Goal: Transaction & Acquisition: Purchase product/service

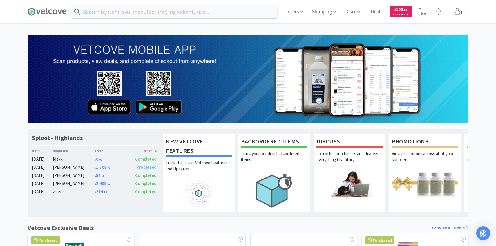
click at [463, 9] on span at bounding box center [460, 11] width 17 height 23
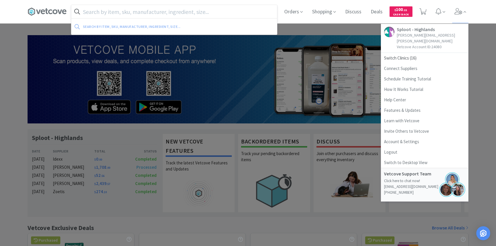
click at [191, 14] on input "text" at bounding box center [174, 11] width 206 height 13
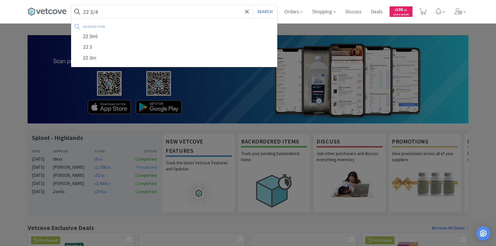
type input "22 3/4"
click at [253, 5] on button "Search" at bounding box center [265, 11] width 24 height 13
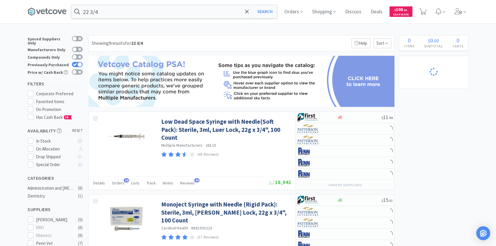
select select "10"
select select "2"
select select "1"
select select "4"
select select "5"
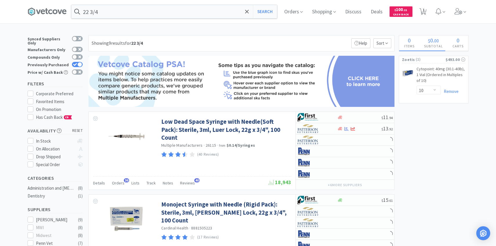
select select "2"
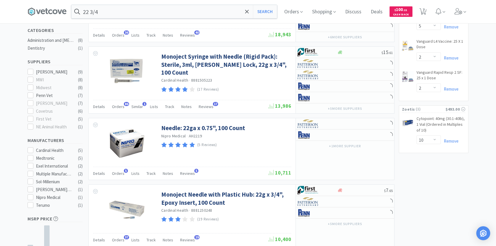
scroll to position [200, 0]
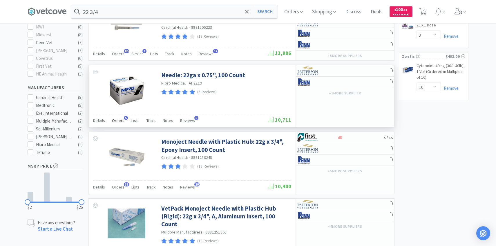
click at [121, 126] on div "Orders 5" at bounding box center [118, 121] width 12 height 11
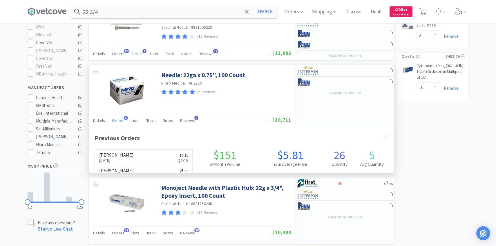
scroll to position [150, 305]
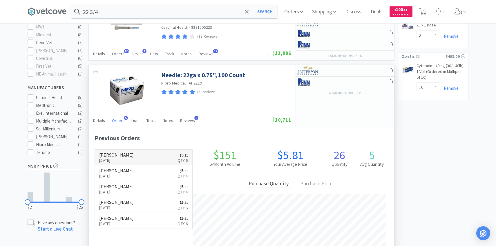
click at [128, 158] on link "Patterson Aug 11th, 2025 $ 5 . 81 Qty: 6" at bounding box center [143, 157] width 97 height 16
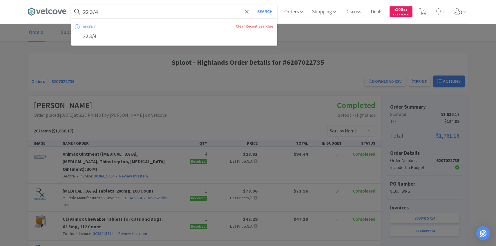
click at [157, 14] on input "22 3/4" at bounding box center [174, 11] width 206 height 13
click at [253, 5] on button "Search" at bounding box center [265, 11] width 24 height 13
select select "2"
select select "1"
select select "4"
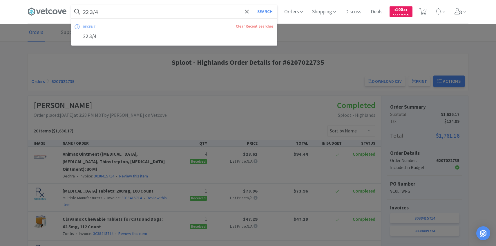
select select "5"
select select "2"
select select "10"
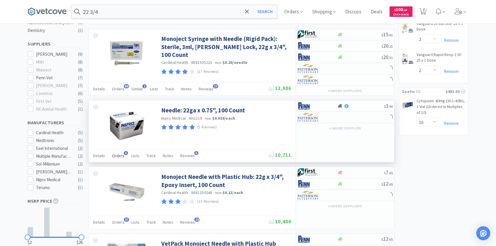
click at [120, 151] on div "Orders 5" at bounding box center [118, 156] width 12 height 11
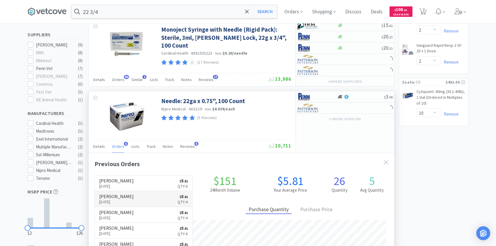
scroll to position [175, 0]
click at [130, 198] on link "Patterson Aug 4th, 2025 $ 5 . 81 Qty: 4" at bounding box center [143, 198] width 97 height 16
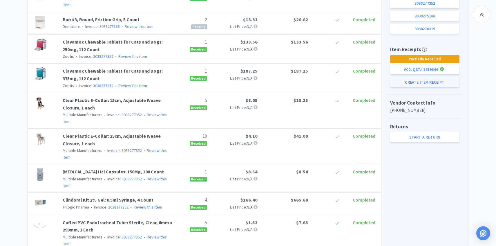
scroll to position [208, 0]
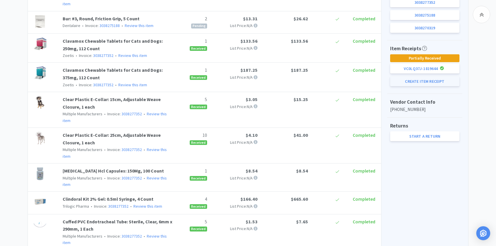
click at [434, 79] on button "Create Item Receipt" at bounding box center [424, 81] width 69 height 10
select select "4"
select select "1"
select select "2"
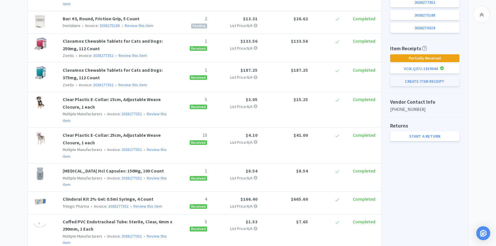
select select "6"
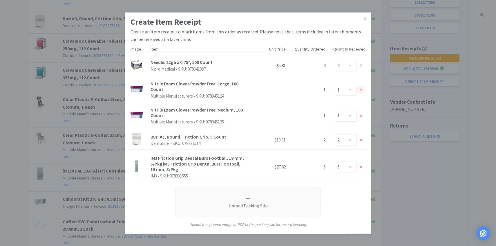
click at [361, 89] on icon at bounding box center [361, 89] width 3 height 3
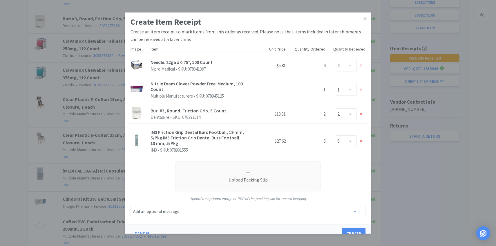
click at [361, 89] on icon at bounding box center [361, 89] width 3 height 3
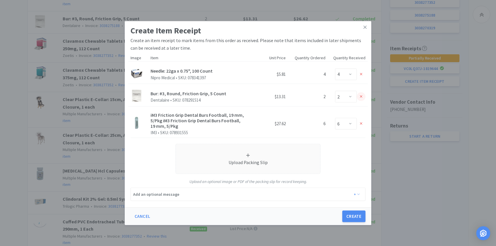
click at [361, 94] on icon at bounding box center [361, 96] width 3 height 4
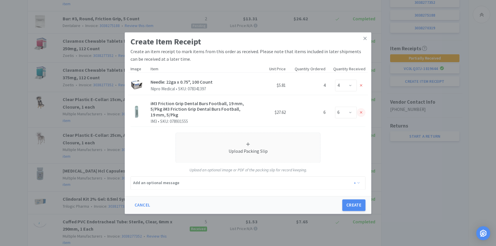
click at [361, 112] on icon at bounding box center [361, 112] width 3 height 3
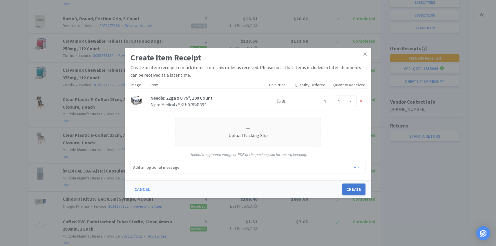
click at [348, 191] on button "Create" at bounding box center [353, 189] width 23 height 12
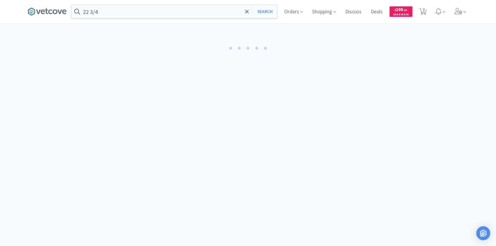
select select "4"
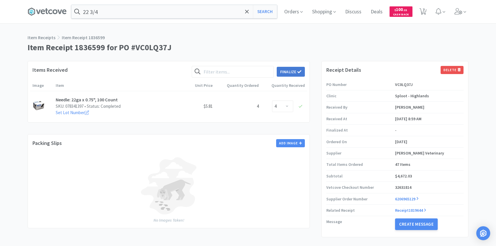
click at [291, 70] on button "Finalize" at bounding box center [291, 72] width 28 height 10
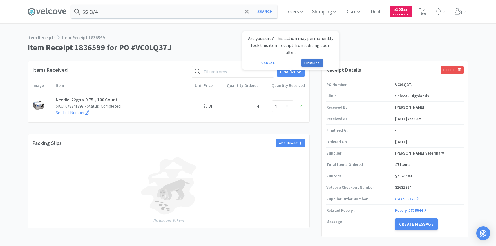
click at [311, 59] on button "Finalize" at bounding box center [311, 63] width 21 height 8
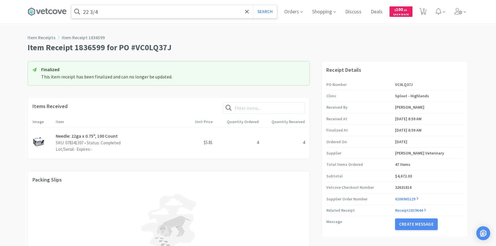
click at [185, 10] on input "22 3/4" at bounding box center [174, 11] width 206 height 13
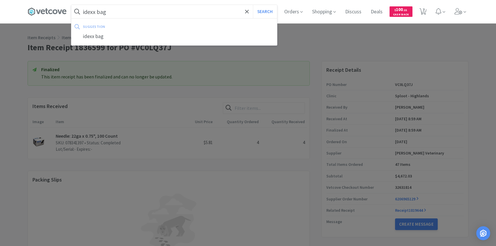
type input "idexx bag"
click at [253, 5] on button "Search" at bounding box center [265, 11] width 24 height 13
select select "2"
select select "1"
select select "4"
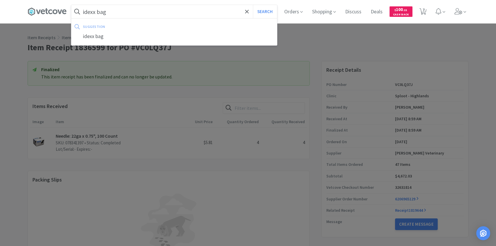
select select "5"
select select "2"
select select "10"
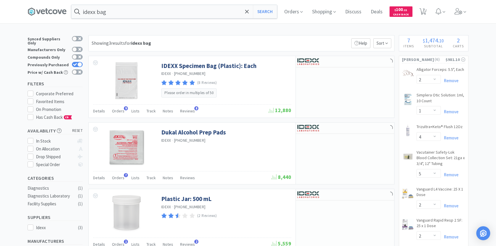
scroll to position [3, 0]
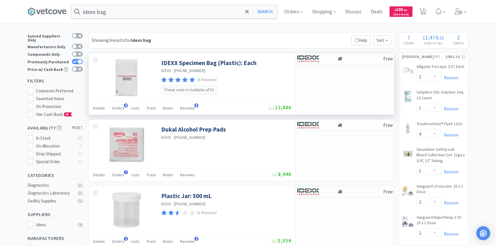
click at [126, 108] on div "Details Orders 9 Lists Track Notes Reviews 8" at bounding box center [180, 108] width 175 height 11
click at [118, 109] on span "Orders" at bounding box center [118, 107] width 12 height 5
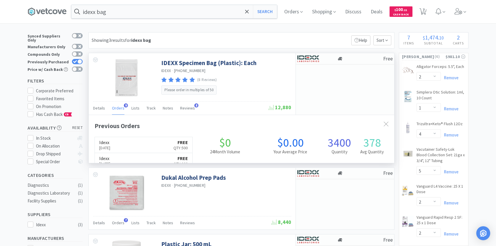
scroll to position [155, 305]
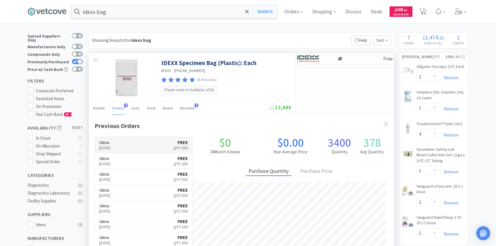
click at [126, 142] on link "Idexx Aug 4th, 2025 FREE Qty: 500" at bounding box center [143, 145] width 97 height 16
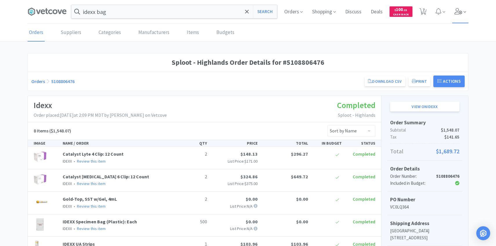
click at [454, 6] on span at bounding box center [460, 11] width 17 height 23
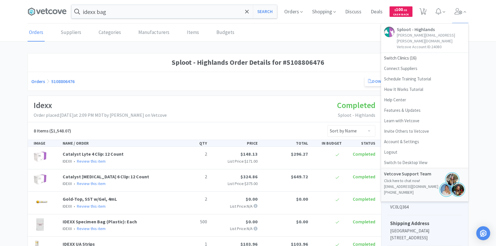
click at [355, 114] on p "Sploot - Highlands" at bounding box center [356, 115] width 38 height 8
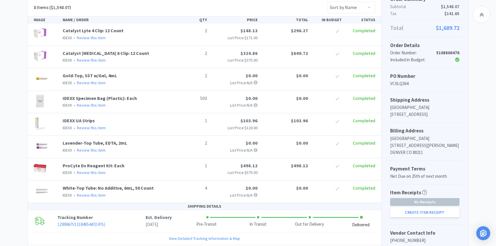
scroll to position [130, 0]
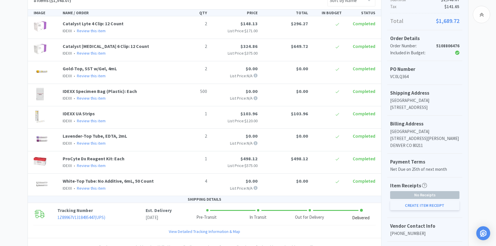
click at [397, 206] on button "Create Item Receipt" at bounding box center [424, 205] width 69 height 10
select select "2"
select select "500"
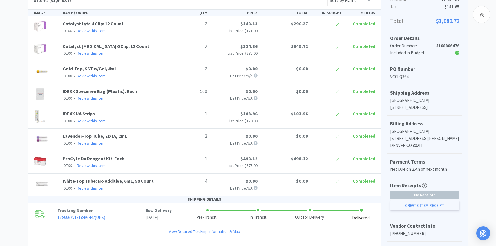
select select "1"
select select "2"
select select "1"
select select "4"
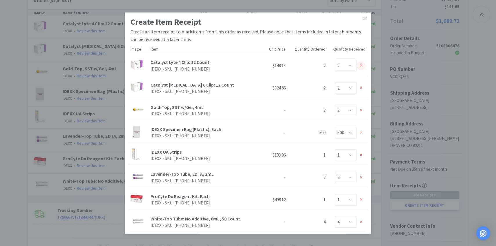
click at [358, 63] on div at bounding box center [361, 65] width 9 height 9
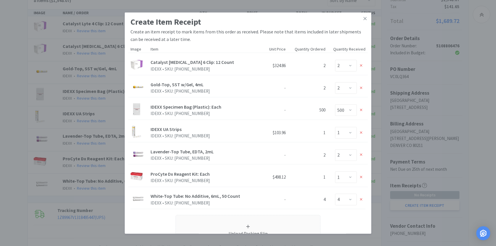
click at [358, 63] on div at bounding box center [361, 65] width 9 height 9
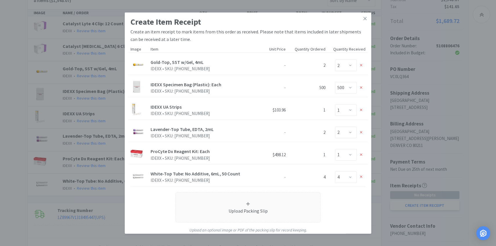
click at [358, 63] on div at bounding box center [361, 65] width 9 height 9
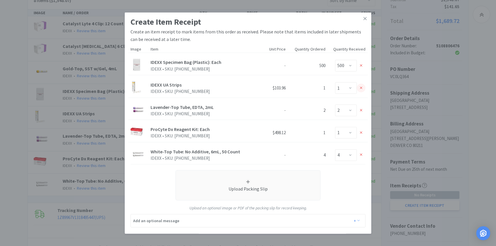
click at [361, 90] on div at bounding box center [361, 87] width 9 height 9
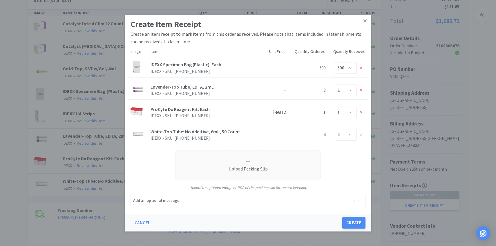
click at [361, 90] on icon at bounding box center [361, 90] width 3 height 3
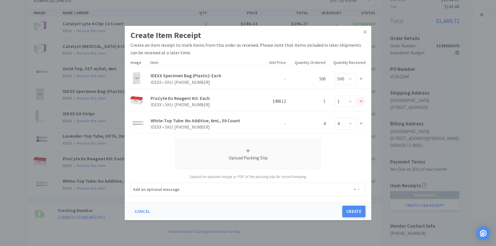
click at [361, 101] on icon at bounding box center [361, 101] width 3 height 4
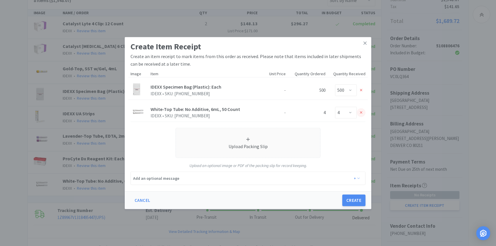
click at [360, 114] on icon at bounding box center [361, 112] width 3 height 4
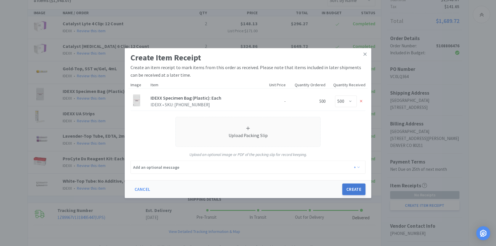
click at [353, 188] on button "Create" at bounding box center [353, 189] width 23 height 12
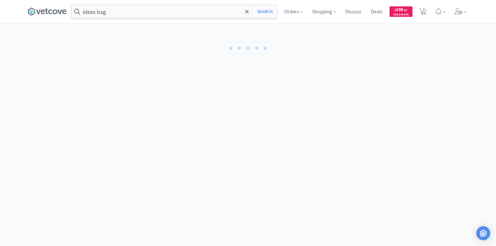
select select "500"
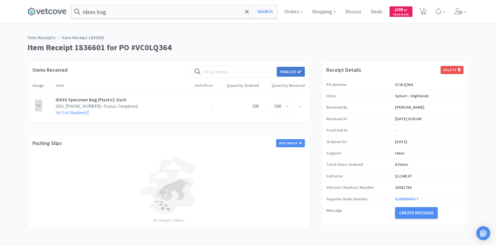
click at [288, 72] on button "Finalize" at bounding box center [291, 72] width 28 height 10
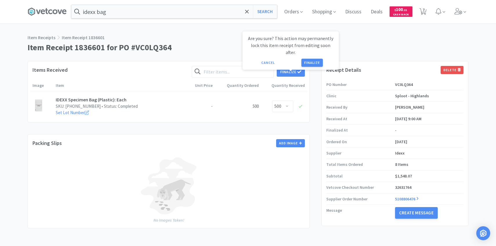
click at [310, 59] on button "Finalize" at bounding box center [311, 63] width 21 height 8
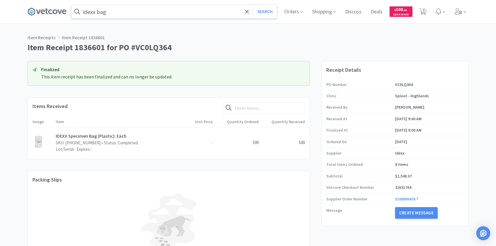
click at [166, 12] on input "idexx bag" at bounding box center [174, 11] width 206 height 13
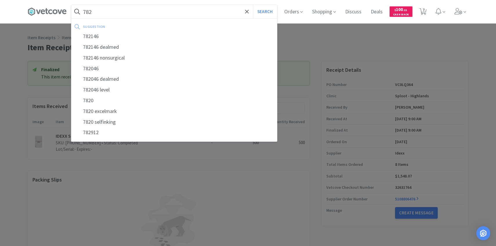
click at [128, 18] on input "782" at bounding box center [174, 11] width 206 height 13
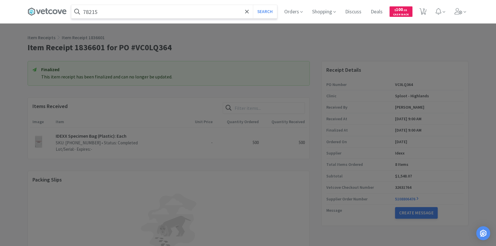
click at [122, 12] on input "78215" at bounding box center [174, 11] width 206 height 13
click at [116, 12] on input "782915" at bounding box center [174, 11] width 206 height 13
type input "78291514"
click at [253, 5] on button "Search" at bounding box center [265, 11] width 24 height 13
select select "2"
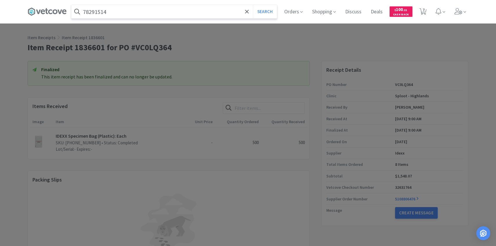
select select "1"
select select "4"
select select "5"
select select "2"
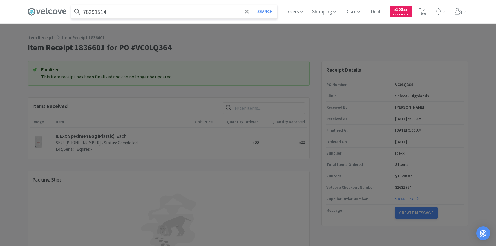
select select "10"
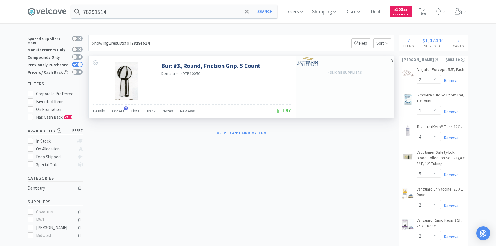
click at [120, 117] on div "Bur: #3, Round, Friction Grip, 5 Count Dentalaire · DTP10050 Details Orders 2 L…" at bounding box center [241, 87] width 306 height 62
click at [119, 117] on div "Orders 2" at bounding box center [118, 111] width 12 height 11
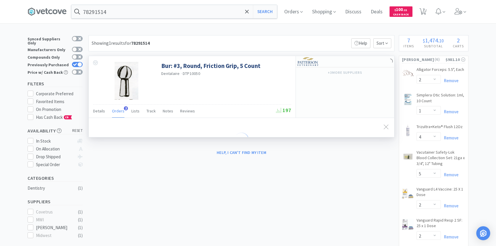
click at [119, 114] on div "Orders 2" at bounding box center [118, 111] width 12 height 11
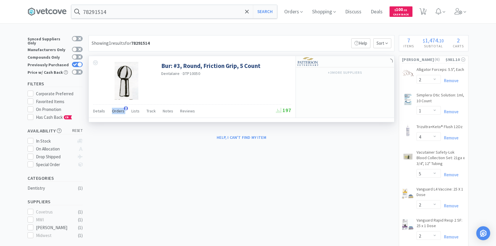
click at [119, 114] on div "Orders 2" at bounding box center [118, 111] width 12 height 11
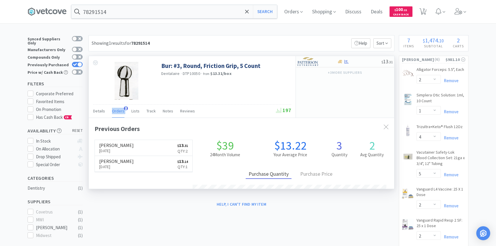
scroll to position [150, 305]
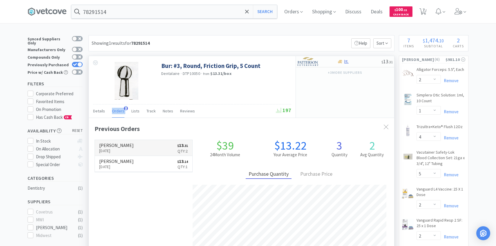
click at [135, 151] on link "Patterson Aug 4th, 2025 $ 13 . 31 Qty: 2" at bounding box center [143, 148] width 97 height 16
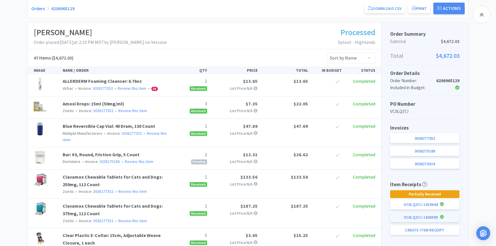
scroll to position [143, 0]
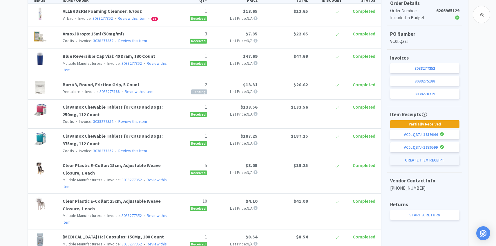
click at [420, 160] on button "Create Item Receipt" at bounding box center [424, 160] width 69 height 10
select select "1"
select select "2"
select select "6"
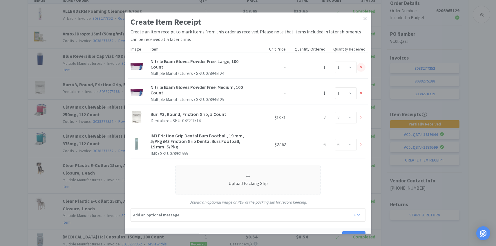
click at [361, 68] on icon at bounding box center [361, 67] width 3 height 4
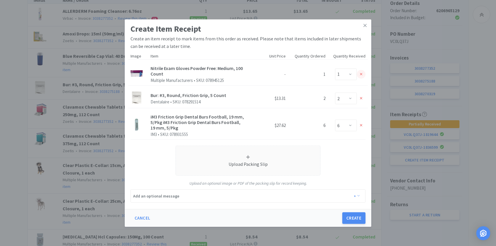
click at [361, 74] on icon at bounding box center [361, 74] width 3 height 3
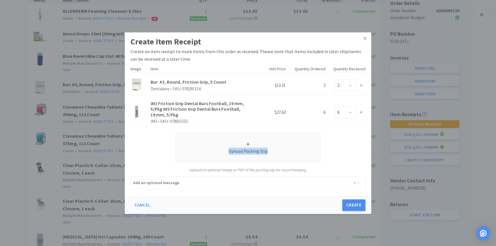
drag, startPoint x: 357, startPoint y: 114, endPoint x: 348, endPoint y: 152, distance: 38.8
click at [348, 152] on div "Create Item Receipt Create an item receipt to mark items from this order as rec…" at bounding box center [248, 113] width 246 height 163
click at [362, 112] on div at bounding box center [361, 112] width 9 height 9
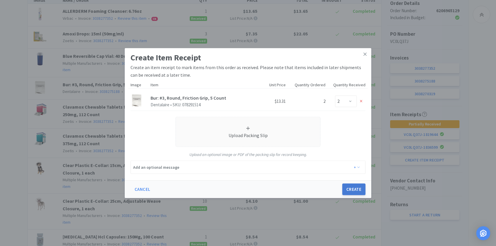
click at [360, 189] on button "Create" at bounding box center [353, 189] width 23 height 12
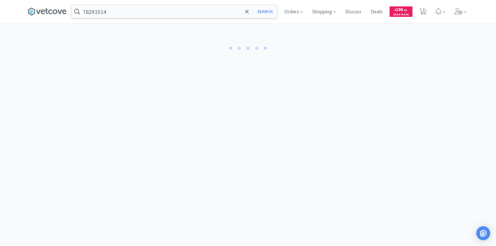
select select "2"
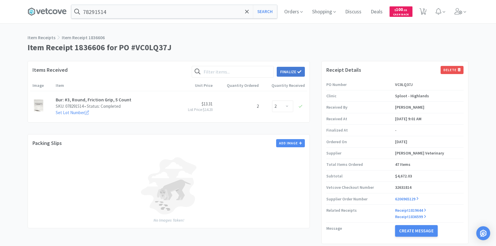
click at [297, 73] on icon at bounding box center [299, 72] width 4 height 4
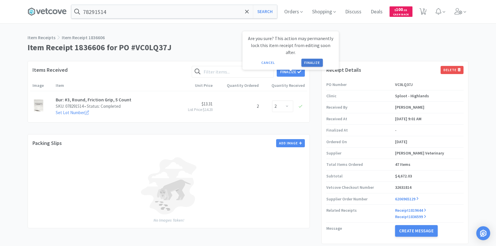
click at [306, 59] on button "Finalize" at bounding box center [311, 63] width 21 height 8
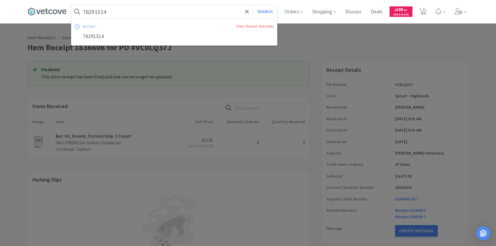
click at [144, 8] on input "78291514" at bounding box center [174, 11] width 206 height 13
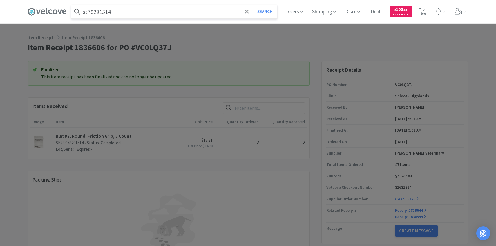
click at [142, 8] on input "st78291514" at bounding box center [174, 11] width 206 height 13
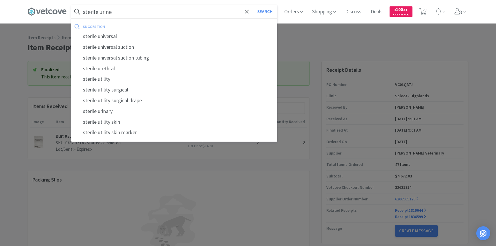
type input "sterile urine"
click at [253, 5] on button "Search" at bounding box center [265, 11] width 24 height 13
select select "2"
select select "1"
select select "4"
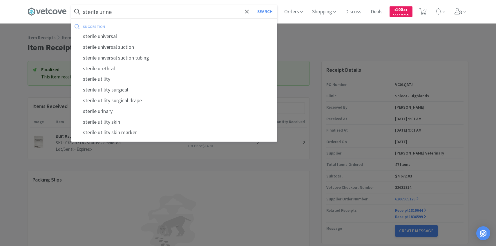
select select "5"
select select "2"
select select "10"
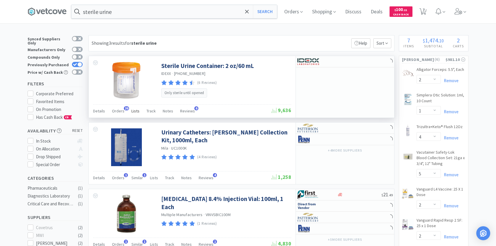
scroll to position [3, 0]
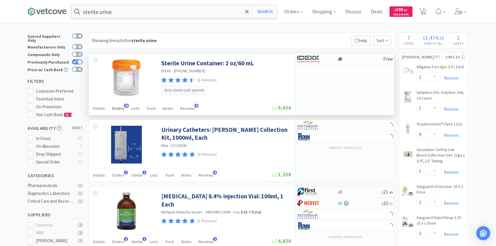
click at [121, 108] on span "Orders" at bounding box center [118, 108] width 12 height 5
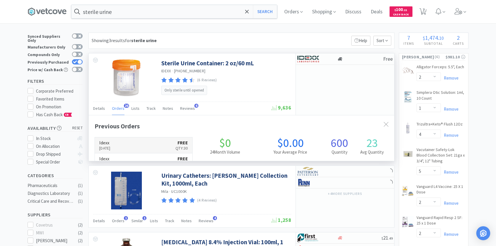
scroll to position [155, 305]
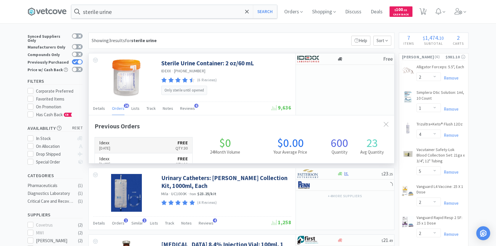
click at [142, 146] on link "Idexx Jul 31st, 2025 FREE Qty: 30" at bounding box center [143, 145] width 97 height 16
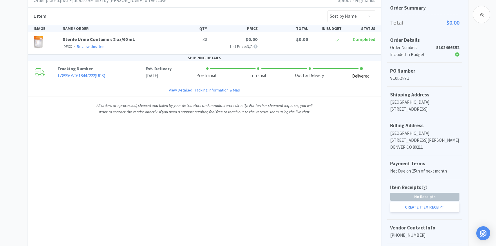
scroll to position [123, 0]
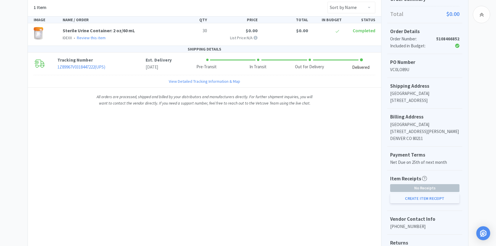
click at [403, 194] on button "Create Item Receipt" at bounding box center [424, 198] width 69 height 10
select select "30"
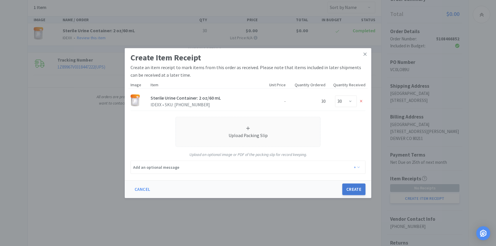
click at [348, 188] on button "Create" at bounding box center [353, 189] width 23 height 12
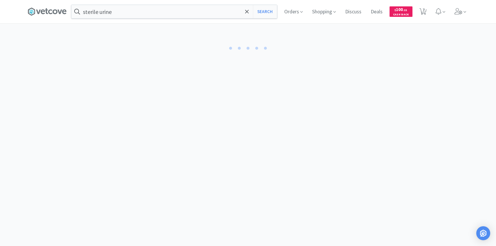
select select "30"
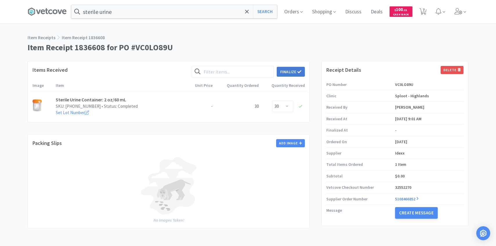
click at [300, 68] on button "Finalize" at bounding box center [291, 72] width 28 height 10
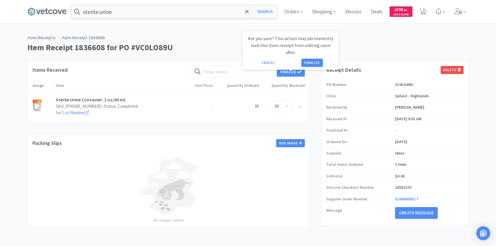
click at [309, 50] on div "Are you sure? This action may permanently lock this item receipt from editing s…" at bounding box center [290, 51] width 87 height 32
click at [309, 59] on button "Finalize" at bounding box center [311, 63] width 21 height 8
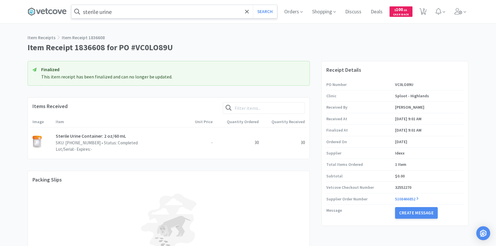
click at [176, 15] on input "sterile urine" at bounding box center [174, 11] width 206 height 13
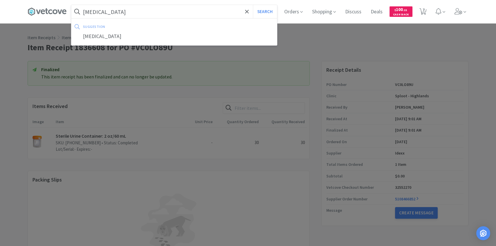
type input "whole blood"
click at [253, 5] on button "Search" at bounding box center [265, 11] width 24 height 13
select select "2"
select select "1"
select select "4"
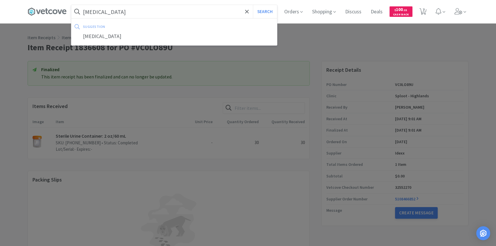
select select "5"
select select "2"
select select "10"
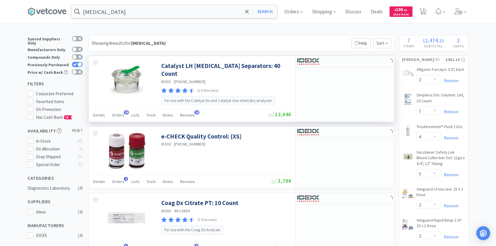
scroll to position [18, 0]
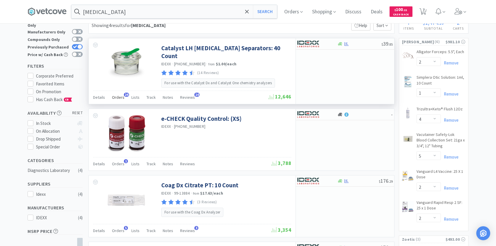
click at [121, 94] on span "Orders" at bounding box center [118, 96] width 12 height 5
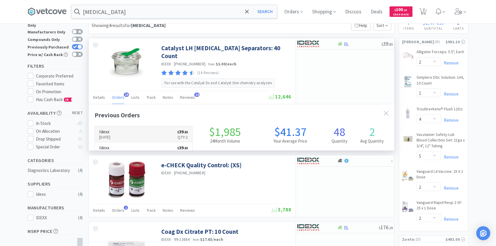
scroll to position [155, 305]
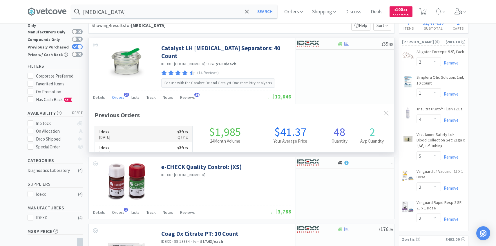
click at [164, 132] on link "Idexx Aug 1st, 2025 $ 39 . 85 Qty: 2" at bounding box center [143, 134] width 97 height 16
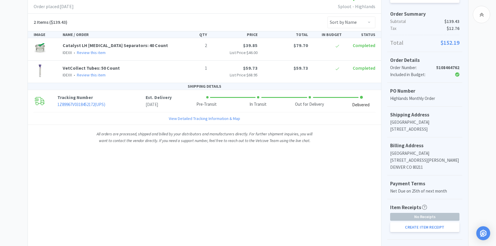
scroll to position [128, 0]
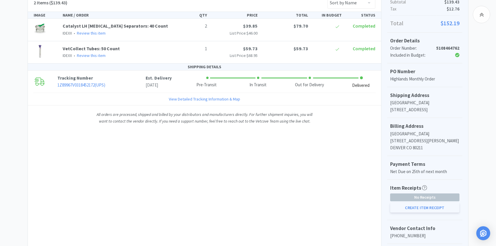
click at [406, 203] on button "Create Item Receipt" at bounding box center [424, 207] width 69 height 10
select select "2"
select select "1"
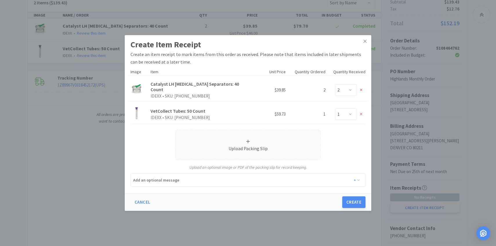
click at [406, 203] on div "Create Item Receipt Create an item receipt to mark items from this order as rec…" at bounding box center [248, 123] width 496 height 246
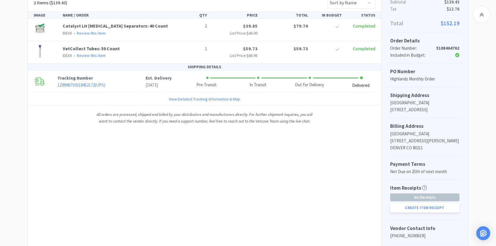
click at [410, 201] on div "No Receipts Create Item Receipt" at bounding box center [424, 202] width 69 height 19
click at [409, 203] on button "Create Item Receipt" at bounding box center [424, 207] width 69 height 10
select select "2"
select select "1"
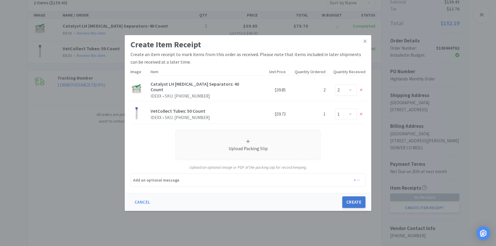
click at [363, 201] on button "Create" at bounding box center [353, 202] width 23 height 12
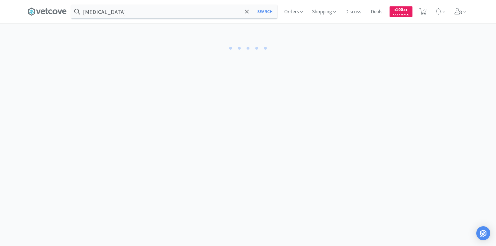
select select "2"
select select "1"
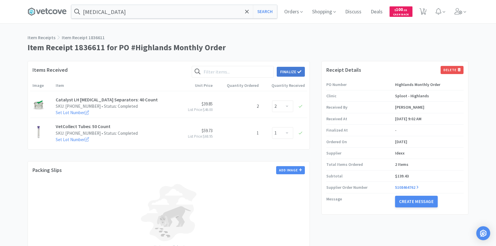
click at [298, 71] on icon at bounding box center [299, 72] width 4 height 4
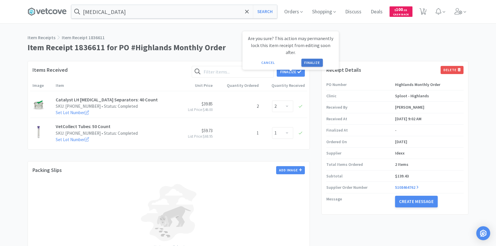
click at [307, 59] on button "Finalize" at bounding box center [311, 63] width 21 height 8
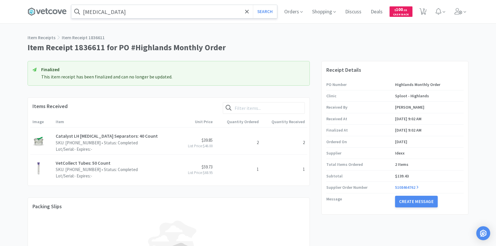
click at [140, 14] on input "whole blood" at bounding box center [174, 11] width 206 height 13
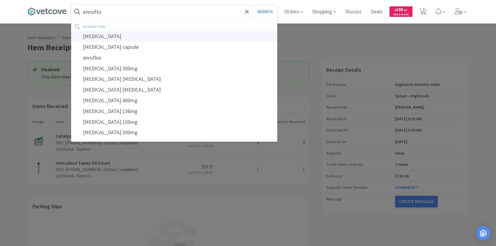
click at [137, 33] on div "enrofloxacin" at bounding box center [174, 36] width 206 height 11
type input "enrofloxacin"
select select "2"
select select "1"
select select "4"
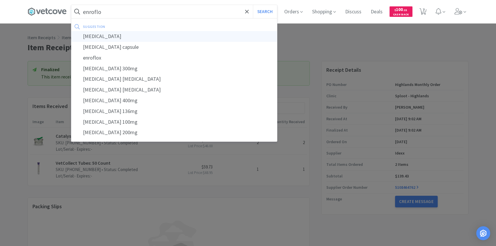
select select "5"
select select "2"
select select "10"
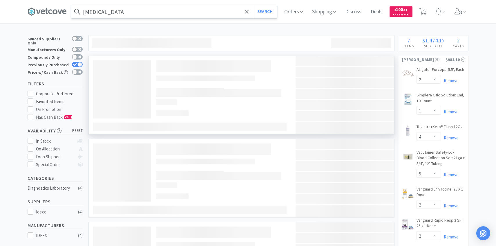
scroll to position [4, 0]
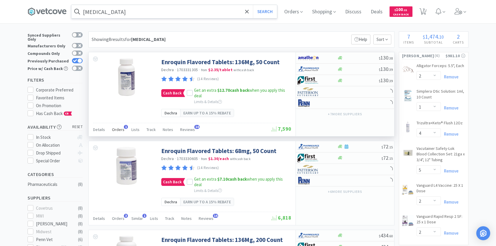
click at [117, 128] on span "Orders" at bounding box center [118, 129] width 12 height 5
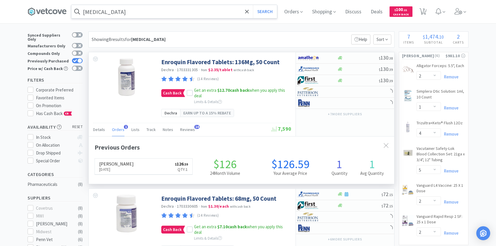
scroll to position [150, 305]
click at [117, 128] on span "Orders" at bounding box center [118, 129] width 12 height 5
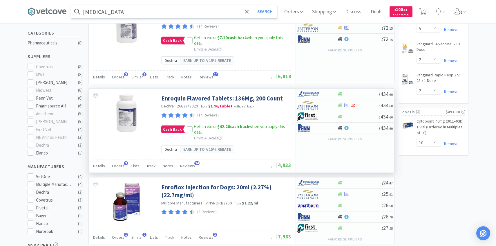
scroll to position [158, 0]
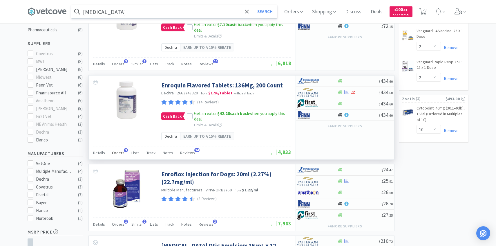
click at [118, 153] on span "Orders" at bounding box center [118, 152] width 12 height 5
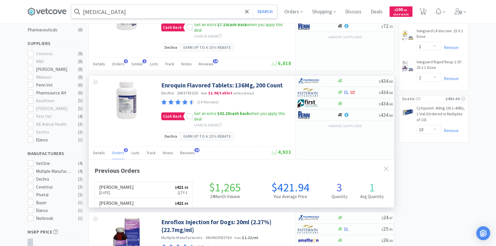
scroll to position [150, 305]
click at [118, 153] on span "Orders" at bounding box center [118, 152] width 12 height 5
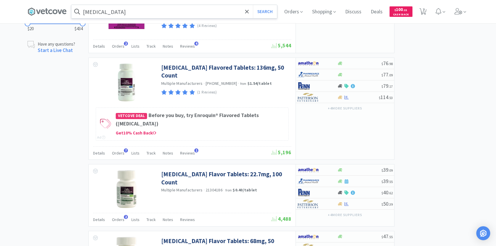
scroll to position [405, 0]
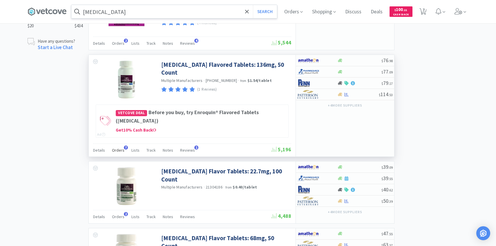
click at [118, 152] on div "Orders 7" at bounding box center [118, 150] width 12 height 11
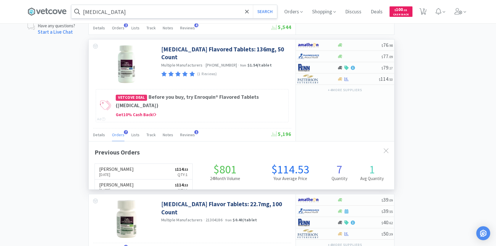
scroll to position [150, 305]
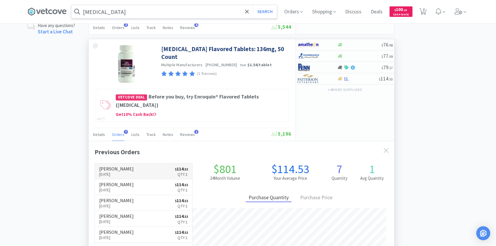
click at [136, 168] on link "Patterson Aug 13th, 2025 $ 114 . 53 Qty: 1" at bounding box center [143, 171] width 97 height 16
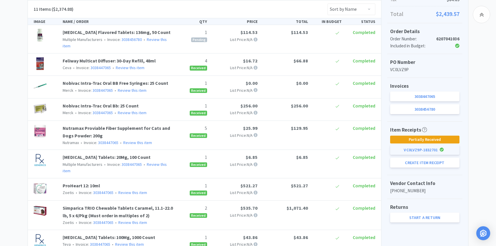
scroll to position [132, 0]
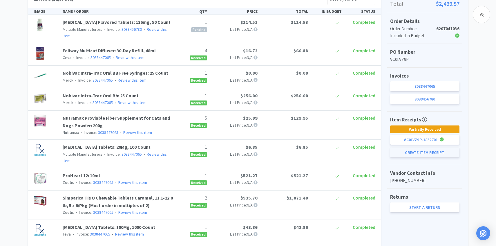
click at [425, 151] on button "Create Item Receipt" at bounding box center [424, 152] width 69 height 10
select select "1"
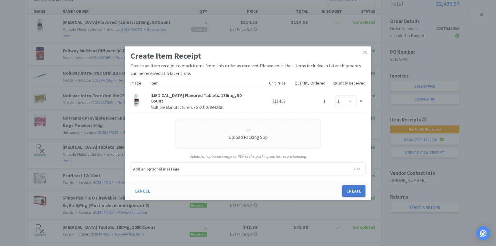
click at [353, 186] on button "Create" at bounding box center [353, 191] width 23 height 12
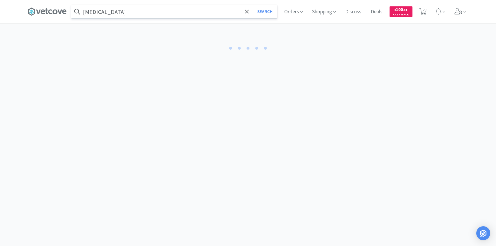
select select "1"
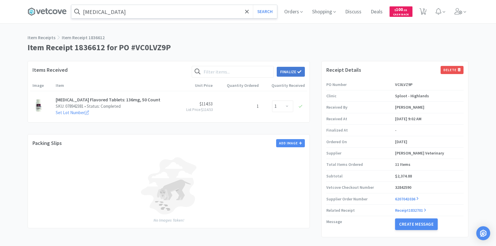
click at [304, 70] on button "Finalize" at bounding box center [291, 72] width 28 height 10
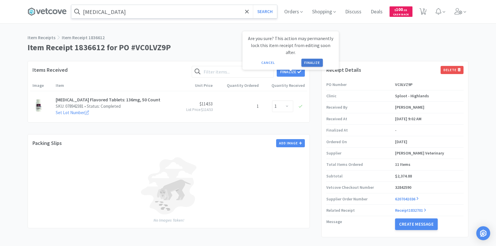
click at [311, 59] on button "Finalize" at bounding box center [311, 63] width 21 height 8
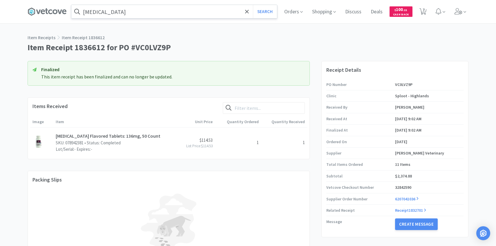
click at [169, 7] on input "enrofloxacin" at bounding box center [174, 11] width 206 height 13
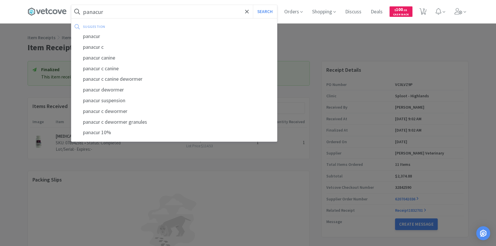
type input "panacur"
click at [253, 5] on button "Search" at bounding box center [265, 11] width 24 height 13
select select "2"
select select "1"
select select "4"
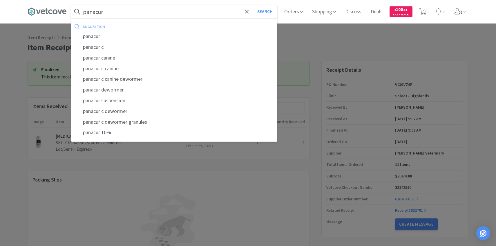
select select "5"
select select "2"
select select "10"
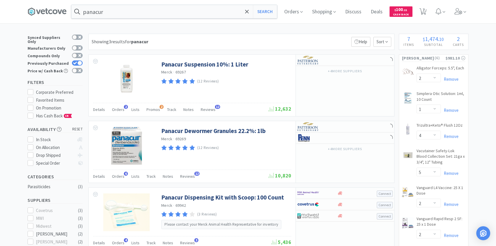
scroll to position [5, 0]
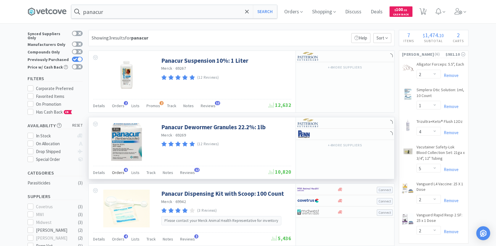
click at [122, 169] on div "Orders 6" at bounding box center [118, 173] width 12 height 11
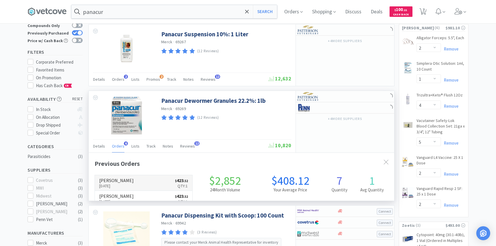
scroll to position [150, 305]
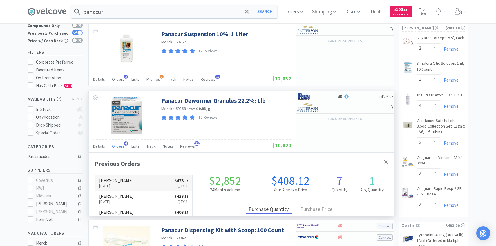
click at [124, 180] on h6 "[PERSON_NAME]" at bounding box center [116, 180] width 34 height 5
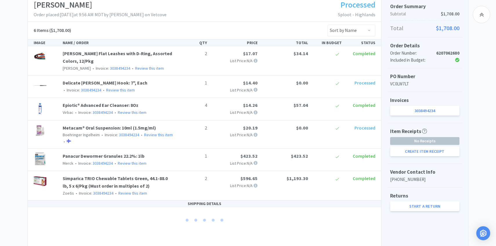
scroll to position [110, 0]
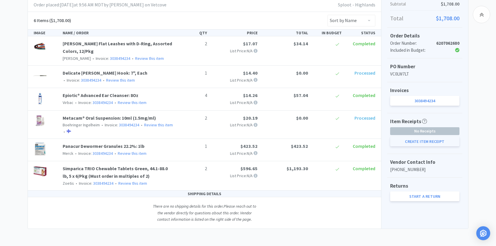
click at [417, 144] on button "Create Item Receipt" at bounding box center [424, 141] width 69 height 10
select select "2"
select select "1"
select select "4"
select select "2"
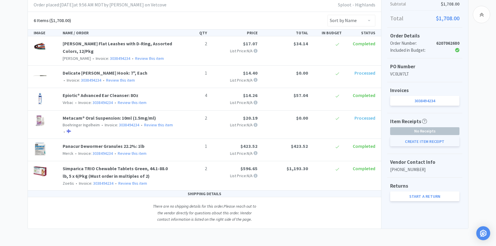
select select "1"
select select "2"
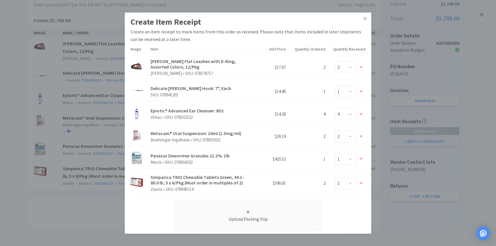
click at [416, 141] on div "Create Item Receipt Create an item receipt to mark items from this order as rec…" at bounding box center [248, 123] width 496 height 246
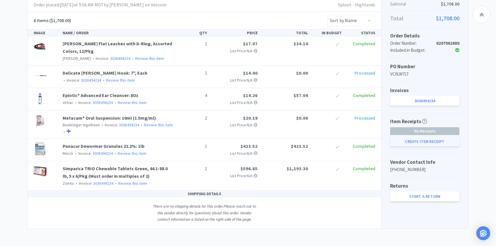
click at [416, 141] on button "Create Item Receipt" at bounding box center [424, 141] width 69 height 10
select select "2"
select select "1"
select select "4"
select select "2"
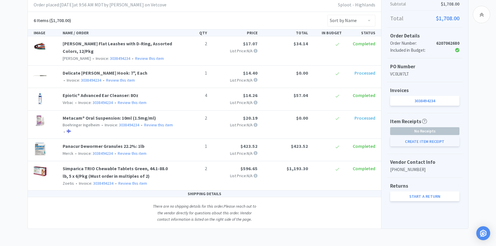
select select "1"
select select "2"
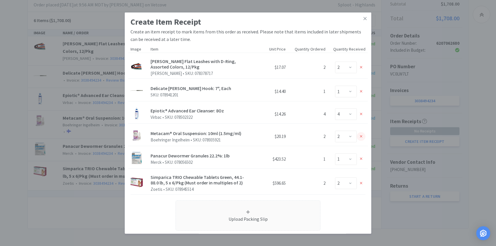
click at [362, 134] on div at bounding box center [361, 136] width 9 height 9
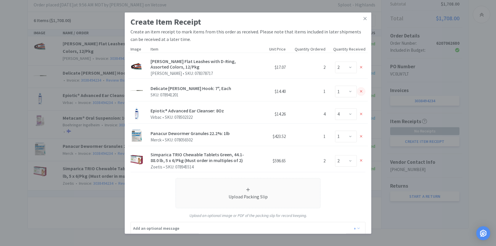
click at [358, 90] on div at bounding box center [361, 91] width 9 height 9
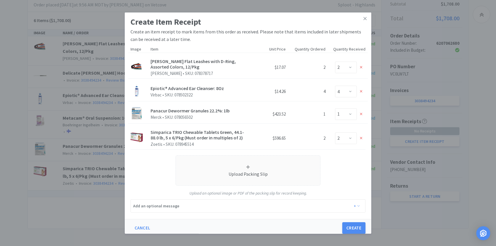
scroll to position [3, 0]
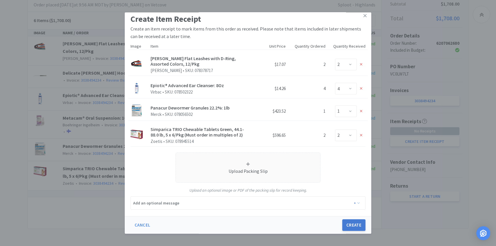
click at [351, 221] on button "Create" at bounding box center [353, 225] width 23 height 12
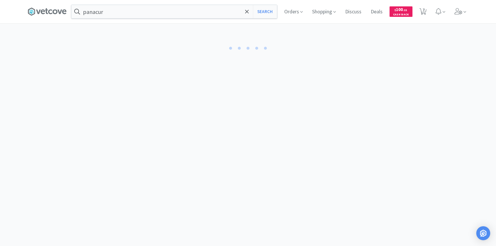
select select "2"
select select "4"
select select "1"
select select "2"
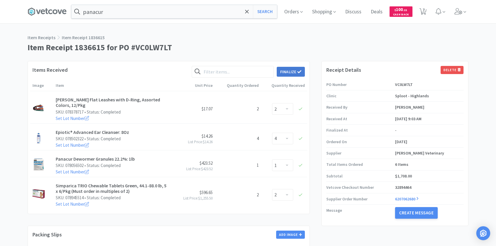
click at [299, 74] on span at bounding box center [299, 71] width 4 height 5
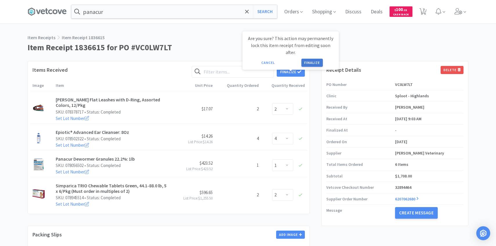
click at [312, 59] on button "Finalize" at bounding box center [311, 63] width 21 height 8
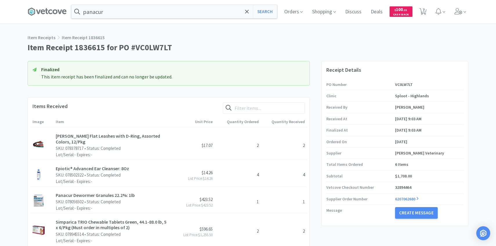
click at [140, 21] on div "panacur Search Orders Shopping Discuss Discuss Deals Deals $ 100 . 21 Cash Back…" at bounding box center [248, 11] width 441 height 23
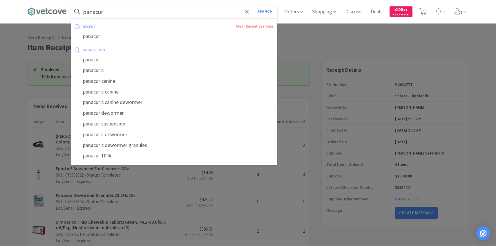
click at [139, 11] on input "panacur" at bounding box center [174, 11] width 206 height 13
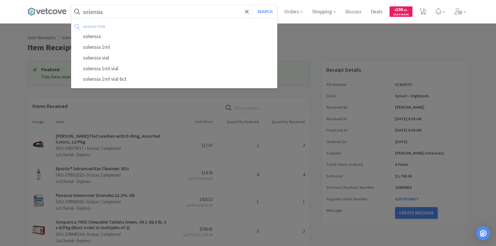
type input "solensia"
click at [253, 5] on button "Search" at bounding box center [265, 11] width 24 height 13
select select "2"
select select "1"
select select "4"
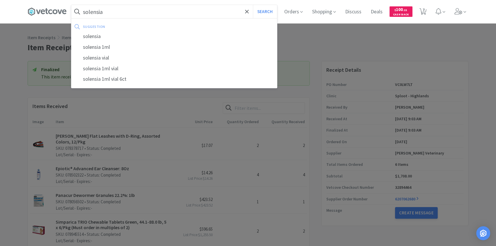
select select "5"
select select "2"
select select "10"
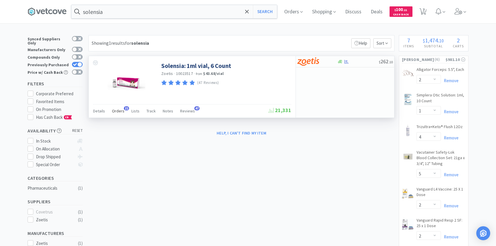
click at [116, 114] on div "Orders 21" at bounding box center [118, 111] width 12 height 11
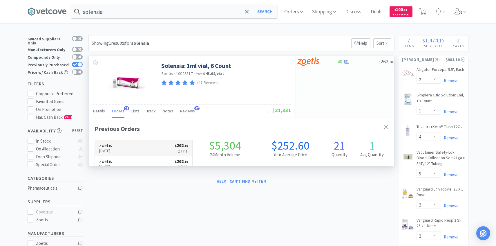
click at [129, 148] on link "Zoetis Aug 11th, 2025 $ 262 . 10 Qty: 1" at bounding box center [143, 148] width 97 height 16
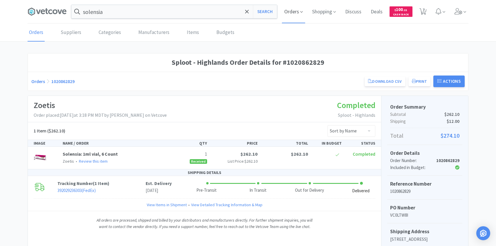
click at [290, 6] on span "Orders" at bounding box center [293, 11] width 23 height 23
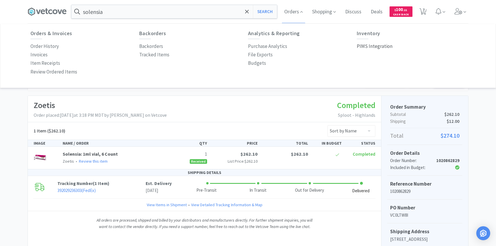
click at [383, 46] on p "PIMS Integration" at bounding box center [375, 46] width 36 height 8
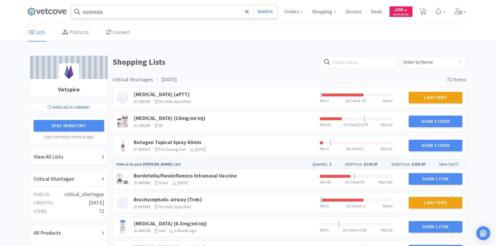
click at [138, 10] on input "solensia" at bounding box center [174, 11] width 206 height 13
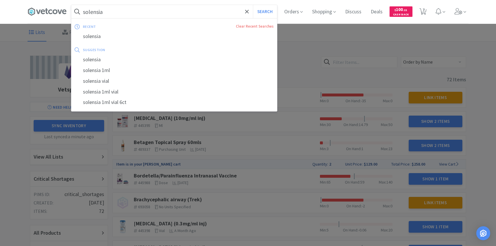
type input "c"
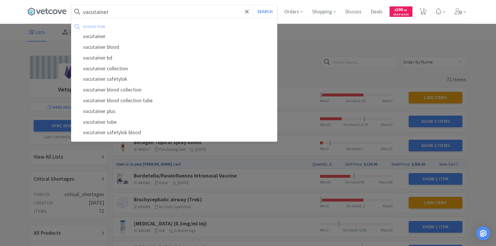
type input "vacutainer"
click at [253, 5] on button "Search" at bounding box center [265, 11] width 24 height 13
select select "2"
select select "1"
select select "4"
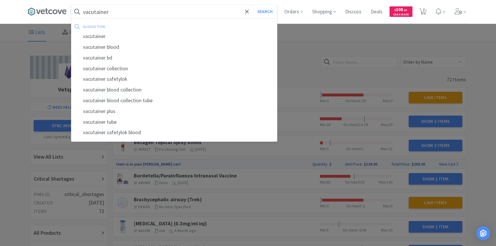
select select "5"
select select "2"
select select "10"
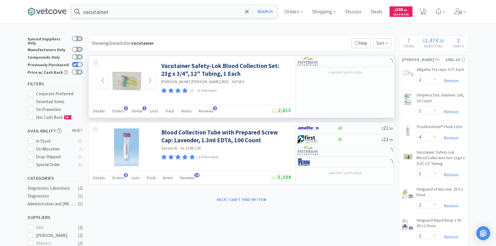
scroll to position [3, 0]
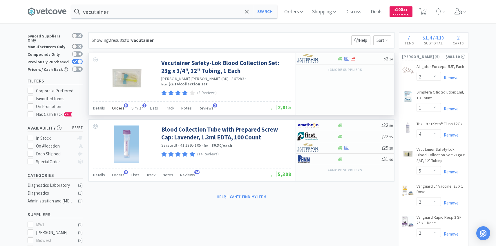
click at [122, 104] on div "Orders 5" at bounding box center [118, 108] width 12 height 11
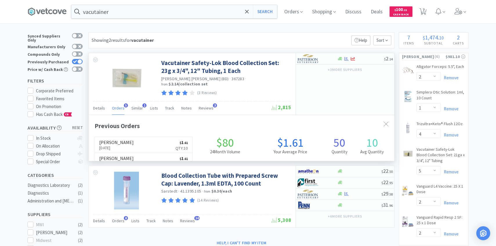
scroll to position [150, 305]
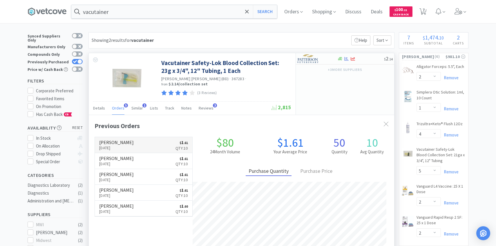
click at [130, 144] on link "Patterson Feb 21st, 2025 $ 1 . 61 Qty: 10" at bounding box center [143, 145] width 97 height 16
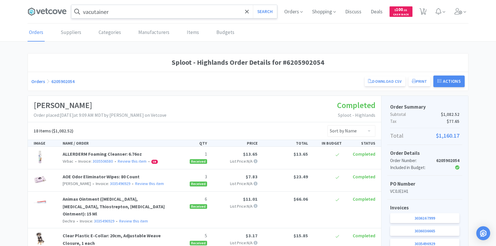
click at [161, 14] on input "vacutainer" at bounding box center [174, 11] width 206 height 13
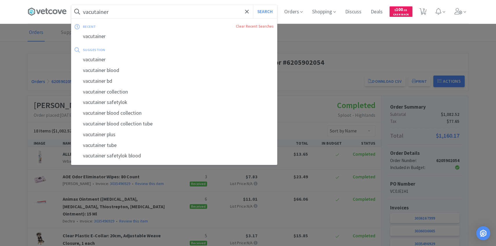
click at [253, 5] on button "Search" at bounding box center [265, 11] width 24 height 13
select select "2"
select select "1"
select select "4"
select select "5"
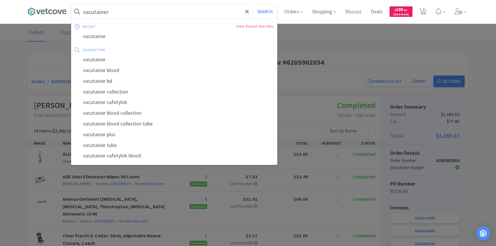
select select "2"
select select "10"
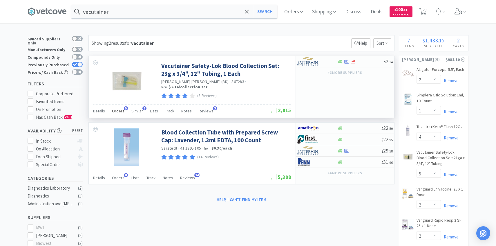
click at [118, 107] on div "Orders 5" at bounding box center [118, 111] width 12 height 11
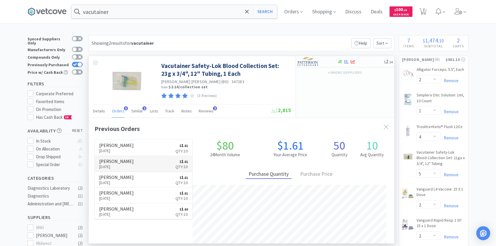
scroll to position [150, 305]
click at [129, 166] on link "Patterson Feb 5th, 2025 $ 1 . 61 Qty: 10" at bounding box center [143, 164] width 97 height 16
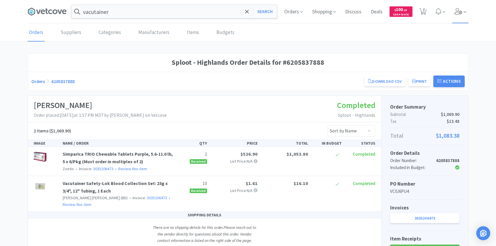
click at [455, 11] on icon at bounding box center [458, 11] width 8 height 6
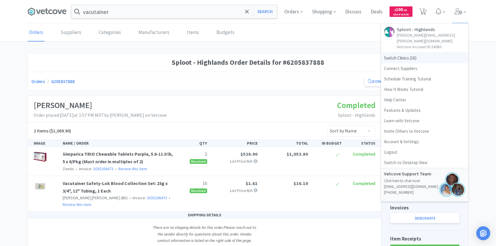
click at [427, 56] on span "Switch Clinics ( 16 )" at bounding box center [424, 58] width 87 height 10
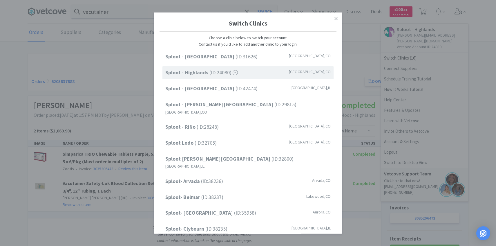
scroll to position [74, 0]
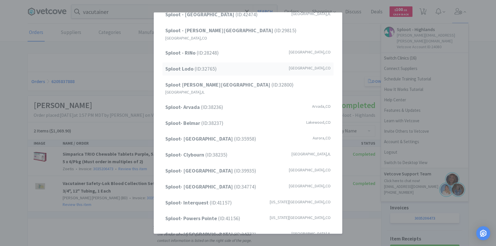
click at [243, 62] on div "Sploot Lodo (ID: 32765 ) Denver , CO" at bounding box center [247, 68] width 171 height 13
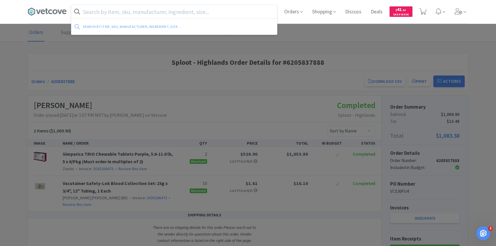
click at [134, 14] on input "text" at bounding box center [174, 11] width 206 height 13
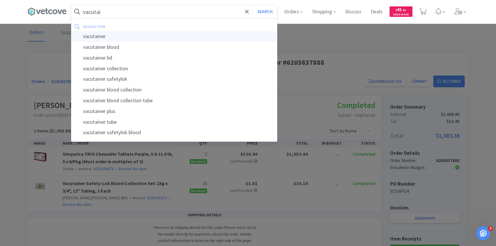
click at [133, 39] on div "vacutainer" at bounding box center [174, 36] width 206 height 11
type input "vacutainer"
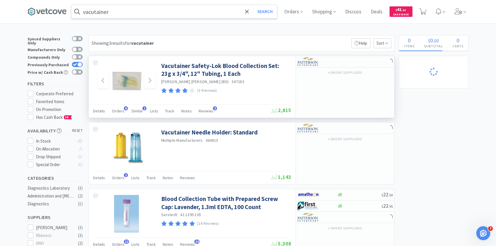
select select "1"
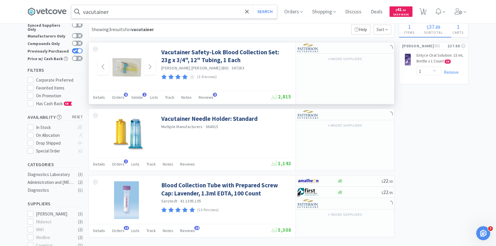
scroll to position [14, 0]
click at [459, 12] on icon at bounding box center [458, 11] width 8 height 6
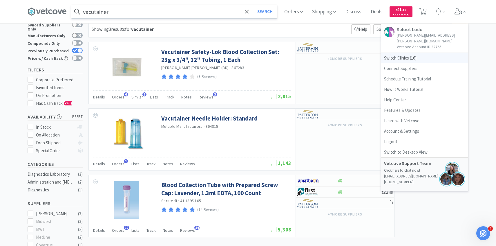
click at [415, 53] on span "Switch Clinics ( 16 )" at bounding box center [424, 58] width 87 height 10
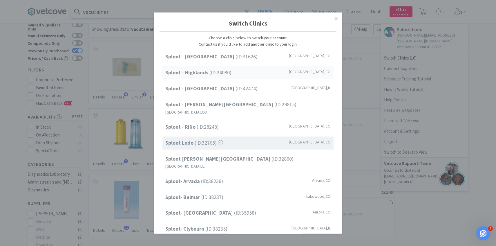
click at [238, 78] on div "Sploot - Highlands (ID: 24080 ) Denver , CO" at bounding box center [247, 72] width 171 height 13
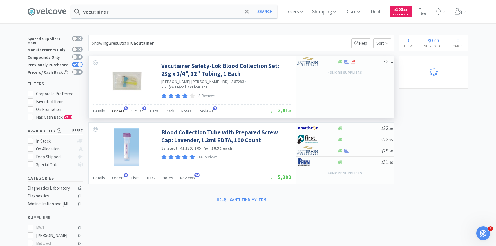
select select "2"
select select "1"
select select "4"
select select "5"
select select "2"
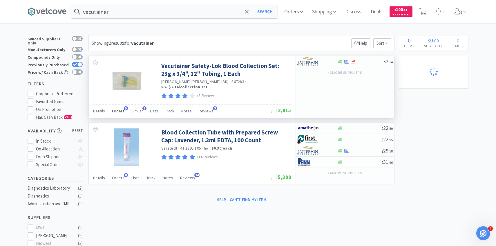
select select "2"
select select "10"
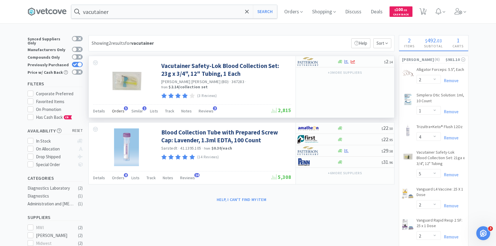
click at [122, 113] on span "Orders" at bounding box center [118, 110] width 12 height 5
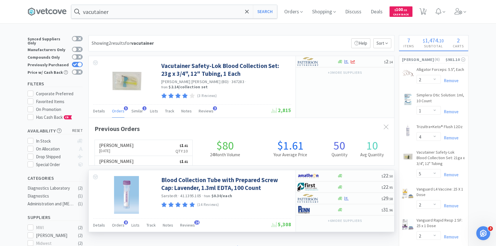
scroll to position [150, 305]
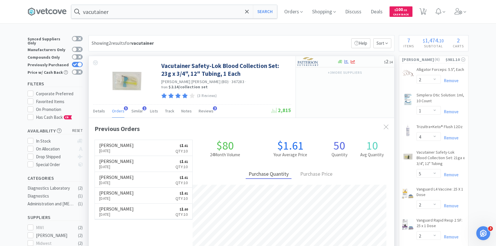
click at [123, 114] on div "Orders 5" at bounding box center [118, 111] width 12 height 11
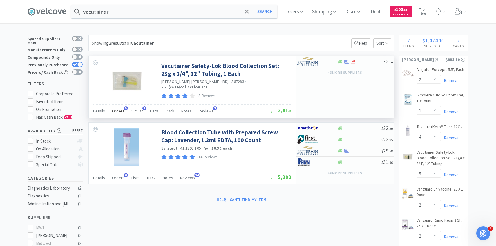
click at [121, 112] on span "Orders" at bounding box center [118, 110] width 12 height 5
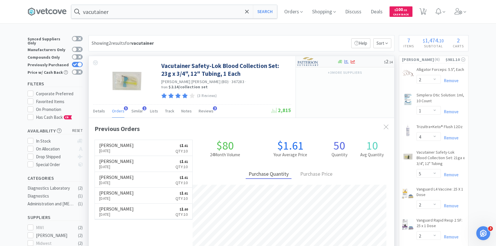
click at [319, 64] on img at bounding box center [308, 61] width 22 height 9
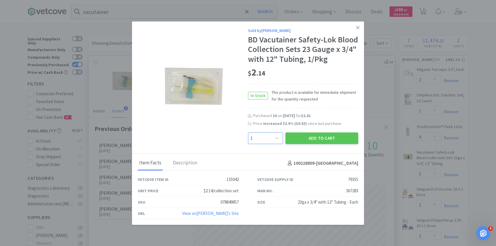
click at [275, 140] on select "Enter Quantity 1 2 3 4 5 6 7 8 9 10 11 12 13 14 15 16 17 18 19 20 Enter Quantity" at bounding box center [265, 138] width 35 height 12
select select "20"
click at [248, 132] on select "Enter Quantity 1 2 3 4 5 6 7 8 9 10 11 12 13 14 15 16 17 18 19 20 Enter Quantity" at bounding box center [265, 138] width 35 height 12
click at [327, 136] on button "Add to Cart" at bounding box center [321, 138] width 73 height 12
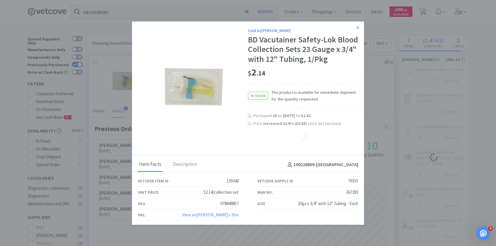
select select "20"
select select "2"
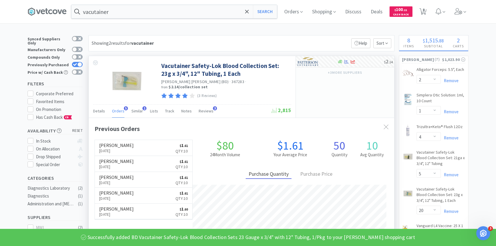
click at [82, 64] on div "Previously Purchased" at bounding box center [55, 65] width 55 height 8
click at [81, 63] on div at bounding box center [77, 64] width 11 height 5
checkbox input "false"
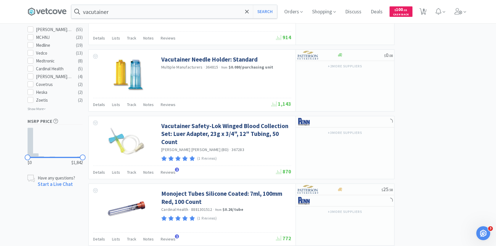
scroll to position [337, 0]
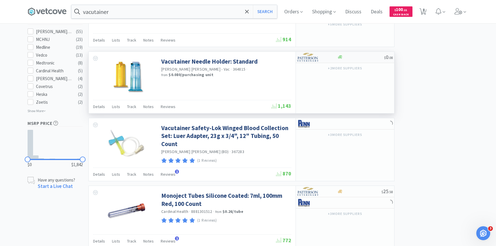
click at [322, 56] on div at bounding box center [313, 57] width 32 height 10
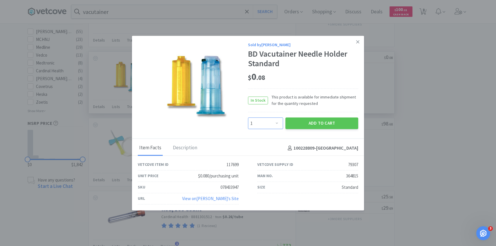
click at [270, 125] on select "Enter Quantity 1 2 3 4 5 6 7 8 9 10 11 12 13 14 15 16 17 18 19 20 Enter Quantity" at bounding box center [265, 123] width 35 height 12
select select "20"
click at [248, 117] on select "Enter Quantity 1 2 3 4 5 6 7 8 9 10 11 12 13 14 15 16 17 18 19 20 Enter Quantity" at bounding box center [265, 123] width 35 height 12
click at [331, 117] on div "Add to Cart" at bounding box center [321, 123] width 75 height 14
click at [326, 123] on button "Add to Cart" at bounding box center [321, 123] width 73 height 12
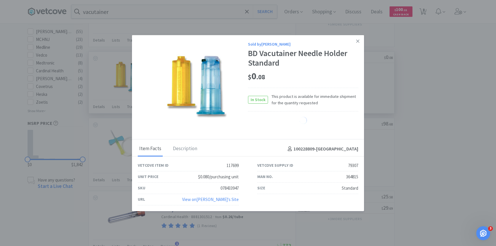
select select "20"
select select "5"
select select "20"
select select "2"
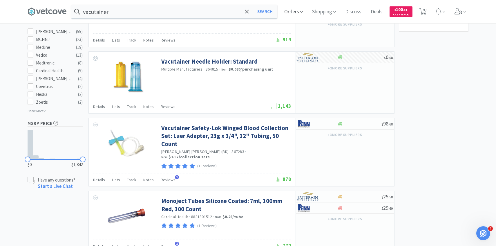
click at [282, 14] on span "Orders" at bounding box center [293, 11] width 23 height 23
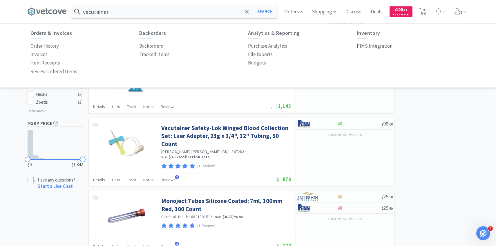
click at [378, 44] on p "PIMS Integration" at bounding box center [375, 46] width 36 height 8
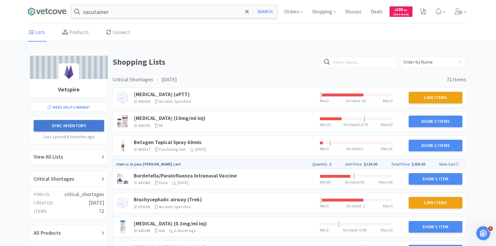
click at [83, 128] on button "Sync Inventory" at bounding box center [69, 126] width 70 height 12
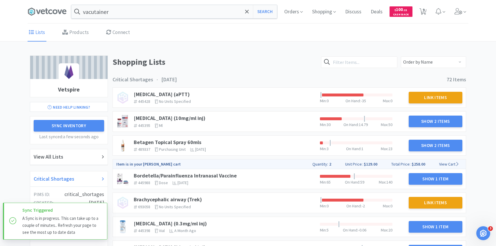
click at [83, 177] on div "Critical Shortages" at bounding box center [69, 178] width 70 height 8
click at [187, 139] on link "Betagen Topical Spray 60mls" at bounding box center [168, 142] width 68 height 7
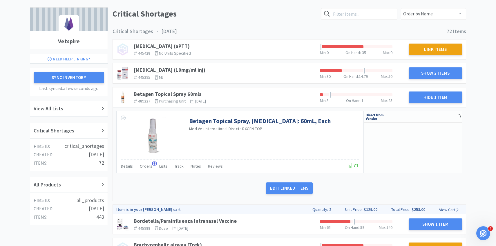
scroll to position [54, 0]
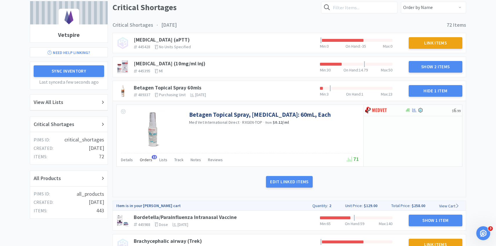
click at [150, 163] on div "Orders 12" at bounding box center [146, 160] width 12 height 11
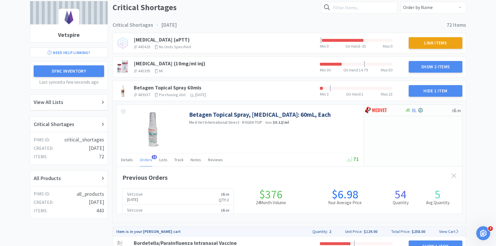
scroll to position [159, 345]
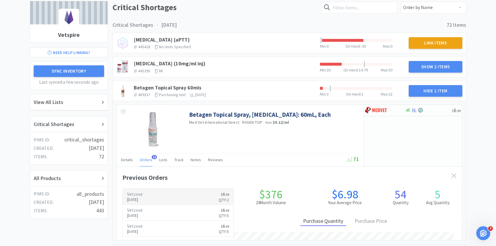
click at [155, 191] on link "Vetcove Aug 11th, 2025 $ 6 . 99 Qty: 2" at bounding box center [178, 196] width 111 height 16
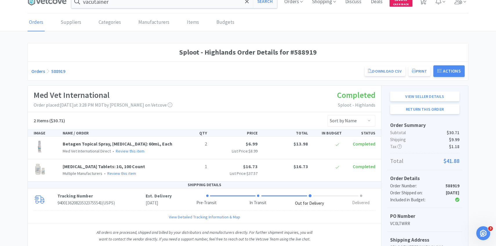
scroll to position [13, 0]
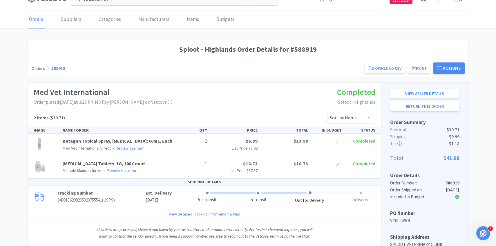
scroll to position [54, 0]
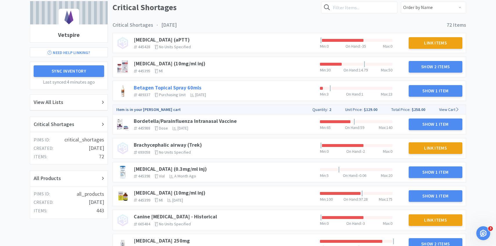
click at [168, 87] on link "Betagen Topical Spray 60mls" at bounding box center [168, 87] width 68 height 7
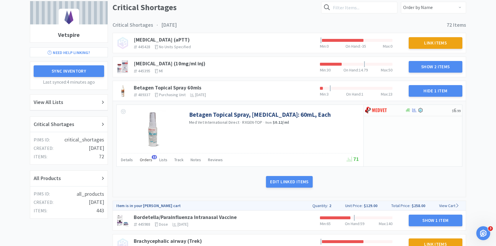
click at [150, 159] on span "Orders" at bounding box center [146, 159] width 12 height 5
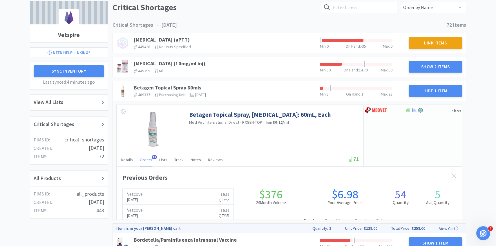
scroll to position [159, 345]
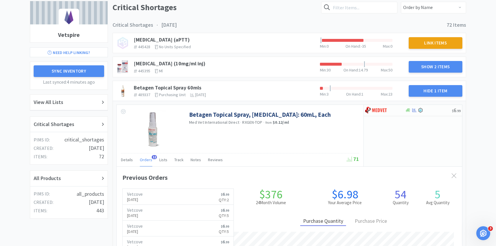
click at [150, 159] on span "Orders" at bounding box center [146, 159] width 12 height 5
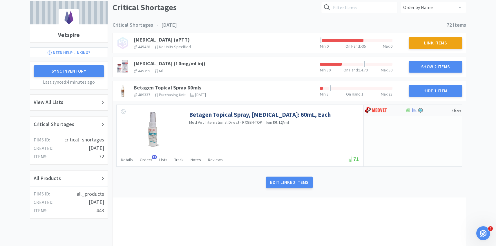
click at [375, 111] on img at bounding box center [376, 110] width 22 height 9
select select "1"
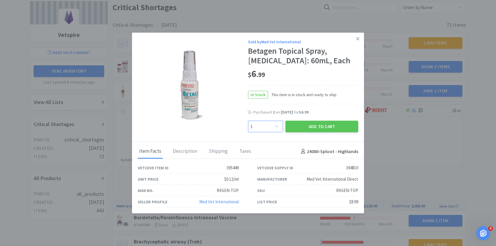
click at [278, 130] on select "Enter Quantity 1 2 3 4 5 6 7 8 9 10 11 12 13 14 15 16 17 18 19 20 Enter Quantity" at bounding box center [265, 127] width 35 height 12
click at [248, 125] on select "Enter Quantity 1 2 3 4 5 6 7 8 9 10 11 12 13 14 15 16 17 18 19 20 Enter Quantity" at bounding box center [265, 127] width 35 height 12
click at [312, 132] on button "Add to Cart" at bounding box center [321, 127] width 73 height 12
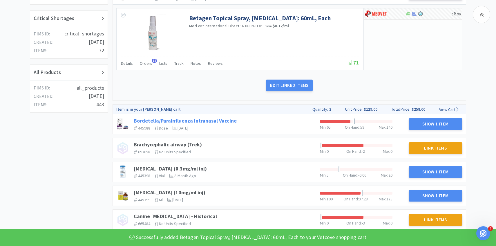
click at [219, 121] on link "Bordetella/Parainfluenza Intranasal Vaccine" at bounding box center [185, 120] width 103 height 7
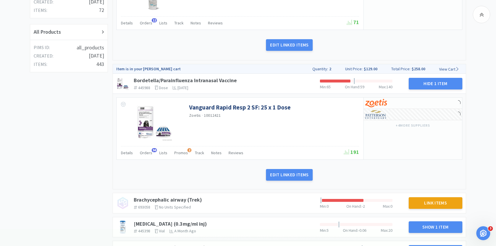
scroll to position [206, 0]
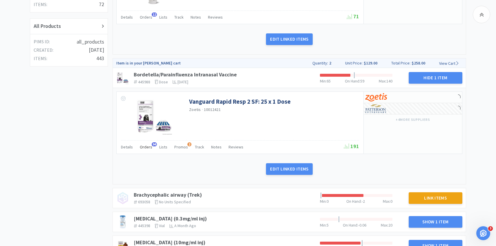
click at [147, 142] on div "Orders 94" at bounding box center [146, 147] width 12 height 11
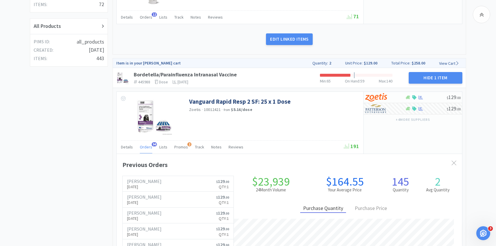
scroll to position [159, 345]
click at [147, 145] on span "Orders" at bounding box center [146, 146] width 12 height 5
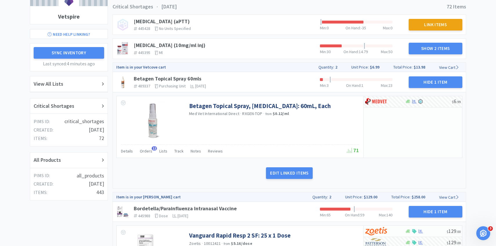
scroll to position [0, 0]
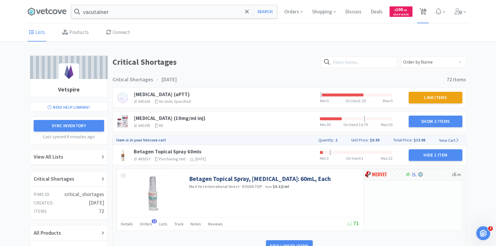
click at [423, 12] on span "10" at bounding box center [423, 9] width 4 height 23
select select "10"
select select "2"
select select "1"
select select "4"
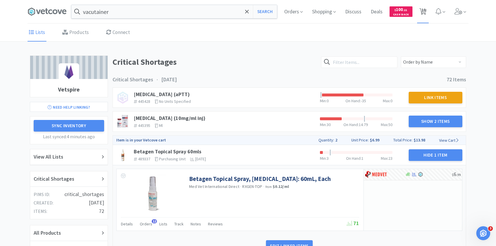
select select "20"
select select "5"
select select "20"
select select "2"
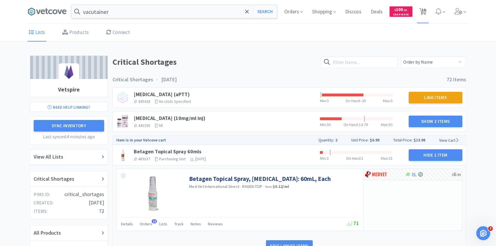
select select "2"
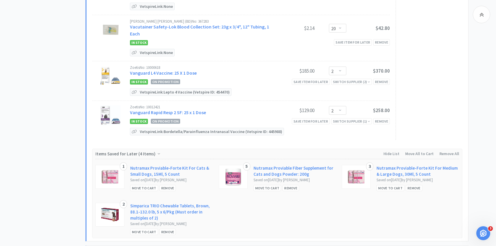
scroll to position [339, 0]
click at [342, 110] on select "Enter Quantity 1 2 3 4 5 6 7 8 9 10 11 12 13 14 15 16 17 18 19 20 Enter Quantity" at bounding box center [337, 110] width 17 height 9
click at [329, 106] on select "Enter Quantity 1 2 3 4 5 6 7 8 9 10 11 12 13 14 15 16 17 18 19 20 Enter Quantity" at bounding box center [337, 110] width 17 height 9
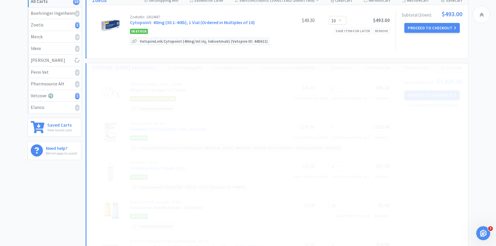
select select "1"
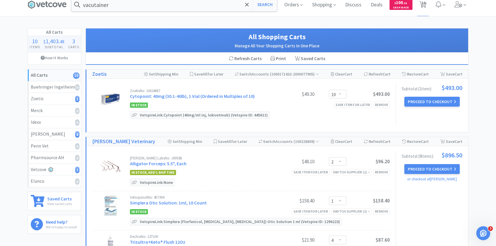
scroll to position [0, 0]
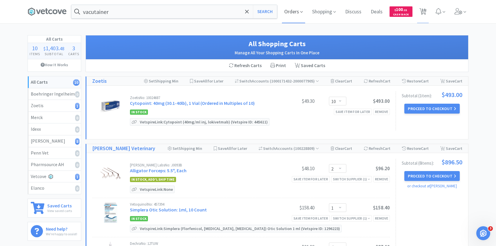
click at [291, 14] on span "Orders" at bounding box center [293, 11] width 23 height 23
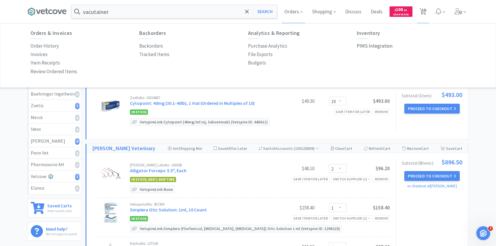
click at [368, 44] on p "PIMS Integration" at bounding box center [375, 46] width 36 height 8
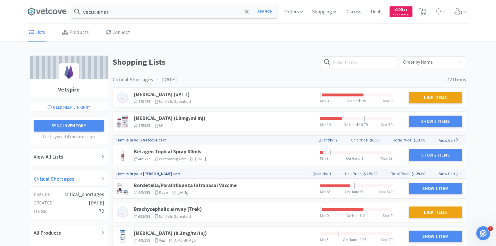
click at [90, 183] on div "Critical Shortages" at bounding box center [68, 179] width 77 height 16
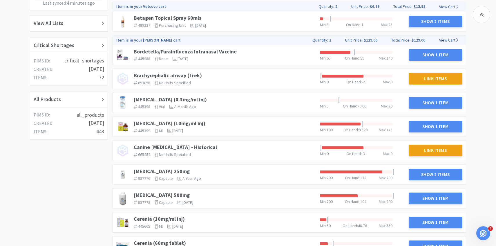
scroll to position [137, 0]
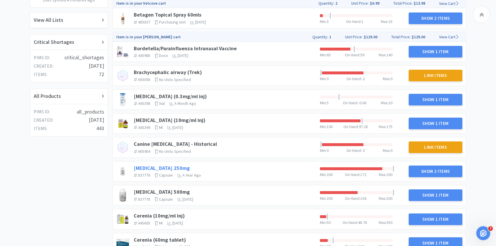
click at [165, 168] on link "Cephalexin 250mg" at bounding box center [162, 167] width 56 height 7
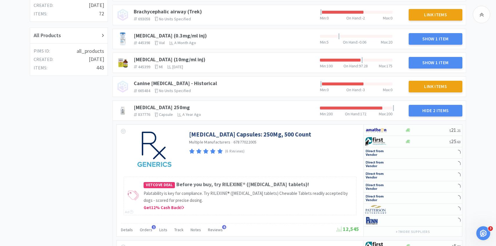
scroll to position [215, 0]
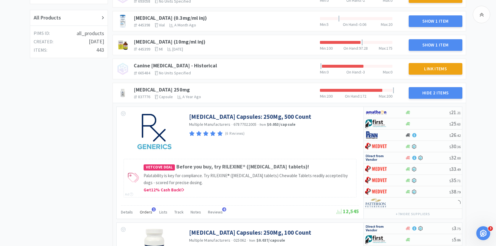
click at [146, 211] on span "Orders" at bounding box center [146, 211] width 12 height 5
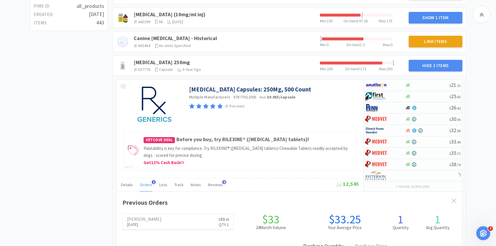
scroll to position [261, 0]
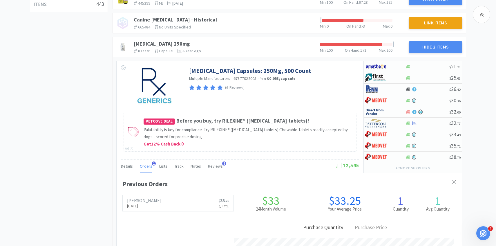
click at [147, 164] on span "Orders" at bounding box center [146, 165] width 12 height 5
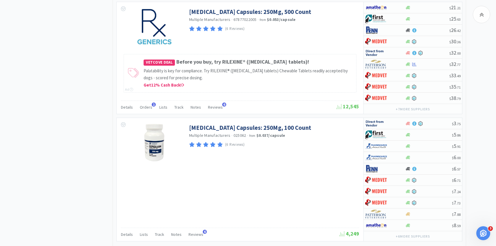
scroll to position [288, 0]
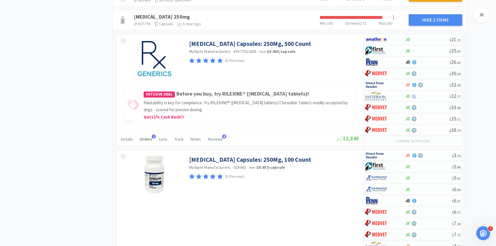
click at [148, 139] on span "Orders" at bounding box center [146, 138] width 12 height 5
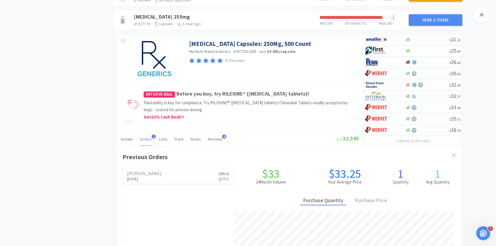
scroll to position [159, 345]
click at [146, 138] on span "Orders" at bounding box center [146, 138] width 12 height 5
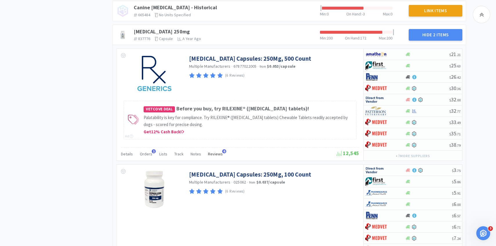
scroll to position [0, 0]
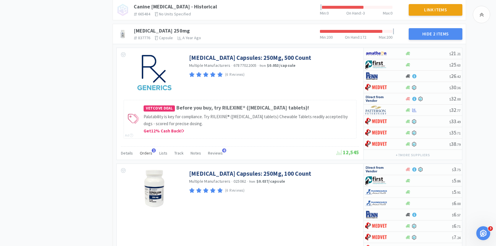
click at [144, 152] on span "Orders" at bounding box center [146, 152] width 12 height 5
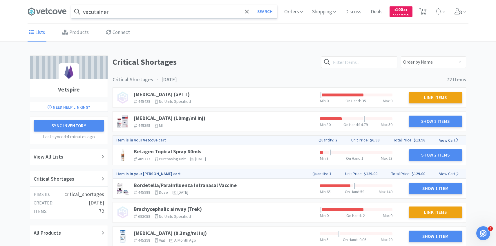
click at [164, 14] on input "vacutainer" at bounding box center [174, 11] width 206 height 13
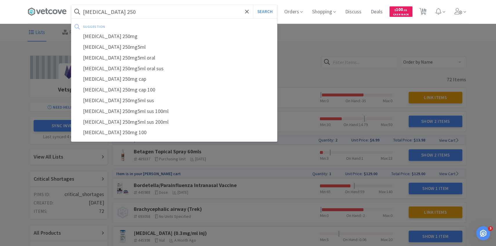
type input "cephalexin 250"
click at [253, 5] on button "Search" at bounding box center [265, 11] width 24 height 13
select select "2"
select select "1"
select select "4"
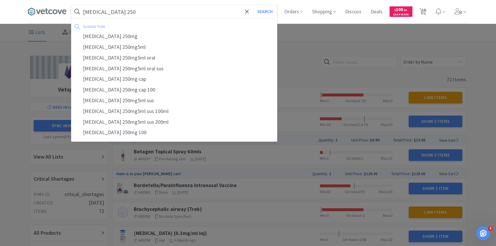
select select "20"
select select "5"
select select "20"
select select "2"
select select "1"
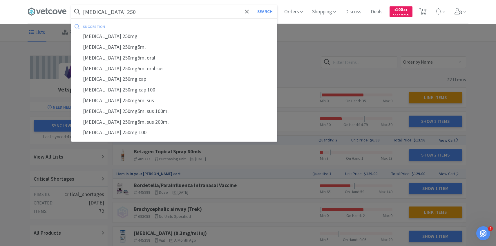
select select "2"
select select "10"
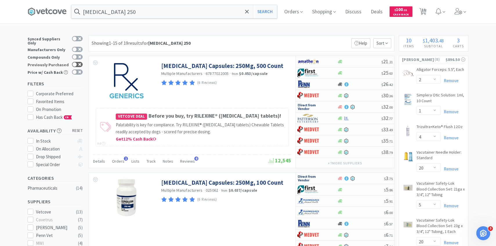
click at [75, 63] on div at bounding box center [74, 64] width 5 height 5
checkbox input "true"
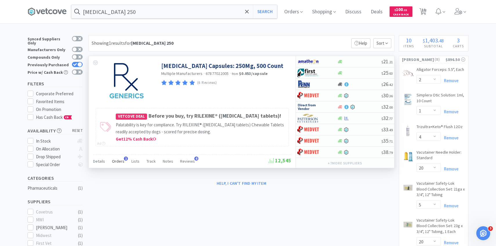
click at [119, 159] on span "Orders" at bounding box center [118, 160] width 12 height 5
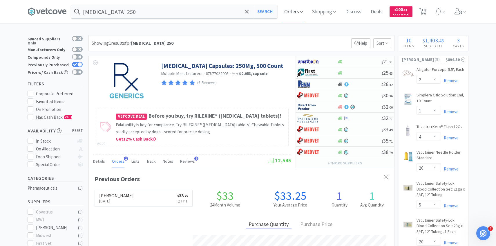
click at [292, 14] on span "Orders" at bounding box center [293, 11] width 23 height 23
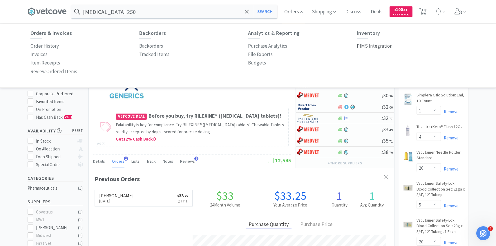
click at [361, 43] on p "PIMS Integration" at bounding box center [375, 46] width 36 height 8
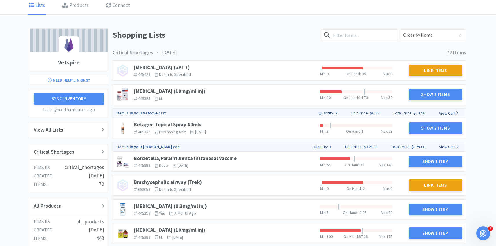
scroll to position [38, 0]
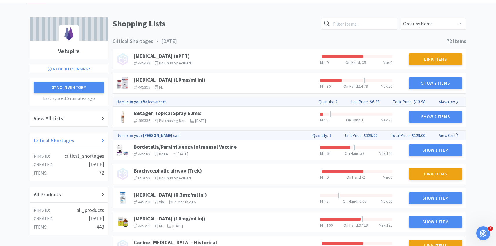
click at [81, 137] on div "Critical Shortages" at bounding box center [69, 140] width 70 height 8
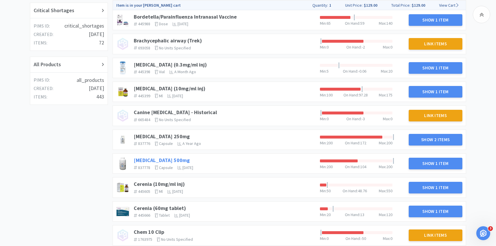
click at [165, 158] on link "Cephalexin 500mg" at bounding box center [162, 160] width 56 height 7
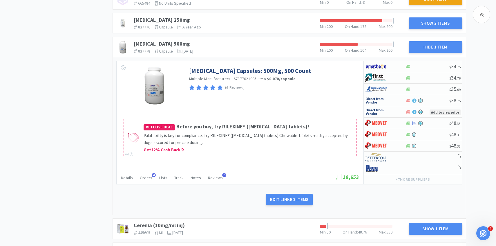
scroll to position [288, 0]
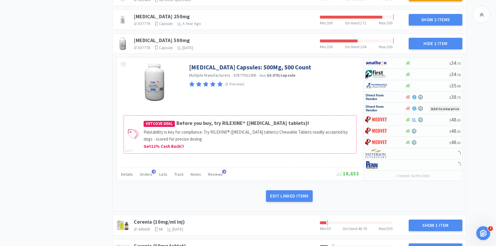
click at [146, 178] on div "Orders 4" at bounding box center [146, 174] width 12 height 11
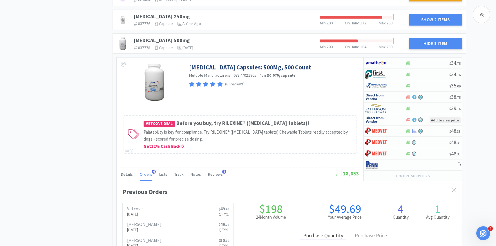
scroll to position [159, 345]
click at [146, 176] on span "Orders" at bounding box center [146, 173] width 12 height 5
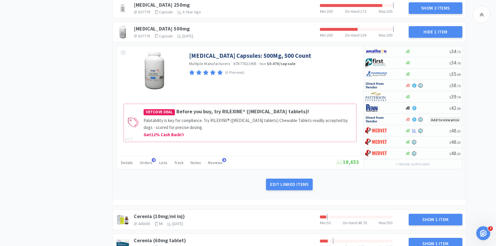
scroll to position [300, 0]
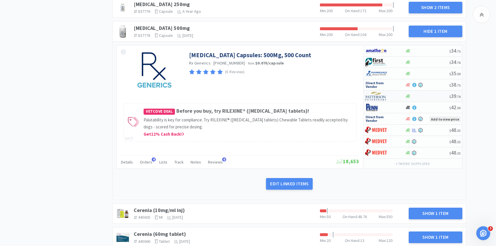
click at [391, 96] on div at bounding box center [381, 96] width 32 height 10
select select "1"
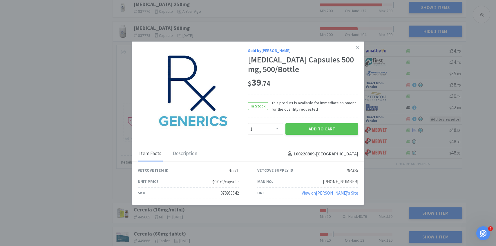
click at [326, 120] on div "Sold by Patterson Cephalexin Capsules 500 mg, 500/Bottle $ 39 . 74 In Stock Thi…" at bounding box center [303, 91] width 110 height 88
click at [324, 126] on button "Add to Cart" at bounding box center [321, 129] width 73 height 12
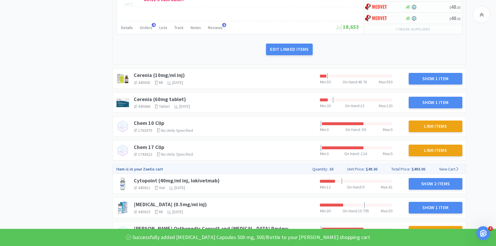
scroll to position [450, 0]
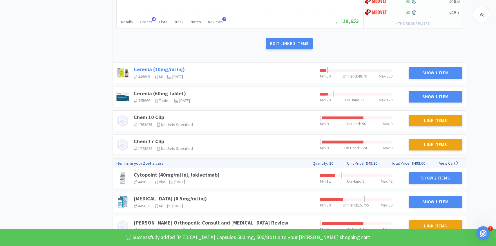
click at [148, 67] on link "Cerenia (10mg/ml inj)" at bounding box center [159, 69] width 51 height 7
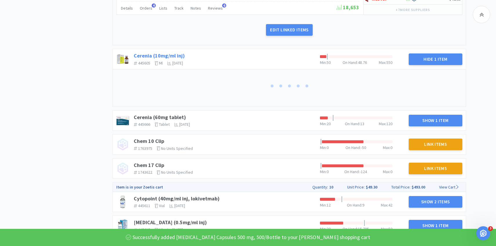
scroll to position [486, 0]
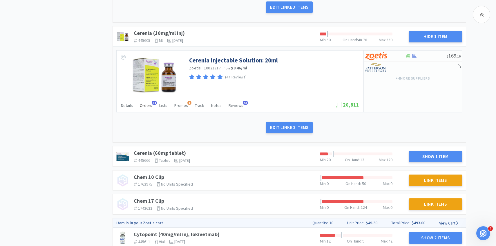
click at [146, 105] on span "Orders" at bounding box center [146, 105] width 12 height 5
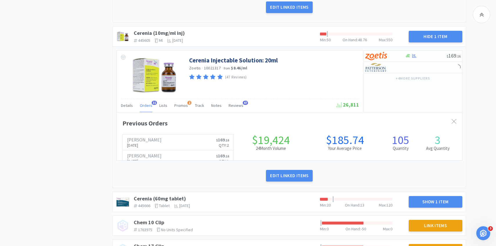
scroll to position [159, 345]
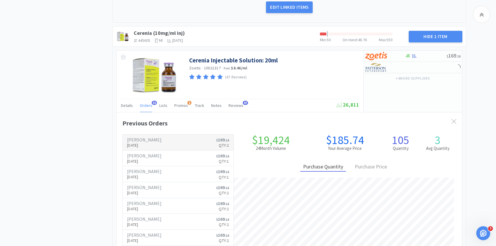
click at [148, 138] on h6 "[PERSON_NAME]" at bounding box center [144, 139] width 34 height 5
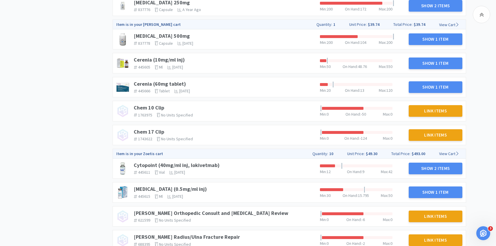
scroll to position [296, 0]
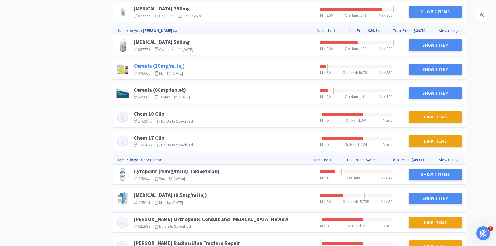
click at [175, 65] on link "Cerenia (10mg/ml inj)" at bounding box center [159, 65] width 51 height 7
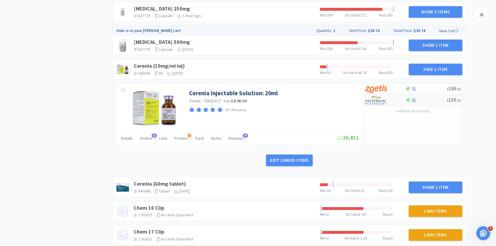
click at [377, 103] on img at bounding box center [376, 100] width 22 height 9
select select "1"
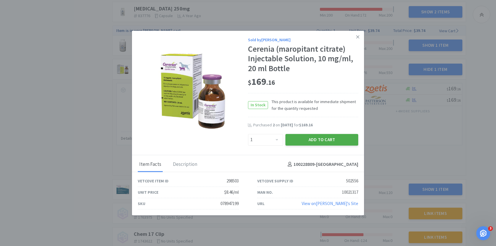
click at [327, 137] on button "Add to Cart" at bounding box center [321, 140] width 73 height 12
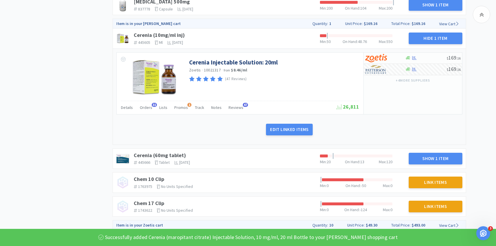
scroll to position [408, 0]
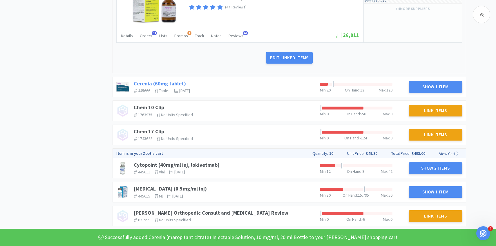
click at [172, 82] on link "Cerenia (60mg tablet)" at bounding box center [160, 83] width 52 height 7
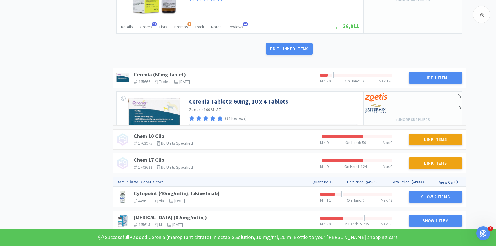
scroll to position [440, 0]
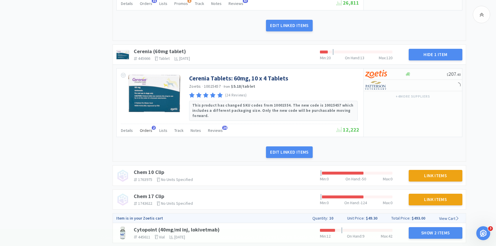
click at [149, 128] on span "Orders" at bounding box center [146, 130] width 12 height 5
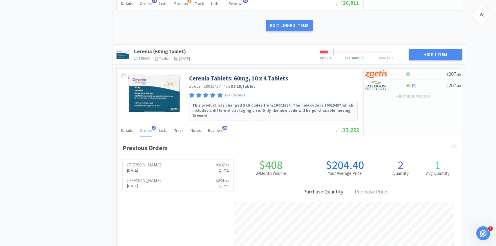
scroll to position [159, 345]
click at [149, 128] on span "Orders" at bounding box center [146, 130] width 12 height 5
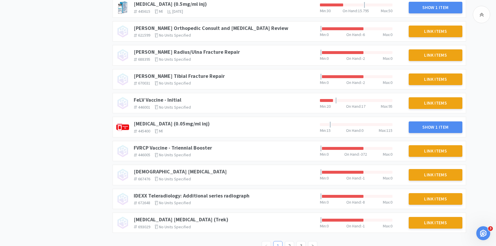
scroll to position [702, 0]
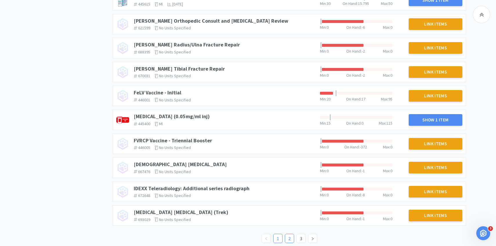
click at [288, 234] on link "2" at bounding box center [289, 238] width 9 height 9
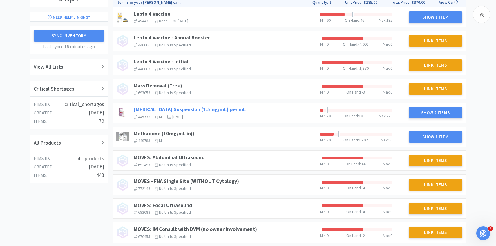
click at [208, 108] on link "Meloxicam Suspension (1.5mg/mL) per mL" at bounding box center [190, 109] width 112 height 7
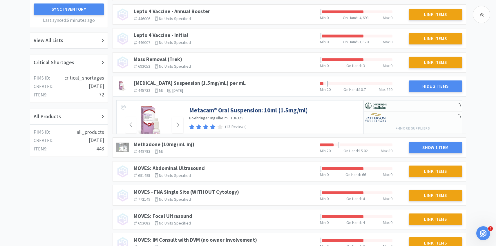
scroll to position [122, 0]
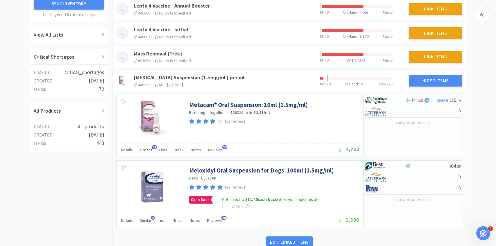
click at [152, 148] on span "31" at bounding box center [154, 147] width 5 height 4
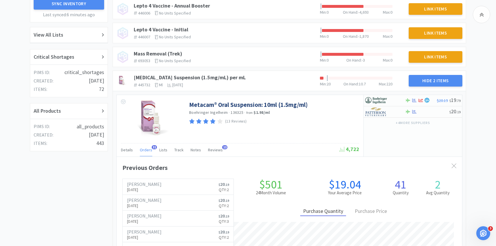
scroll to position [159, 345]
click at [152, 148] on span "31" at bounding box center [154, 147] width 5 height 4
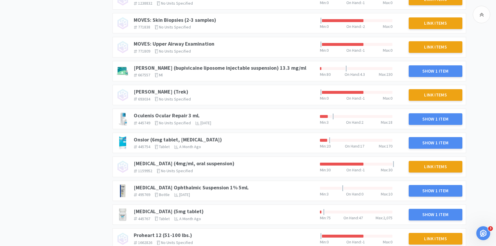
scroll to position [591, 0]
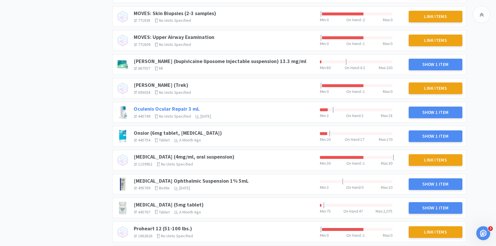
click at [185, 108] on link "Oculenis Ocular Repair 3 mL" at bounding box center [167, 108] width 66 height 7
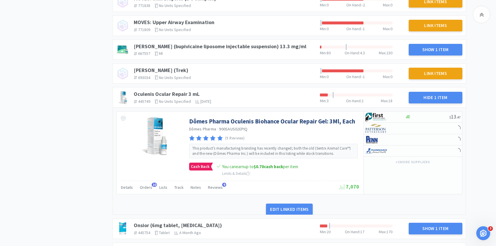
scroll to position [607, 0]
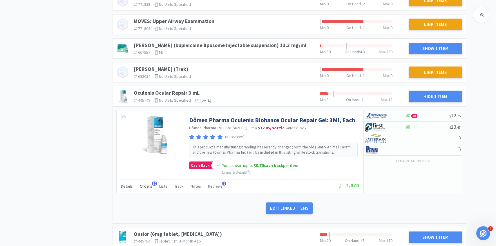
click at [145, 185] on span "Orders" at bounding box center [146, 185] width 12 height 5
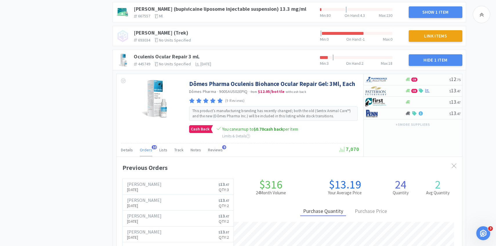
scroll to position [658, 0]
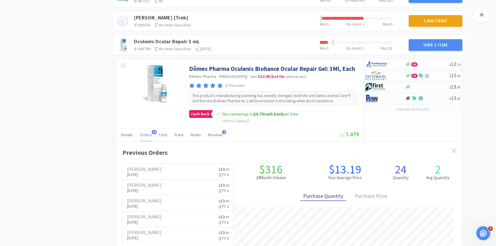
click at [148, 136] on span "Orders" at bounding box center [146, 134] width 12 height 5
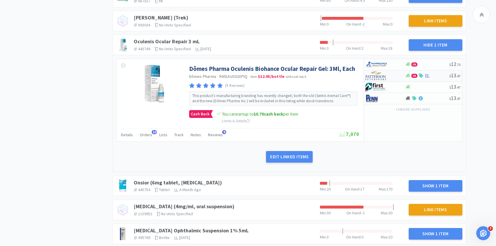
click at [383, 73] on img at bounding box center [376, 75] width 22 height 9
select select "1"
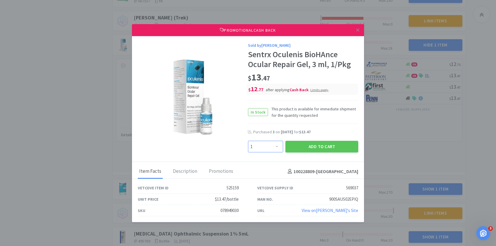
click at [270, 144] on select "Enter Quantity 1 2 3 4 5 6 7 8 9 10 11 12 13 14 15 16 17 18 19 20 Enter Quantity" at bounding box center [265, 147] width 35 height 12
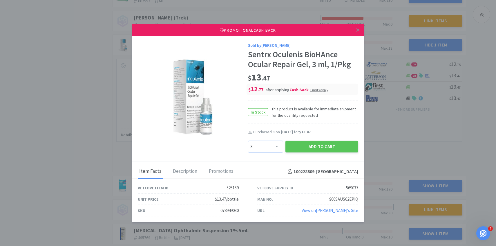
click at [248, 141] on select "Enter Quantity 1 2 3 4 5 6 7 8 9 10 11 12 13 14 15 16 17 18 19 20 Enter Quantity" at bounding box center [265, 147] width 35 height 12
click at [314, 147] on button "Add to Cart" at bounding box center [321, 147] width 73 height 12
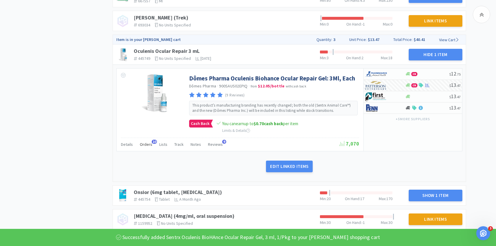
click at [144, 147] on div "Orders 10" at bounding box center [146, 144] width 12 height 11
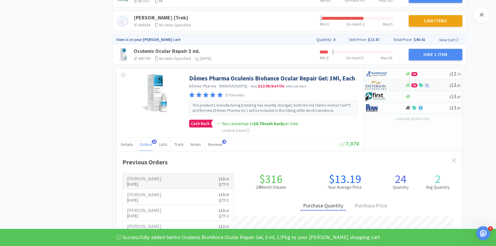
scroll to position [159, 345]
click at [153, 178] on link "Patterson Aug 4th, 2025 $ 13 . 47 Qty: 3" at bounding box center [178, 181] width 111 height 16
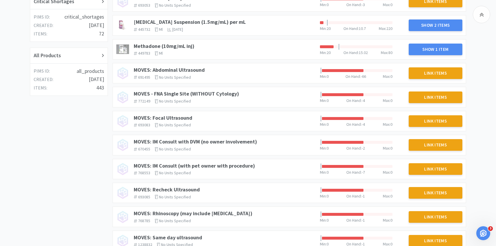
scroll to position [480, 0]
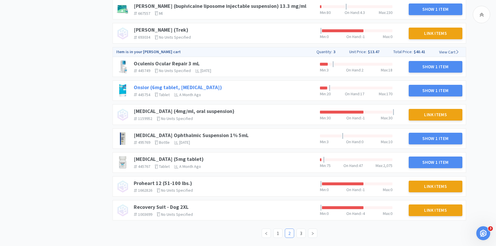
click at [199, 86] on link "Onsior (6mg tablet, robenacoxib)" at bounding box center [178, 87] width 88 height 7
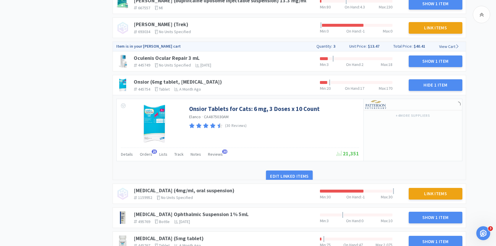
scroll to position [499, 0]
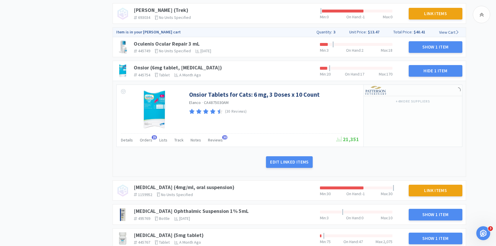
click at [151, 142] on div "Details Orders 25 Lists Track Notes Reviews 30" at bounding box center [228, 140] width 215 height 11
click at [145, 142] on span "Orders" at bounding box center [146, 139] width 12 height 5
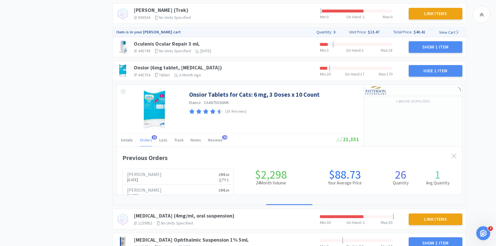
scroll to position [0, 0]
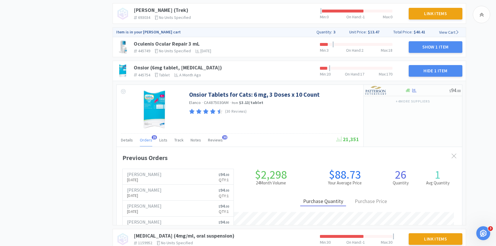
click at [145, 142] on span "Orders" at bounding box center [146, 139] width 12 height 5
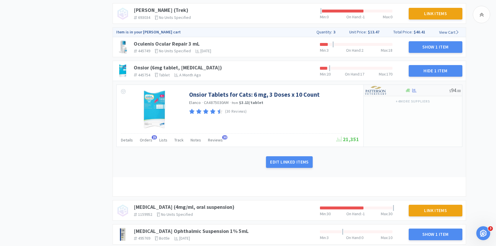
click at [378, 90] on img at bounding box center [376, 90] width 22 height 9
select select "1"
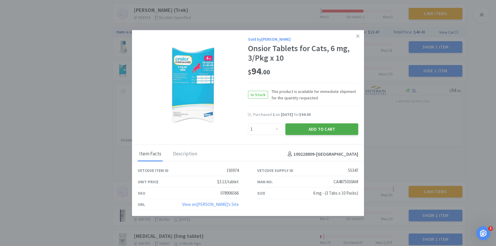
click at [310, 130] on button "Add to Cart" at bounding box center [321, 129] width 73 height 12
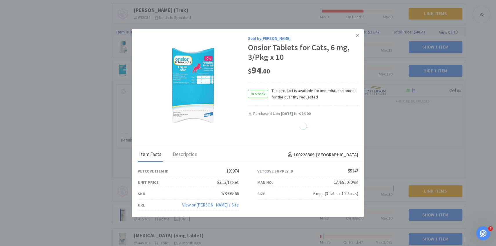
select select "1"
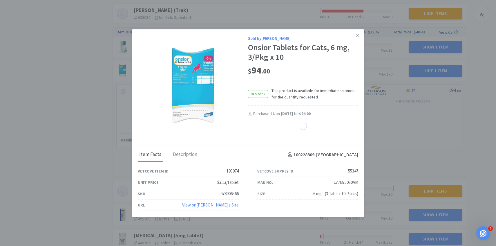
select select "1"
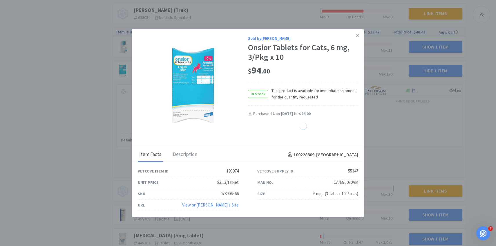
select select "1"
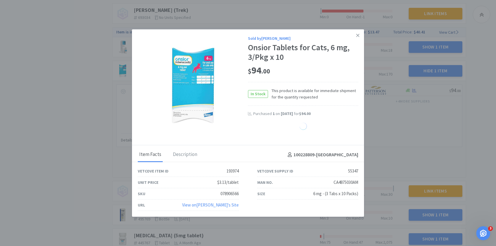
select select "1"
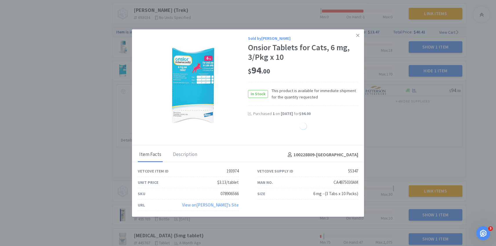
select select "1"
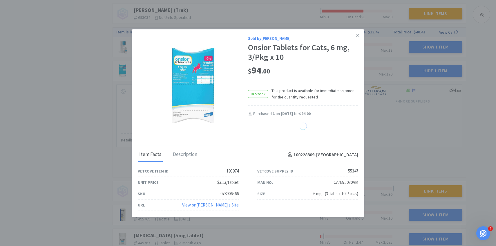
select select "1"
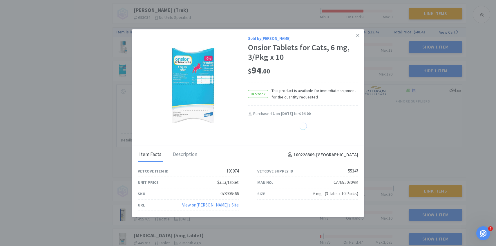
select select "1"
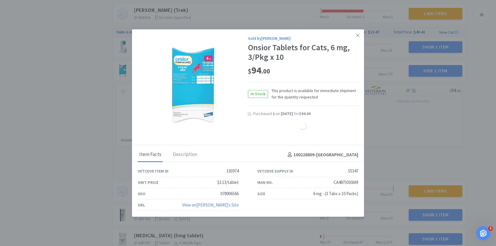
select select "1"
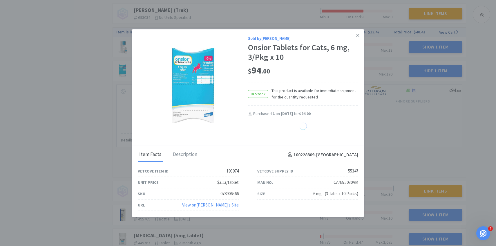
select select "1"
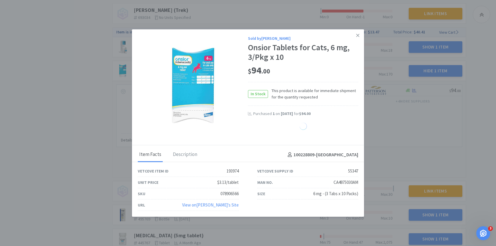
select select "1"
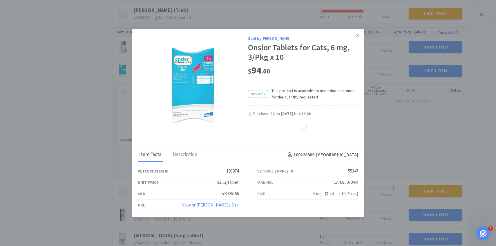
select select "1"
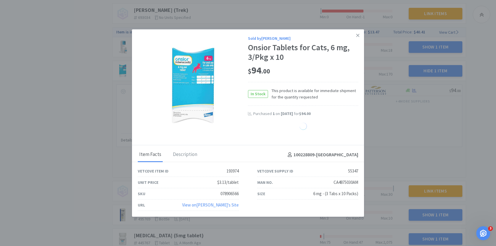
select select "1"
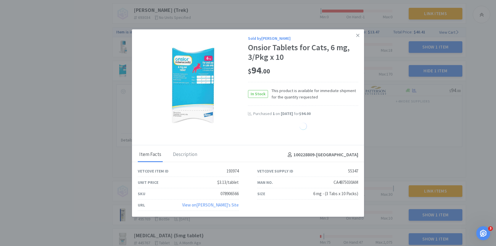
select select "1"
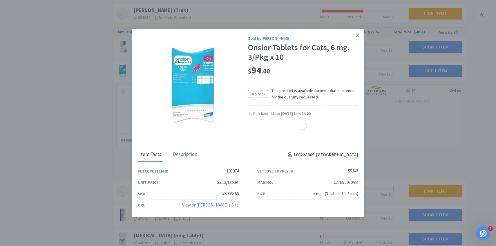
select select "1"
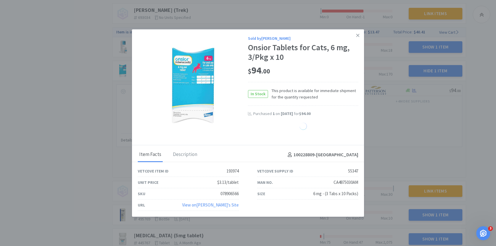
select select "1"
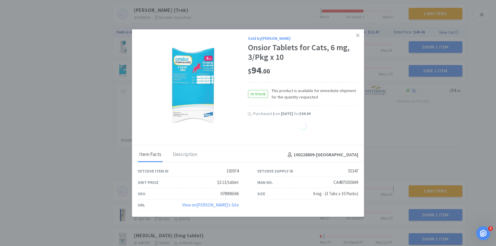
select select "1"
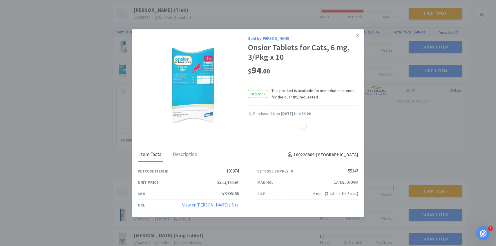
select select "1"
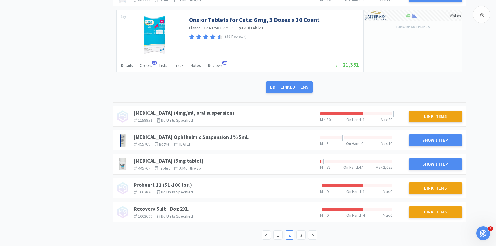
scroll to position [585, 0]
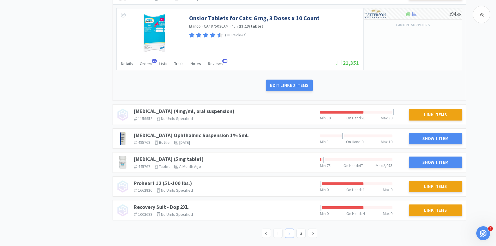
click at [217, 134] on link "Prednisolone Acetate Ophthalmic Suspension 1% 5mL" at bounding box center [191, 135] width 115 height 7
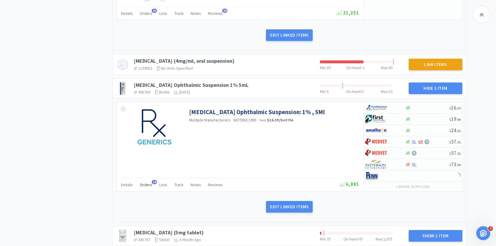
click at [150, 182] on span "Orders" at bounding box center [146, 184] width 12 height 5
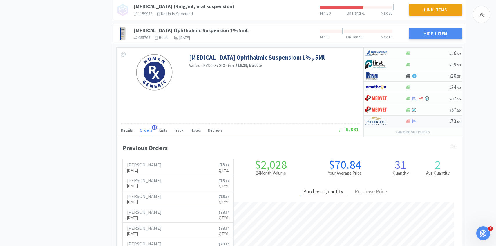
scroll to position [159, 345]
click at [388, 99] on div at bounding box center [381, 98] width 32 height 10
select select "1"
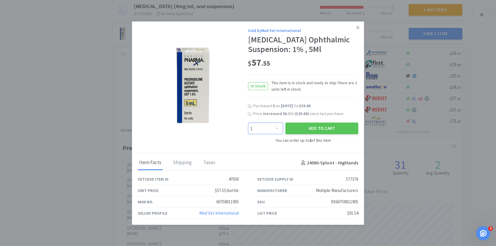
click at [268, 134] on select "Enter Quantity 1 2 Enter Quantity" at bounding box center [265, 128] width 35 height 12
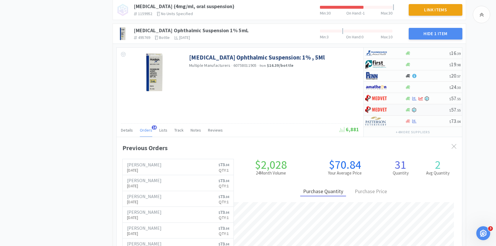
click at [388, 111] on div at bounding box center [381, 110] width 32 height 10
select select "1"
click at [388, 99] on div at bounding box center [381, 98] width 32 height 10
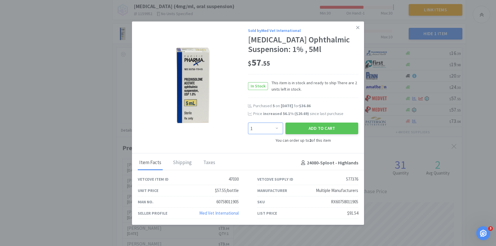
click at [279, 134] on select "Enter Quantity 1 2 Enter Quantity" at bounding box center [265, 128] width 35 height 12
select select "2"
click at [248, 132] on select "Enter Quantity 1 2 Enter Quantity" at bounding box center [265, 128] width 35 height 12
drag, startPoint x: 278, startPoint y: 137, endPoint x: 297, endPoint y: 143, distance: 19.0
click at [297, 134] on button "Add to Cart" at bounding box center [321, 128] width 73 height 12
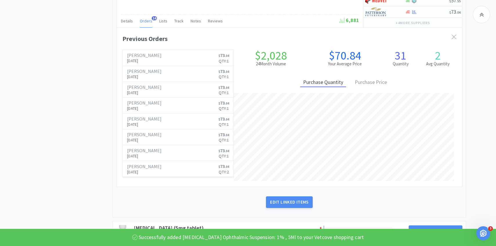
scroll to position [877, 0]
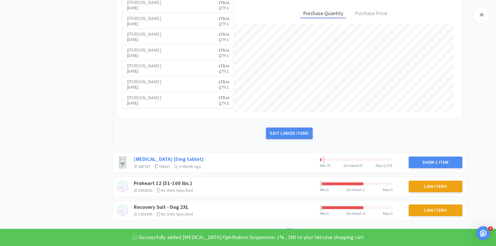
click at [174, 157] on link "Prednisone (5mg tablet)" at bounding box center [169, 158] width 70 height 7
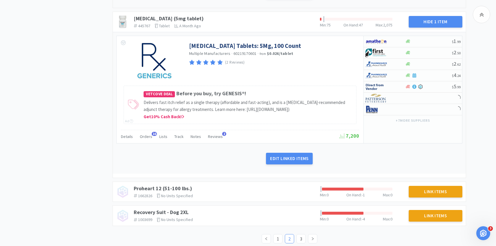
scroll to position [1018, 0]
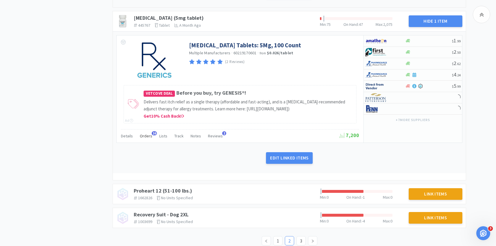
click at [148, 138] on span "Orders" at bounding box center [146, 135] width 12 height 5
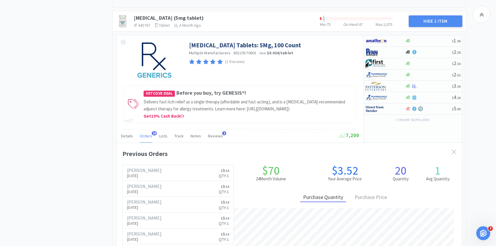
scroll to position [159, 345]
click at [148, 138] on span "Orders" at bounding box center [146, 135] width 12 height 5
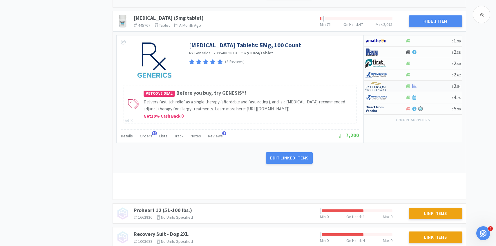
click at [383, 84] on img at bounding box center [376, 86] width 22 height 9
select select "1"
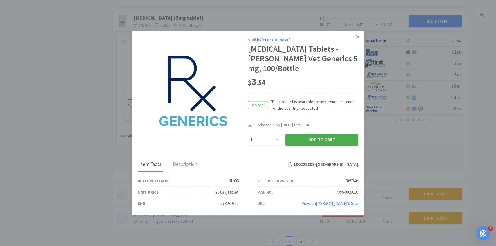
click at [311, 134] on button "Add to Cart" at bounding box center [321, 140] width 73 height 12
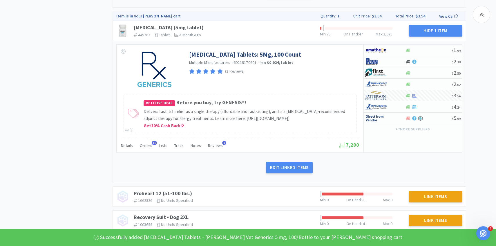
scroll to position [1035, 0]
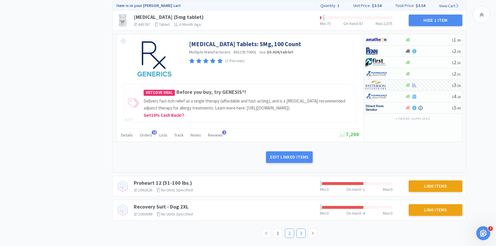
click at [301, 233] on link "3" at bounding box center [301, 232] width 9 height 9
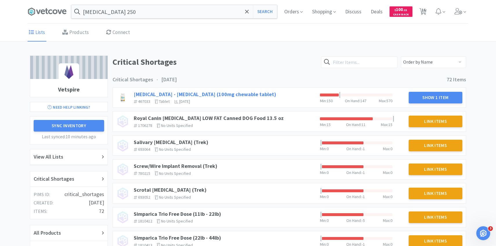
click at [230, 92] on link "Rimadyl - Carprofen (100mg chewable tablet)" at bounding box center [205, 94] width 142 height 7
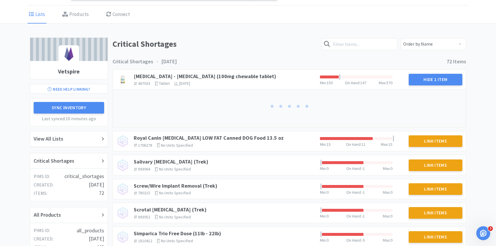
scroll to position [29, 0]
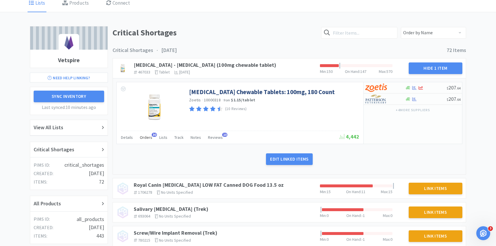
click at [152, 134] on span "30" at bounding box center [154, 134] width 5 height 4
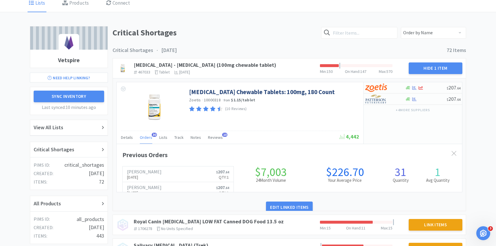
scroll to position [159, 345]
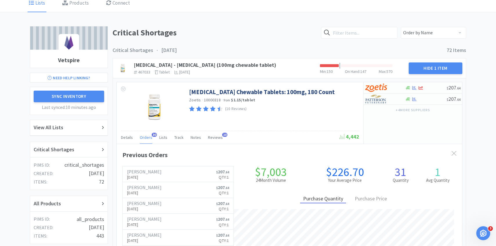
click at [152, 134] on span "30" at bounding box center [154, 134] width 5 height 4
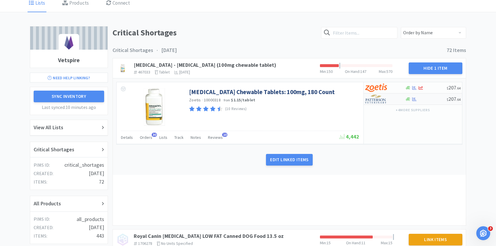
click at [392, 98] on div at bounding box center [381, 99] width 32 height 10
select select "1"
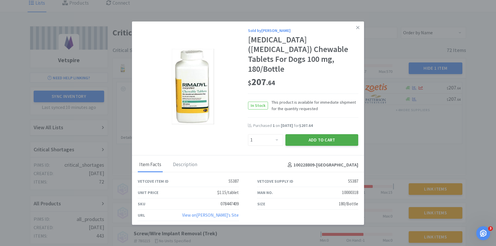
click at [322, 134] on button "Add to Cart" at bounding box center [321, 140] width 73 height 12
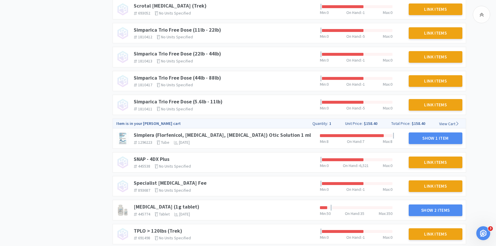
scroll to position [290, 0]
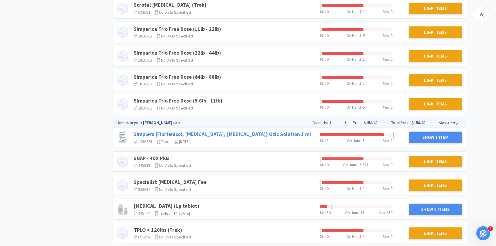
click at [241, 132] on link "Simplera (Florfenicol, Terbinafine, Mometasone Furoate) Otic Solution 1 ml" at bounding box center [222, 133] width 177 height 7
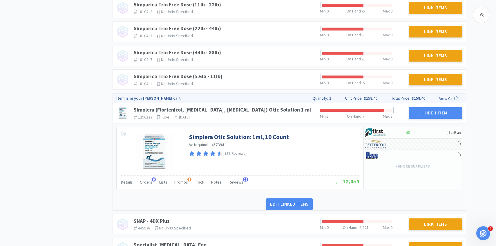
scroll to position [334, 0]
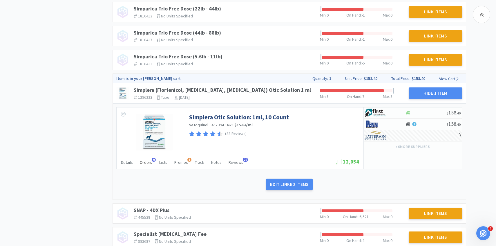
click at [145, 161] on span "Orders" at bounding box center [146, 161] width 12 height 5
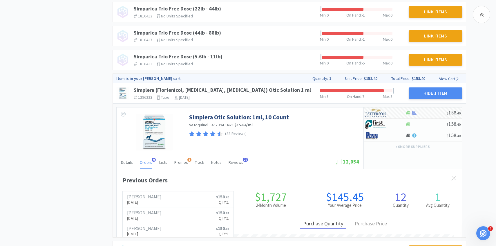
click at [145, 161] on span "Orders" at bounding box center [146, 161] width 12 height 5
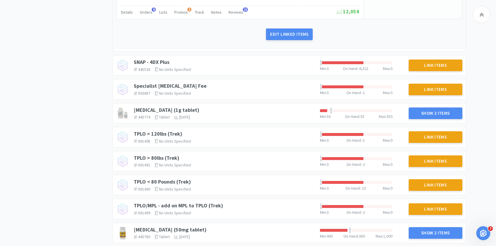
scroll to position [494, 0]
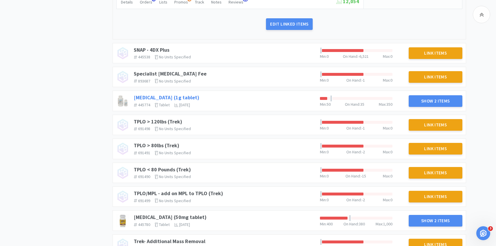
click at [176, 97] on link "Sucralfate (1g tablet)" at bounding box center [167, 97] width 66 height 7
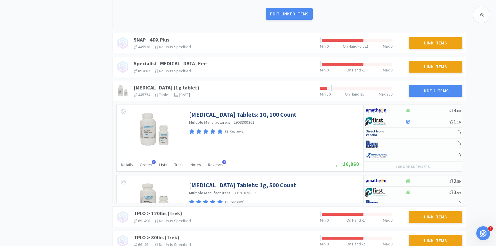
scroll to position [517, 0]
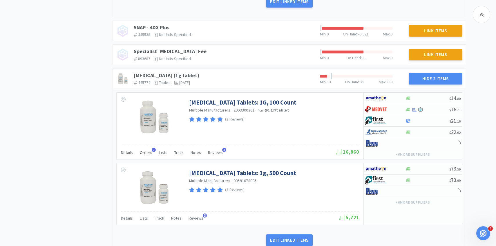
click at [143, 154] on span "Orders" at bounding box center [146, 152] width 12 height 5
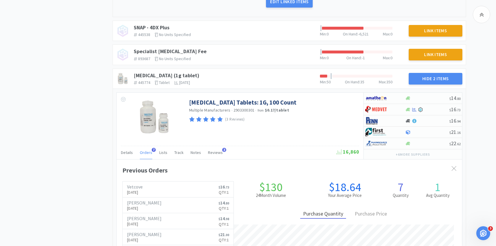
scroll to position [159, 345]
click at [143, 189] on p "Aug 11th, 2025" at bounding box center [135, 192] width 16 height 6
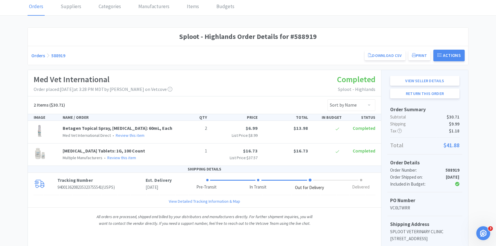
scroll to position [20, 0]
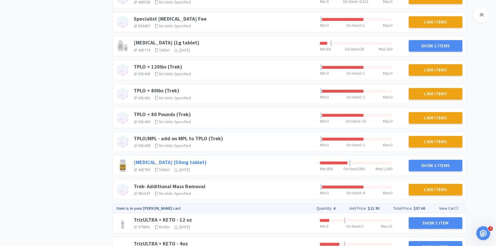
scroll to position [418, 0]
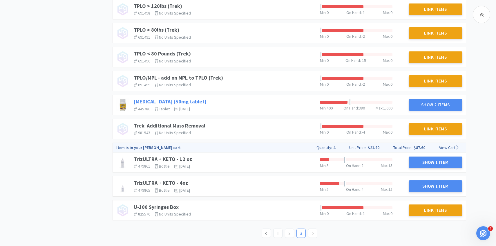
click at [172, 99] on link "Trazodone (50mg tablet)" at bounding box center [170, 101] width 73 height 7
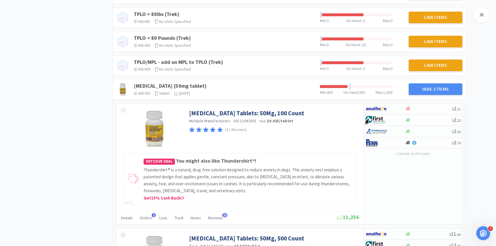
scroll to position [439, 0]
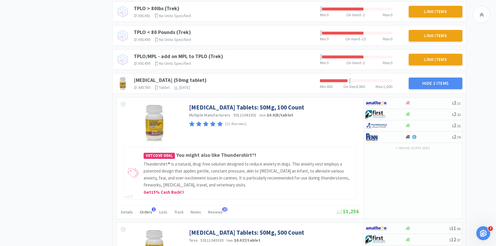
click at [146, 213] on span "Orders" at bounding box center [146, 211] width 12 height 5
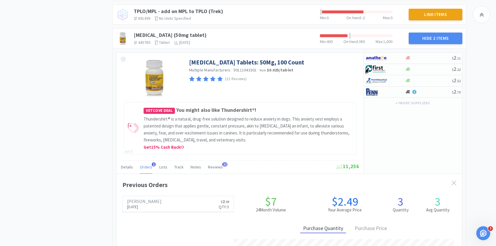
scroll to position [503, 0]
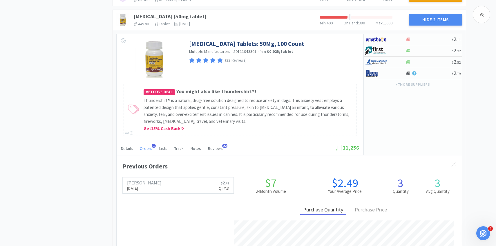
click at [144, 152] on div "Orders 1" at bounding box center [146, 148] width 12 height 11
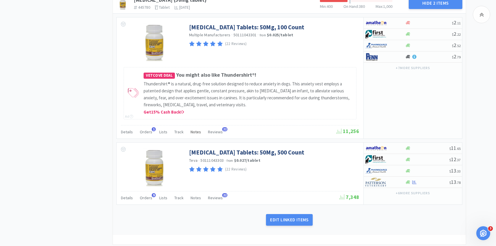
scroll to position [521, 0]
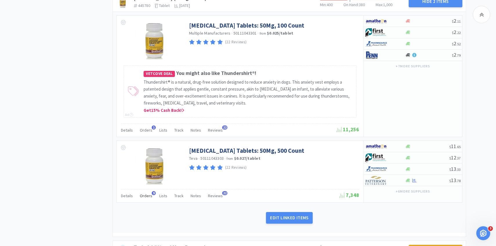
click at [147, 195] on span "Orders" at bounding box center [146, 195] width 12 height 5
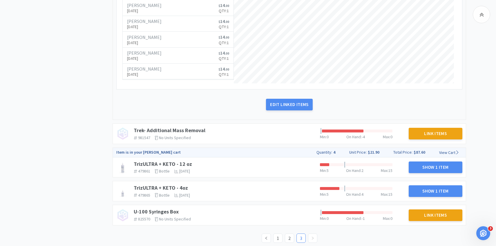
scroll to position [798, 0]
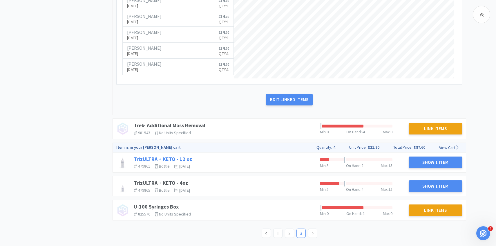
click at [179, 158] on link "TrizULTRA + KETO - 12 oz" at bounding box center [163, 158] width 58 height 7
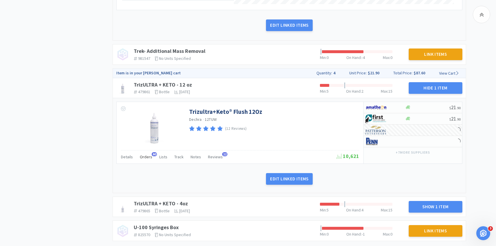
click at [149, 156] on span "Orders" at bounding box center [146, 156] width 12 height 5
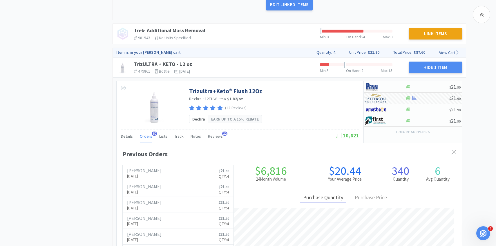
scroll to position [159, 345]
click at [387, 99] on div at bounding box center [381, 98] width 32 height 10
select select "1"
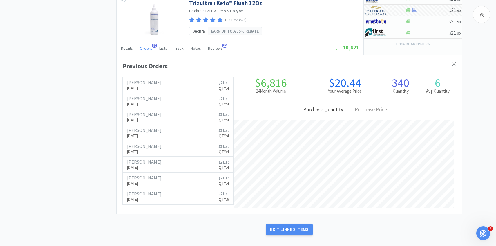
scroll to position [1053, 0]
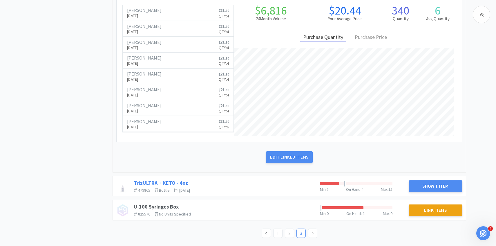
click at [181, 184] on link "TrizULTRA + KETO - 4oz" at bounding box center [161, 182] width 54 height 7
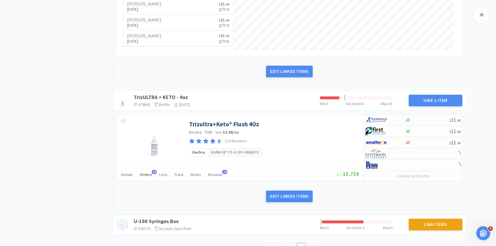
scroll to position [1139, 0]
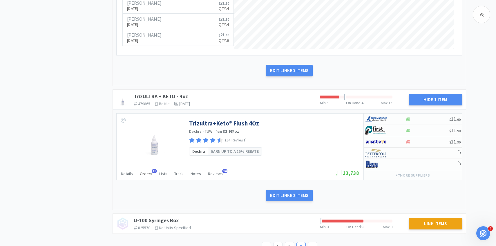
click at [146, 176] on span "Orders" at bounding box center [146, 173] width 12 height 5
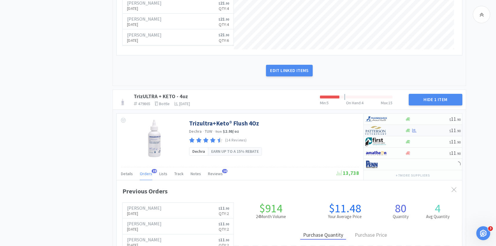
click at [372, 131] on img at bounding box center [376, 130] width 22 height 9
select select "1"
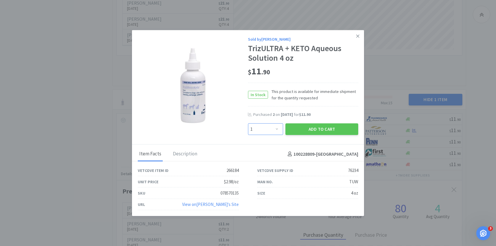
click at [275, 129] on select "Enter Quantity 1 2 3 4 5 6 7 8 9 10 11 12 13 14 15 16 17 18 19 20 Enter Quantity" at bounding box center [265, 129] width 35 height 12
click at [248, 123] on select "Enter Quantity 1 2 3 4 5 6 7 8 9 10 11 12 13 14 15 16 17 18 19 20 Enter Quantity" at bounding box center [265, 129] width 35 height 12
click at [309, 130] on button "Add to Cart" at bounding box center [321, 129] width 73 height 12
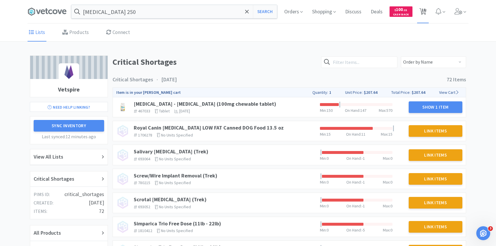
click at [422, 14] on span "18" at bounding box center [423, 9] width 4 height 23
select select "10"
select select "2"
select select "1"
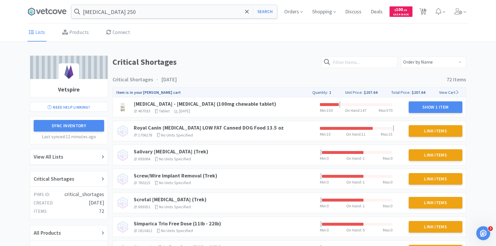
select select "3"
select select "1"
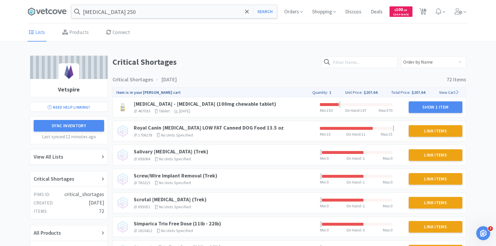
select select "4"
select select "2"
select select "20"
select select "5"
select select "20"
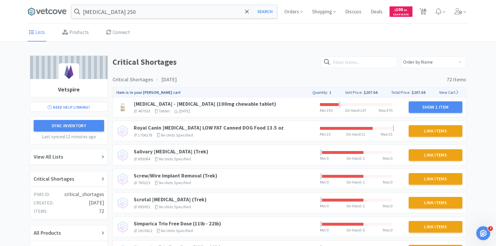
select select "2"
select select "1"
select select "2"
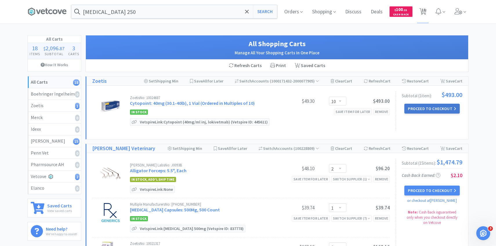
click at [415, 107] on button "Proceed to Checkout" at bounding box center [431, 108] width 55 height 10
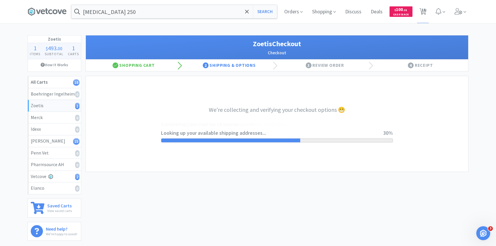
select select "invoice"
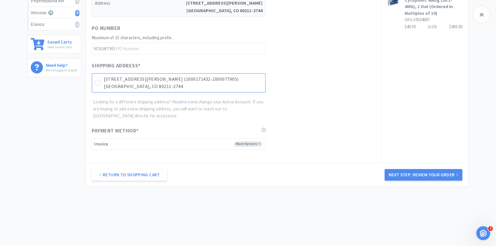
click at [221, 81] on p "3774 Julian St (1000171432-2000077905)" at bounding box center [183, 79] width 158 height 8
click at [421, 172] on button "Next Step: Review Your Order" at bounding box center [423, 175] width 78 height 12
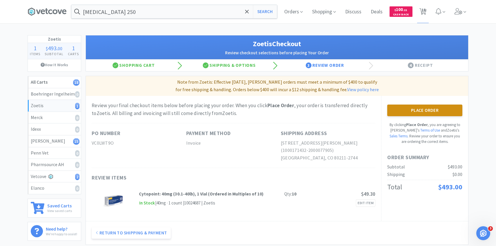
click at [401, 115] on button "Place Order" at bounding box center [424, 110] width 75 height 12
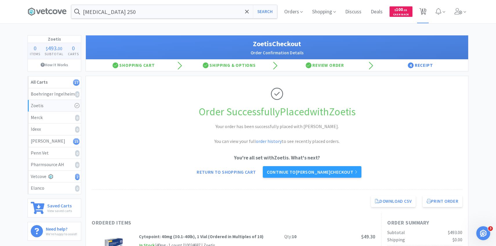
click at [426, 13] on icon at bounding box center [422, 11] width 7 height 6
select select "2"
select select "1"
select select "3"
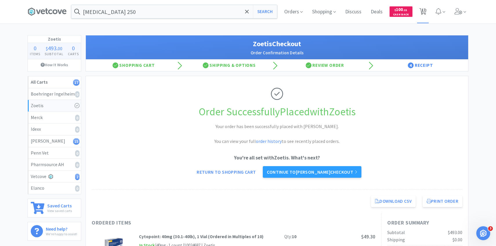
select select "1"
select select "4"
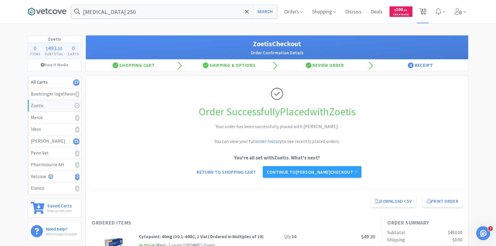
select select "2"
select select "20"
select select "5"
select select "20"
select select "2"
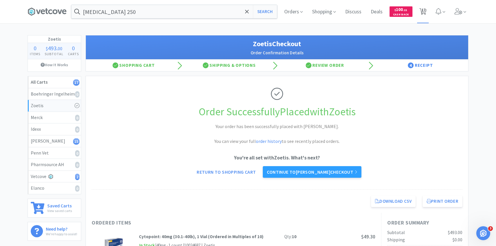
select select "1"
select select "2"
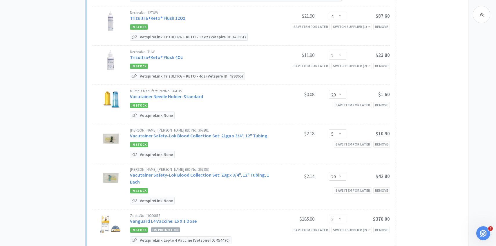
scroll to position [423, 0]
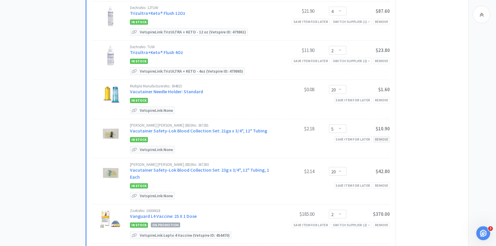
click at [382, 136] on div "Remove" at bounding box center [381, 139] width 17 height 6
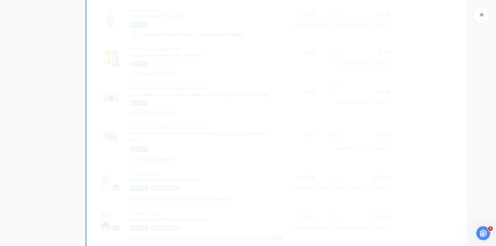
select select "20"
select select "2"
select select "1"
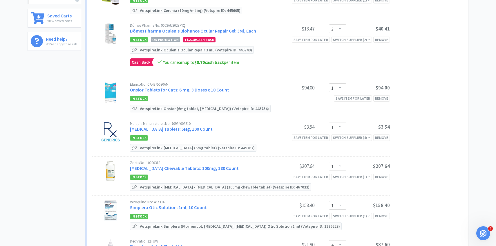
scroll to position [0, 0]
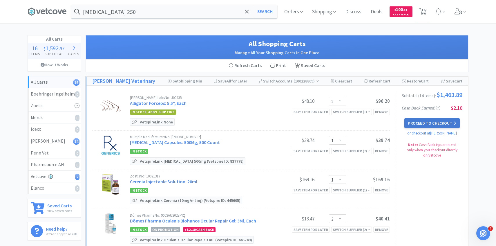
click at [433, 124] on button "Proceed to Checkout" at bounding box center [431, 123] width 55 height 10
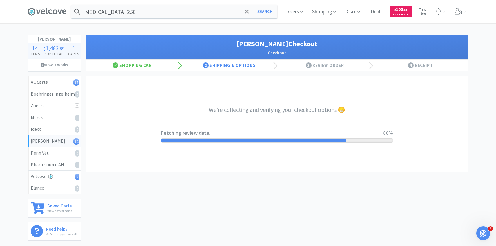
select select "1"
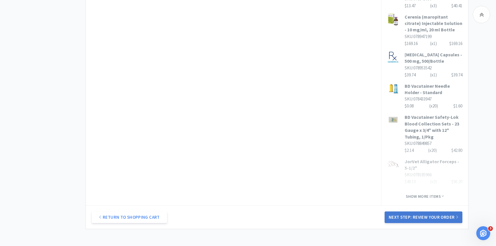
click at [402, 211] on button "Next Step: Review Your Order" at bounding box center [423, 217] width 78 height 12
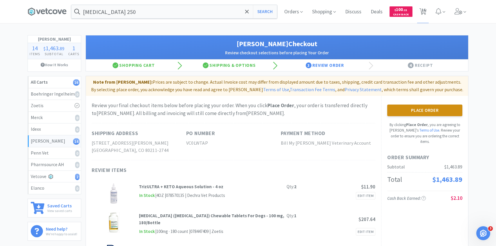
click at [413, 107] on button "Place Order" at bounding box center [424, 110] width 75 height 12
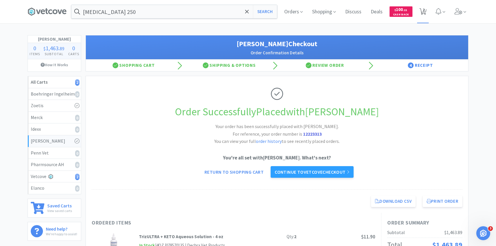
click at [423, 10] on span "2" at bounding box center [423, 9] width 2 height 23
select select "2"
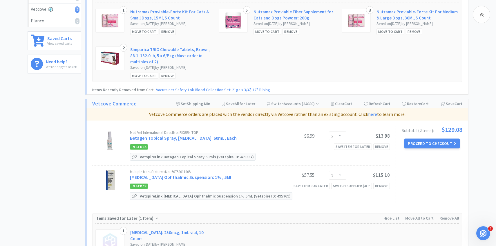
scroll to position [240, 0]
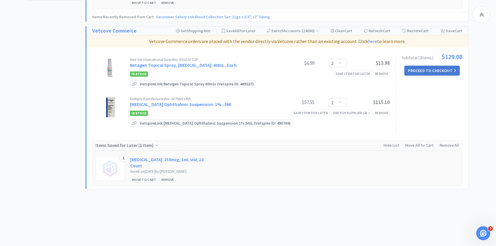
click at [431, 71] on button "Proceed to Checkout" at bounding box center [431, 71] width 55 height 10
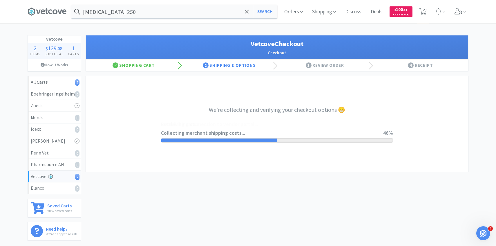
select select "2489"
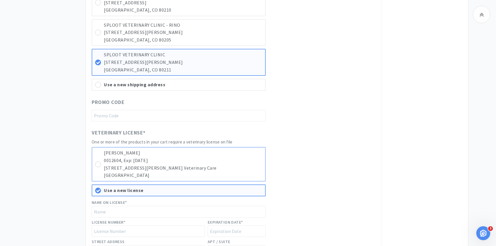
click at [212, 156] on p "Christina Mote" at bounding box center [183, 153] width 158 height 8
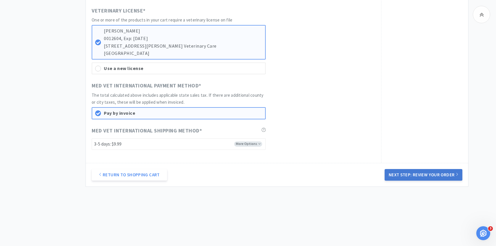
click at [416, 171] on button "Next Step: Review Your Order" at bounding box center [423, 175] width 78 height 12
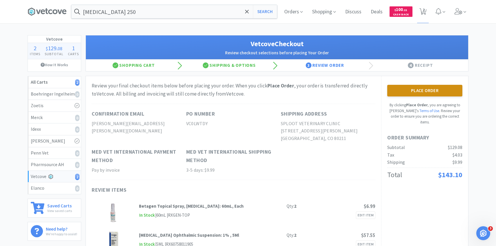
click at [409, 93] on button "Place Order" at bounding box center [424, 91] width 75 height 12
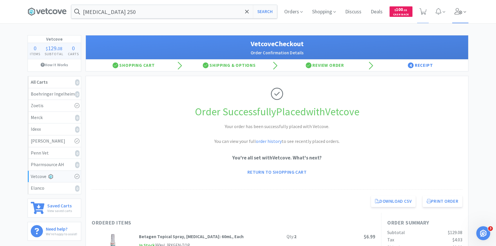
click at [461, 12] on icon at bounding box center [458, 11] width 8 height 6
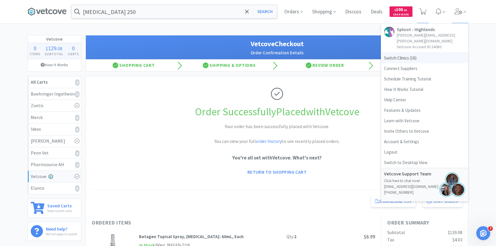
click at [413, 53] on span "Switch Clinics ( 16 )" at bounding box center [424, 58] width 87 height 10
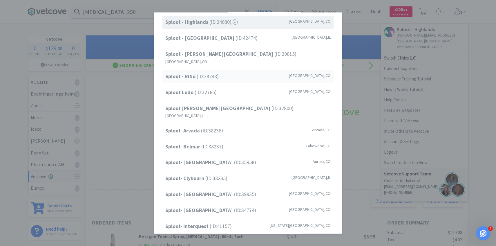
scroll to position [32, 0]
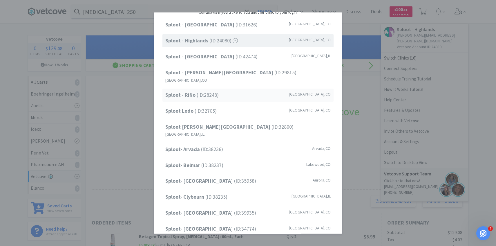
click at [236, 90] on div "Sploot - RiNo (ID: 28248 ) Denver , CO" at bounding box center [247, 94] width 171 height 13
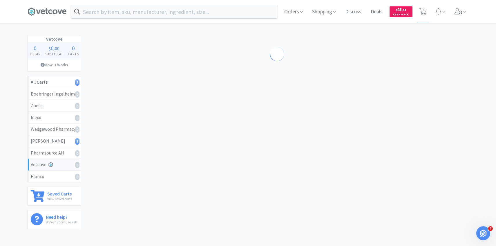
click at [187, 19] on div "Orders Shopping Discuss Discuss Deals Deals $ 45 . 05 Cash Back 3 3" at bounding box center [248, 11] width 441 height 23
click at [187, 18] on input "text" at bounding box center [174, 11] width 206 height 13
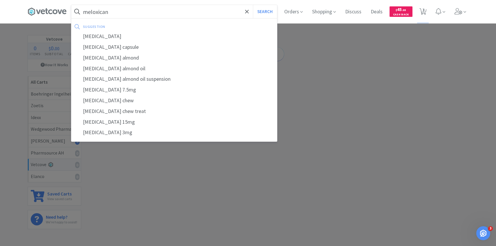
type input "meloxican"
click at [253, 5] on button "Search" at bounding box center [265, 11] width 24 height 13
select select "1"
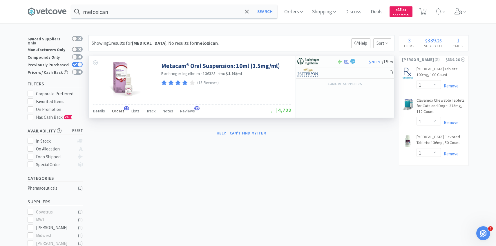
click at [119, 114] on div "Orders 16" at bounding box center [118, 111] width 12 height 11
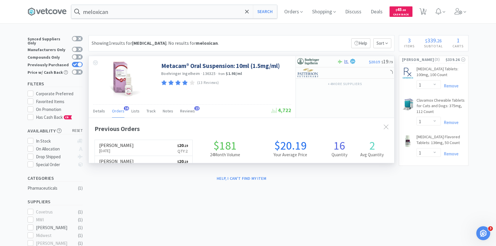
scroll to position [155, 305]
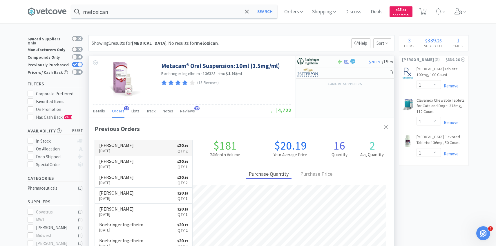
click at [132, 147] on link "Patterson Aug 11th, 2025 $ 20 . 19 Qty: 2" at bounding box center [143, 148] width 97 height 16
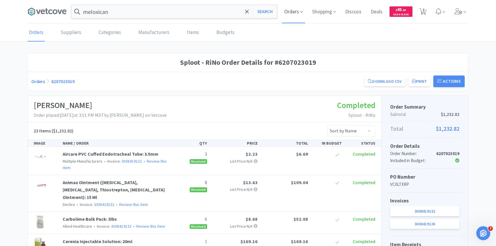
click at [283, 19] on span "Orders" at bounding box center [293, 11] width 23 height 23
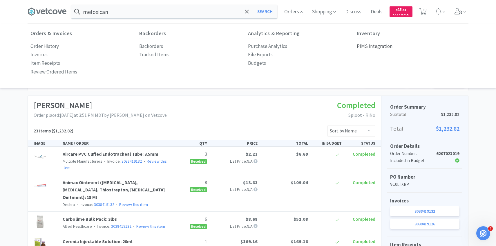
click at [383, 44] on p "PIMS Integration" at bounding box center [375, 46] width 36 height 8
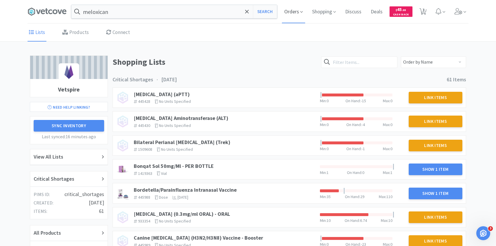
click at [296, 13] on span "Orders" at bounding box center [293, 11] width 23 height 23
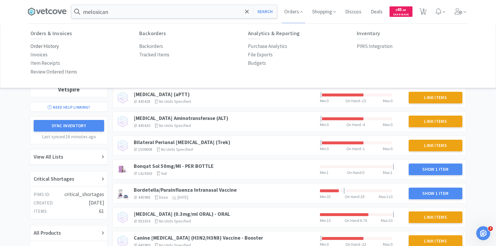
click at [57, 45] on p "Order History" at bounding box center [44, 46] width 28 height 8
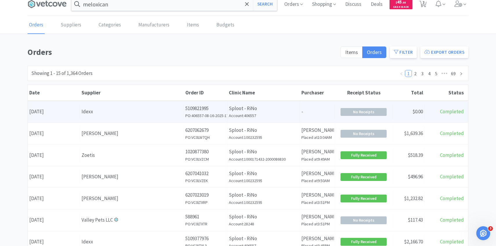
scroll to position [8, 0]
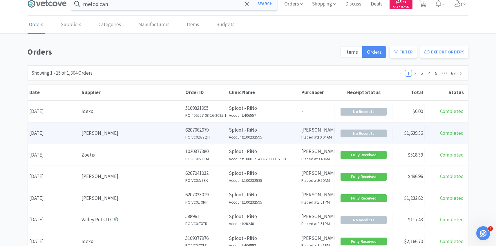
click at [175, 135] on div "[PERSON_NAME]" at bounding box center [131, 133] width 101 height 8
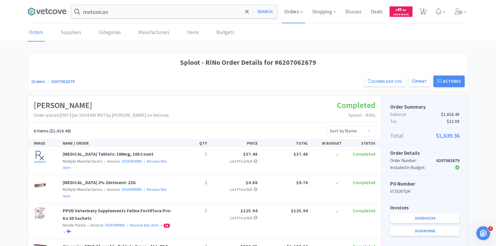
click at [287, 13] on span "Orders" at bounding box center [293, 11] width 23 height 23
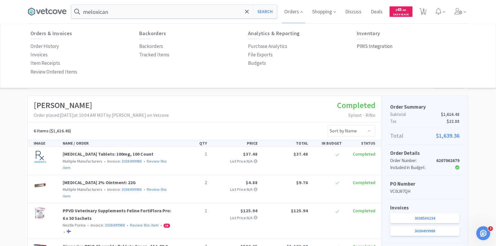
click at [386, 46] on p "PIMS Integration" at bounding box center [375, 46] width 36 height 8
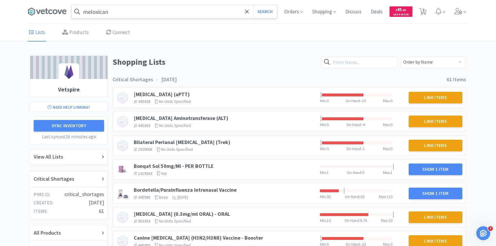
click at [183, 15] on input "meloxican" at bounding box center [174, 11] width 206 height 13
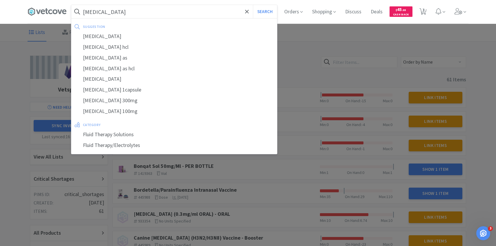
click at [181, 29] on div "suggestion" at bounding box center [136, 26] width 106 height 9
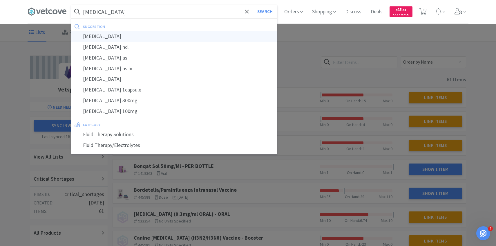
click at [177, 39] on div "fluoxetine" at bounding box center [174, 36] width 206 height 11
type input "fluoxetine"
select select "1"
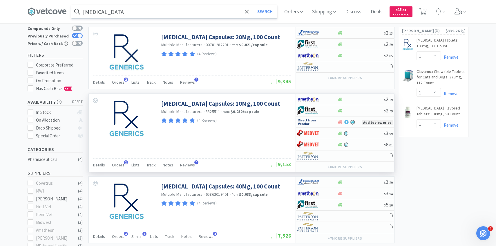
scroll to position [50, 0]
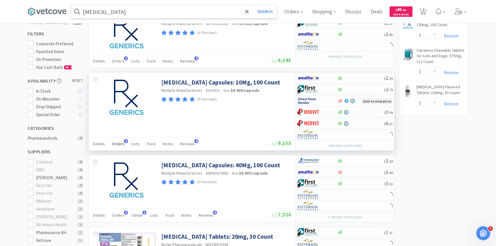
click at [120, 142] on span "Orders" at bounding box center [118, 143] width 12 height 5
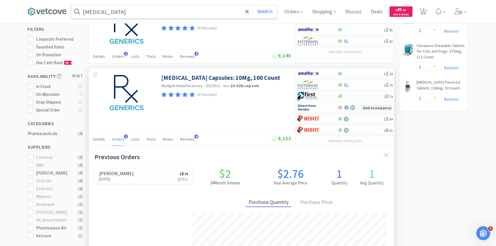
scroll to position [150, 305]
click at [114, 141] on div "Orders 1" at bounding box center [118, 139] width 12 height 11
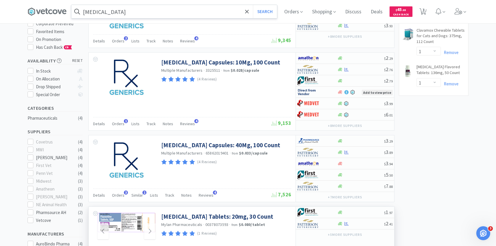
scroll to position [66, 0]
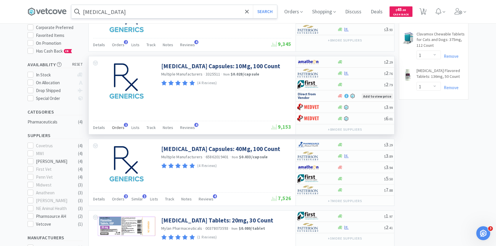
click at [117, 129] on span "Orders" at bounding box center [118, 127] width 12 height 5
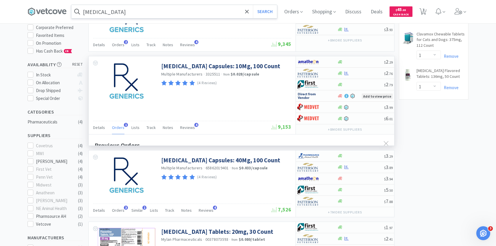
scroll to position [150, 305]
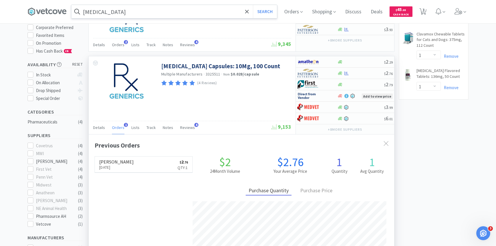
click at [116, 128] on span "Orders" at bounding box center [118, 127] width 12 height 5
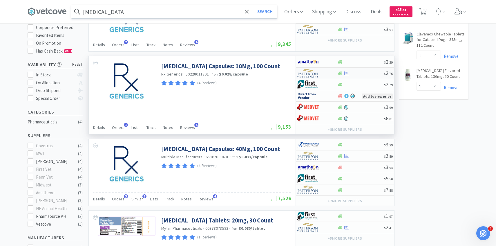
click at [322, 73] on div at bounding box center [313, 73] width 32 height 10
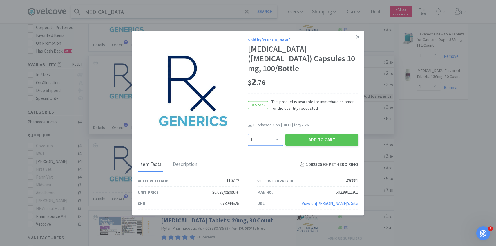
click at [266, 135] on select "Enter Quantity 1 2 3 4 5 6 7 8 9 10 11 12 13 14 15 16 17 18 19 20 Enter Quantity" at bounding box center [265, 140] width 35 height 12
select select "2"
click at [248, 134] on select "Enter Quantity 1 2 3 4 5 6 7 8 9 10 11 12 13 14 15 16 17 18 19 20 Enter Quantity" at bounding box center [265, 140] width 35 height 12
click at [307, 141] on div "Add to Cart" at bounding box center [321, 139] width 75 height 14
click at [307, 135] on button "Add to Cart" at bounding box center [321, 140] width 73 height 12
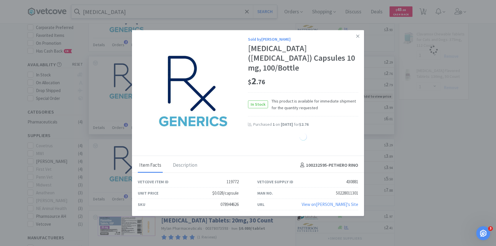
select select "2"
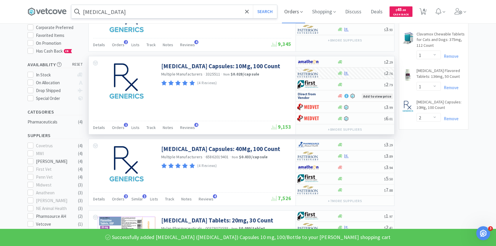
click at [289, 8] on span "Orders" at bounding box center [293, 11] width 23 height 23
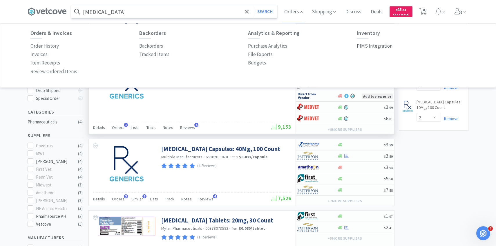
click at [368, 46] on p "PIMS Integration" at bounding box center [375, 46] width 36 height 8
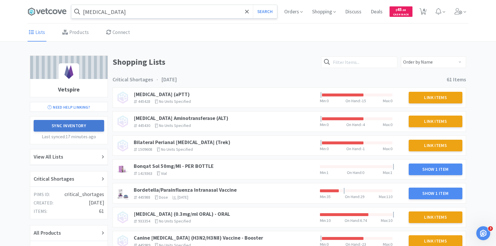
click at [81, 126] on button "Sync Inventory" at bounding box center [69, 126] width 70 height 12
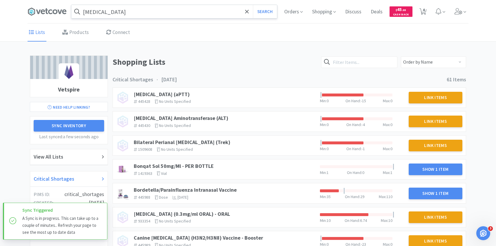
click at [82, 177] on div "Critical Shortages" at bounding box center [69, 178] width 70 height 8
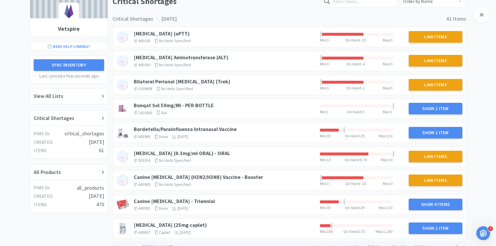
scroll to position [62, 0]
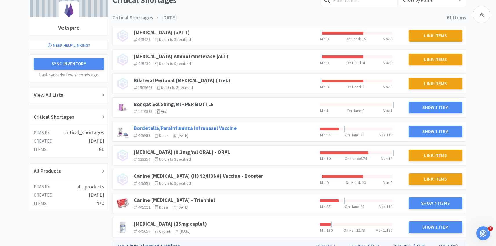
click at [223, 128] on link "Bordetella/Parainfluenza Intranasal Vaccine" at bounding box center [185, 127] width 103 height 7
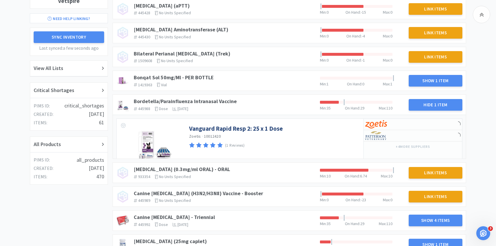
scroll to position [107, 0]
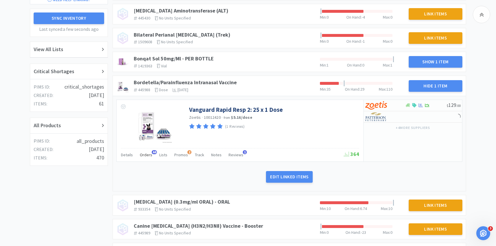
click at [146, 156] on span "Orders" at bounding box center [146, 154] width 12 height 5
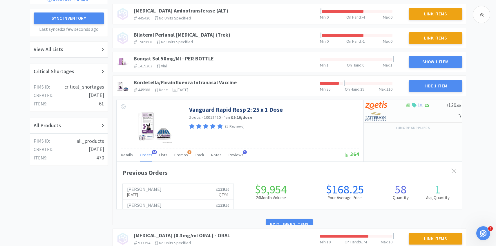
scroll to position [159, 345]
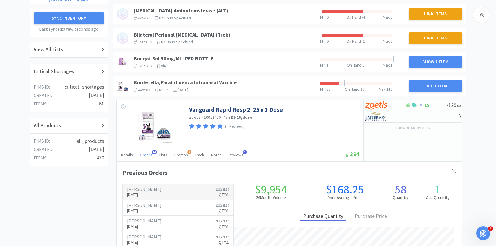
click at [149, 193] on p "Aug 15th, 2025" at bounding box center [144, 194] width 34 height 6
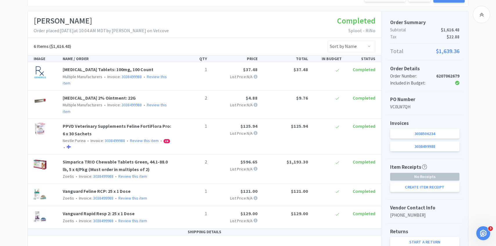
scroll to position [67, 0]
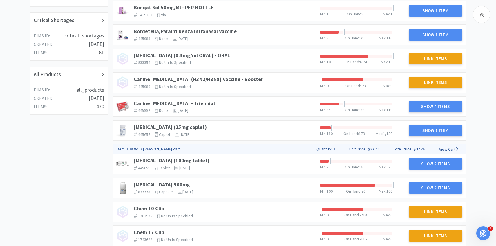
scroll to position [160, 0]
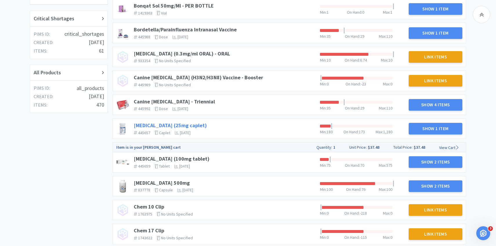
click at [186, 125] on link "Carprofen (25mg caplet)" at bounding box center [170, 125] width 73 height 7
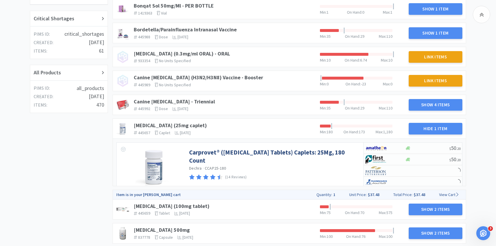
scroll to position [165, 0]
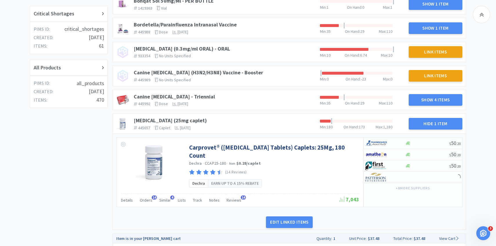
click at [151, 195] on div "Details Orders 14 Similar 4 Lists Track Notes Reviews 14" at bounding box center [230, 200] width 218 height 11
click at [147, 197] on span "Orders" at bounding box center [146, 199] width 12 height 5
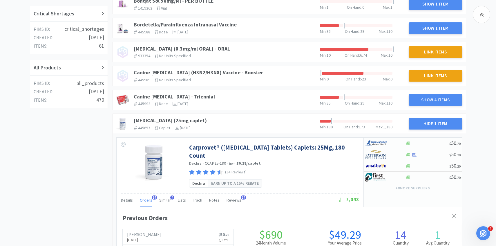
scroll to position [159, 345]
click at [147, 197] on span "Orders" at bounding box center [146, 199] width 12 height 5
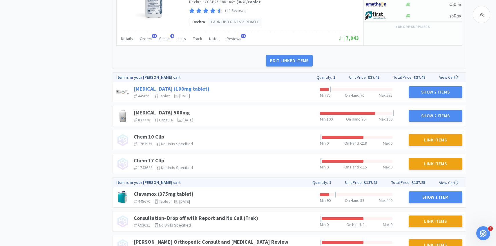
click at [190, 89] on link "Cefpodoxime (100mg tablet)" at bounding box center [172, 88] width 76 height 7
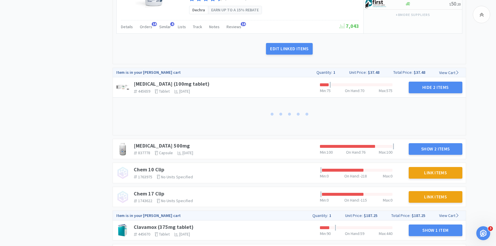
scroll to position [355, 0]
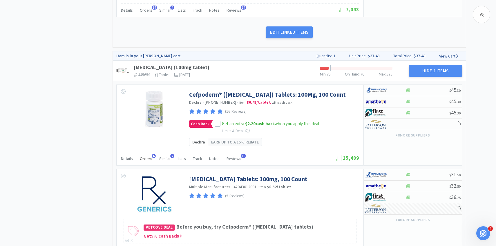
click at [149, 156] on span "Orders" at bounding box center [146, 158] width 12 height 5
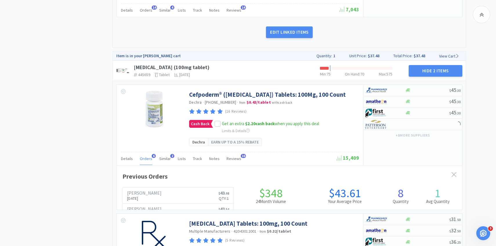
click at [149, 156] on span "Orders" at bounding box center [146, 158] width 12 height 5
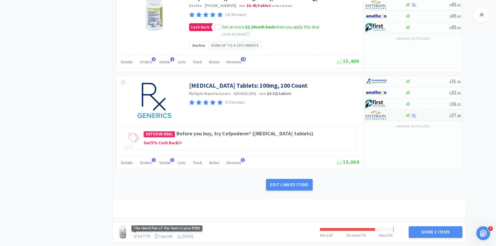
scroll to position [513, 0]
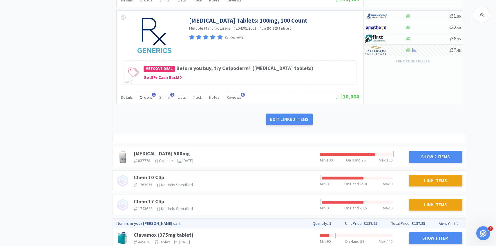
click at [141, 94] on span "Orders" at bounding box center [146, 96] width 12 height 5
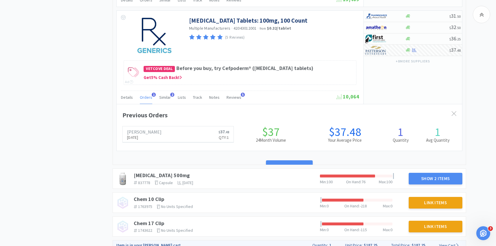
scroll to position [159, 345]
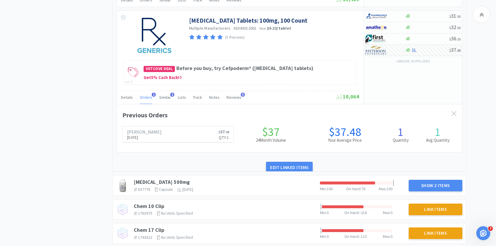
click at [141, 94] on span "Orders" at bounding box center [146, 96] width 12 height 5
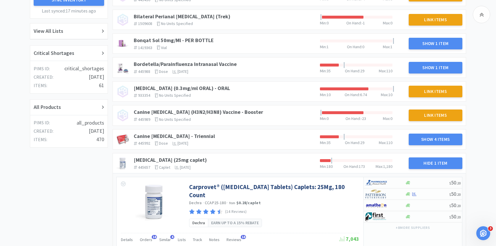
scroll to position [0, 0]
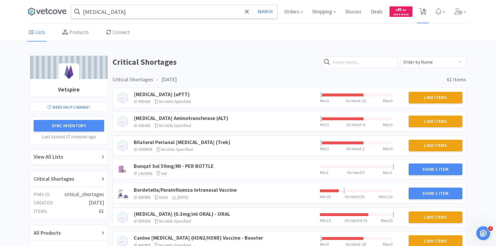
click at [426, 10] on span "4" at bounding box center [422, 12] width 7 height 8
select select "1"
select select "2"
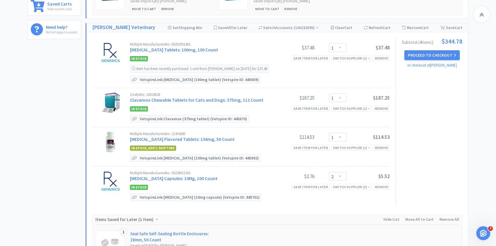
scroll to position [190, 0]
click at [384, 56] on div "Remove" at bounding box center [381, 57] width 17 height 6
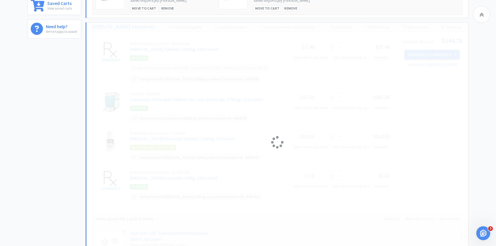
select select "2"
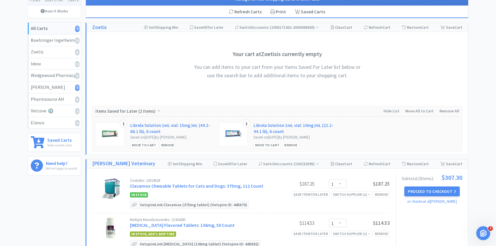
scroll to position [0, 0]
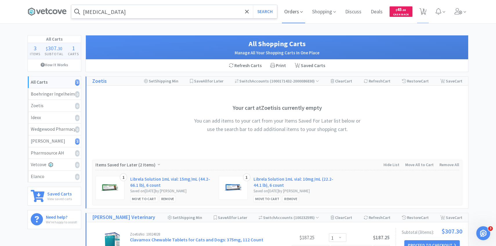
click at [288, 14] on span "Orders" at bounding box center [293, 11] width 23 height 23
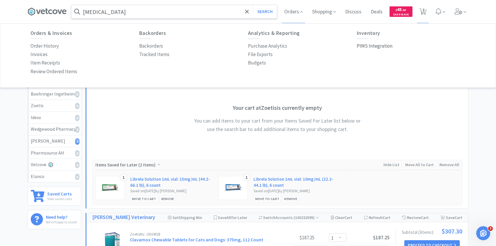
click at [363, 45] on p "PIMS Integration" at bounding box center [375, 46] width 36 height 8
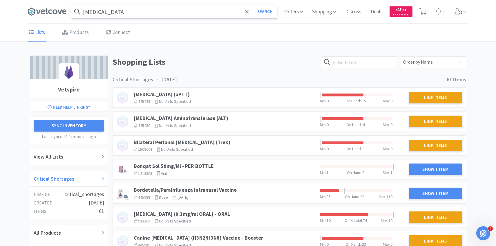
click at [72, 179] on h2 "Critical Shortages" at bounding box center [54, 178] width 41 height 8
click at [208, 185] on div "Bordetella/Parainfluenza Intranasal Vaccine 445988 The identifier of the item i…" at bounding box center [224, 192] width 186 height 17
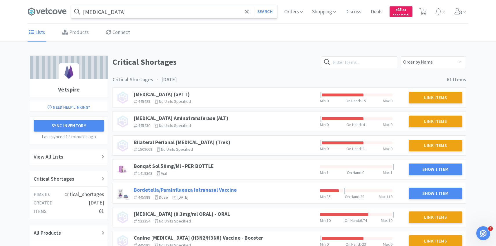
click at [208, 190] on link "Bordetella/Parainfluenza Intranasal Vaccine" at bounding box center [185, 189] width 103 height 7
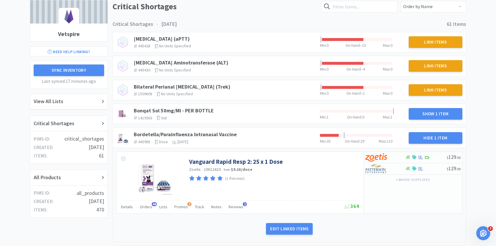
scroll to position [72, 0]
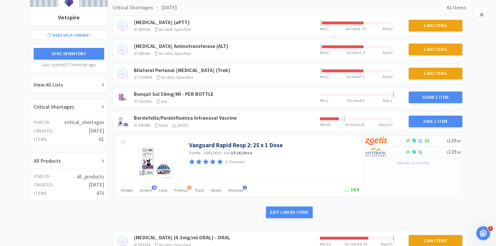
click at [145, 184] on div "Details Orders 44 Lists Promos 2 Track Notes Reviews 1 364" at bounding box center [240, 189] width 238 height 13
click at [145, 190] on span "Orders" at bounding box center [146, 189] width 12 height 5
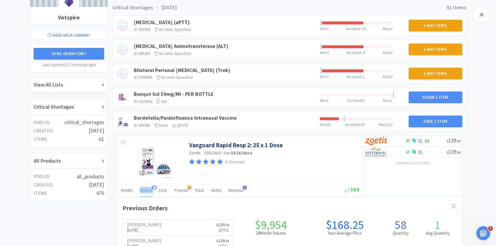
click at [145, 190] on span "Orders" at bounding box center [146, 189] width 12 height 5
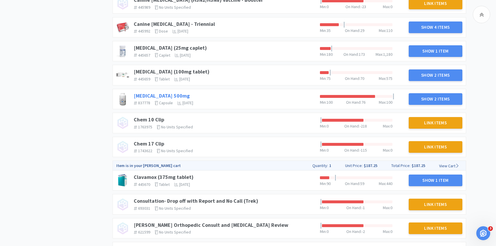
click at [154, 97] on link "[MEDICAL_DATA] 500mg" at bounding box center [162, 95] width 56 height 7
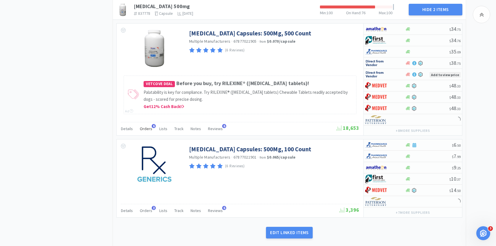
click at [149, 132] on div "Orders 6" at bounding box center [146, 129] width 12 height 11
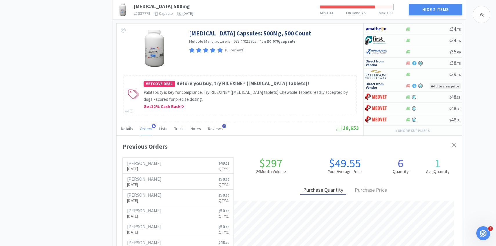
click at [149, 132] on div "Orders 6" at bounding box center [146, 129] width 12 height 11
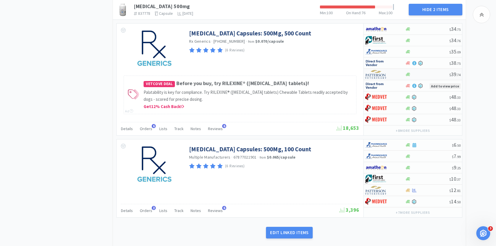
click at [385, 74] on img at bounding box center [376, 74] width 22 height 9
select select "1"
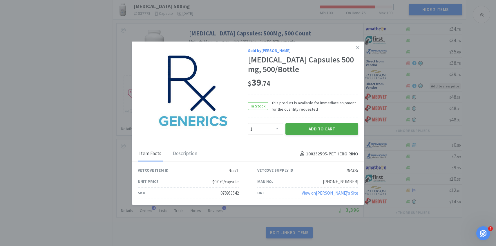
click at [310, 126] on button "Add to Cart" at bounding box center [321, 129] width 73 height 12
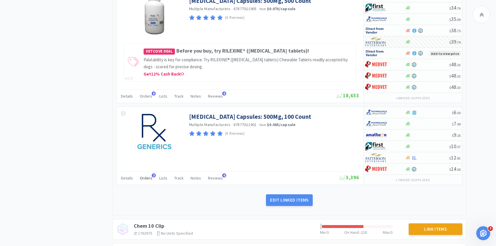
click at [145, 179] on span "Orders" at bounding box center [146, 177] width 12 height 5
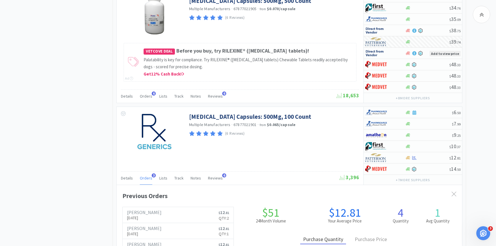
click at [145, 179] on span "Orders" at bounding box center [146, 177] width 12 height 5
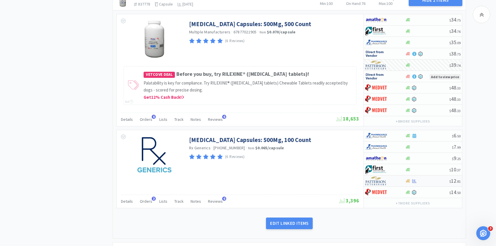
click at [375, 180] on img at bounding box center [376, 180] width 22 height 9
select select "1"
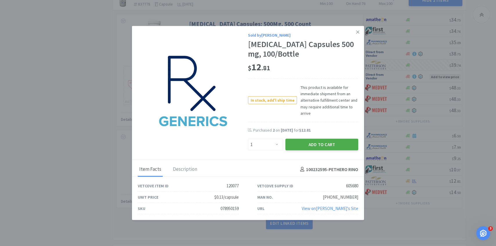
click at [331, 146] on button "Add to Cart" at bounding box center [321, 145] width 73 height 12
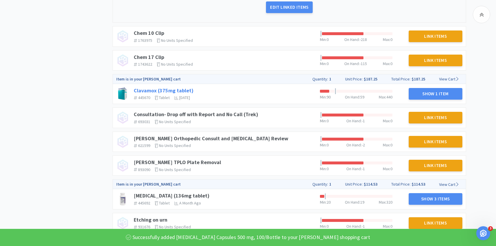
click at [185, 90] on link "Clavamox (375mg tablet)" at bounding box center [164, 90] width 60 height 7
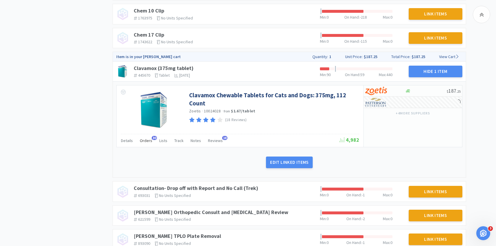
click at [142, 141] on span "Orders" at bounding box center [146, 140] width 12 height 5
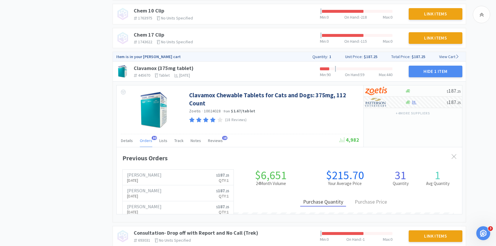
click at [142, 141] on span "Orders" at bounding box center [146, 140] width 12 height 5
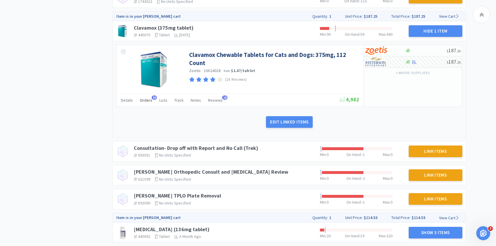
click at [145, 100] on span "Orders" at bounding box center [146, 99] width 12 height 5
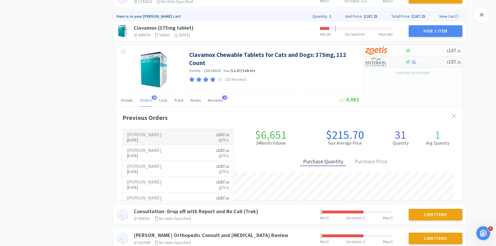
click at [151, 139] on p "Aug 11th, 2025" at bounding box center [144, 140] width 34 height 6
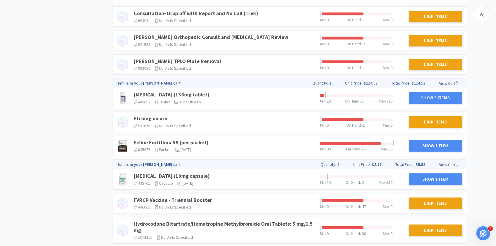
scroll to position [438, 0]
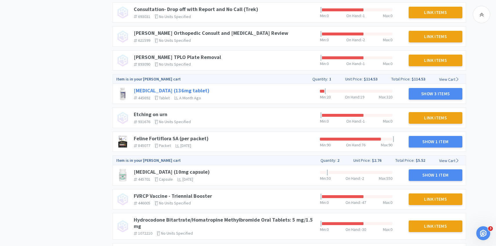
click at [184, 92] on link "Enrofloxacin (136mg tablet)" at bounding box center [172, 90] width 76 height 7
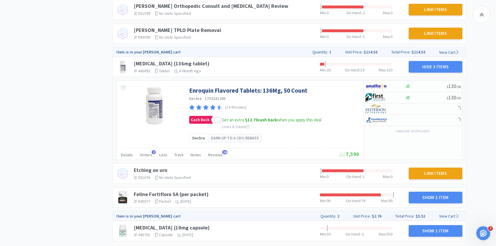
scroll to position [498, 0]
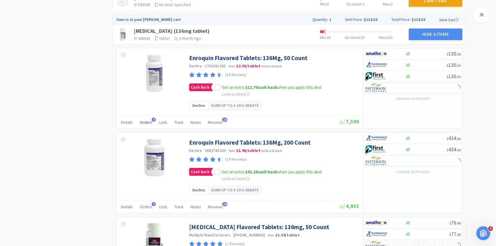
click at [145, 123] on span "Orders" at bounding box center [146, 121] width 12 height 5
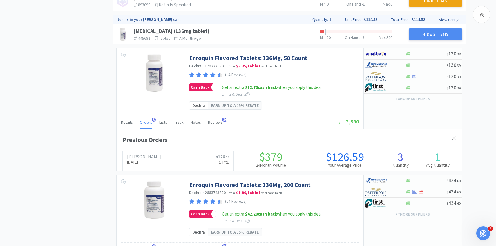
scroll to position [159, 345]
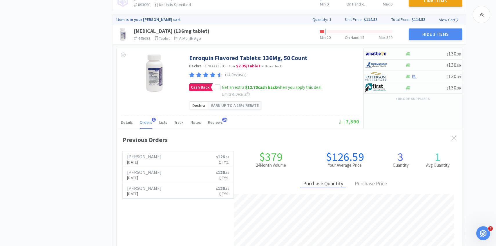
click at [145, 123] on span "Orders" at bounding box center [146, 121] width 12 height 5
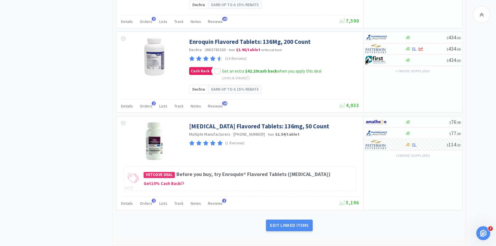
scroll to position [619, 0]
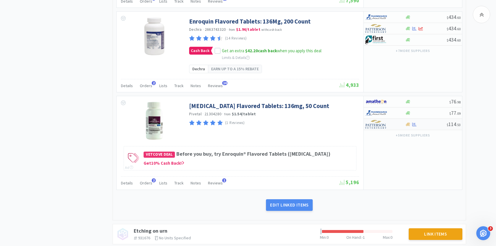
click at [394, 126] on div at bounding box center [381, 124] width 32 height 10
select select "1"
click at [144, 184] on span "Orders" at bounding box center [146, 182] width 12 height 5
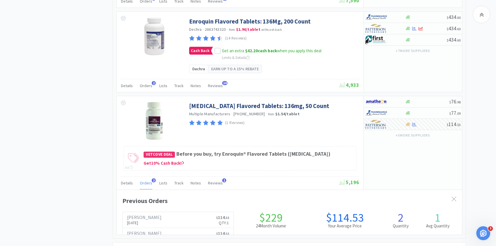
scroll to position [159, 345]
click at [144, 184] on span "Orders" at bounding box center [146, 182] width 12 height 5
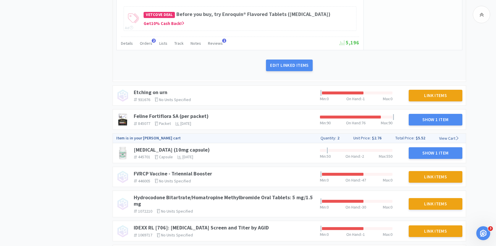
scroll to position [759, 0]
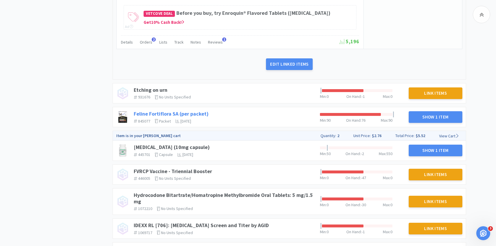
click at [201, 112] on link "Feline Fortiflora SA (per packet)" at bounding box center [171, 113] width 75 height 7
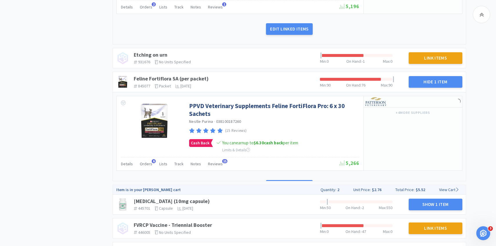
scroll to position [802, 0]
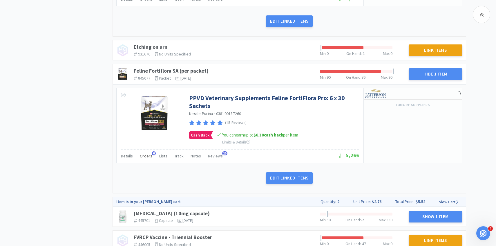
click at [142, 159] on div "Orders 6" at bounding box center [146, 156] width 12 height 11
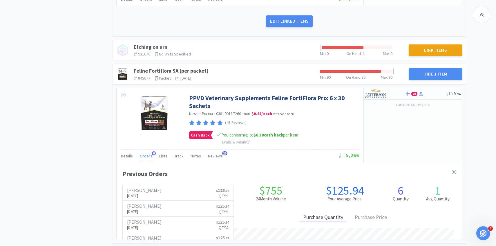
scroll to position [159, 345]
click at [144, 159] on div "Orders 6" at bounding box center [146, 156] width 12 height 11
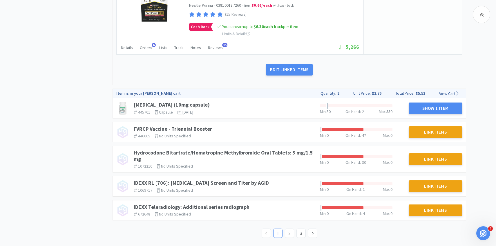
scroll to position [910, 0]
click at [289, 230] on link "2" at bounding box center [289, 232] width 9 height 9
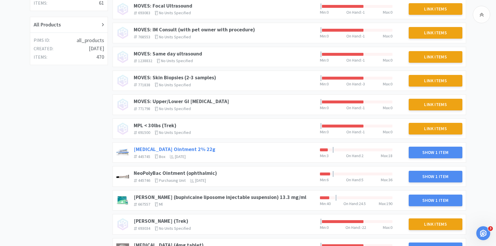
click at [193, 147] on link "Mupirocin Ointment 2% 22g" at bounding box center [174, 149] width 81 height 7
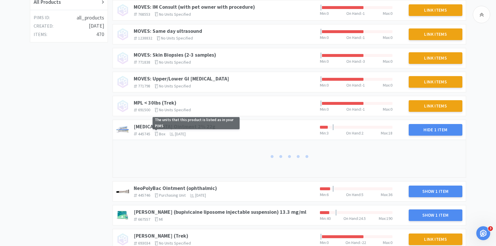
scroll to position [257, 0]
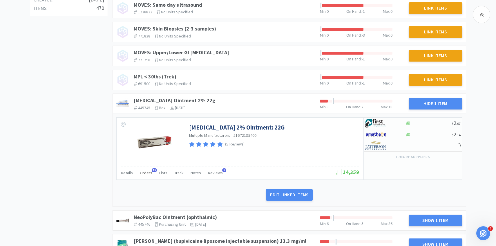
click at [148, 173] on span "Orders" at bounding box center [146, 172] width 12 height 5
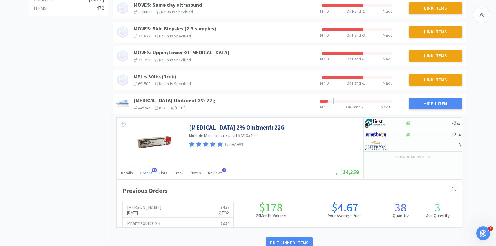
scroll to position [159, 345]
click at [148, 173] on span "Orders" at bounding box center [146, 172] width 12 height 5
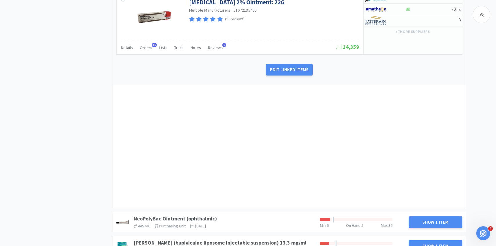
scroll to position [386, 0]
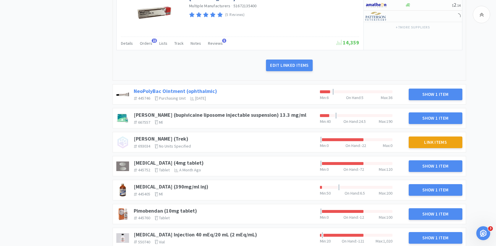
click at [213, 89] on link "NeoPolyBac Ointment (ophthalmic)" at bounding box center [175, 91] width 83 height 7
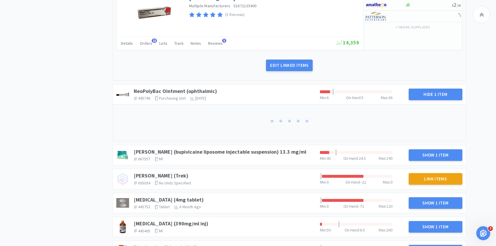
scroll to position [390, 0]
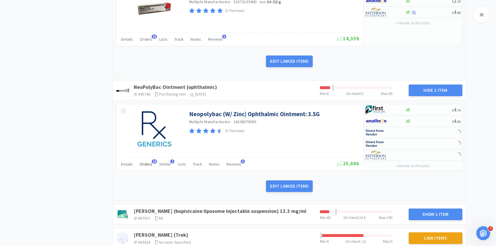
click at [146, 161] on div "Orders 13" at bounding box center [146, 164] width 12 height 11
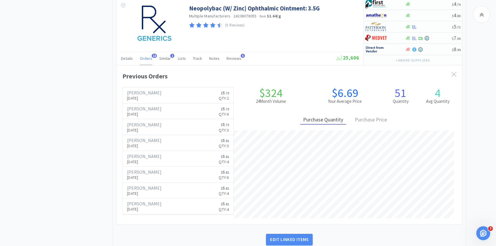
scroll to position [78, 0]
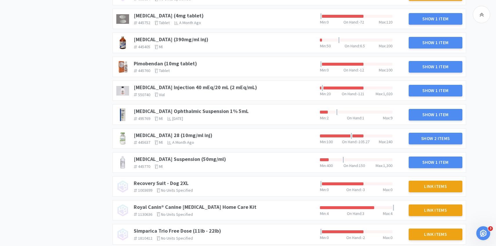
click at [239, 110] on link "Prednisolone Acetate Ophthalmic Suspension 1% 5mL" at bounding box center [191, 111] width 115 height 7
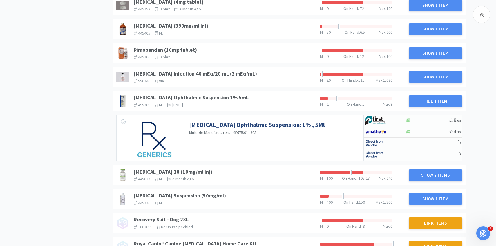
scroll to position [844, 0]
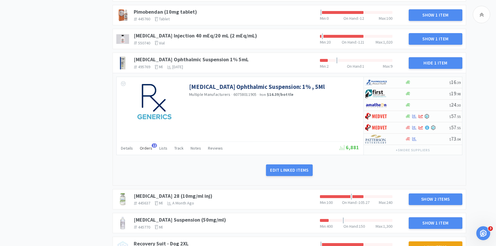
click at [148, 146] on span "Orders" at bounding box center [146, 147] width 12 height 5
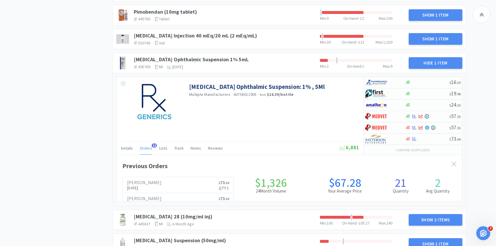
scroll to position [159, 345]
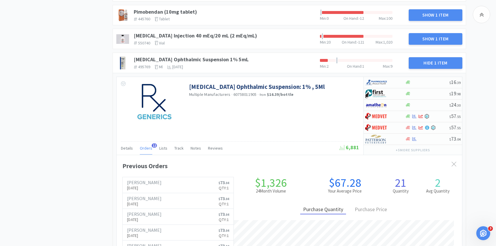
click at [148, 147] on span "Orders" at bounding box center [146, 147] width 12 height 5
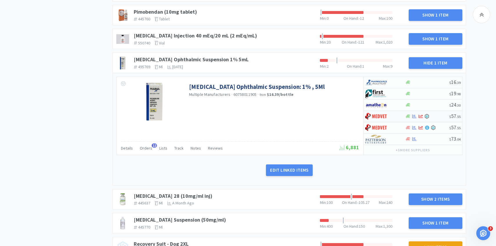
click at [390, 115] on div at bounding box center [381, 116] width 32 height 10
select select "1"
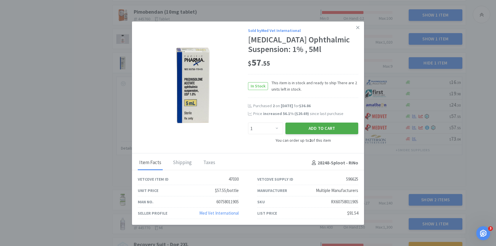
click at [326, 134] on button "Add to Cart" at bounding box center [321, 128] width 73 height 12
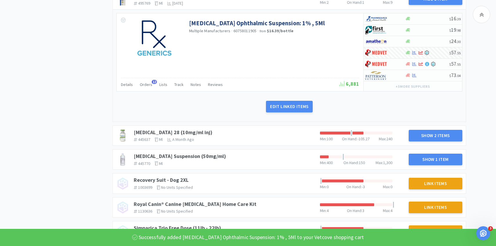
scroll to position [938, 0]
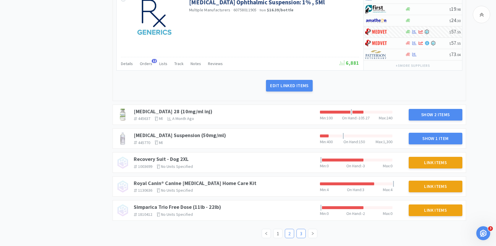
click at [297, 232] on link "3" at bounding box center [301, 233] width 9 height 9
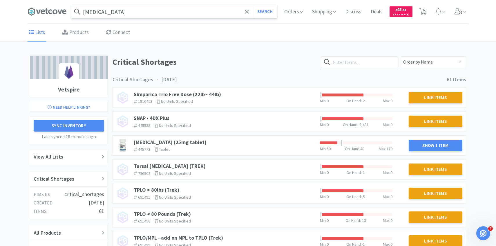
scroll to position [7, 0]
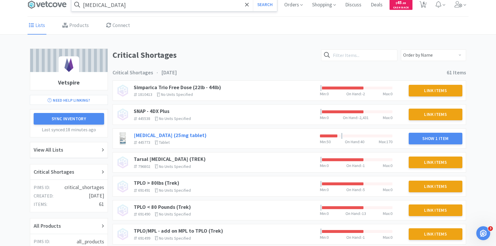
click at [196, 134] on link "Spironolactone (25mg tablet)" at bounding box center [170, 135] width 73 height 7
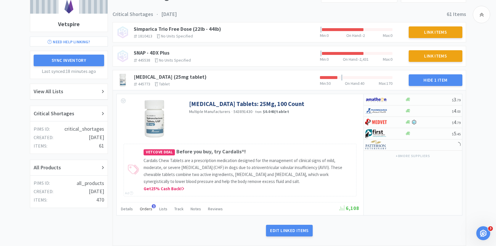
scroll to position [70, 0]
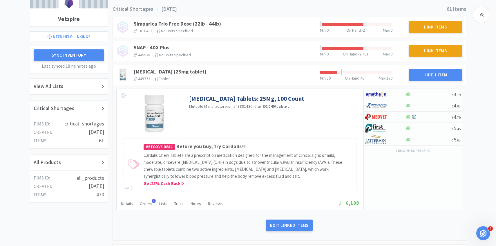
click at [151, 203] on div "Details Orders 1 Lists Track Notes Reviews" at bounding box center [230, 204] width 218 height 11
click at [148, 203] on span "Orders" at bounding box center [146, 203] width 12 height 5
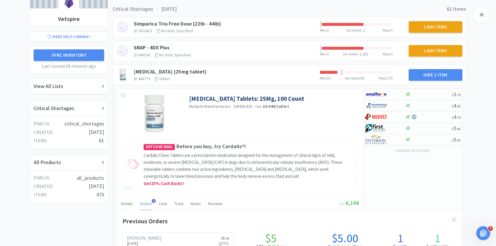
scroll to position [159, 345]
click at [148, 203] on span "Orders" at bounding box center [146, 203] width 12 height 5
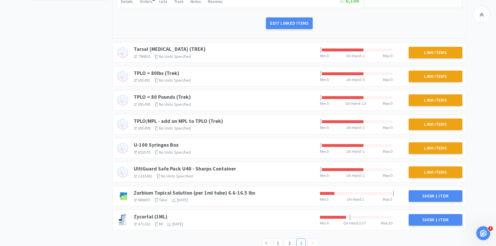
scroll to position [282, 0]
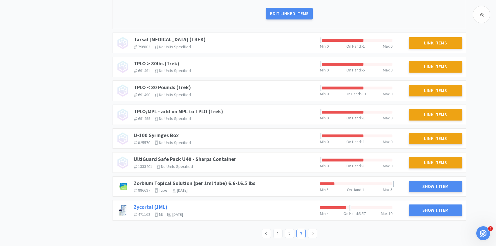
click at [162, 205] on link "Zycortal (1ML)" at bounding box center [151, 206] width 34 height 7
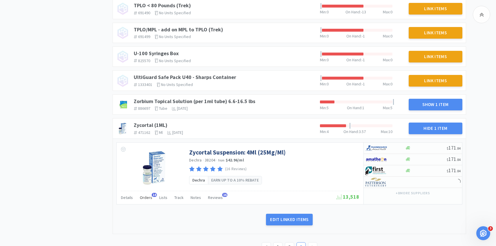
scroll to position [364, 0]
click at [150, 198] on span "Orders" at bounding box center [146, 196] width 12 height 5
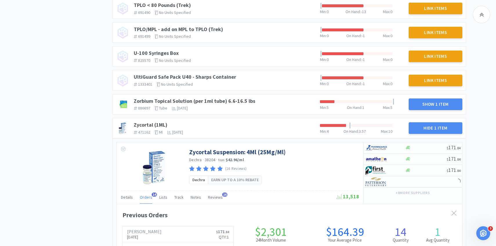
scroll to position [159, 345]
click at [148, 229] on h6 "[PERSON_NAME]" at bounding box center [144, 231] width 34 height 5
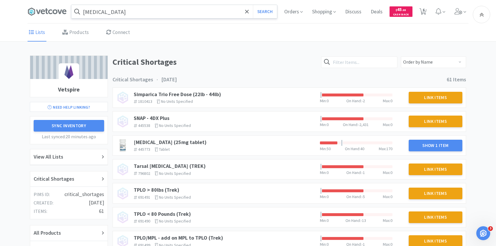
scroll to position [126, 0]
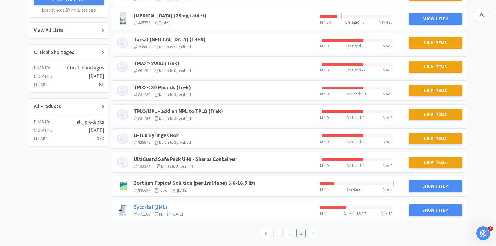
click at [161, 205] on link "Zycortal (1ML)" at bounding box center [151, 206] width 34 height 7
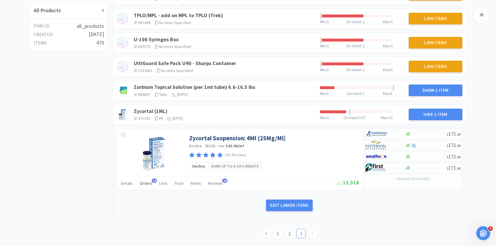
click at [146, 185] on span "Orders" at bounding box center [146, 182] width 12 height 5
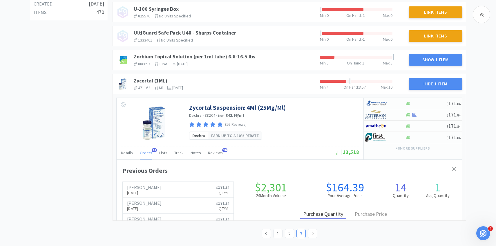
scroll to position [253, 0]
click at [146, 152] on span "Orders" at bounding box center [146, 152] width 12 height 5
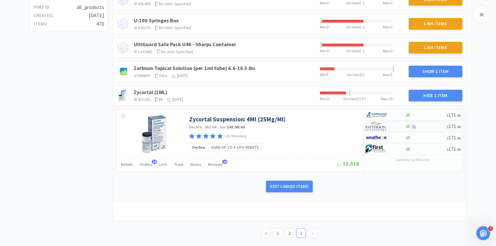
click at [382, 126] on img at bounding box center [376, 126] width 22 height 9
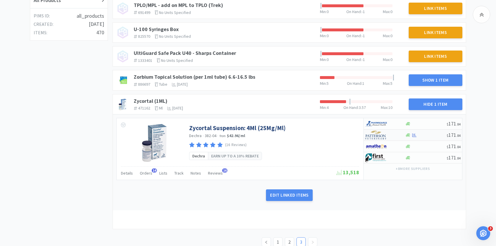
select select "1"
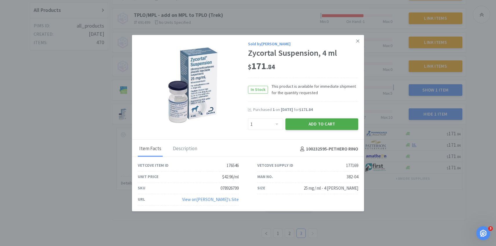
click at [313, 128] on button "Add to Cart" at bounding box center [321, 124] width 73 height 12
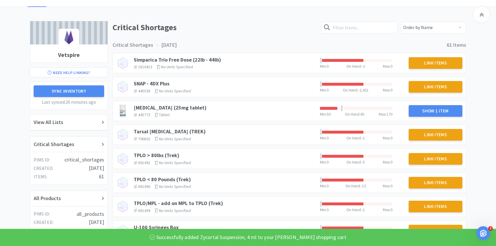
scroll to position [0, 0]
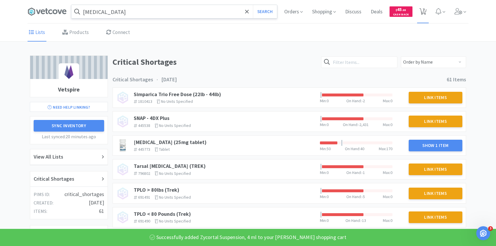
click at [423, 9] on span "7" at bounding box center [423, 9] width 2 height 23
select select "1"
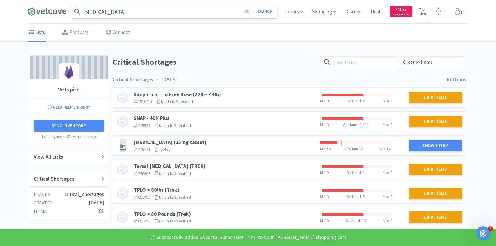
select select "2"
select select "1"
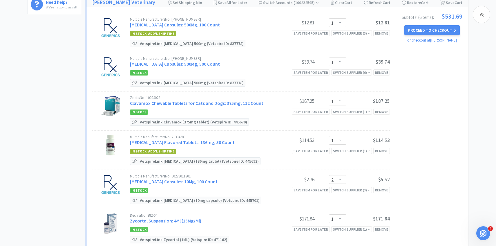
scroll to position [212, 0]
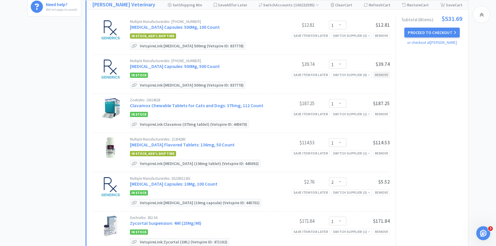
click at [381, 72] on div "Remove" at bounding box center [381, 75] width 17 height 6
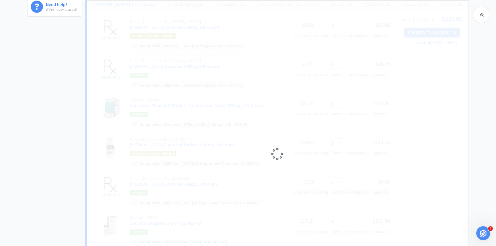
select select "2"
select select "1"
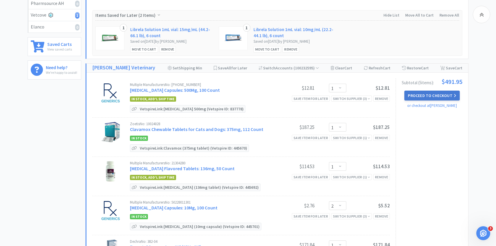
click at [420, 94] on button "Proceed to Checkout" at bounding box center [431, 95] width 55 height 10
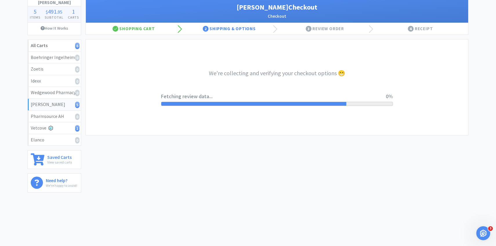
select select "1"
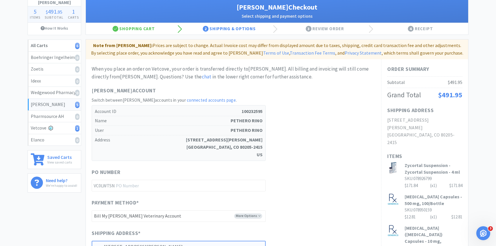
scroll to position [0, 0]
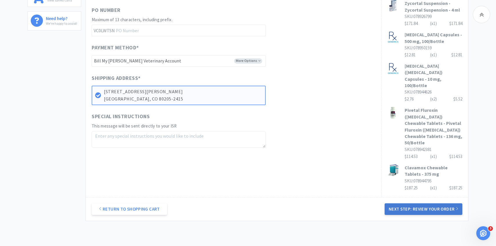
click at [404, 203] on button "Next Step: Review Your Order" at bounding box center [423, 209] width 78 height 12
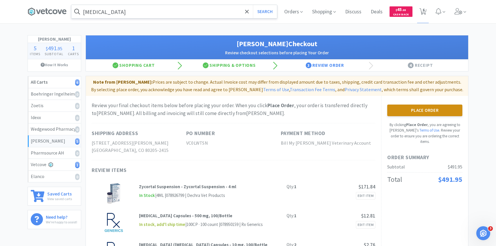
click at [399, 111] on button "Place Order" at bounding box center [424, 110] width 75 height 12
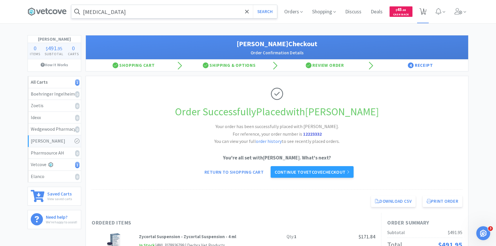
click at [423, 13] on span "1" at bounding box center [423, 9] width 2 height 23
select select "1"
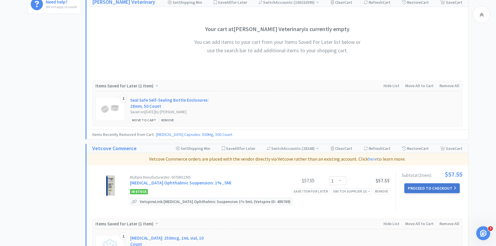
click at [419, 185] on button "Proceed to Checkout" at bounding box center [431, 188] width 55 height 10
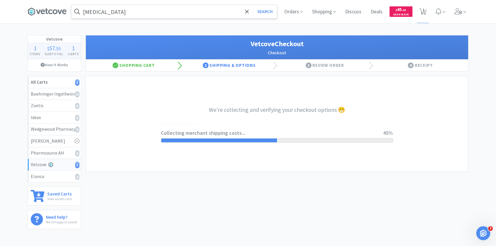
select select "2489"
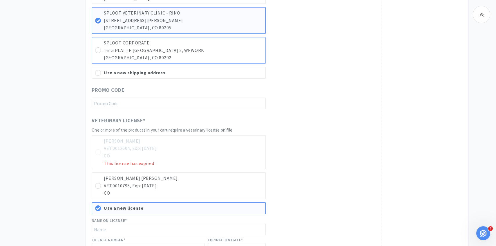
scroll to position [271, 0]
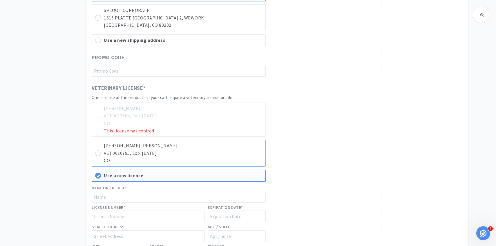
click at [227, 142] on p "Amy Lee Casali" at bounding box center [183, 146] width 158 height 8
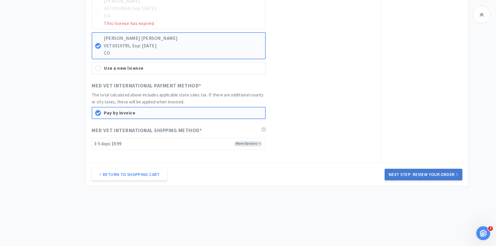
click at [410, 172] on button "Next Step: Review Your Order" at bounding box center [423, 174] width 78 height 12
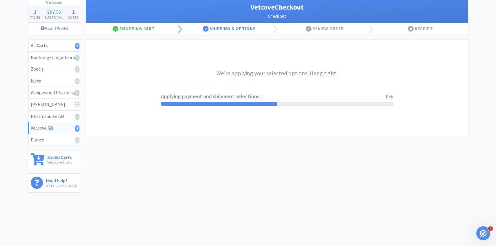
scroll to position [0, 0]
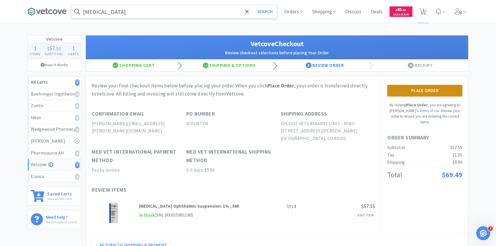
click at [393, 89] on button "Place Order" at bounding box center [424, 91] width 75 height 12
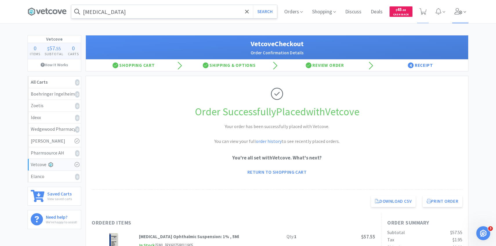
click at [464, 17] on span at bounding box center [460, 11] width 17 height 23
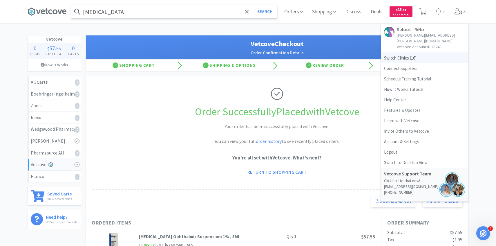
click at [405, 53] on span "Switch Clinics ( 16 )" at bounding box center [424, 58] width 87 height 10
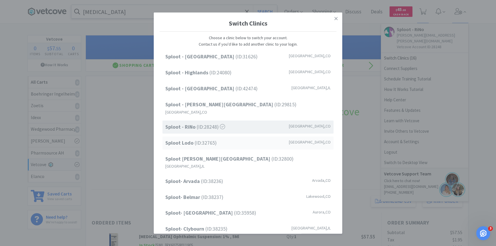
click at [206, 139] on span "Sploot Lodo (ID: 32765 )" at bounding box center [190, 143] width 51 height 8
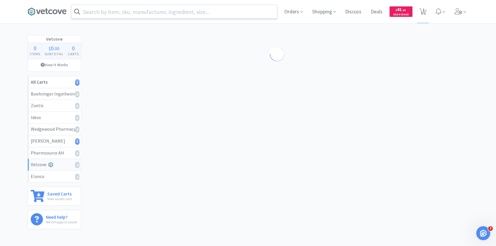
click at [157, 10] on input "text" at bounding box center [174, 11] width 206 height 13
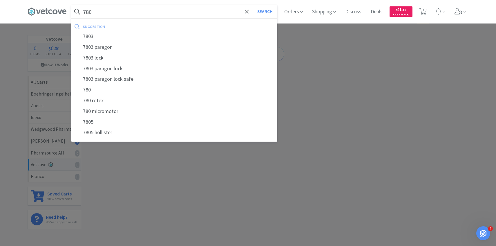
click at [137, 14] on input "780" at bounding box center [174, 11] width 206 height 13
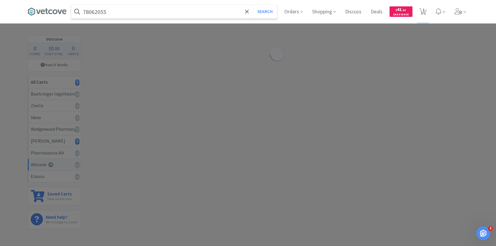
type input "78062055"
click at [253, 5] on button "Search" at bounding box center [265, 11] width 24 height 13
select select "1"
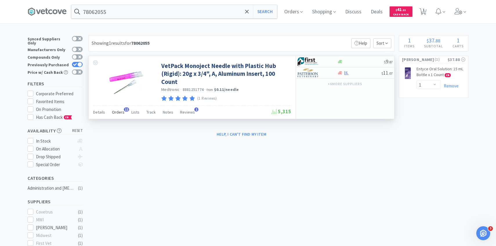
click at [119, 110] on span "Orders" at bounding box center [118, 111] width 12 height 5
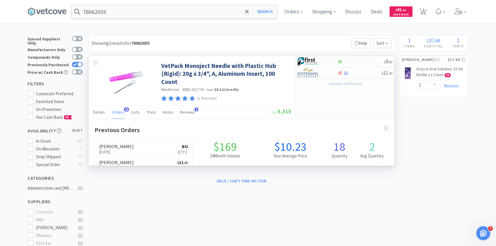
scroll to position [155, 305]
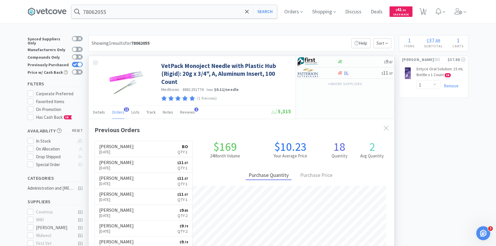
click at [119, 113] on span "Orders" at bounding box center [118, 111] width 12 height 5
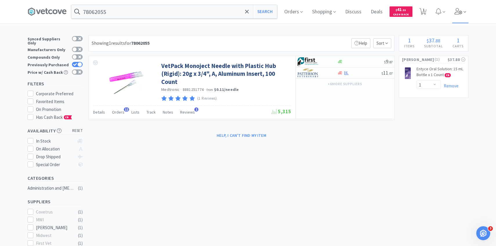
click at [453, 4] on span at bounding box center [460, 11] width 17 height 23
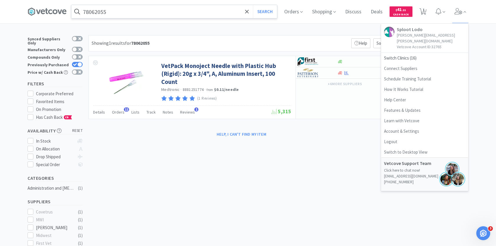
click at [150, 12] on input "78062055" at bounding box center [174, 11] width 206 height 13
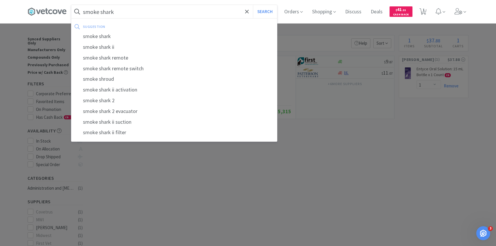
type input "smoke shark"
click at [253, 5] on button "Search" at bounding box center [265, 11] width 24 height 13
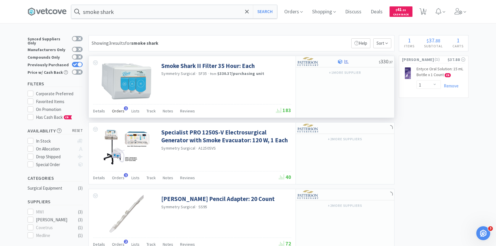
click at [118, 108] on span "Orders" at bounding box center [118, 110] width 12 height 5
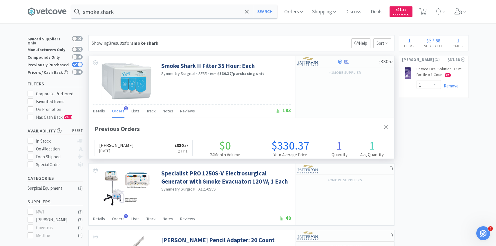
scroll to position [150, 305]
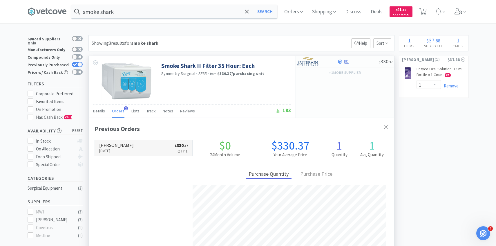
click at [123, 148] on p "[DATE]" at bounding box center [116, 150] width 34 height 6
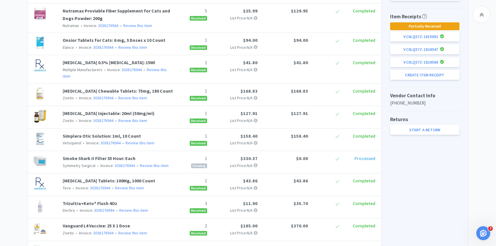
scroll to position [226, 0]
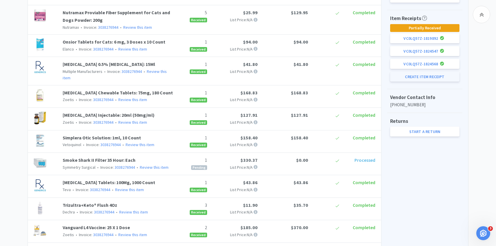
click at [419, 74] on button "Create Item Receipt" at bounding box center [424, 77] width 69 height 10
select select "1"
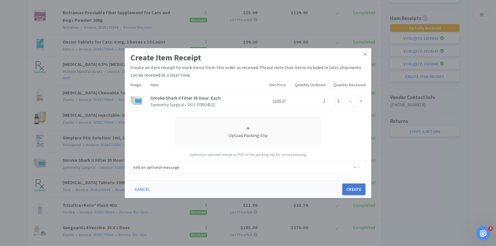
click at [354, 189] on button "Create" at bounding box center [353, 189] width 23 height 12
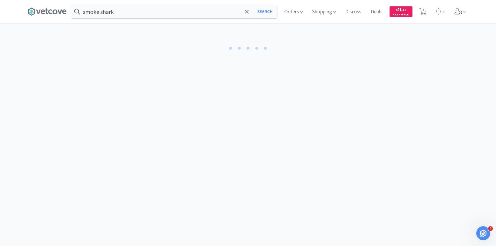
select select "1"
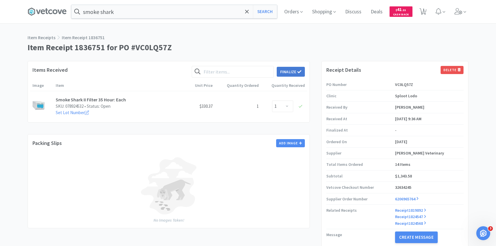
click at [295, 72] on button "Finalize" at bounding box center [291, 72] width 28 height 10
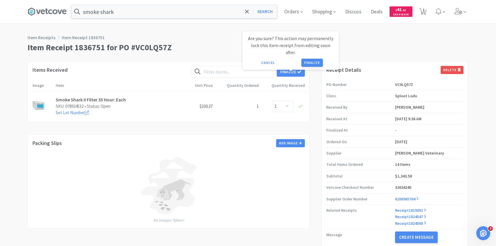
click at [313, 62] on div "Are you sure? This action may permanently lock this item receipt from editing s…" at bounding box center [290, 50] width 96 height 38
click at [312, 59] on button "Finalize" at bounding box center [311, 63] width 21 height 8
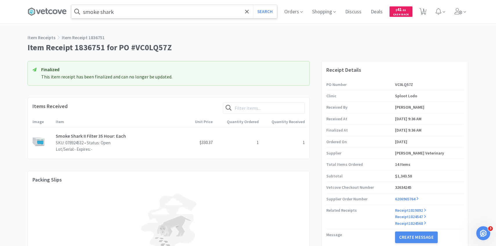
click at [185, 14] on input "smoke shark" at bounding box center [174, 11] width 206 height 13
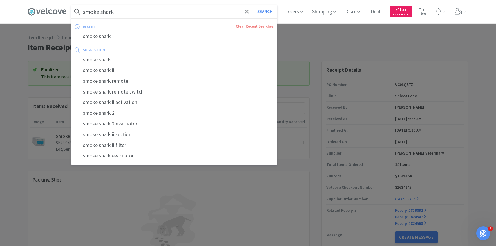
click at [253, 5] on button "Search" at bounding box center [265, 11] width 24 height 13
select select "1"
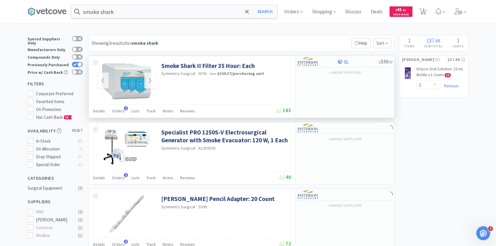
click at [128, 90] on img at bounding box center [126, 81] width 50 height 38
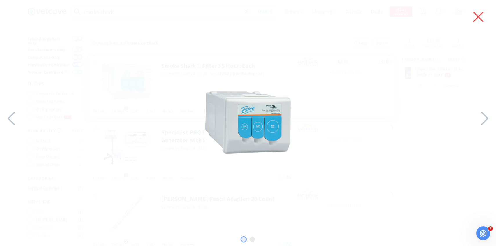
click at [476, 18] on icon at bounding box center [478, 17] width 10 height 10
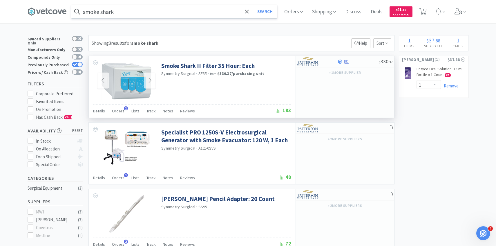
click at [154, 14] on input "smoke shark" at bounding box center [174, 11] width 206 height 13
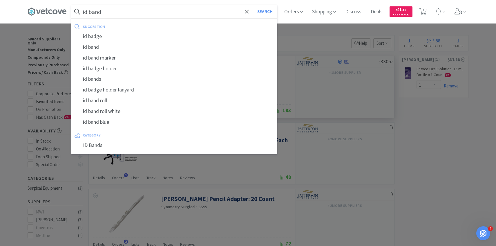
type input "id band"
click at [253, 5] on button "Search" at bounding box center [265, 11] width 24 height 13
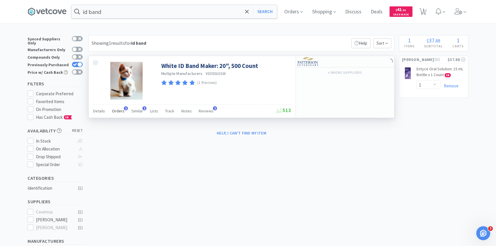
click at [117, 111] on span "Orders" at bounding box center [118, 110] width 12 height 5
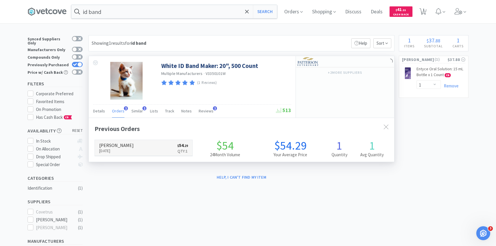
scroll to position [150, 305]
click at [119, 148] on p "[DATE]" at bounding box center [116, 150] width 34 height 6
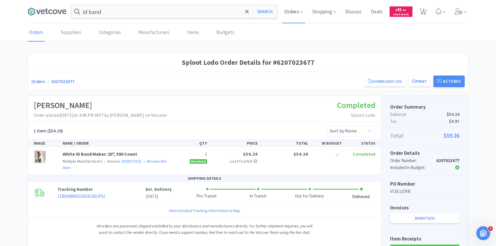
click at [290, 3] on span "Orders" at bounding box center [293, 11] width 23 height 23
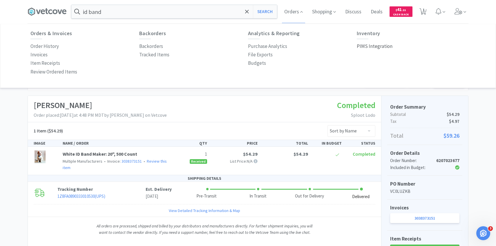
click at [379, 46] on p "PIMS Integration" at bounding box center [375, 46] width 36 height 8
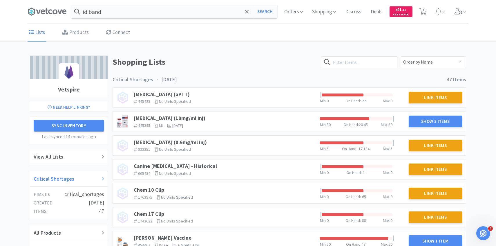
click at [77, 173] on div "Critical Shortages" at bounding box center [68, 179] width 77 height 16
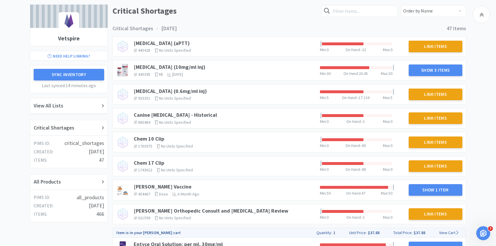
scroll to position [68, 0]
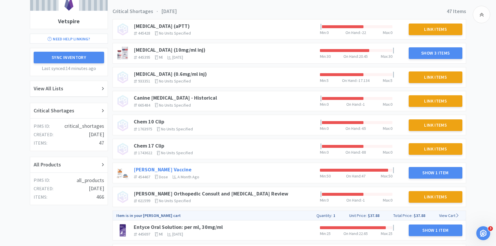
click at [156, 166] on div "[PERSON_NAME] Vaccine 454467 The identifier of the item in your PIMS dose The u…" at bounding box center [224, 172] width 186 height 17
click at [155, 168] on link "[PERSON_NAME] Vaccine" at bounding box center [163, 169] width 58 height 7
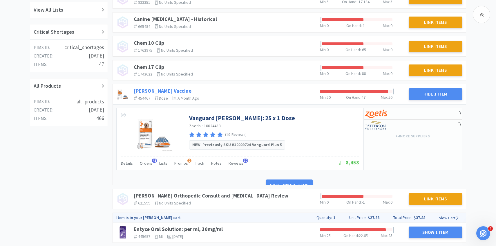
scroll to position [166, 0]
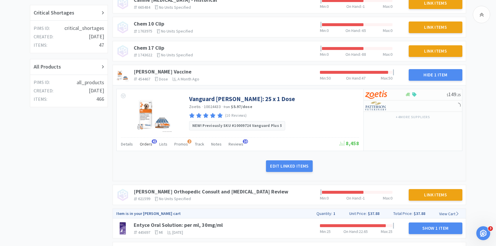
click at [144, 145] on span "Orders" at bounding box center [146, 143] width 12 height 5
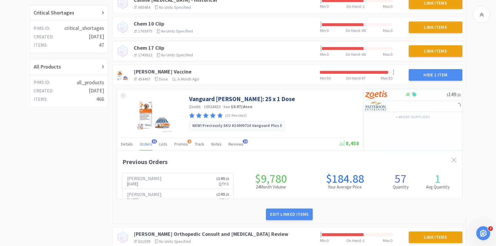
scroll to position [159, 345]
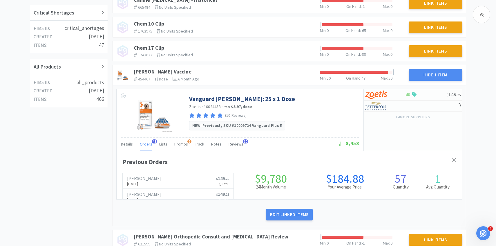
click at [144, 145] on span "Orders" at bounding box center [146, 143] width 12 height 5
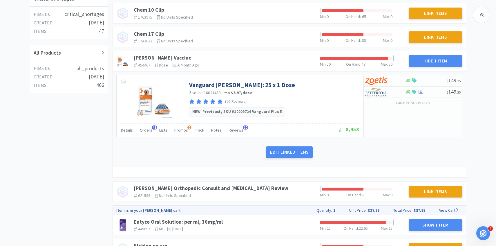
scroll to position [199, 0]
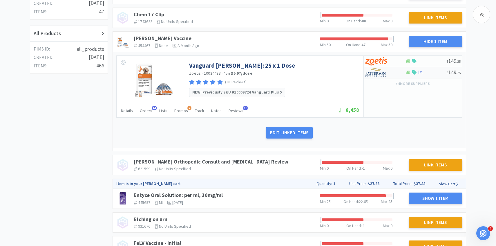
click at [382, 75] on img at bounding box center [376, 72] width 22 height 9
select select "1"
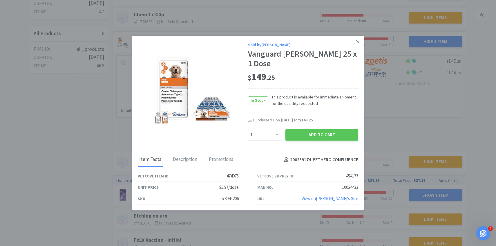
click at [315, 121] on div "Purchased 1 on [DATE] for $149.25" at bounding box center [303, 123] width 110 height 12
click at [314, 129] on button "Add to Cart" at bounding box center [321, 135] width 73 height 12
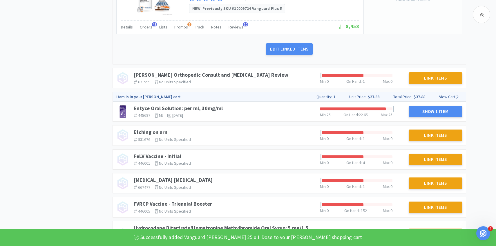
scroll to position [309, 0]
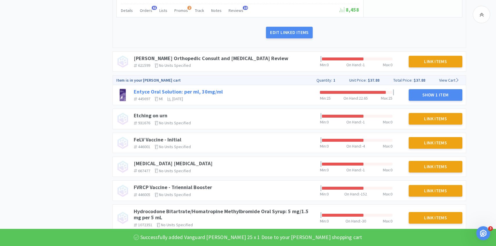
click at [212, 91] on link "Entyce Oral Solution: per ml, 30mg/ml" at bounding box center [178, 91] width 89 height 7
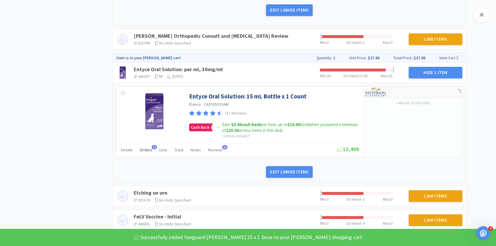
scroll to position [332, 0]
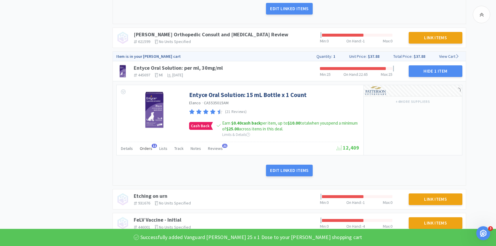
click at [147, 150] on span "Orders" at bounding box center [146, 148] width 12 height 5
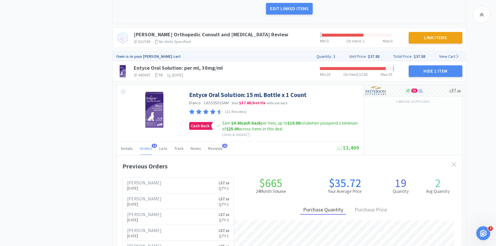
scroll to position [159, 345]
click at [147, 150] on span "Orders" at bounding box center [146, 148] width 12 height 5
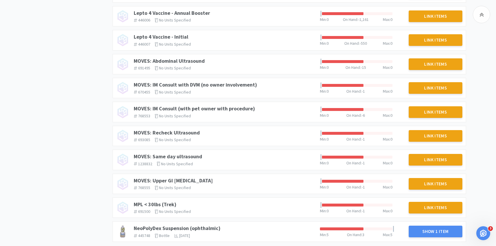
scroll to position [686, 0]
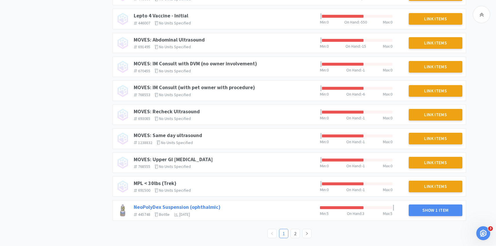
click at [203, 206] on link "NeoPolyDex Suspension (ophthalmic)" at bounding box center [177, 206] width 87 height 7
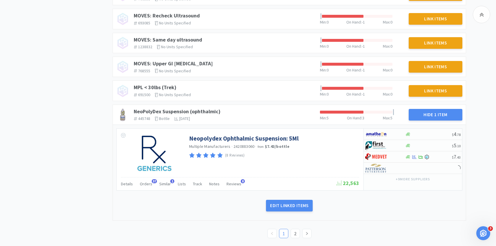
scroll to position [782, 0]
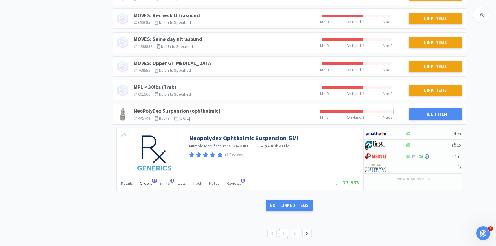
click at [145, 181] on span "Orders" at bounding box center [146, 182] width 12 height 5
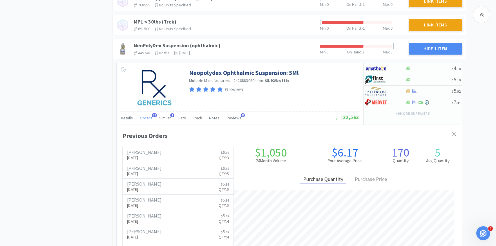
scroll to position [852, 0]
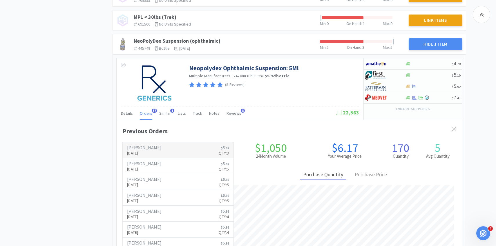
click at [177, 145] on link "[PERSON_NAME] [DATE] $ 5 . 92 Qty: 3" at bounding box center [178, 150] width 111 height 16
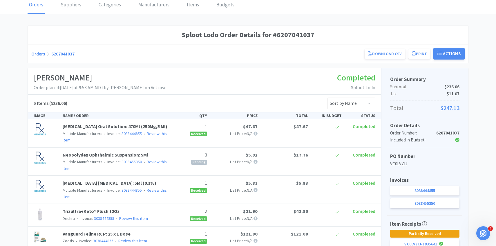
scroll to position [28, 0]
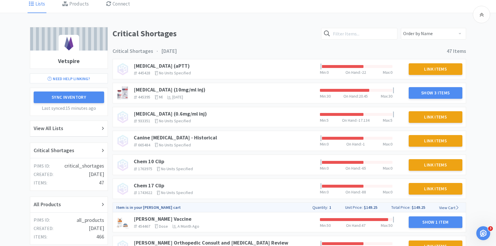
scroll to position [486, 0]
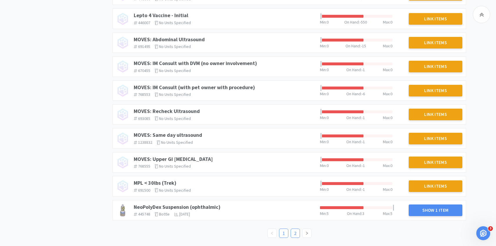
click at [295, 230] on link "2" at bounding box center [295, 232] width 9 height 9
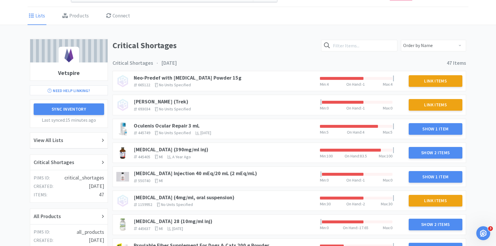
scroll to position [22, 0]
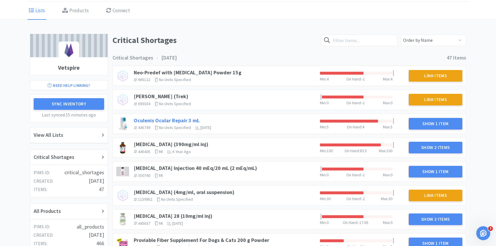
click at [190, 119] on link "Oculenis Ocular Repair 3 mL" at bounding box center [167, 120] width 66 height 7
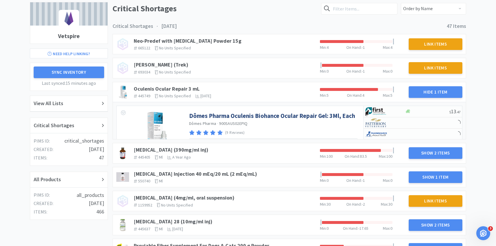
scroll to position [88, 0]
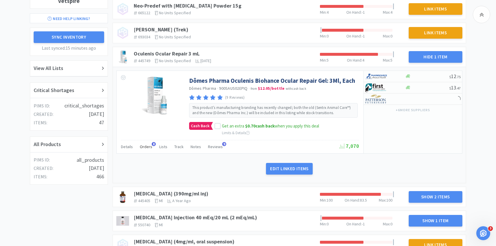
click at [145, 145] on span "Orders" at bounding box center [146, 146] width 12 height 5
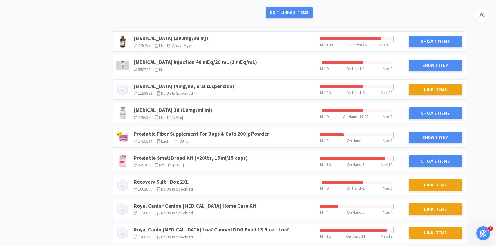
scroll to position [412, 0]
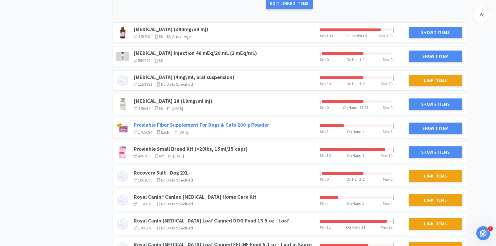
click at [251, 126] on link "Proviable Fiber Supplement For Dogs & Cats 200 g Powder" at bounding box center [201, 124] width 135 height 7
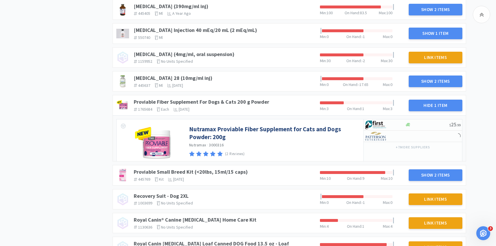
scroll to position [473, 0]
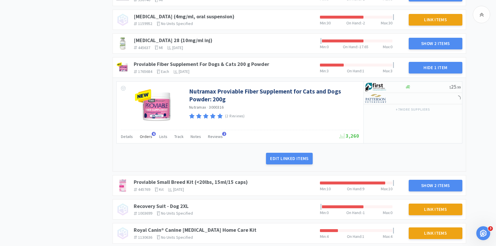
click at [143, 135] on span "Orders" at bounding box center [146, 136] width 12 height 5
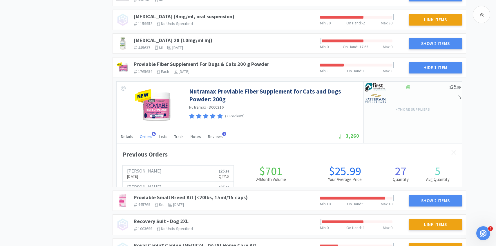
scroll to position [159, 345]
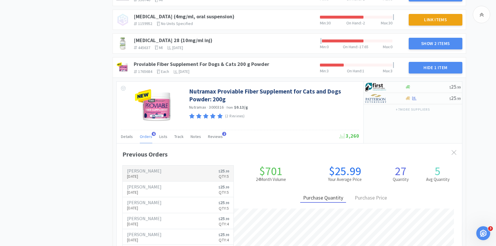
click at [148, 176] on p "[DATE]" at bounding box center [144, 176] width 34 height 6
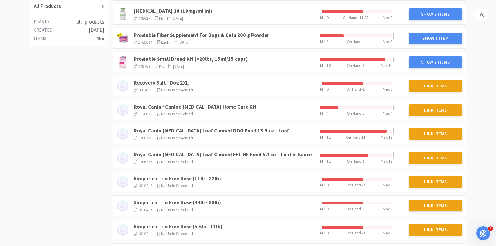
scroll to position [224, 0]
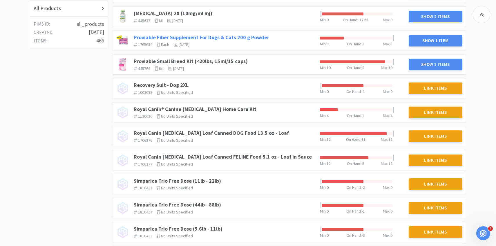
click at [240, 37] on link "Proviable Fiber Supplement For Dogs & Cats 200 g Powder" at bounding box center [201, 37] width 135 height 7
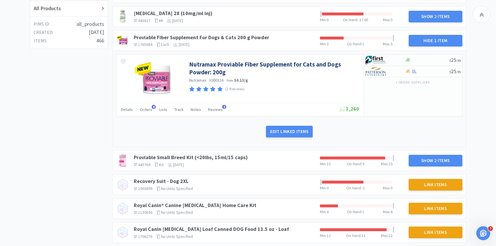
click at [151, 110] on div "Details Orders 6 Lists Track Notes Reviews 2" at bounding box center [230, 110] width 218 height 11
click at [146, 109] on span "Orders" at bounding box center [146, 109] width 12 height 5
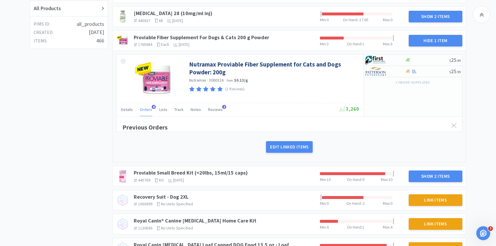
scroll to position [159, 345]
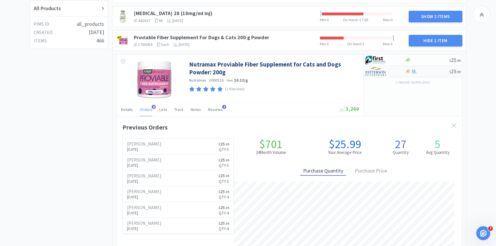
click at [380, 73] on img at bounding box center [376, 71] width 22 height 9
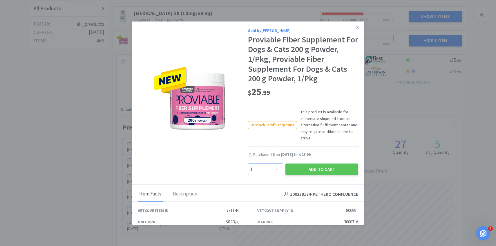
click at [269, 168] on select "Enter Quantity 1 2 3 4 5 6 7 8 9 10 11 12 13 14 15 16 17 18 19 20 Enter Quantity" at bounding box center [265, 169] width 35 height 12
select select "5"
click at [248, 163] on select "Enter Quantity 1 2 3 4 5 6 7 8 9 10 11 12 13 14 15 16 17 18 19 20 Enter Quantity" at bounding box center [265, 169] width 35 height 12
click at [303, 165] on button "Add to Cart" at bounding box center [321, 169] width 73 height 12
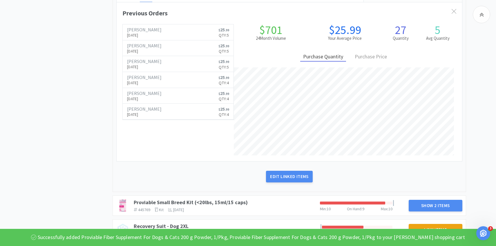
scroll to position [489, 0]
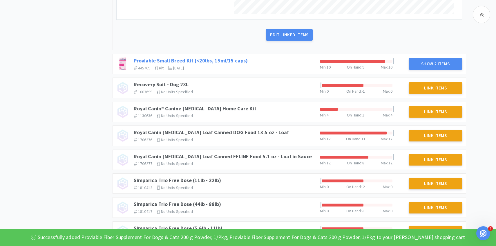
click at [235, 57] on link "Proviable Small Breed Kit (<20lbs, 15ml/15 caps)" at bounding box center [191, 60] width 114 height 7
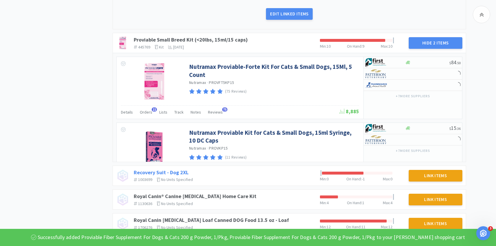
scroll to position [529, 0]
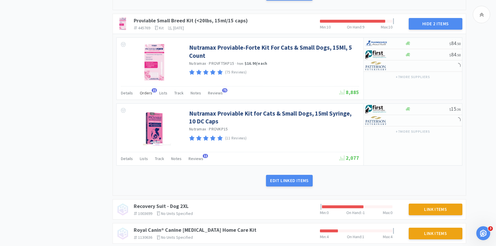
click at [146, 92] on span "Orders" at bounding box center [146, 92] width 12 height 5
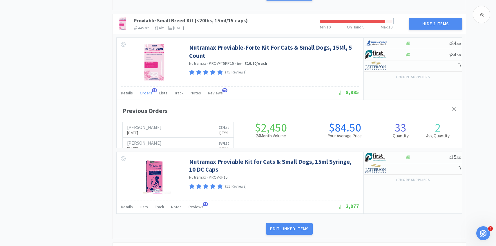
scroll to position [0, 0]
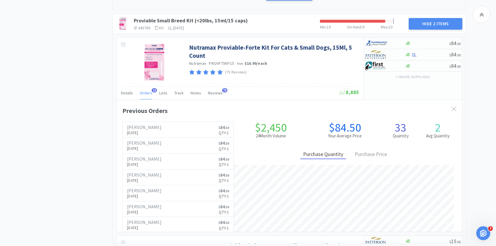
click at [146, 92] on span "Orders" at bounding box center [146, 92] width 12 height 5
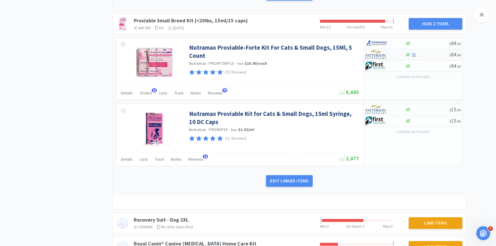
click at [386, 56] on img at bounding box center [376, 54] width 22 height 9
select select "1"
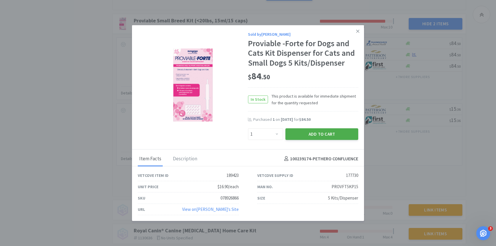
click at [303, 129] on button "Add to Cart" at bounding box center [321, 134] width 73 height 12
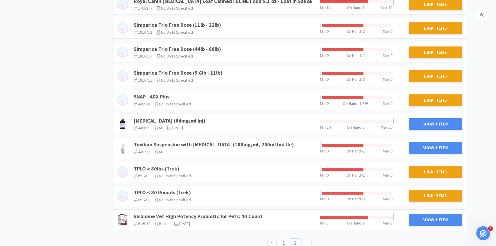
scroll to position [825, 0]
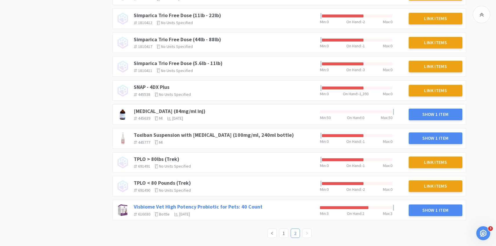
click at [239, 204] on link "Visbiome Vet High Potency Probiotic for Pets: 40 Count" at bounding box center [198, 206] width 129 height 7
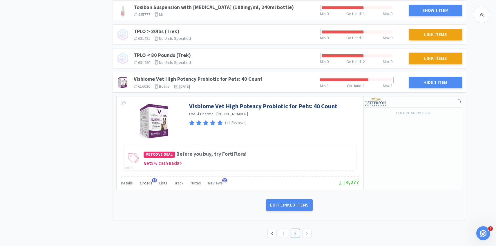
click at [144, 185] on div "Orders 14" at bounding box center [146, 183] width 12 height 11
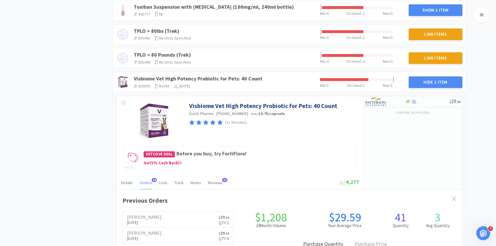
scroll to position [159, 345]
click at [145, 223] on p "[DATE]" at bounding box center [144, 222] width 34 height 6
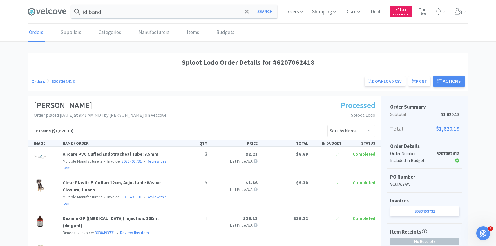
scroll to position [408, 0]
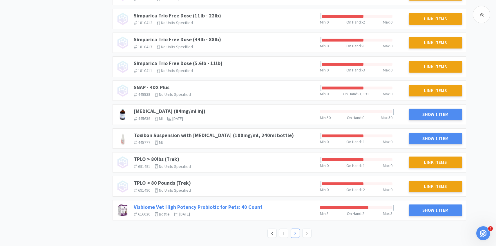
click at [234, 205] on link "Visbiome Vet High Potency Probiotic for Pets: 40 Count" at bounding box center [198, 206] width 129 height 7
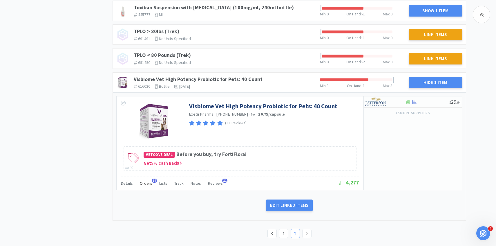
scroll to position [536, 0]
click at [143, 181] on span "Orders" at bounding box center [146, 182] width 12 height 5
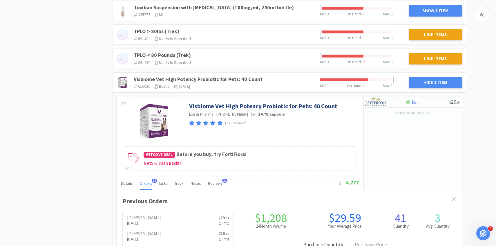
scroll to position [159, 345]
click at [143, 181] on span "Orders" at bounding box center [146, 182] width 12 height 5
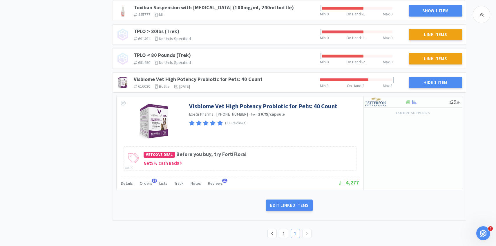
scroll to position [0, 0]
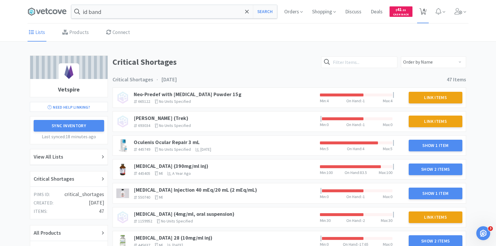
click at [426, 14] on icon at bounding box center [422, 11] width 7 height 6
select select "1"
select select "5"
select select "1"
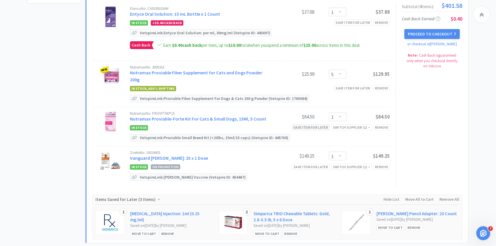
scroll to position [224, 0]
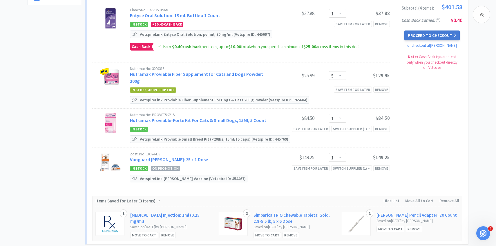
click at [439, 38] on button "Proceed to Checkout" at bounding box center [431, 35] width 55 height 10
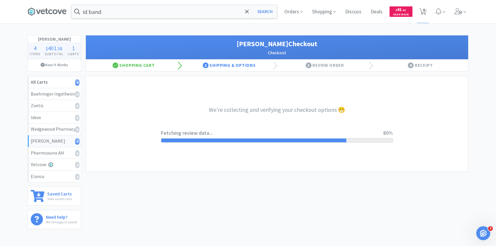
select select "1"
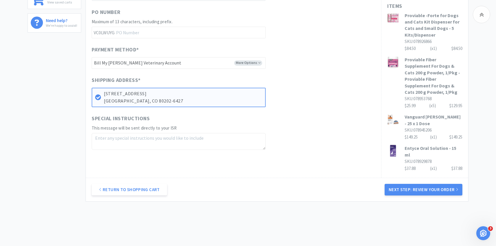
click at [421, 177] on div "Return to Shopping Cart Next Step: Review Your Order" at bounding box center [277, 188] width 382 height 23
click at [419, 183] on button "Next Step: Review Your Order" at bounding box center [423, 189] width 78 height 12
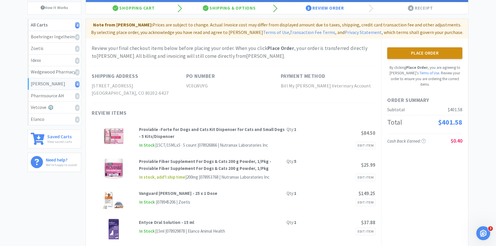
click at [430, 57] on button "Place Order" at bounding box center [424, 53] width 75 height 12
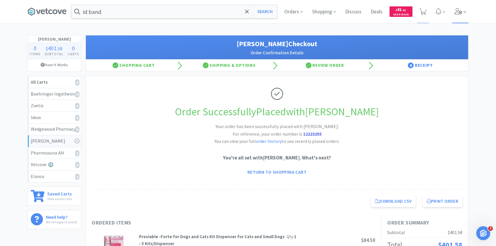
click at [461, 9] on icon at bounding box center [458, 11] width 8 height 6
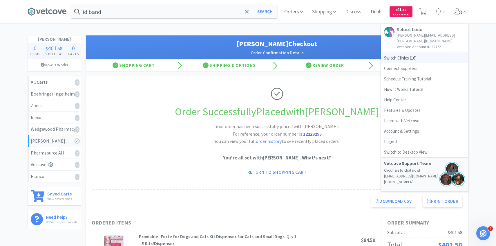
click at [393, 53] on span "Switch Clinics ( 16 )" at bounding box center [424, 58] width 87 height 10
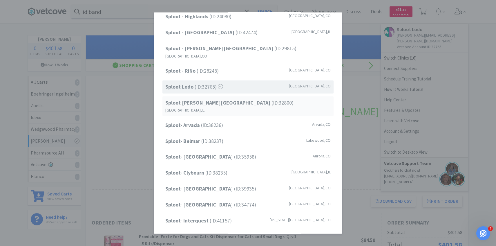
scroll to position [57, 0]
click at [210, 120] on span "Sploot- Arvada (ID: 38236 )" at bounding box center [194, 124] width 58 height 8
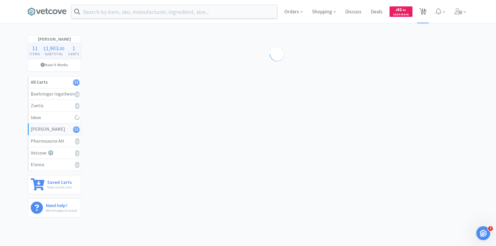
click at [423, 14] on span "11" at bounding box center [423, 9] width 4 height 23
select select "1"
select select "6"
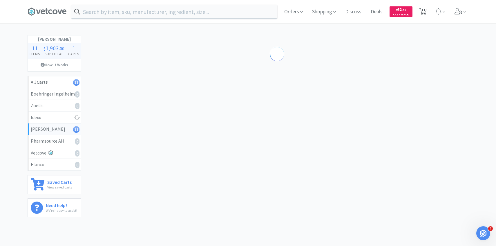
select select "3"
select select "1"
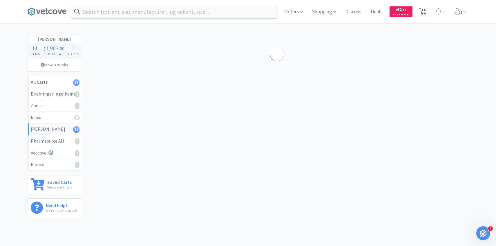
select select "1"
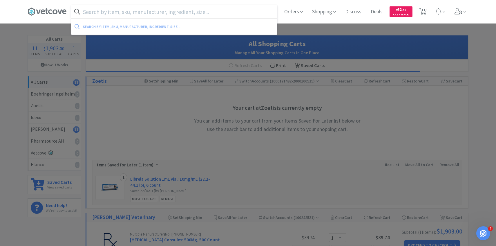
click at [143, 15] on input "text" at bounding box center [174, 11] width 206 height 13
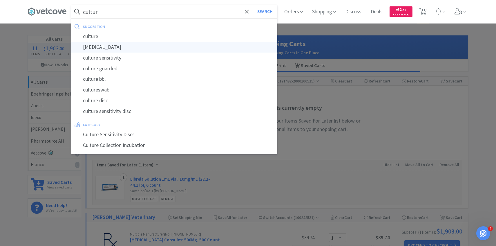
click at [132, 50] on div "[MEDICAL_DATA]" at bounding box center [174, 47] width 206 height 11
type input "[MEDICAL_DATA]"
select select "1"
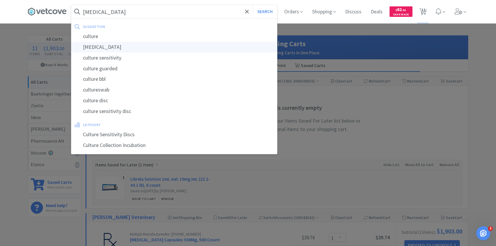
select select "6"
select select "3"
select select "1"
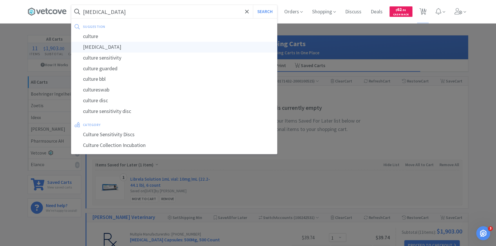
select select "1"
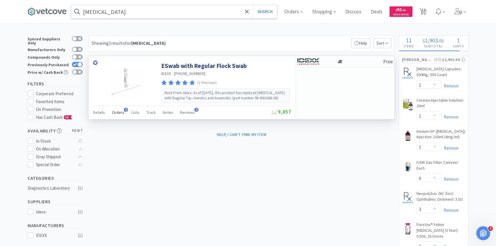
click at [117, 108] on div "Orders 3" at bounding box center [118, 113] width 12 height 11
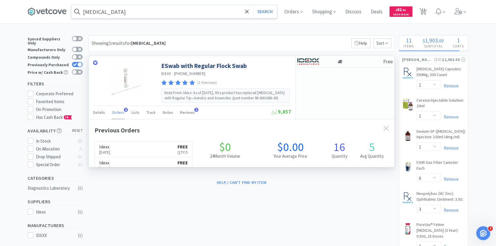
scroll to position [150, 305]
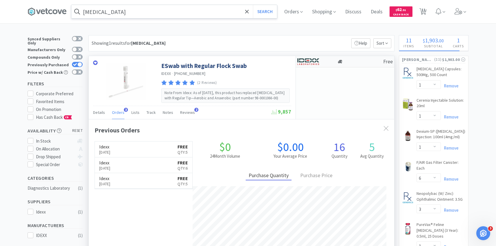
click at [315, 62] on img at bounding box center [308, 61] width 22 height 9
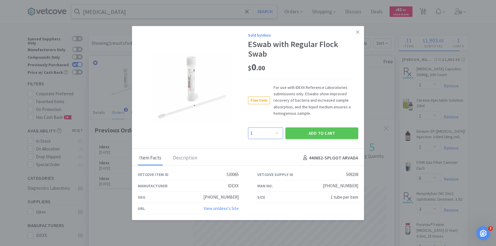
click at [260, 129] on select "Enter Quantity 1 2 3 4 5 6 7 8 9 10 11 12 13 14 15 16 17 18 19 20 Enter Quantity" at bounding box center [265, 133] width 35 height 12
select select "10"
click at [248, 127] on select "Enter Quantity 1 2 3 4 5 6 7 8 9 10 11 12 13 14 15 16 17 18 19 20 Enter Quantity" at bounding box center [265, 133] width 35 height 12
click at [321, 134] on button "Add to Cart" at bounding box center [321, 133] width 73 height 12
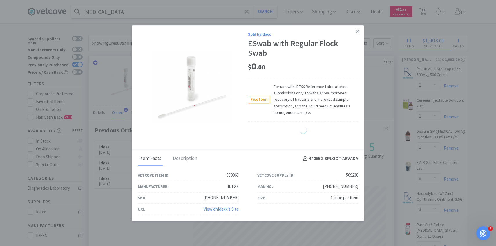
select select "10"
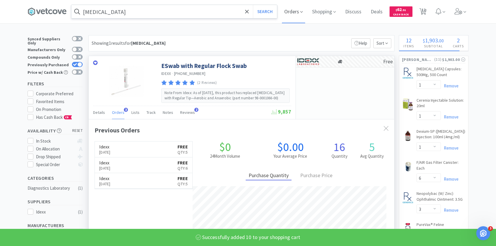
click at [293, 10] on span "Orders" at bounding box center [293, 11] width 23 height 23
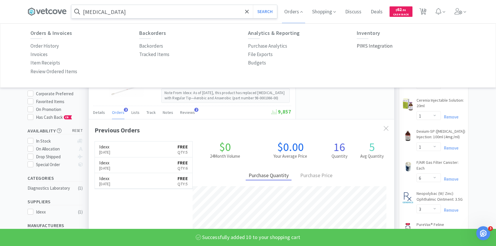
click at [371, 46] on p "PIMS Integration" at bounding box center [375, 46] width 36 height 8
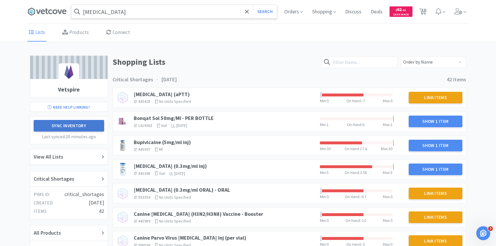
click at [79, 128] on button "Sync Inventory" at bounding box center [69, 126] width 70 height 12
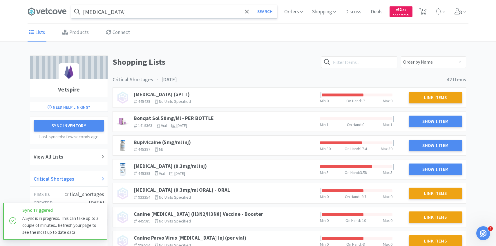
click at [78, 177] on div "Critical Shortages" at bounding box center [69, 178] width 70 height 8
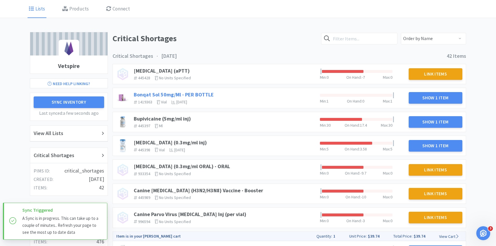
scroll to position [24, 0]
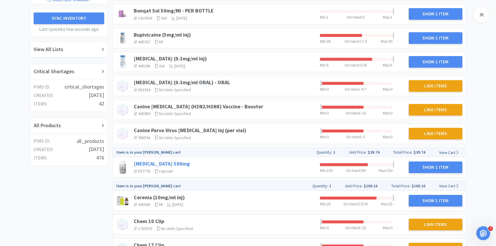
click at [171, 163] on link "Cephalexin 500mg" at bounding box center [162, 163] width 56 height 7
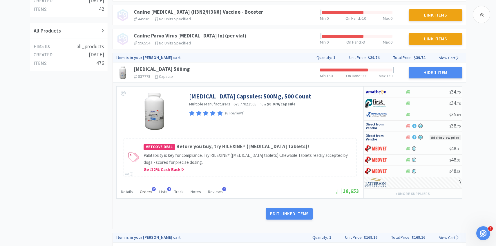
scroll to position [208, 0]
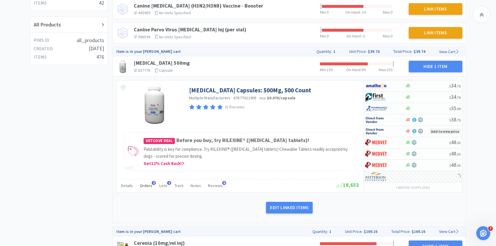
click at [149, 185] on span "Orders" at bounding box center [146, 185] width 12 height 5
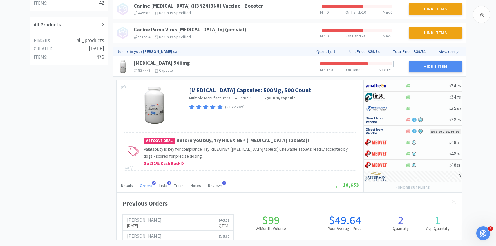
scroll to position [159, 345]
click at [149, 185] on span "Orders" at bounding box center [146, 185] width 12 height 5
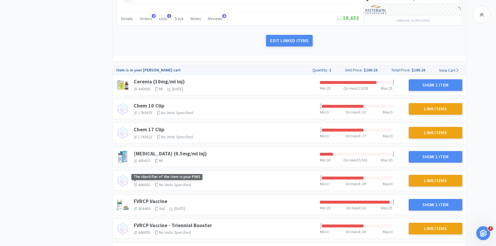
scroll to position [378, 0]
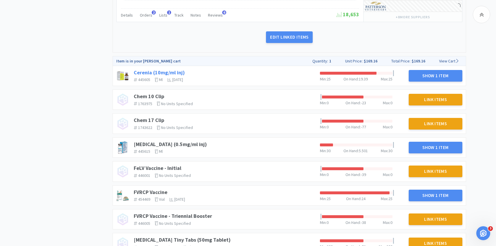
click at [175, 73] on link "Cerenia (10mg/ml inj)" at bounding box center [159, 72] width 51 height 7
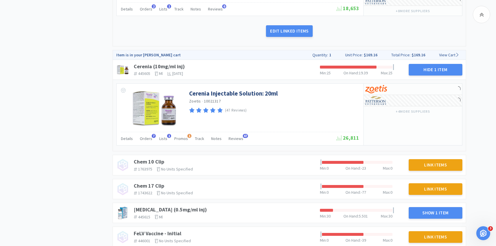
scroll to position [398, 0]
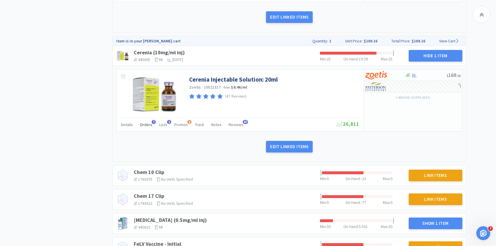
click at [144, 127] on span "Orders" at bounding box center [146, 124] width 12 height 5
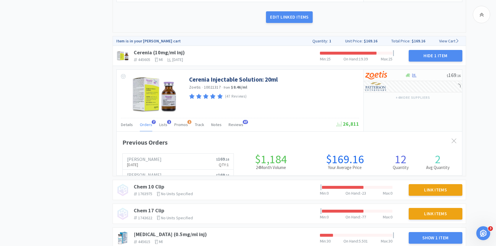
scroll to position [159, 345]
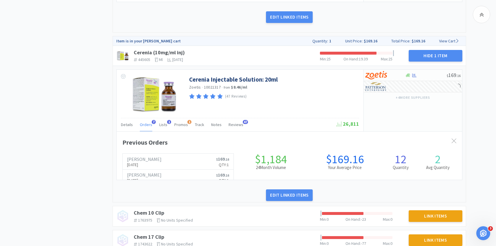
click at [144, 127] on div "Orders 7" at bounding box center [146, 125] width 12 height 11
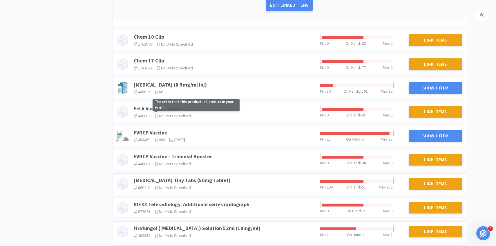
scroll to position [545, 0]
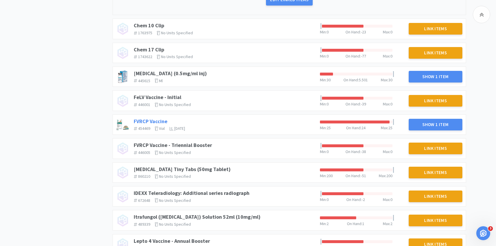
click at [144, 121] on link "FVRCP Vaccine" at bounding box center [151, 121] width 34 height 7
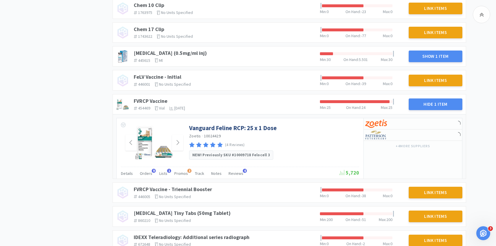
scroll to position [567, 0]
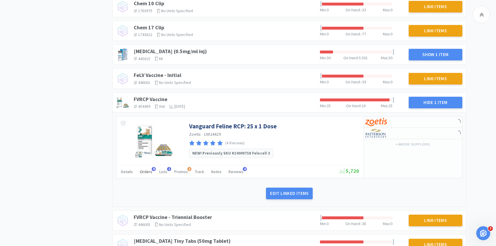
click at [148, 170] on span "Orders" at bounding box center [146, 171] width 12 height 5
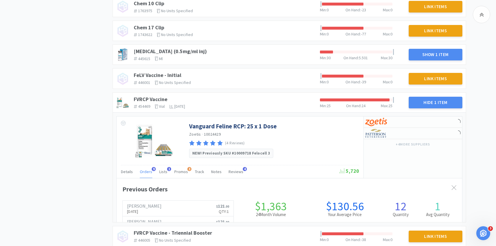
scroll to position [159, 345]
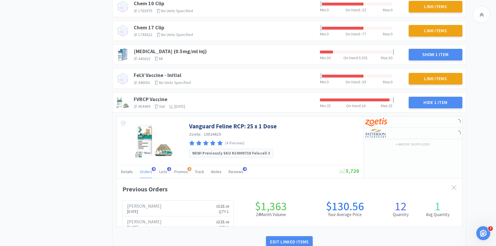
click at [146, 172] on span "Orders" at bounding box center [146, 171] width 12 height 5
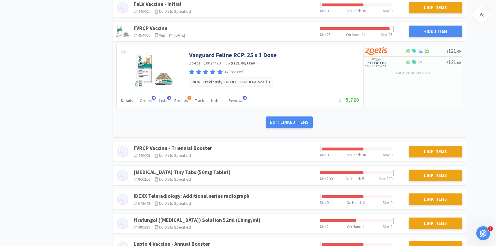
scroll to position [0, 0]
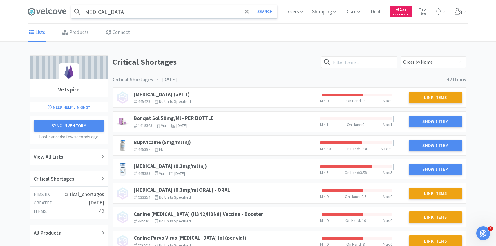
click at [464, 18] on span at bounding box center [460, 11] width 17 height 23
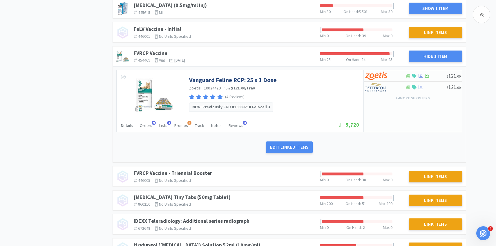
scroll to position [615, 0]
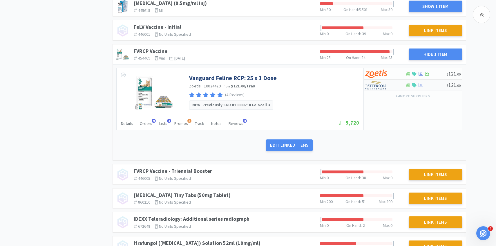
click at [388, 87] on div at bounding box center [381, 85] width 32 height 10
select select "1"
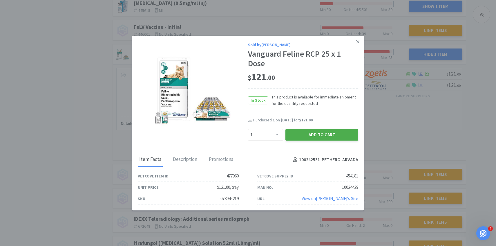
click at [323, 136] on button "Add to Cart" at bounding box center [321, 135] width 73 height 12
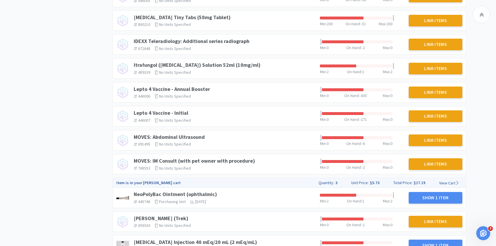
scroll to position [837, 0]
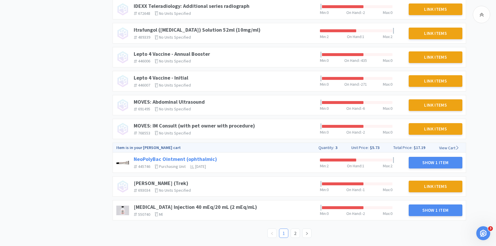
click at [193, 158] on link "NeoPolyBac Ointment (ophthalmic)" at bounding box center [175, 158] width 83 height 7
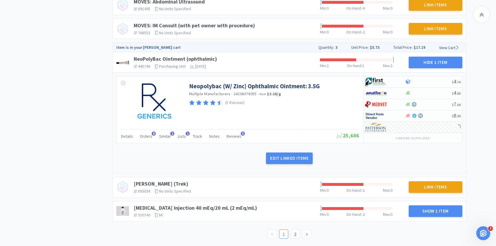
scroll to position [937, 0]
click at [145, 133] on span "Orders" at bounding box center [146, 135] width 12 height 5
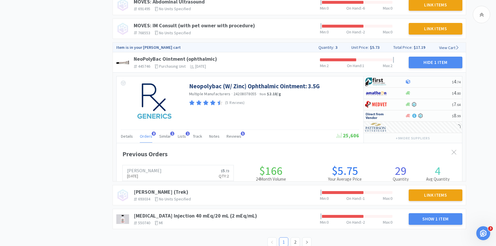
scroll to position [159, 345]
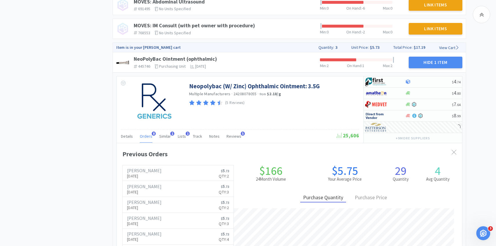
click at [145, 133] on span "Orders" at bounding box center [146, 135] width 12 height 5
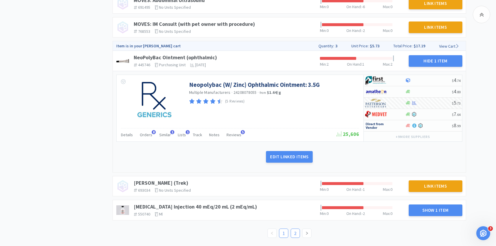
scroll to position [938, 0]
click at [295, 230] on link "2" at bounding box center [295, 233] width 9 height 9
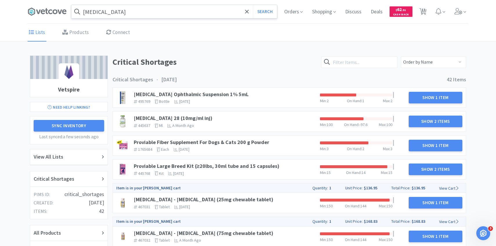
click at [228, 97] on div "Prednisolone Acetate Ophthalmic Suspension 1% 5mL 495769 The identifier of the …" at bounding box center [224, 97] width 186 height 17
click at [225, 94] on link "[MEDICAL_DATA] Ophthalmic Suspension 1% 5mL" at bounding box center [191, 94] width 115 height 7
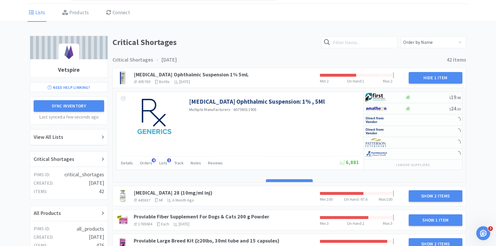
scroll to position [46, 0]
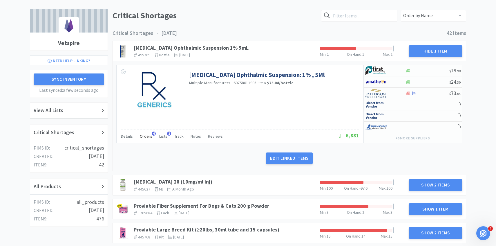
click at [144, 137] on span "Orders" at bounding box center [146, 135] width 12 height 5
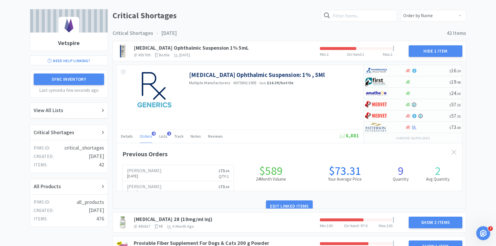
scroll to position [159, 345]
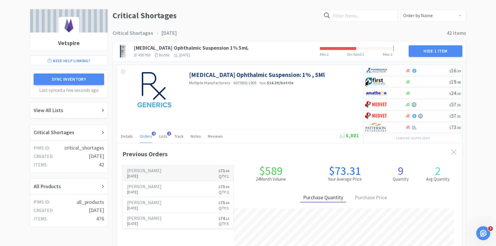
click at [147, 172] on h6 "[PERSON_NAME]" at bounding box center [144, 170] width 34 height 5
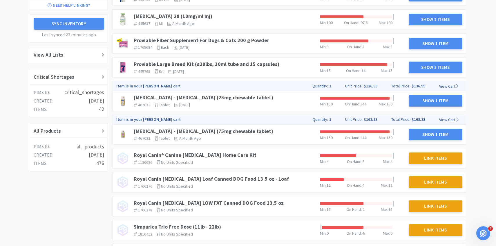
scroll to position [46, 0]
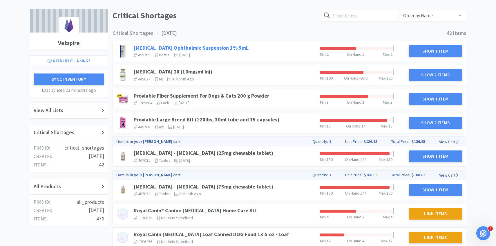
click at [240, 46] on link "[MEDICAL_DATA] Ophthalmic Suspension 1% 5mL" at bounding box center [191, 47] width 115 height 7
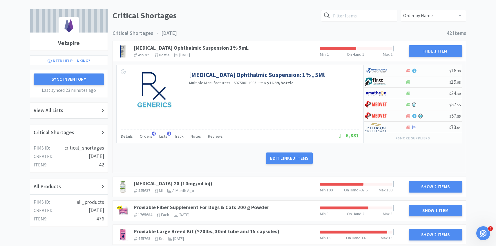
scroll to position [52, 0]
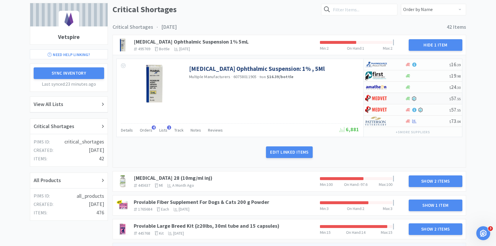
click at [387, 101] on div at bounding box center [381, 98] width 32 height 10
select select "1"
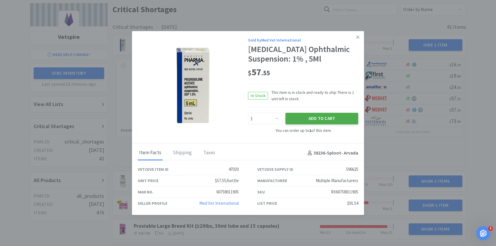
click at [332, 124] on button "Add to Cart" at bounding box center [321, 119] width 73 height 12
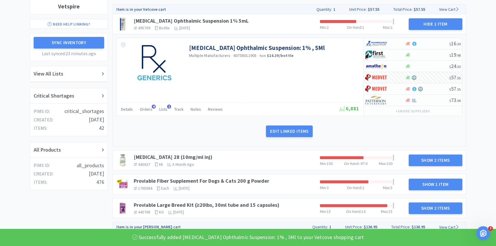
scroll to position [122, 0]
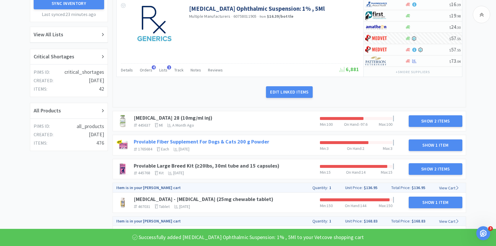
click at [229, 140] on link "Proviable Fiber Supplement For Dogs & Cats 200 g Powder" at bounding box center [201, 141] width 135 height 7
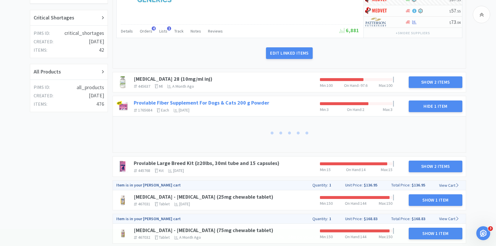
scroll to position [218, 0]
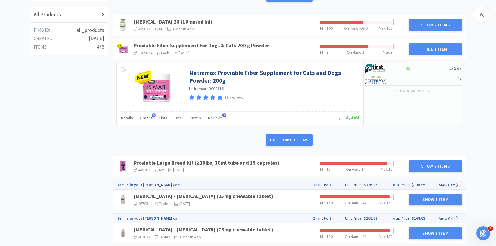
click at [146, 120] on div "Orders 5" at bounding box center [146, 118] width 12 height 11
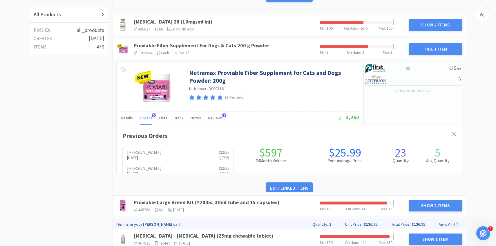
scroll to position [159, 345]
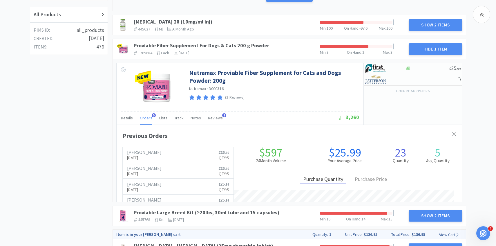
click at [146, 120] on div "Orders 5" at bounding box center [146, 118] width 12 height 11
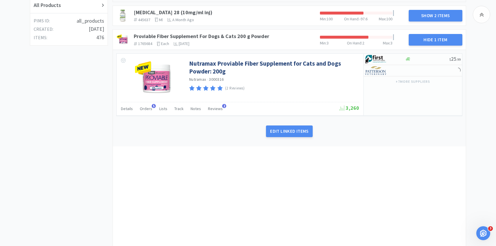
scroll to position [230, 0]
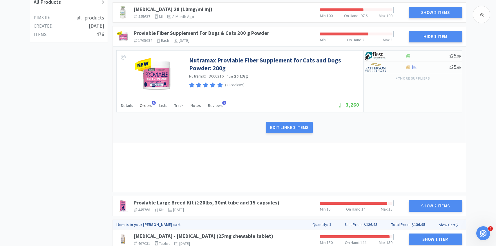
click at [145, 103] on span "Orders" at bounding box center [146, 105] width 12 height 5
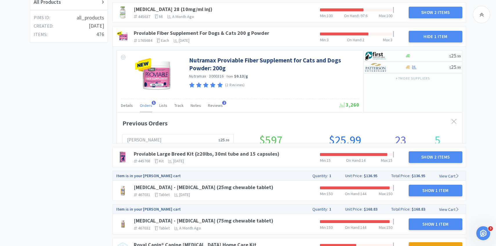
scroll to position [159, 345]
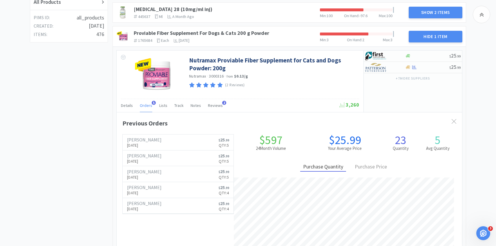
click at [145, 104] on span "Orders" at bounding box center [146, 105] width 12 height 5
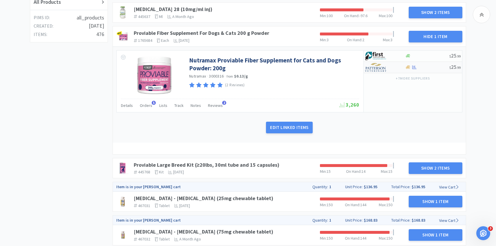
click at [376, 73] on div "$ 25 . 99" at bounding box center [412, 67] width 98 height 11
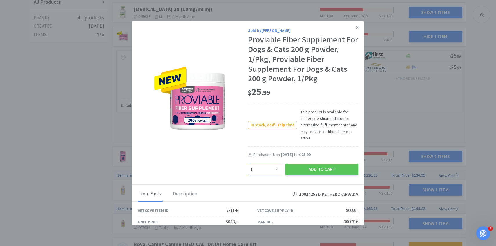
click at [270, 168] on select "Enter Quantity 1 2 3 4 5 6 7 8 9 10 11 12 13 14 15 16 17 18 19 20 Enter Quantity" at bounding box center [265, 169] width 35 height 12
select select "5"
click at [248, 163] on select "Enter Quantity 1 2 3 4 5 6 7 8 9 10 11 12 13 14 15 16 17 18 19 20 Enter Quantity" at bounding box center [265, 169] width 35 height 12
click at [309, 167] on button "Add to Cart" at bounding box center [321, 169] width 73 height 12
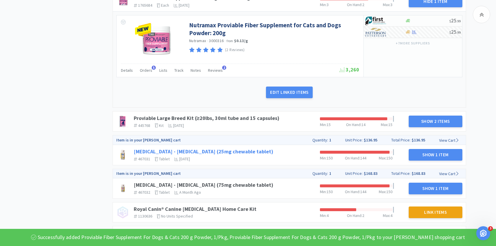
scroll to position [287, 0]
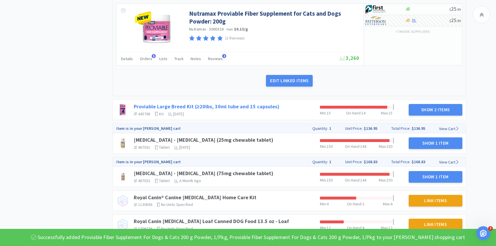
click at [246, 108] on link "Proviable Large Breed Kit (≥20lbs, 30ml tube and 15 capsules)" at bounding box center [207, 106] width 146 height 7
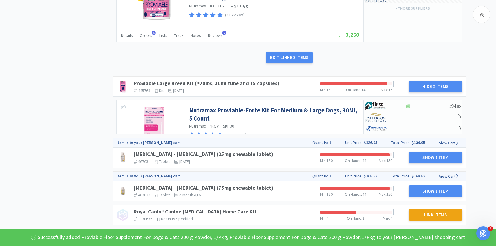
scroll to position [337, 0]
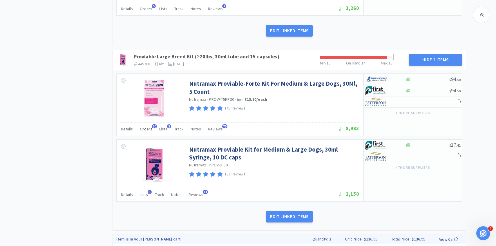
click at [149, 129] on span "Orders" at bounding box center [146, 128] width 12 height 5
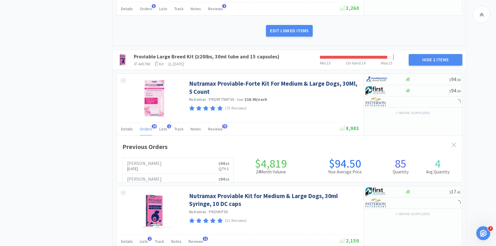
scroll to position [159, 345]
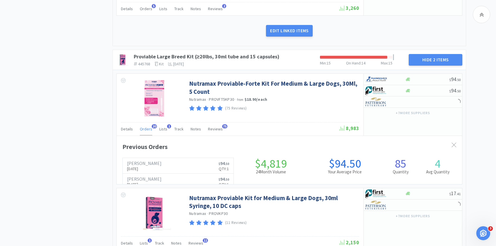
click at [149, 129] on span "Orders" at bounding box center [146, 128] width 12 height 5
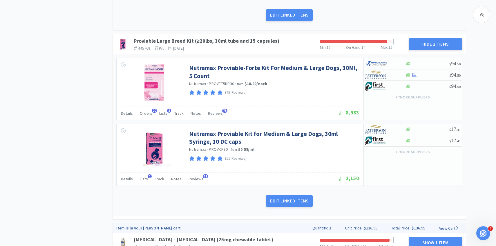
scroll to position [363, 0]
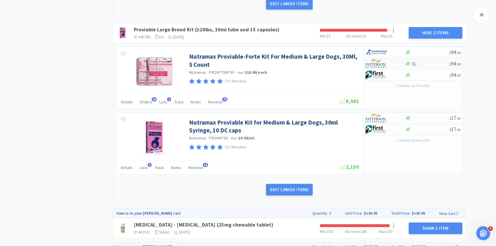
click at [381, 66] on img at bounding box center [376, 63] width 22 height 9
select select "1"
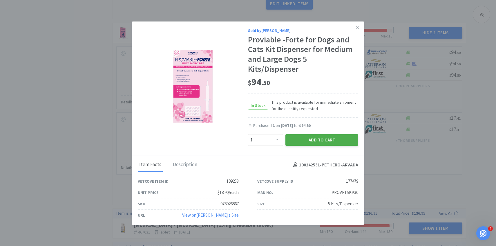
click at [310, 141] on button "Add to Cart" at bounding box center [321, 140] width 73 height 12
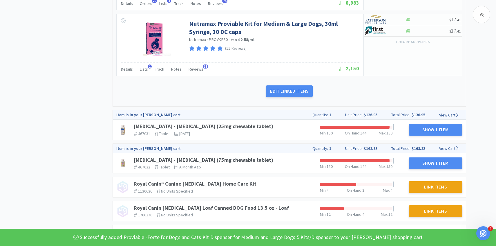
scroll to position [484, 0]
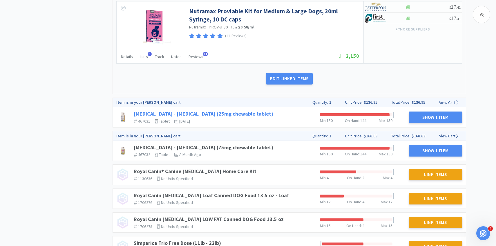
click at [212, 113] on link "Rimadyl - Carprofen (25mg chewable tablet)" at bounding box center [203, 113] width 139 height 7
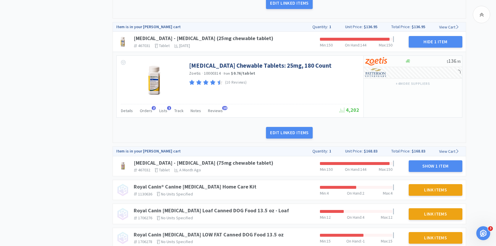
scroll to position [572, 0]
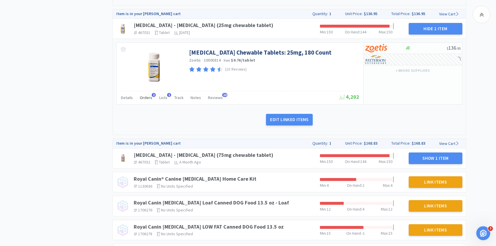
click at [146, 99] on span "Orders" at bounding box center [146, 97] width 12 height 5
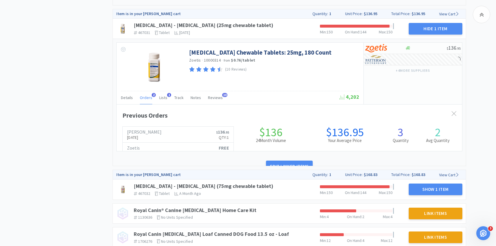
scroll to position [0, 0]
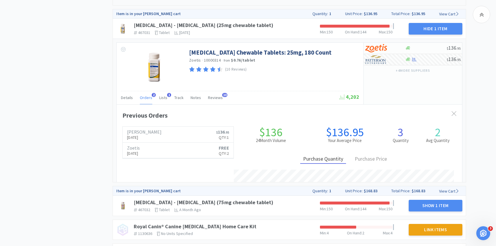
click at [146, 99] on span "Orders" at bounding box center [146, 97] width 12 height 5
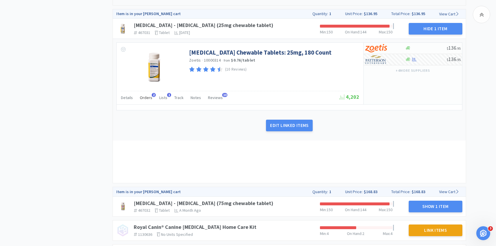
click at [146, 99] on span "Orders" at bounding box center [146, 97] width 12 height 5
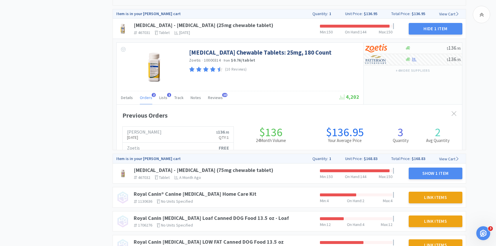
scroll to position [159, 345]
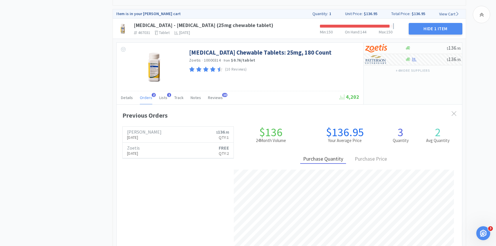
click at [146, 99] on span "Orders" at bounding box center [146, 97] width 12 height 5
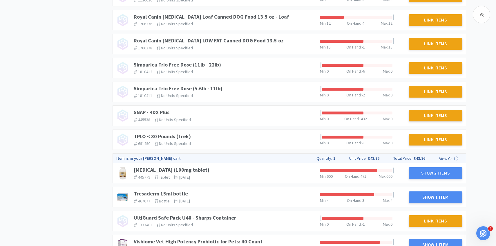
scroll to position [792, 0]
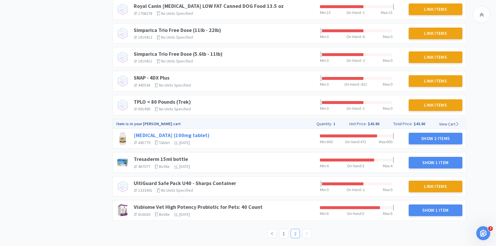
click at [184, 134] on link "Trazodone (100mg tablet)" at bounding box center [172, 135] width 76 height 7
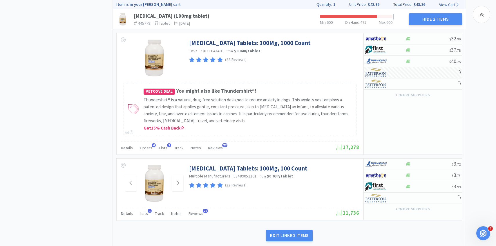
scroll to position [928, 0]
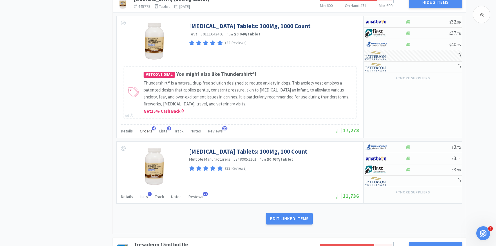
click at [148, 132] on span "Orders" at bounding box center [146, 130] width 12 height 5
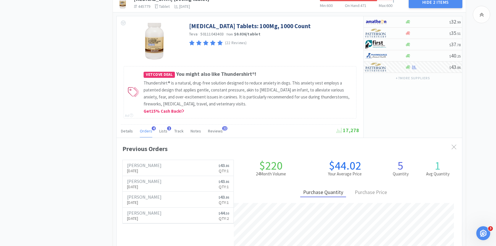
scroll to position [159, 345]
click at [148, 132] on span "Orders" at bounding box center [146, 130] width 12 height 5
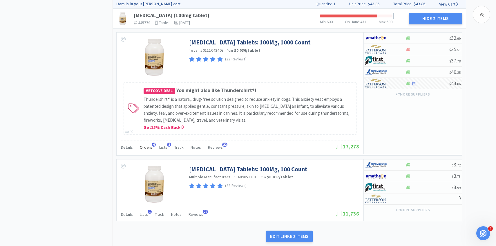
scroll to position [910, 0]
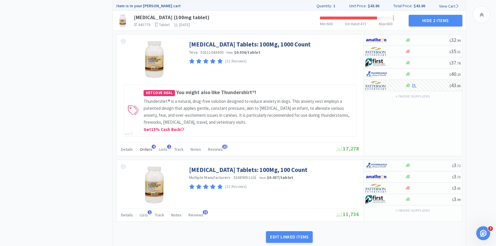
click at [149, 148] on span "Orders" at bounding box center [146, 148] width 12 height 5
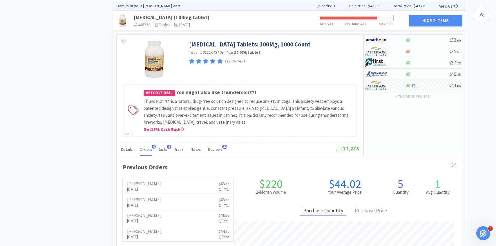
scroll to position [159, 345]
click at [148, 148] on span "Orders" at bounding box center [146, 148] width 12 height 5
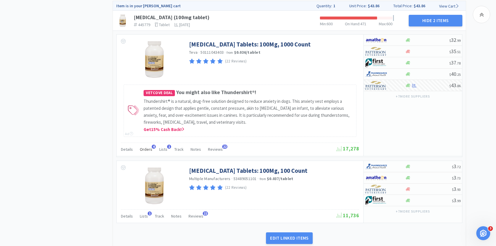
scroll to position [919, 0]
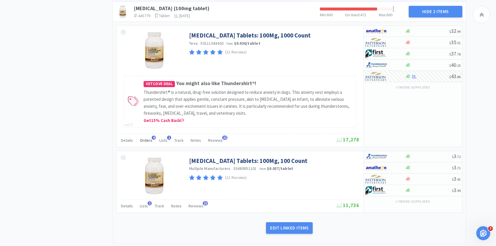
click at [150, 138] on span "Orders" at bounding box center [146, 139] width 12 height 5
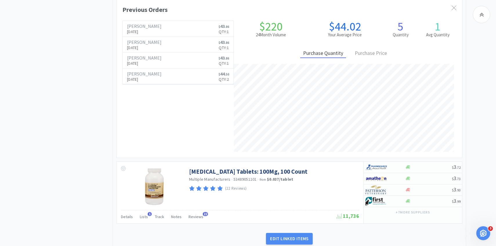
scroll to position [1173, 0]
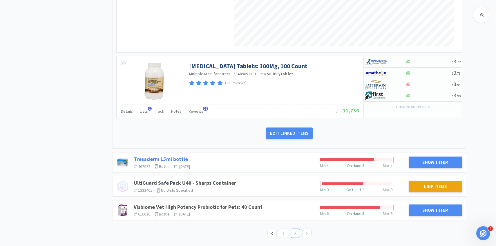
click at [179, 157] on link "Tresaderm 15ml bottle" at bounding box center [161, 158] width 54 height 7
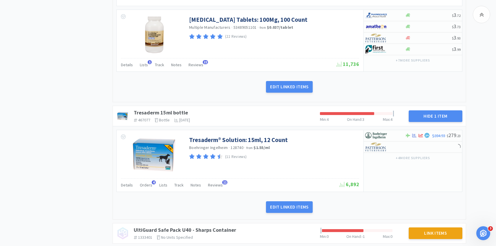
scroll to position [1253, 0]
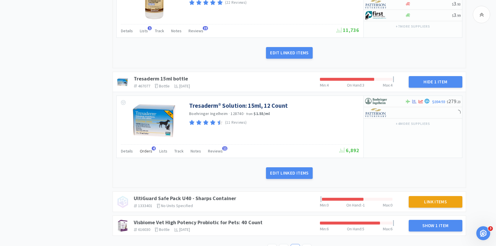
click at [147, 152] on span "Orders" at bounding box center [146, 150] width 12 height 5
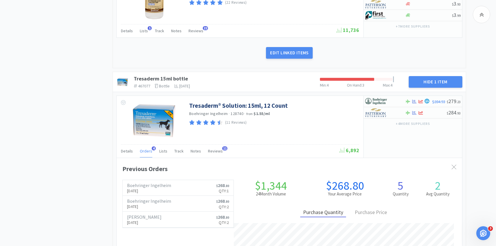
scroll to position [159, 345]
click at [147, 152] on span "Orders" at bounding box center [146, 150] width 12 height 5
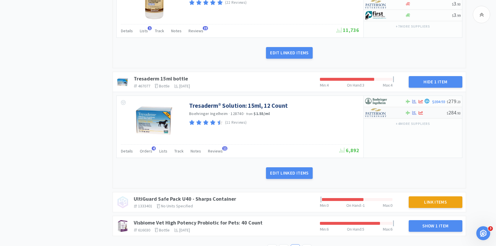
click at [376, 115] on img at bounding box center [376, 112] width 22 height 9
select select "1"
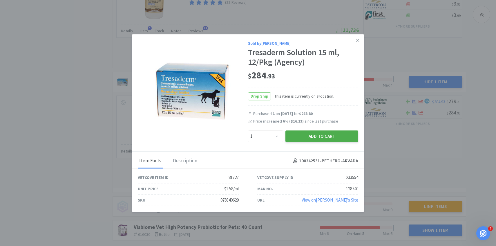
click at [331, 132] on button "Add to Cart" at bounding box center [321, 136] width 73 height 12
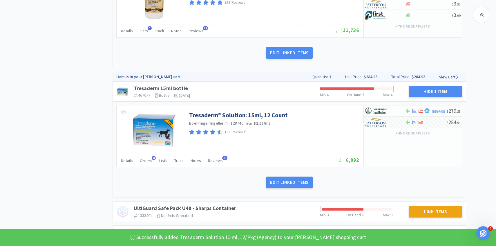
scroll to position [1278, 0]
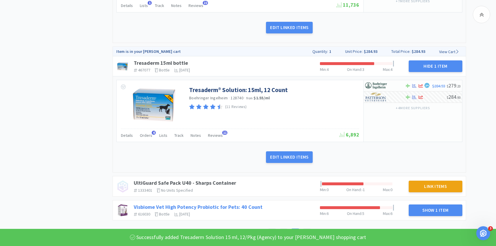
click at [245, 205] on link "Visbiome Vet High Potency Probiotic for Pets: 40 Count" at bounding box center [198, 206] width 129 height 7
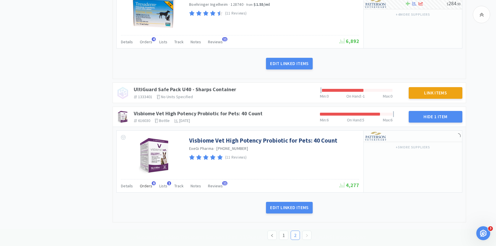
scroll to position [1374, 0]
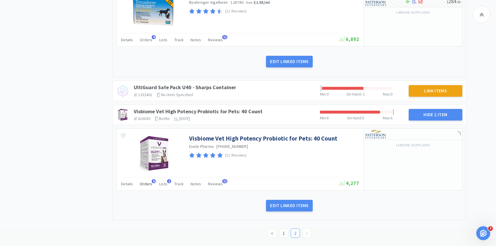
click at [144, 188] on div "Orders 6" at bounding box center [146, 184] width 12 height 11
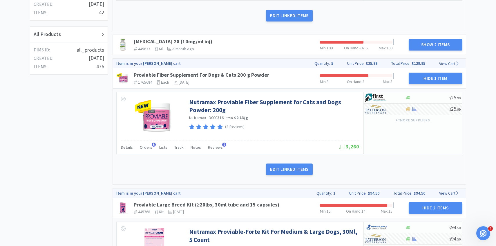
scroll to position [0, 0]
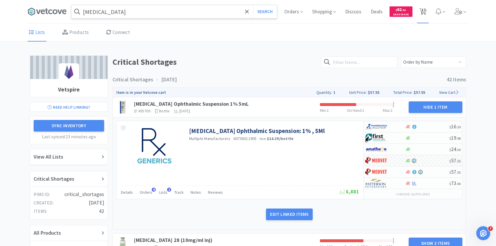
click at [422, 13] on span "17" at bounding box center [423, 9] width 4 height 23
select select "10"
select select "1"
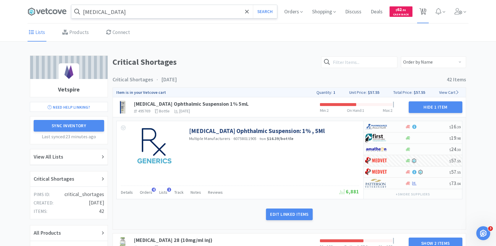
select select "6"
select select "3"
select select "5"
select select "1"
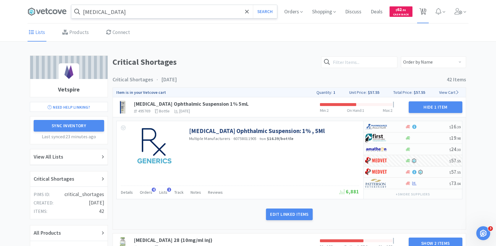
select select "1"
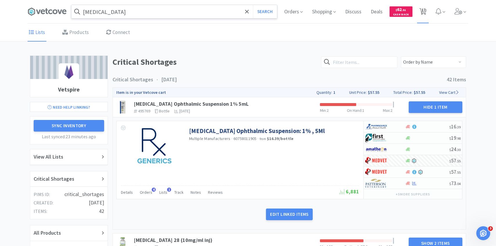
select select "1"
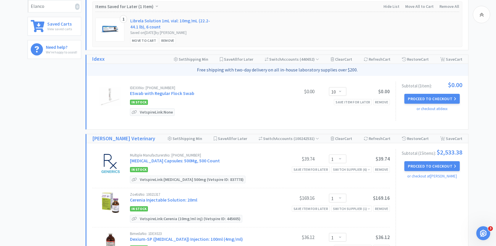
scroll to position [160, 0]
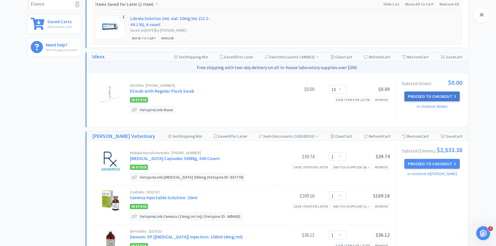
click at [439, 95] on button "Proceed to Checkout" at bounding box center [431, 96] width 55 height 10
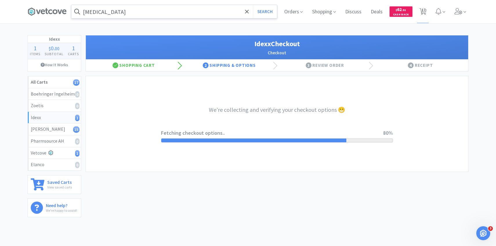
select select "900"
select select "003"
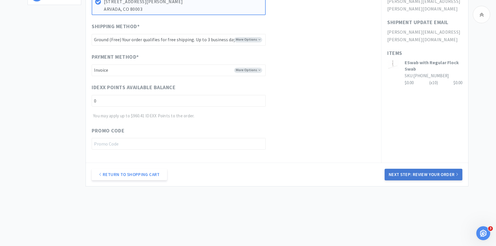
click at [403, 173] on button "Next Step: Review Your Order" at bounding box center [423, 174] width 78 height 12
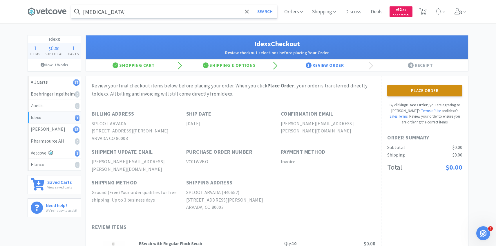
click at [424, 92] on button "Place Order" at bounding box center [424, 91] width 75 height 12
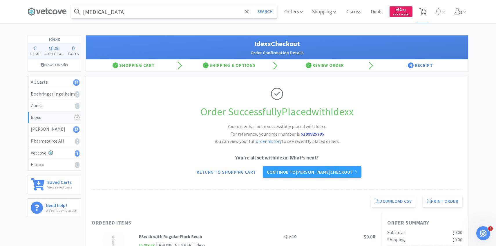
click at [424, 14] on span "16" at bounding box center [423, 9] width 4 height 23
select select "1"
select select "6"
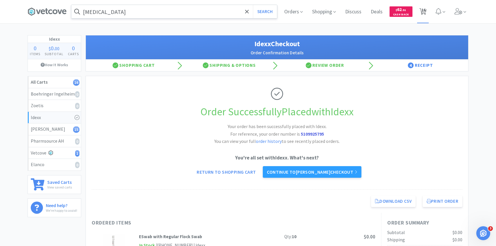
select select "3"
select select "5"
select select "1"
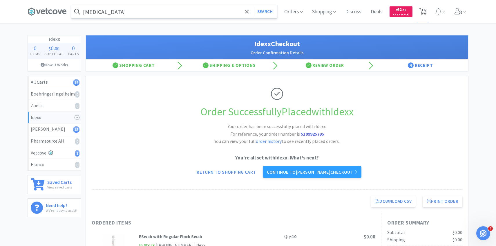
select select "1"
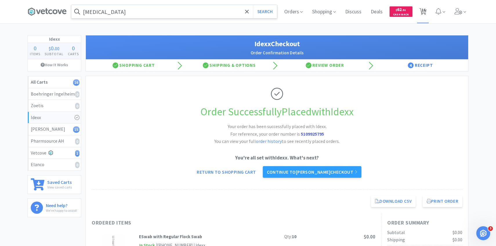
select select "1"
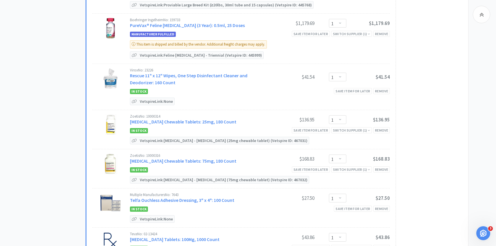
scroll to position [523, 0]
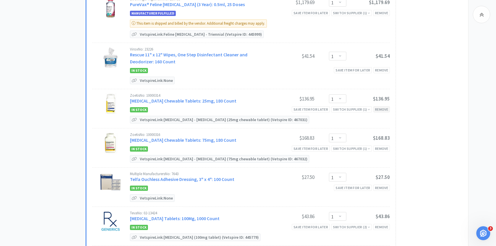
click at [380, 106] on div "Remove" at bounding box center [381, 109] width 17 height 6
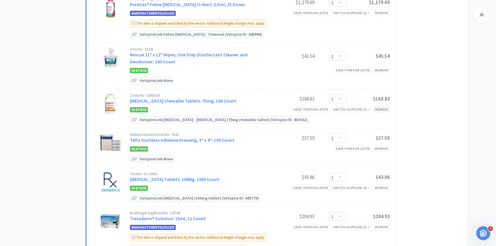
click at [381, 106] on div "Remove" at bounding box center [381, 109] width 17 height 6
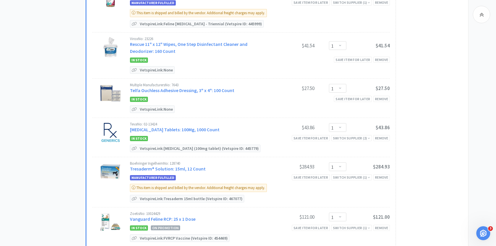
scroll to position [533, 0]
click at [381, 134] on div "Remove" at bounding box center [381, 137] width 17 height 6
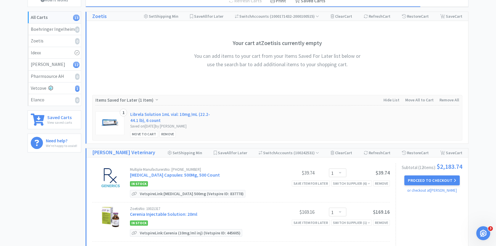
scroll to position [0, 0]
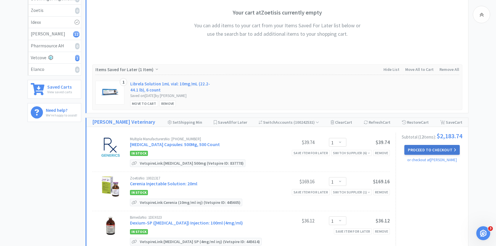
click at [430, 149] on button "Proceed to Checkout" at bounding box center [431, 150] width 55 height 10
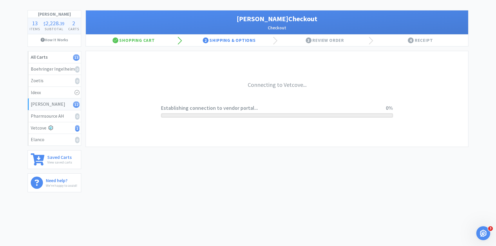
scroll to position [25, 0]
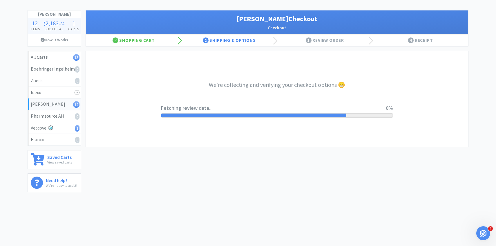
select select "1"
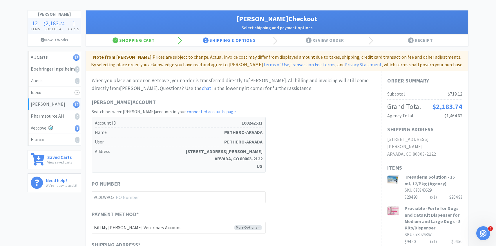
scroll to position [0, 0]
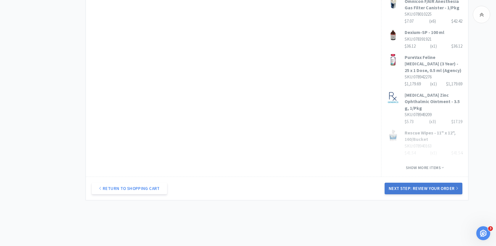
click at [418, 182] on button "Next Step: Review Your Order" at bounding box center [423, 188] width 78 height 12
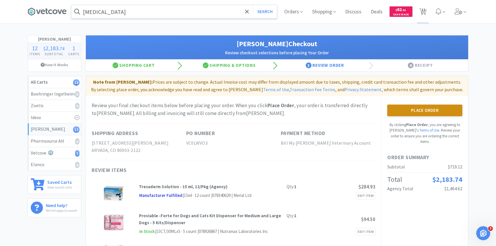
click at [416, 108] on button "Place Order" at bounding box center [424, 110] width 75 height 12
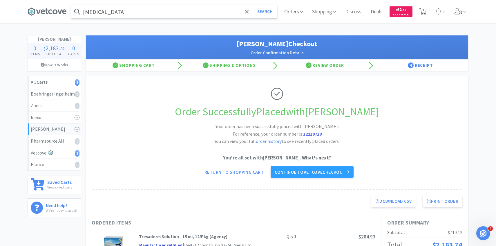
click at [423, 12] on span "1" at bounding box center [423, 9] width 2 height 23
select select "1"
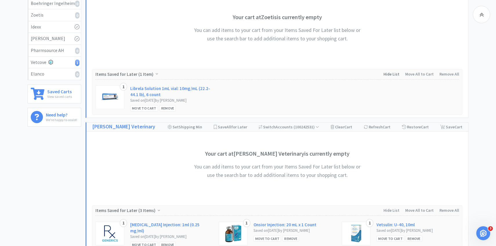
scroll to position [245, 0]
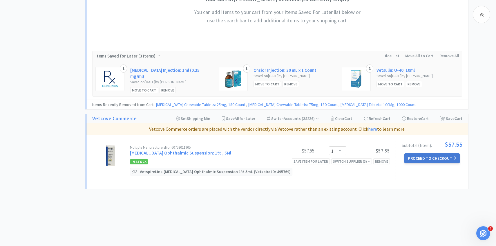
click at [439, 155] on button "Proceed to Checkout" at bounding box center [431, 158] width 55 height 10
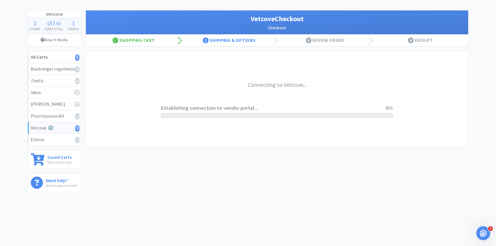
scroll to position [25, 0]
select select "2489"
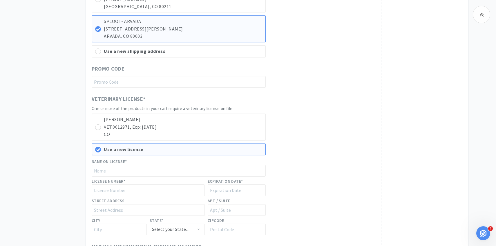
scroll to position [230, 0]
click at [199, 124] on p "VET.0012971, Exp: 10/31/2026" at bounding box center [183, 127] width 158 height 8
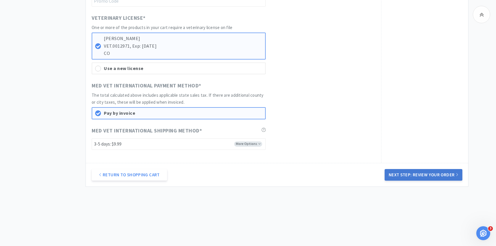
click at [395, 172] on button "Next Step: Review Your Order" at bounding box center [423, 175] width 78 height 12
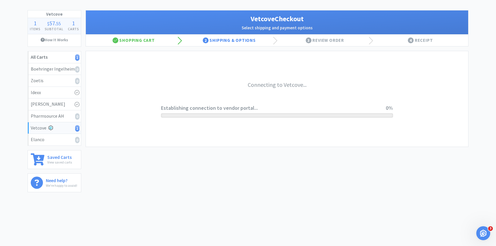
scroll to position [0, 0]
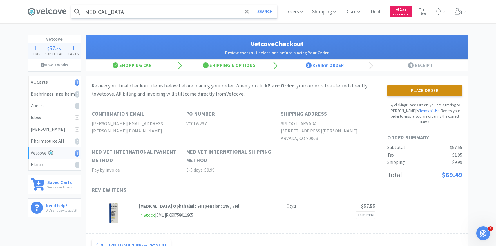
click at [407, 94] on button "Place Order" at bounding box center [424, 91] width 75 height 12
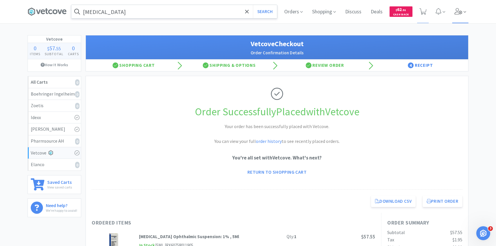
click at [454, 14] on span at bounding box center [460, 11] width 17 height 23
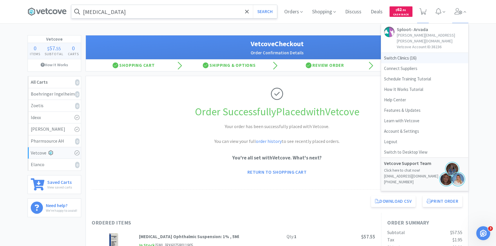
click at [419, 53] on span "Switch Clinics ( 16 )" at bounding box center [424, 58] width 87 height 10
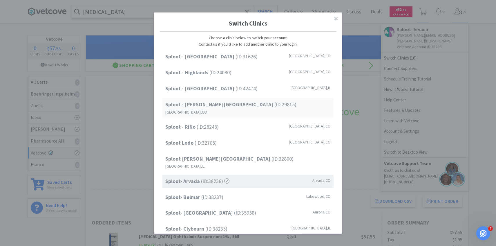
scroll to position [74, 0]
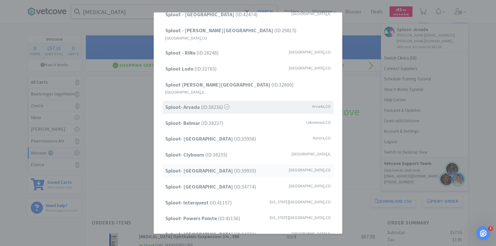
click at [233, 166] on span "Sploot- Greenwood Village (ID: 39935 )" at bounding box center [210, 170] width 91 height 8
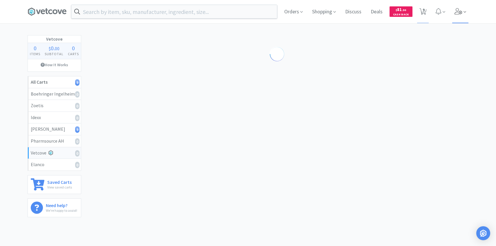
click at [463, 8] on span at bounding box center [460, 11] width 17 height 23
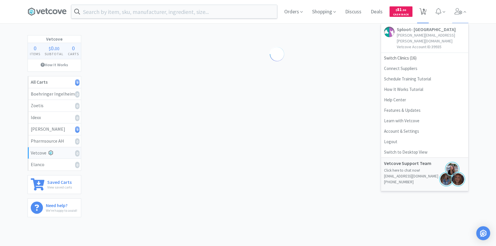
click at [423, 14] on span "9" at bounding box center [423, 9] width 2 height 23
select select "1"
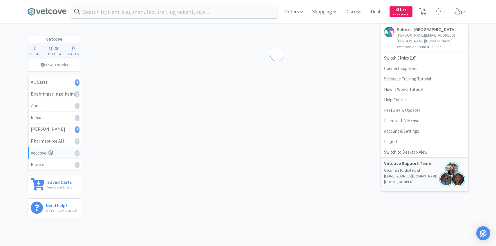
select select "1"
select select "2"
select select "1"
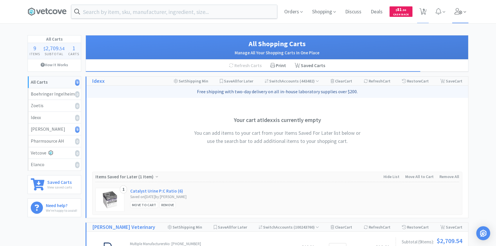
click at [459, 9] on icon at bounding box center [458, 11] width 8 height 6
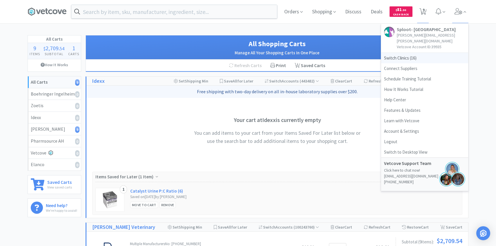
click at [424, 53] on span "Switch Clinics ( 16 )" at bounding box center [424, 58] width 87 height 10
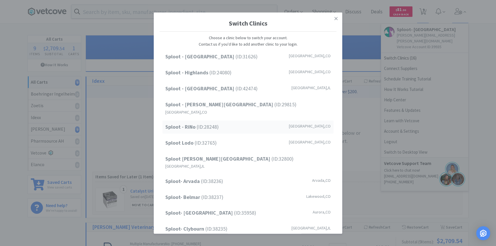
scroll to position [61, 0]
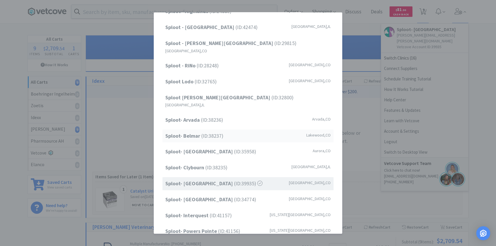
click at [215, 131] on span "Sploot- Belmar (ID: 38237 )" at bounding box center [194, 135] width 58 height 8
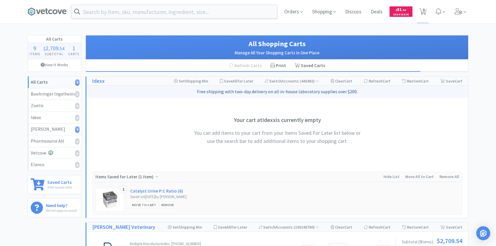
click at [468, 12] on div "Orders Shopping Discuss Discuss Deals Deals $ 81 . 30 Cash Back 9 9" at bounding box center [248, 11] width 446 height 23
click at [464, 6] on span at bounding box center [460, 11] width 17 height 23
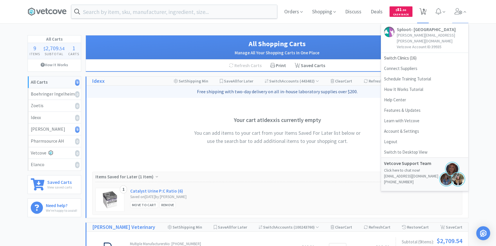
click at [426, 11] on icon at bounding box center [422, 11] width 7 height 6
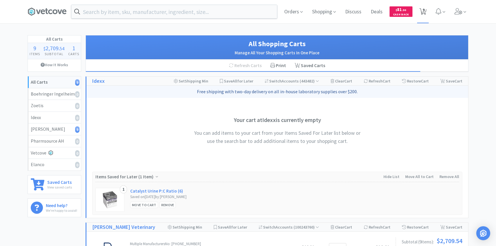
click at [424, 10] on span "9" at bounding box center [422, 12] width 7 height 8
click at [426, 10] on span "9" at bounding box center [423, 11] width 12 height 23
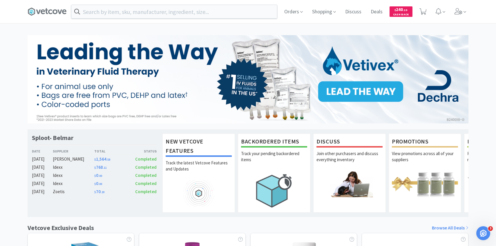
click at [466, 27] on div "Orders Shopping Discuss Discuss Deals Deals $ 240 . 10 Cash Back Sploot- Belmar…" at bounding box center [248, 238] width 496 height 476
click at [460, 10] on icon at bounding box center [458, 11] width 8 height 6
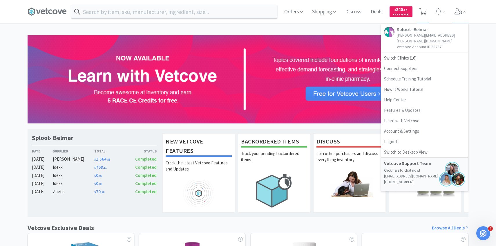
click at [428, 13] on span at bounding box center [423, 11] width 12 height 23
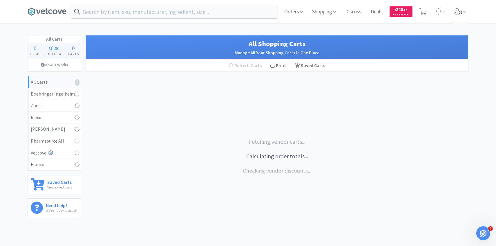
click at [465, 14] on icon at bounding box center [464, 11] width 3 height 5
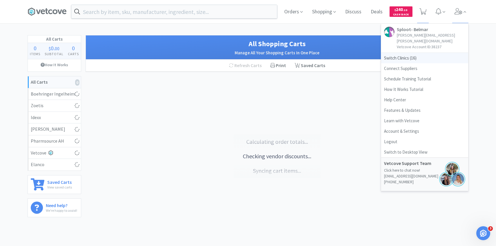
select select "1"
select select "2"
select select "1"
select select "3"
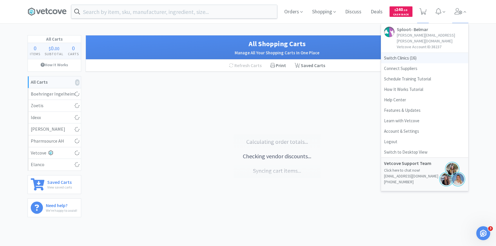
select select "10"
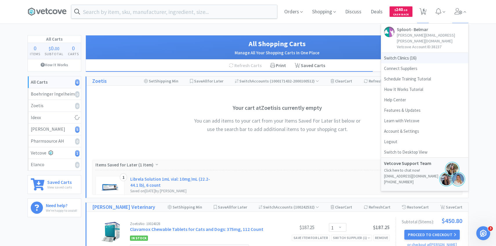
click at [432, 53] on span "Switch Clinics ( 16 )" at bounding box center [424, 58] width 87 height 10
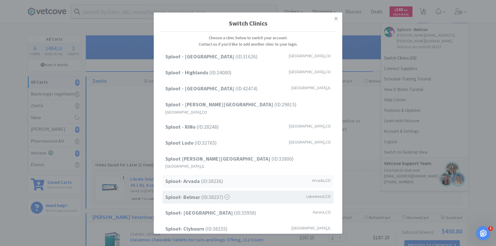
scroll to position [74, 0]
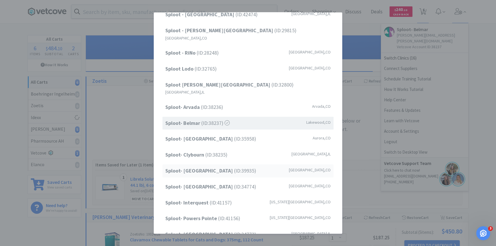
click at [257, 164] on div "Sploot- [GEOGRAPHIC_DATA] (ID: 39935 ) [GEOGRAPHIC_DATA] , [GEOGRAPHIC_DATA]" at bounding box center [247, 170] width 171 height 13
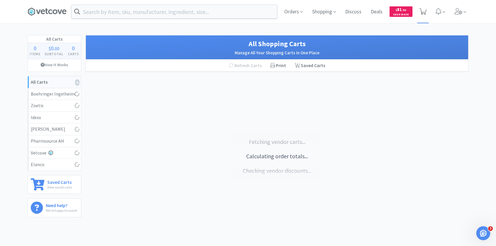
click at [426, 18] on span at bounding box center [423, 11] width 12 height 23
select select "1"
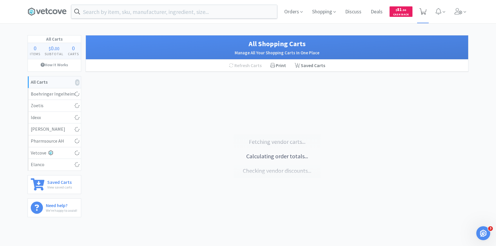
select select "1"
select select "2"
select select "1"
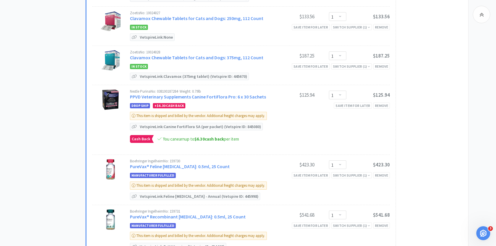
scroll to position [310, 0]
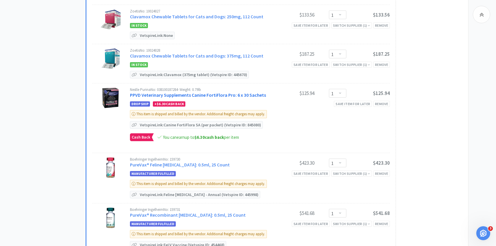
click at [212, 93] on link "PPVD Veterinary Supplements Canine FortiFlora Pro: 6 x 30 Sachets" at bounding box center [198, 95] width 136 height 6
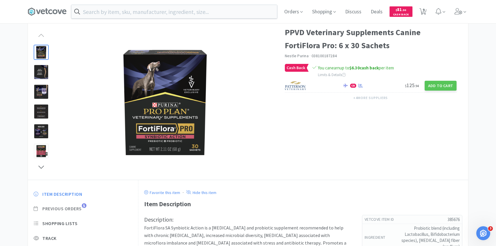
click at [74, 206] on span "Previous Orders" at bounding box center [61, 208] width 39 height 6
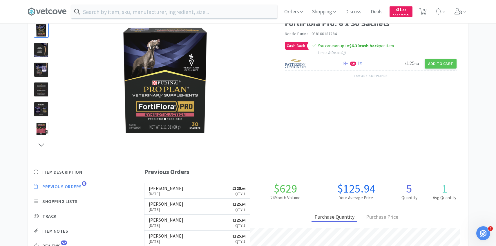
scroll to position [159, 330]
click at [167, 190] on h6 "[PERSON_NAME]" at bounding box center [166, 188] width 34 height 5
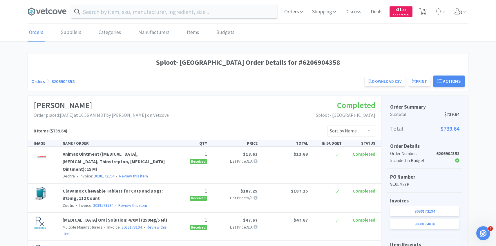
click at [423, 13] on span "9" at bounding box center [423, 9] width 2 height 23
select select "1"
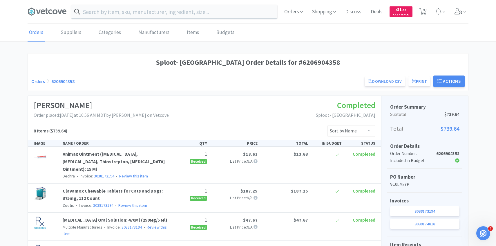
select select "1"
select select "2"
select select "1"
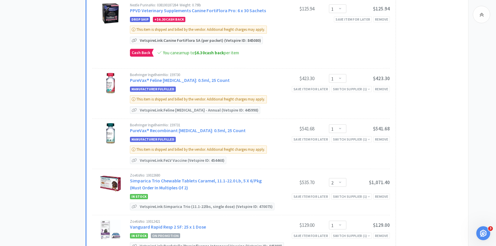
scroll to position [397, 0]
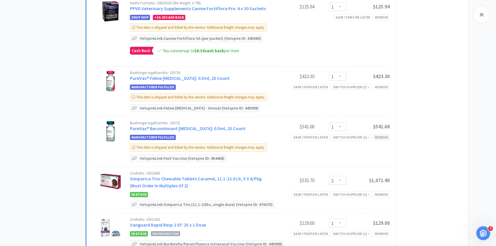
click at [377, 136] on div "Remove" at bounding box center [381, 137] width 17 height 6
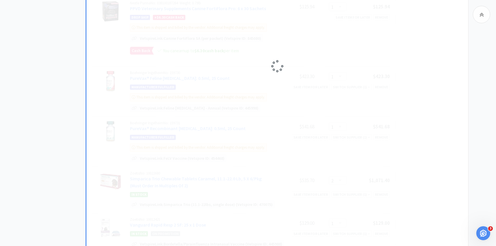
select select "2"
select select "1"
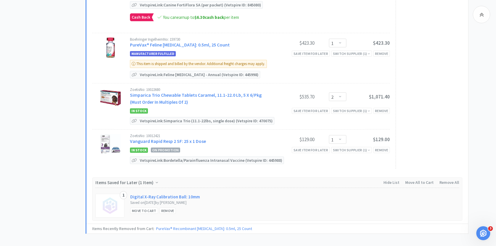
scroll to position [431, 0]
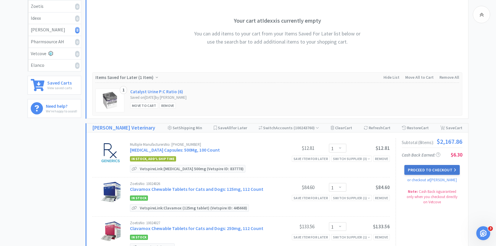
click at [412, 167] on button "Proceed to Checkout" at bounding box center [431, 170] width 55 height 10
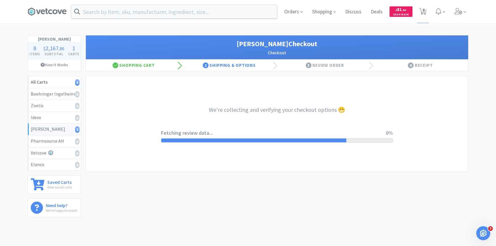
select select "1"
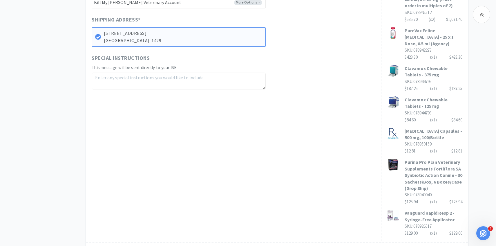
scroll to position [302, 0]
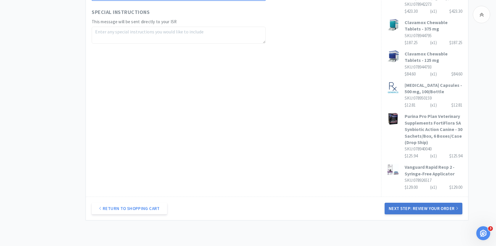
click at [402, 209] on button "Next Step: Review Your Order" at bounding box center [423, 208] width 78 height 12
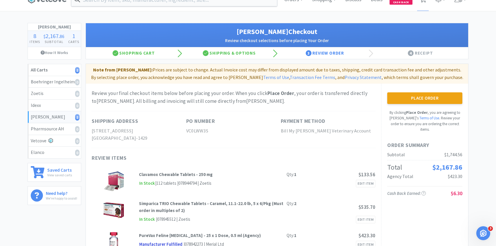
scroll to position [0, 0]
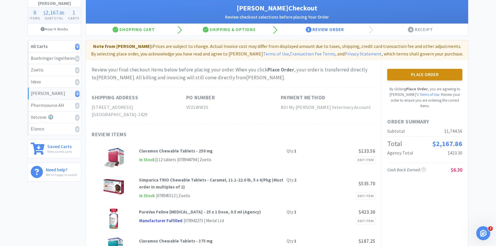
click at [412, 69] on button "Place Order" at bounding box center [424, 75] width 75 height 12
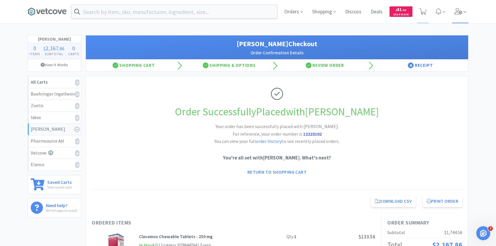
click at [460, 17] on span at bounding box center [460, 11] width 17 height 23
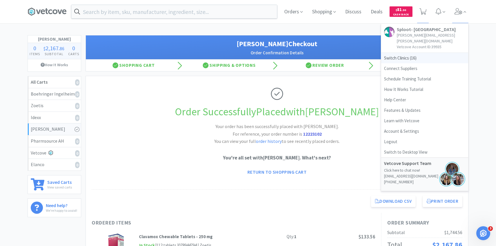
click at [410, 53] on span "Switch Clinics ( 16 )" at bounding box center [424, 58] width 87 height 10
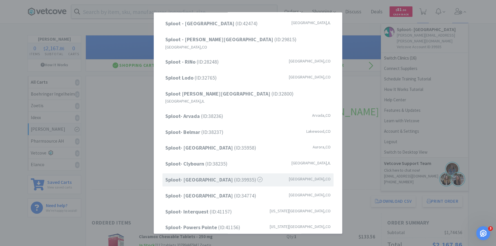
scroll to position [74, 0]
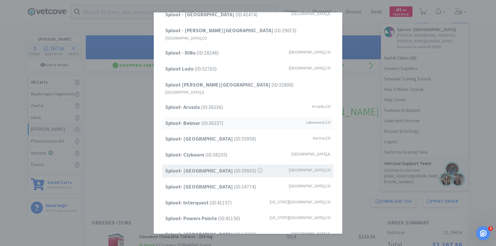
click at [246, 116] on div "Sploot- Belmar (ID: 38237 ) [GEOGRAPHIC_DATA] , [GEOGRAPHIC_DATA]" at bounding box center [247, 122] width 171 height 13
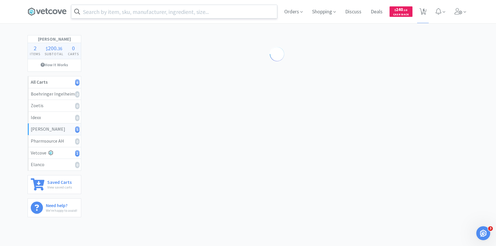
click at [156, 14] on input "text" at bounding box center [174, 11] width 206 height 13
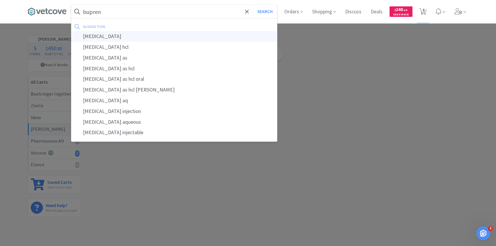
type input "bupren"
click at [156, 35] on div "[MEDICAL_DATA]" at bounding box center [174, 36] width 206 height 11
select select "1"
select select "2"
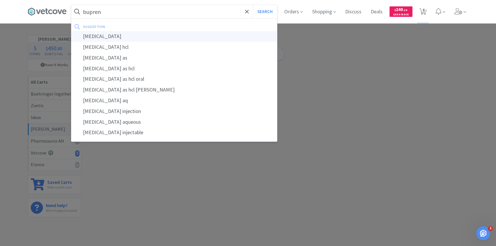
select select "1"
select select "3"
select select "10"
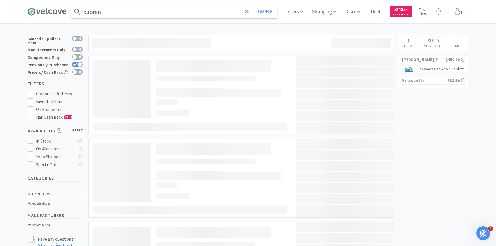
type input "[MEDICAL_DATA]"
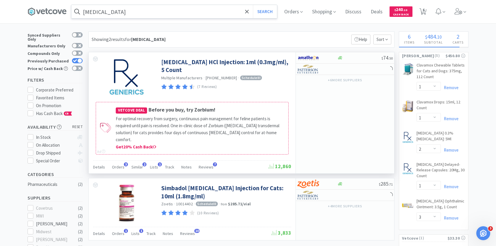
scroll to position [8, 0]
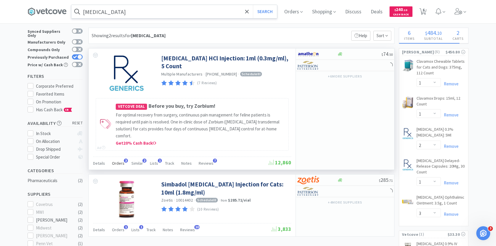
click at [121, 160] on span "Orders" at bounding box center [118, 162] width 12 height 5
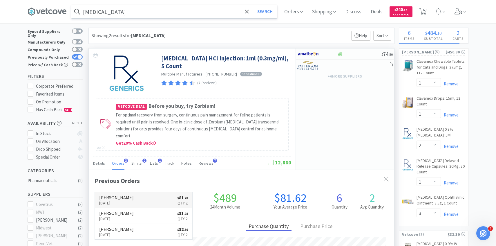
click at [125, 195] on h6 "[PERSON_NAME]" at bounding box center [116, 197] width 34 height 5
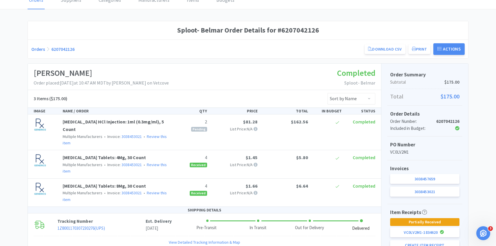
scroll to position [66, 0]
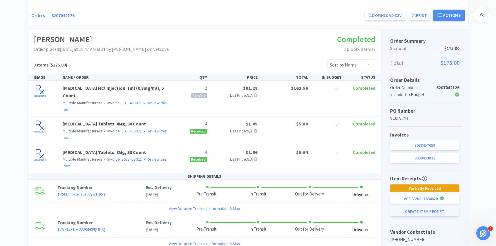
click at [407, 208] on button "Create Item Receipt" at bounding box center [424, 211] width 69 height 10
select select "2"
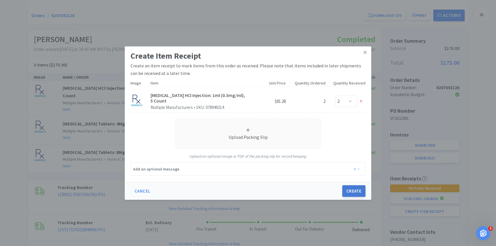
click at [351, 192] on button "Create" at bounding box center [353, 191] width 23 height 12
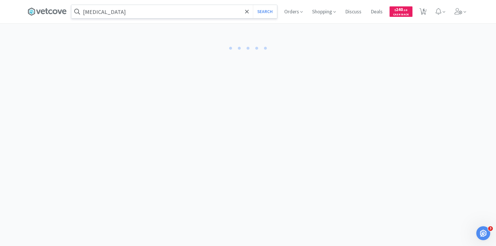
select select "2"
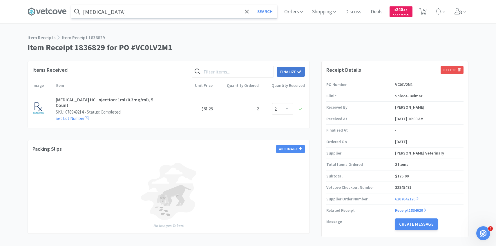
click at [297, 74] on button "Finalize" at bounding box center [291, 72] width 28 height 10
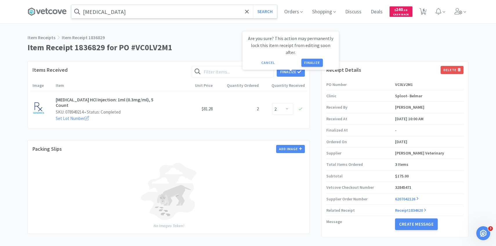
click at [314, 59] on button "Finalize" at bounding box center [311, 63] width 21 height 8
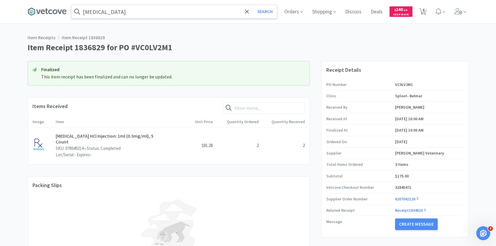
click at [143, 14] on input "[MEDICAL_DATA]" at bounding box center [174, 11] width 206 height 13
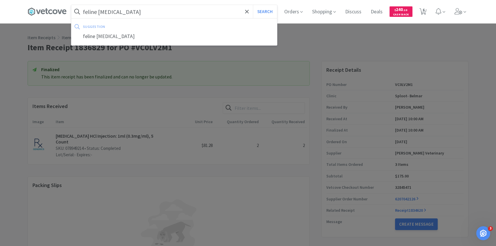
type input "feline [MEDICAL_DATA]"
click at [253, 5] on button "Search" at bounding box center [265, 11] width 24 height 13
select select "1"
select select "2"
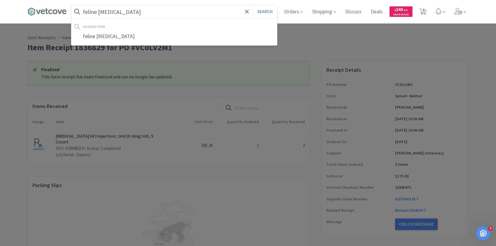
select select "1"
select select "3"
select select "10"
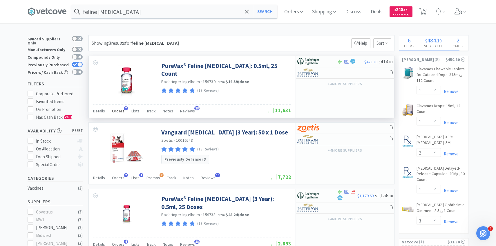
click at [122, 108] on div "Orders 7" at bounding box center [118, 111] width 12 height 11
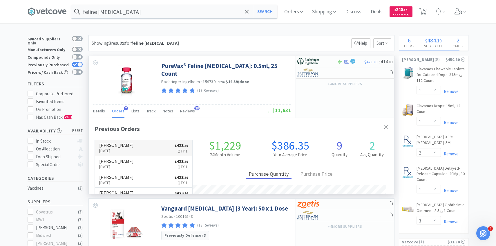
scroll to position [150, 305]
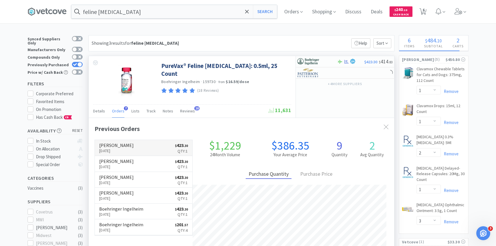
click at [126, 147] on p "[DATE]" at bounding box center [116, 150] width 34 height 6
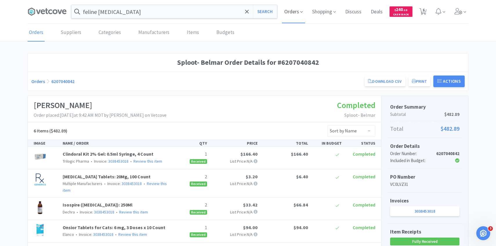
click at [299, 14] on span "Orders" at bounding box center [293, 11] width 23 height 23
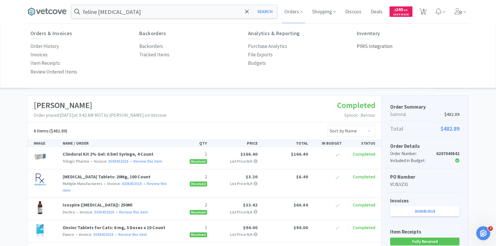
click at [381, 45] on p "PIMS Integration" at bounding box center [375, 46] width 36 height 8
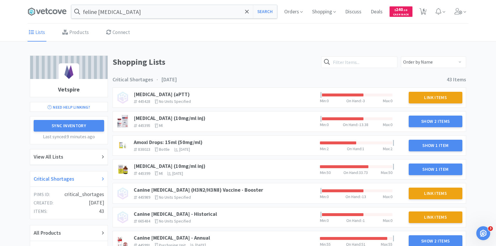
click at [79, 178] on div "Critical Shortages" at bounding box center [69, 178] width 70 height 8
click at [200, 139] on link "Amoxi Drops: 15ml (50mg/ml)" at bounding box center [168, 142] width 69 height 7
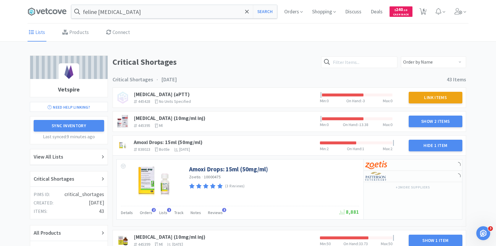
scroll to position [61, 0]
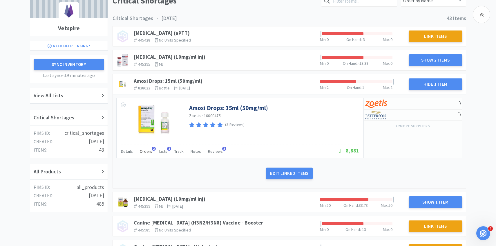
click at [143, 149] on span "Orders" at bounding box center [146, 150] width 12 height 5
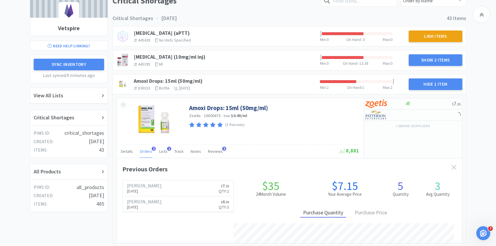
scroll to position [159, 345]
click at [143, 149] on span "Orders" at bounding box center [146, 150] width 12 height 5
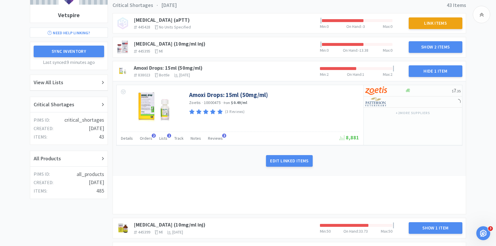
scroll to position [75, 0]
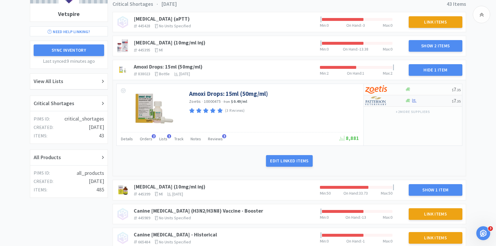
click at [382, 105] on div at bounding box center [381, 101] width 32 height 10
select select "1"
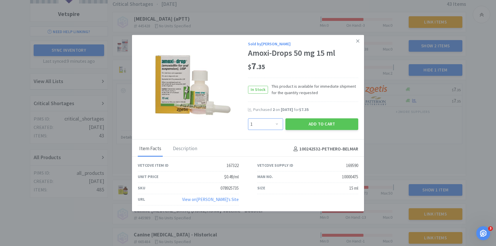
click at [279, 122] on select "Enter Quantity 1 2 3 4 5 6 7 8 9 10 11 12 13 14 15 16 17 18 19 20 Enter Quantity" at bounding box center [265, 124] width 35 height 12
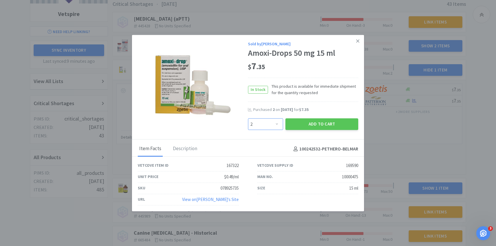
click at [248, 118] on select "Enter Quantity 1 2 3 4 5 6 7 8 9 10 11 12 13 14 15 16 17 18 19 20 Enter Quantity" at bounding box center [265, 124] width 35 height 12
click at [300, 126] on button "Add to Cart" at bounding box center [321, 124] width 73 height 12
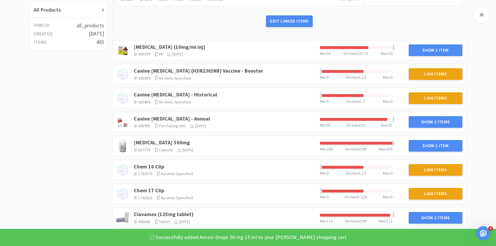
scroll to position [226, 0]
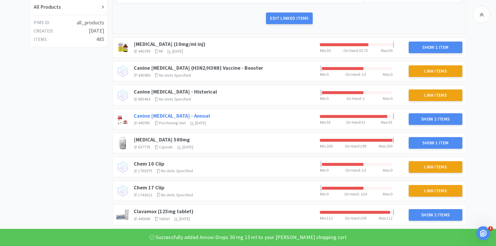
click at [193, 116] on link "Canine [MEDICAL_DATA] - Annual" at bounding box center [172, 115] width 76 height 7
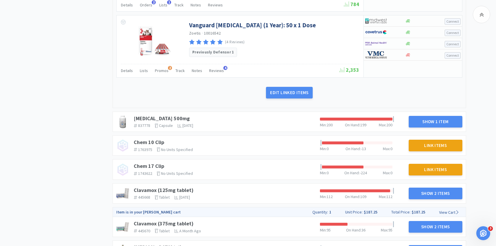
scroll to position [409, 0]
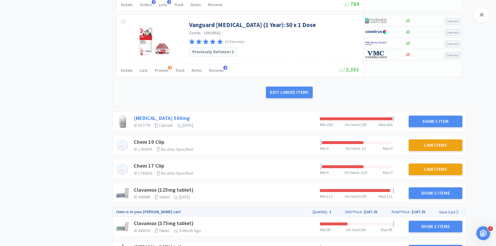
click at [171, 116] on link "[MEDICAL_DATA] 500mg" at bounding box center [162, 117] width 56 height 7
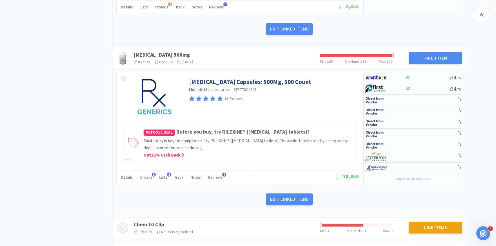
scroll to position [485, 0]
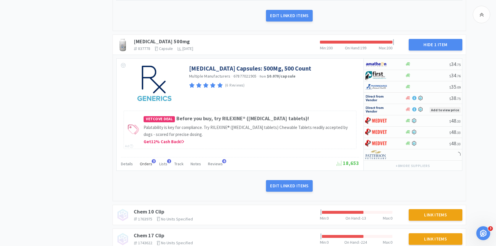
click at [148, 166] on div "Orders 3" at bounding box center [146, 164] width 12 height 11
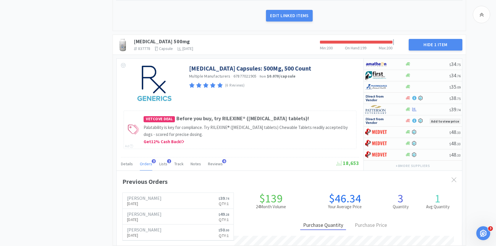
scroll to position [159, 345]
click at [148, 166] on div "Orders 3" at bounding box center [146, 164] width 12 height 11
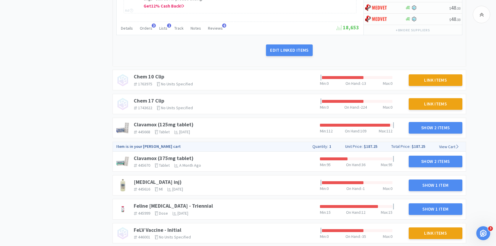
scroll to position [621, 0]
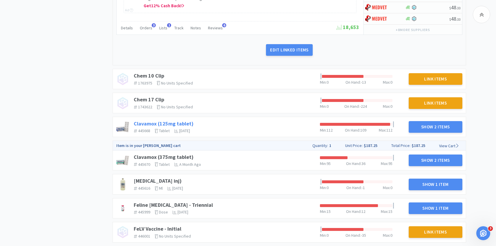
click at [158, 122] on link "Clavamox (125mg tablet)" at bounding box center [164, 123] width 60 height 7
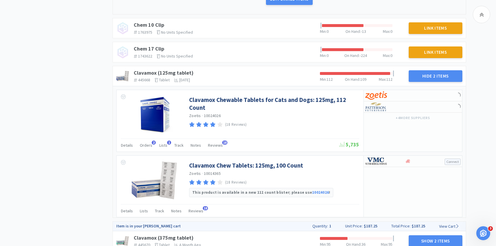
scroll to position [676, 0]
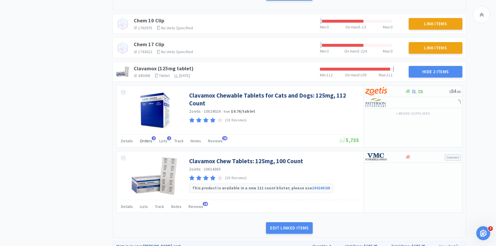
click at [148, 141] on span "Orders" at bounding box center [146, 140] width 12 height 5
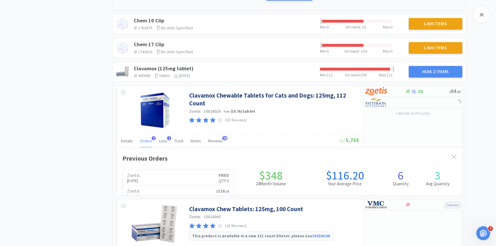
scroll to position [159, 345]
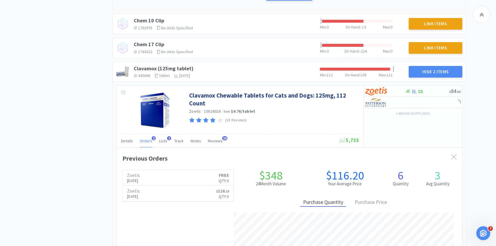
click at [148, 141] on span "Orders" at bounding box center [146, 140] width 12 height 5
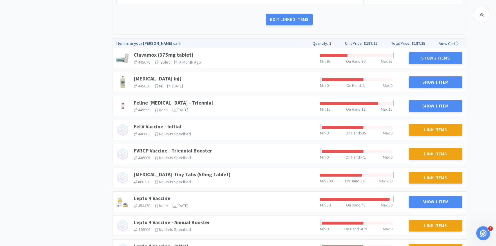
scroll to position [895, 0]
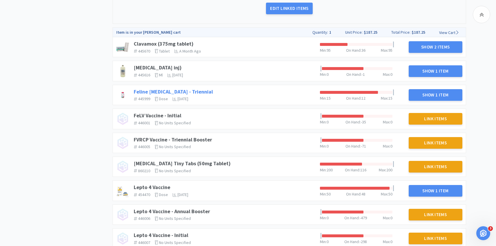
click at [198, 90] on link "Feline [MEDICAL_DATA] - Triennial" at bounding box center [173, 91] width 79 height 7
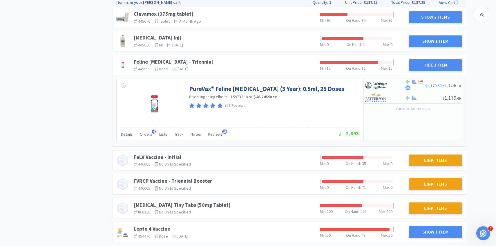
scroll to position [926, 0]
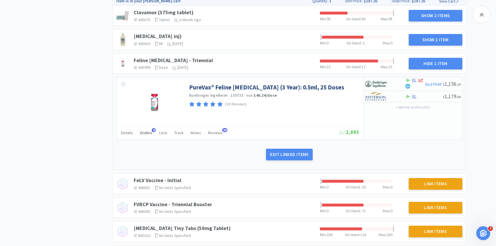
click at [146, 133] on span "Orders" at bounding box center [146, 132] width 12 height 5
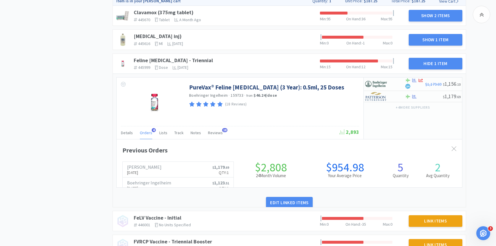
scroll to position [159, 345]
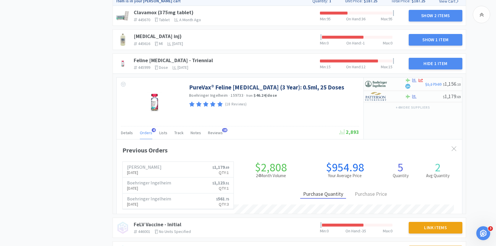
click at [146, 133] on span "Orders" at bounding box center [146, 132] width 12 height 5
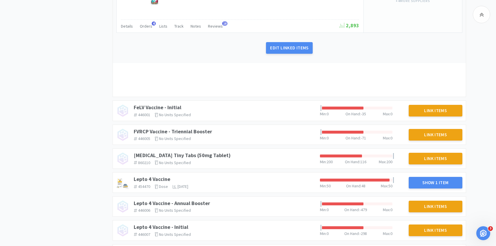
scroll to position [1047, 0]
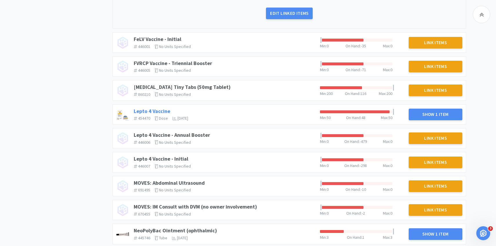
click at [163, 109] on link "Lepto 4 Vaccine" at bounding box center [152, 111] width 37 height 7
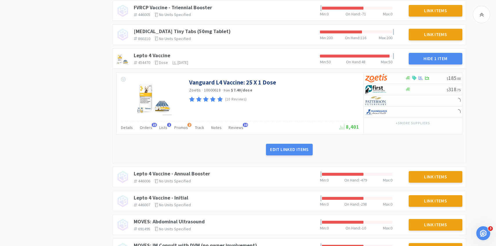
scroll to position [1132, 0]
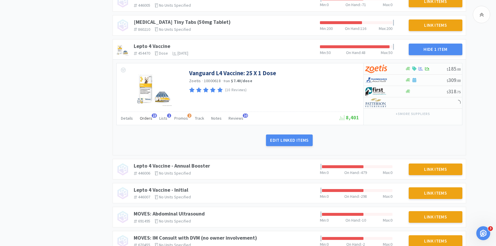
click at [145, 118] on span "Orders" at bounding box center [146, 117] width 12 height 5
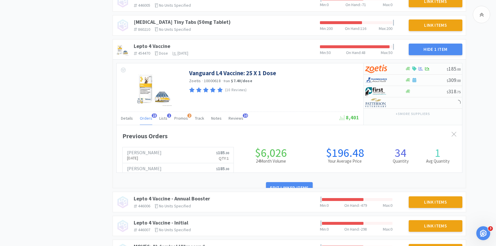
scroll to position [159, 345]
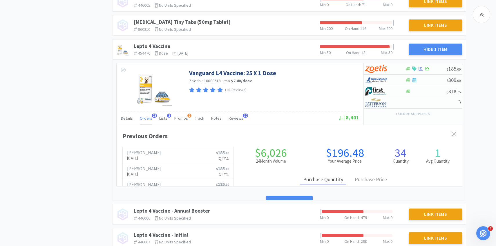
click at [145, 118] on span "Orders" at bounding box center [146, 117] width 12 height 5
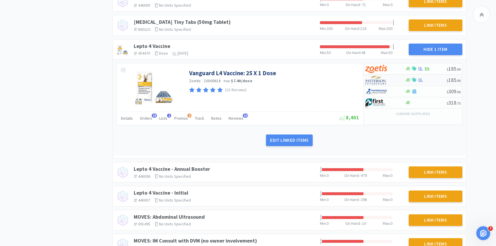
click at [382, 82] on img at bounding box center [376, 80] width 22 height 9
select select "1"
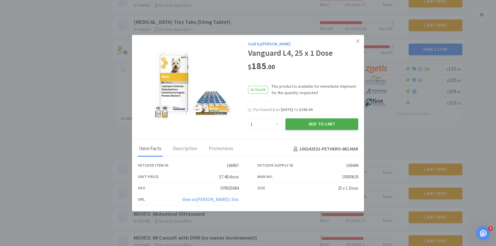
click at [326, 125] on button "Add to Cart" at bounding box center [321, 124] width 73 height 12
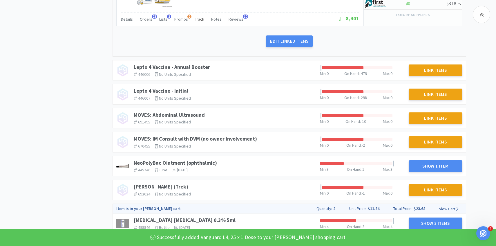
scroll to position [1254, 0]
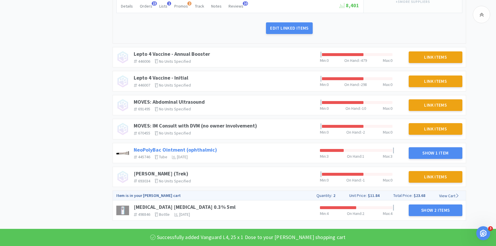
click at [198, 148] on link "NeoPolyBac Ointment (ophthalmic)" at bounding box center [175, 149] width 83 height 7
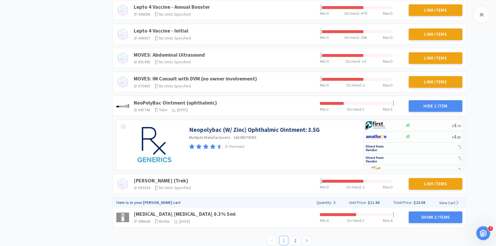
scroll to position [1324, 0]
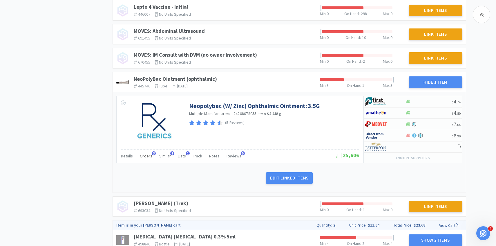
click at [148, 154] on span "Orders" at bounding box center [146, 155] width 12 height 5
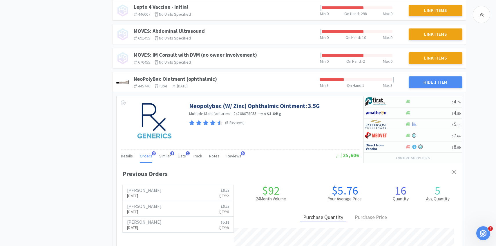
scroll to position [159, 345]
click at [148, 154] on span "Orders" at bounding box center [146, 155] width 12 height 5
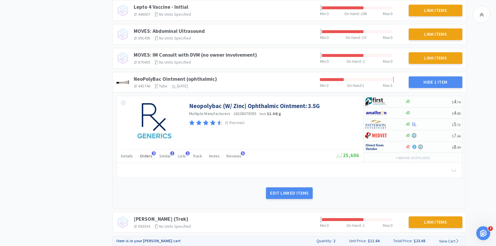
click at [148, 154] on span "Orders" at bounding box center [146, 155] width 12 height 5
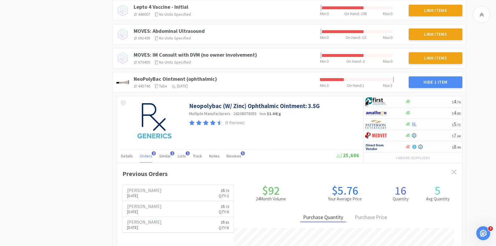
click at [148, 154] on span "Orders" at bounding box center [146, 155] width 12 height 5
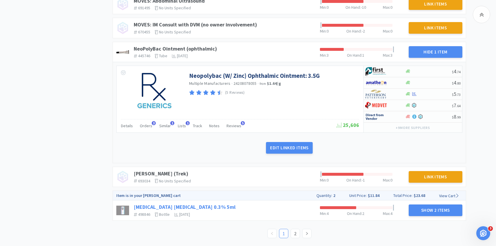
click at [216, 206] on link "[MEDICAL_DATA] [MEDICAL_DATA] 0.3% 5ml" at bounding box center [185, 206] width 102 height 7
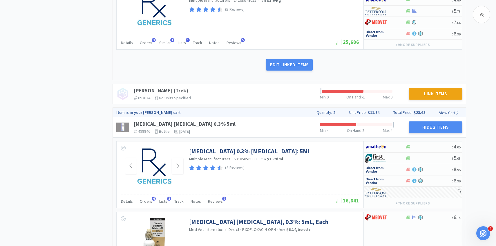
scroll to position [1469, 0]
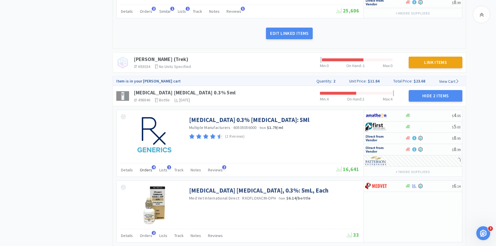
click at [147, 173] on div "Orders 4" at bounding box center [146, 170] width 12 height 11
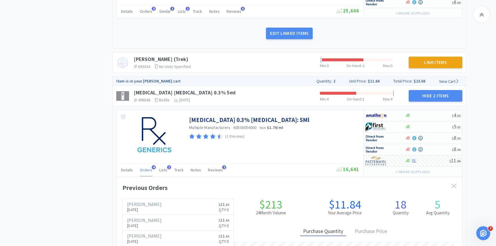
scroll to position [159, 345]
click at [147, 173] on div "Orders 4" at bounding box center [146, 170] width 12 height 11
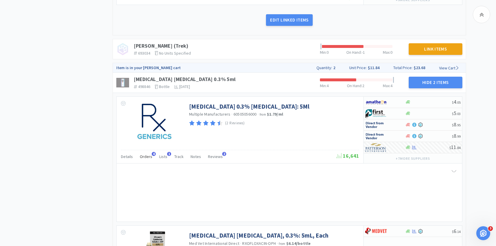
scroll to position [1520, 0]
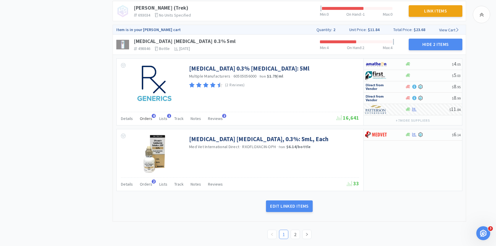
click at [147, 122] on div "Orders 4" at bounding box center [146, 119] width 12 height 11
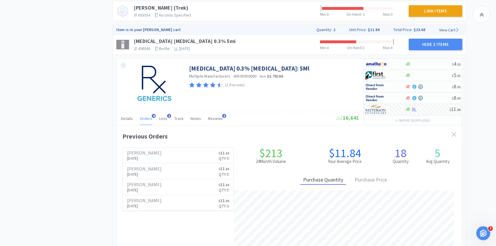
scroll to position [159, 345]
click at [147, 122] on div "Orders 4" at bounding box center [146, 119] width 12 height 11
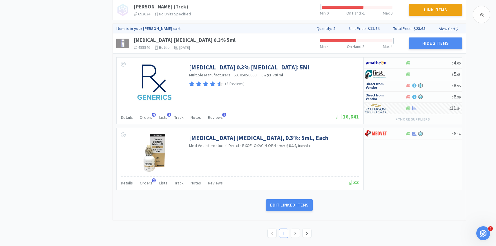
scroll to position [1521, 0]
click at [293, 231] on link "2" at bounding box center [295, 232] width 9 height 9
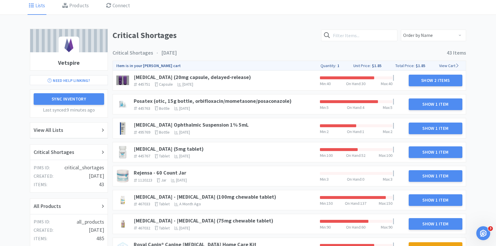
scroll to position [28, 0]
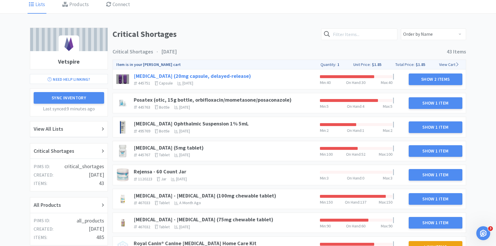
click at [221, 76] on link "[MEDICAL_DATA] (20mg capsule, delayed-release)" at bounding box center [192, 75] width 117 height 7
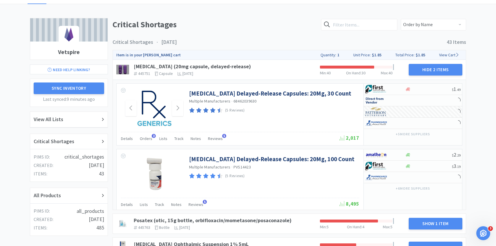
scroll to position [48, 0]
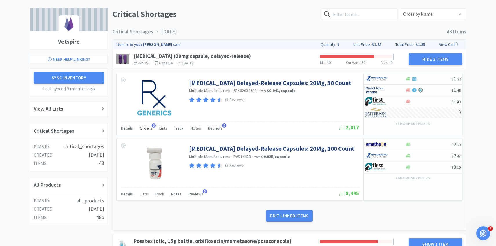
click at [146, 126] on span "Orders" at bounding box center [146, 127] width 12 height 5
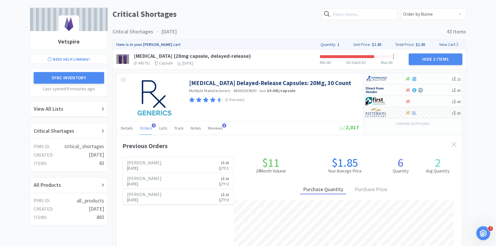
scroll to position [0, 0]
click at [146, 127] on span "Orders" at bounding box center [146, 127] width 12 height 5
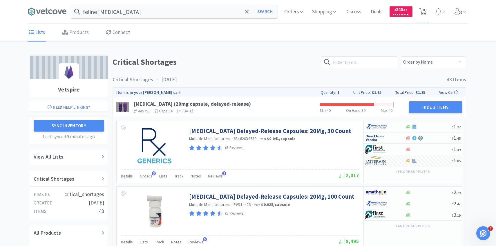
click at [425, 12] on icon at bounding box center [422, 11] width 7 height 6
select select "2"
select select "1"
select select "2"
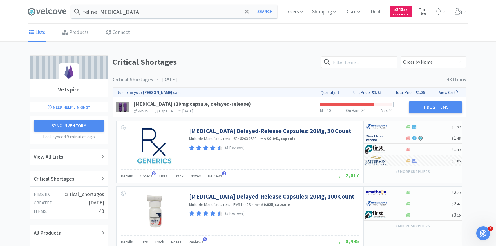
select select "1"
select select "3"
select select "1"
select select "10"
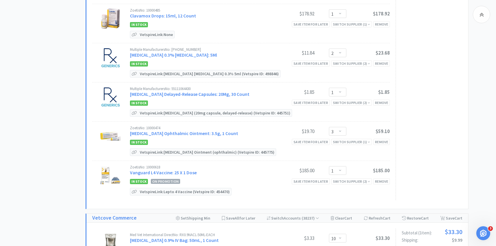
scroll to position [308, 0]
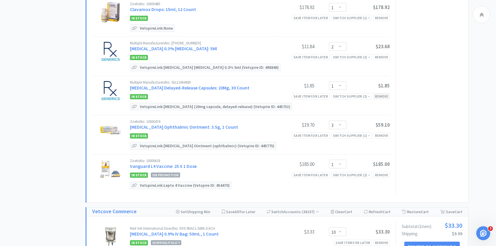
click at [381, 95] on div "Remove" at bounding box center [381, 96] width 17 height 6
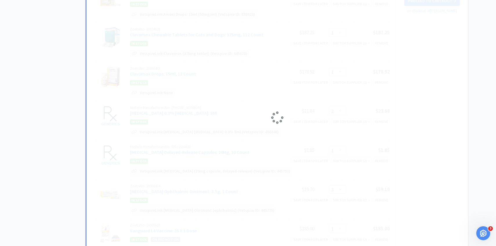
scroll to position [0, 0]
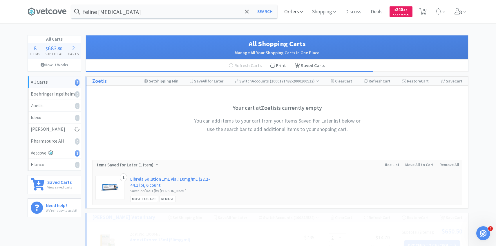
click at [296, 12] on span "Orders" at bounding box center [293, 11] width 23 height 23
select select "3"
select select "1"
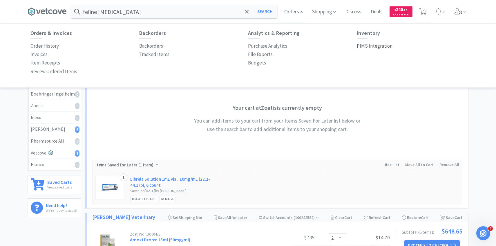
click at [367, 44] on p "PIMS Integration" at bounding box center [375, 46] width 36 height 8
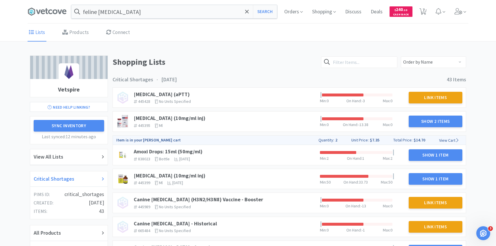
click at [71, 177] on h2 "Critical Shortages" at bounding box center [54, 178] width 41 height 8
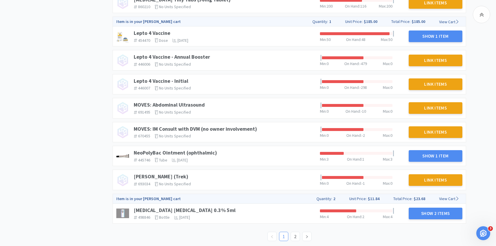
scroll to position [499, 0]
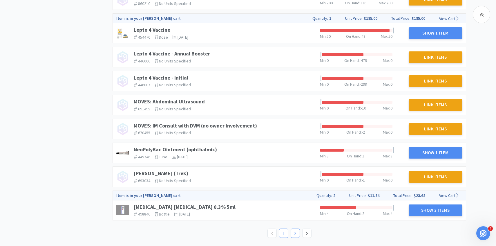
click at [292, 235] on link "2" at bounding box center [295, 232] width 9 height 9
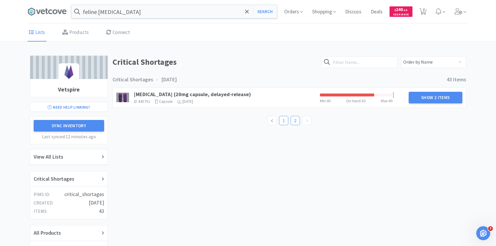
click at [281, 123] on link "1" at bounding box center [283, 120] width 9 height 9
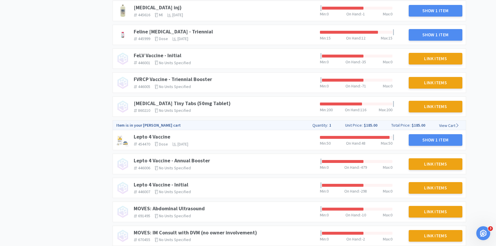
scroll to position [499, 0]
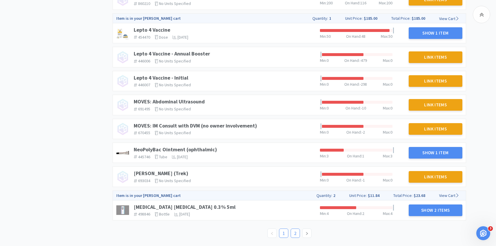
click at [294, 229] on link "2" at bounding box center [295, 232] width 9 height 9
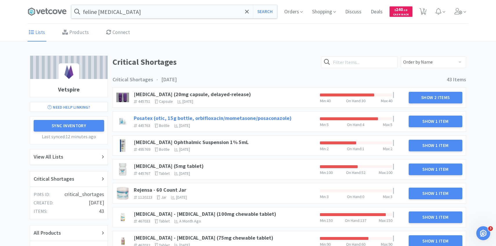
click at [231, 116] on link "Posatex (otic, 15g bottle, orbifloxacin/mometasone/posaconazole)" at bounding box center [213, 117] width 158 height 7
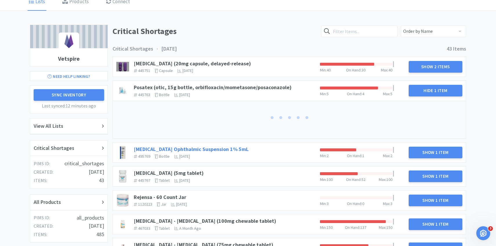
scroll to position [33, 0]
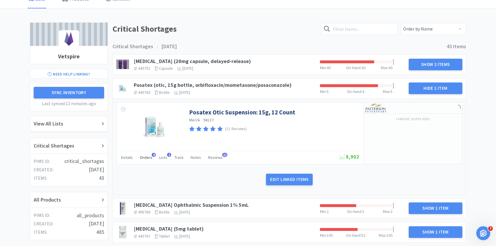
click at [143, 160] on div "Orders 4" at bounding box center [146, 157] width 12 height 11
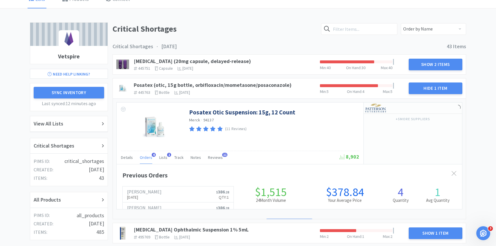
scroll to position [159, 345]
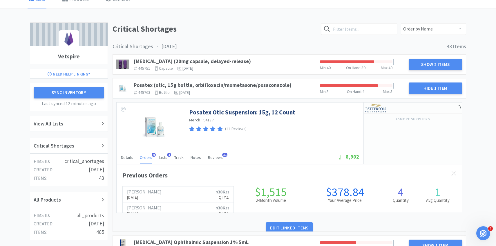
click at [143, 160] on div "Orders 4" at bounding box center [146, 157] width 12 height 11
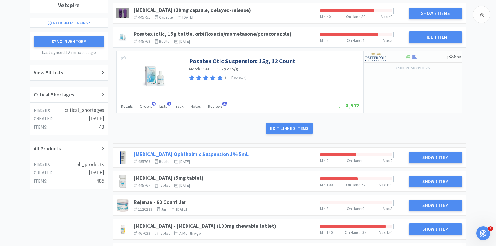
click at [248, 154] on link "[MEDICAL_DATA] Ophthalmic Suspension 1% 5mL" at bounding box center [191, 153] width 115 height 7
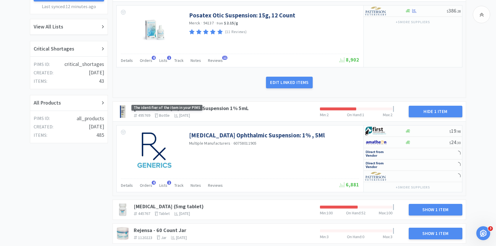
scroll to position [140, 0]
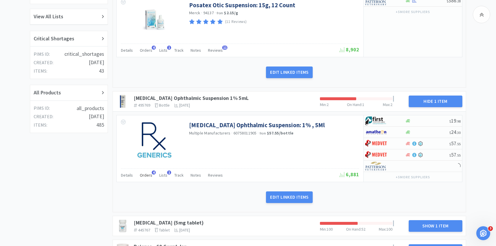
click at [149, 178] on div "Orders 4" at bounding box center [146, 175] width 12 height 11
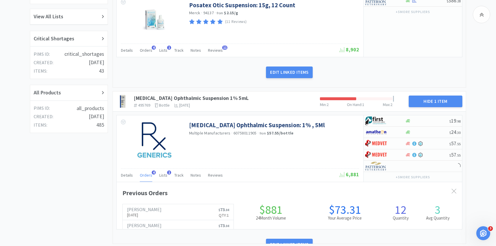
scroll to position [159, 345]
click at [149, 178] on div "Orders 4" at bounding box center [146, 175] width 12 height 11
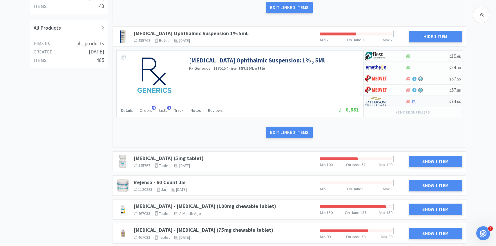
click at [375, 103] on img at bounding box center [376, 101] width 22 height 9
select select "1"
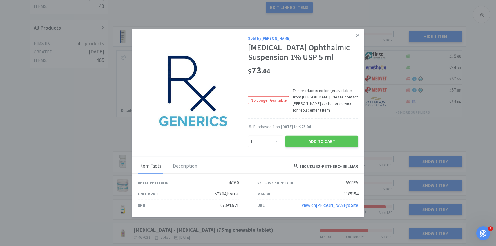
drag, startPoint x: 248, startPoint y: 43, endPoint x: 278, endPoint y: 67, distance: 38.4
click at [278, 62] on div "[MEDICAL_DATA] Ophthalmic Suspension 1% USP 5 ml" at bounding box center [303, 52] width 110 height 19
copy div "[MEDICAL_DATA] Ophthalmic Suspension 1% USP 5 ml"
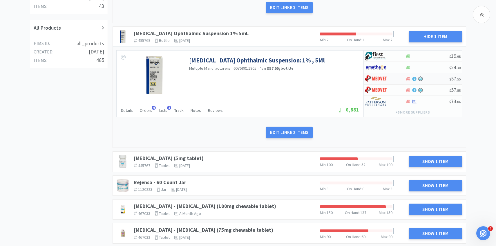
click at [386, 79] on img at bounding box center [376, 78] width 22 height 9
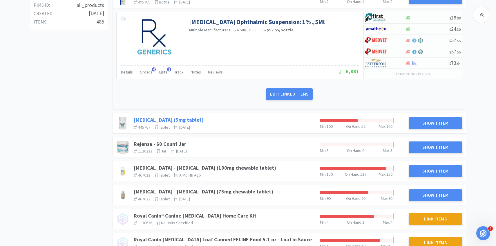
click at [183, 118] on link "[MEDICAL_DATA] (5mg tablet)" at bounding box center [169, 119] width 70 height 7
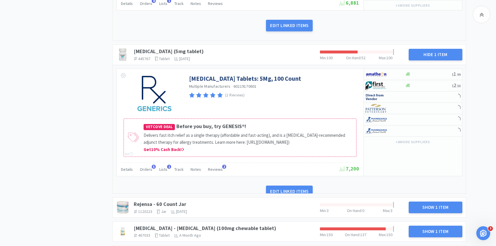
scroll to position [319, 0]
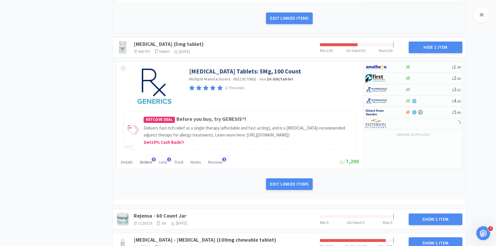
click at [145, 168] on div "Orders 5" at bounding box center [146, 162] width 12 height 11
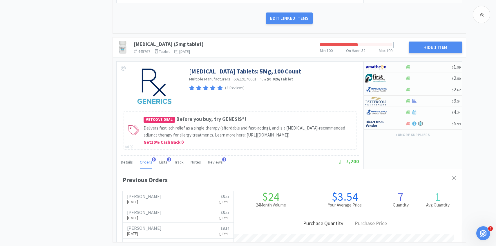
scroll to position [159, 345]
click at [145, 168] on div "Orders 5" at bounding box center [146, 162] width 12 height 11
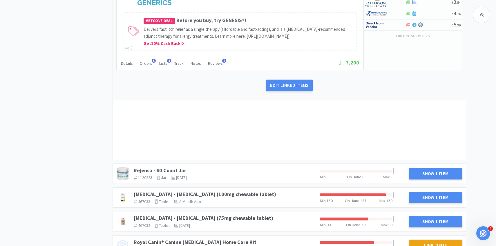
scroll to position [463, 0]
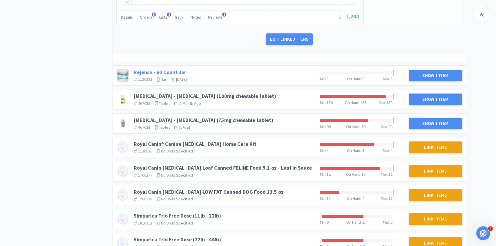
click at [175, 70] on link "Rejensa - 60 Count Jar" at bounding box center [160, 72] width 52 height 7
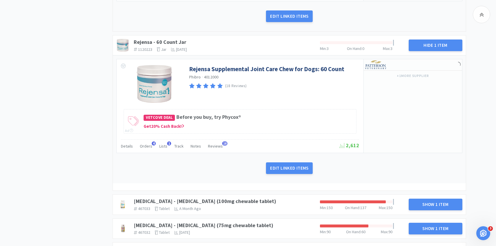
scroll to position [510, 0]
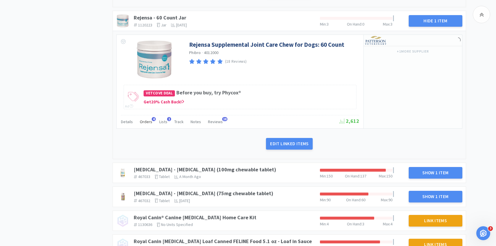
click at [146, 124] on span "Orders" at bounding box center [146, 121] width 12 height 5
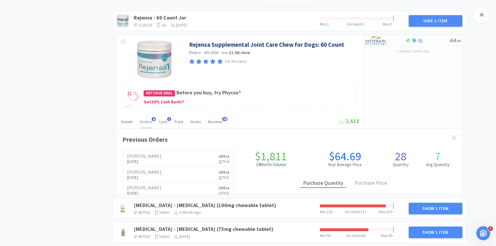
scroll to position [159, 345]
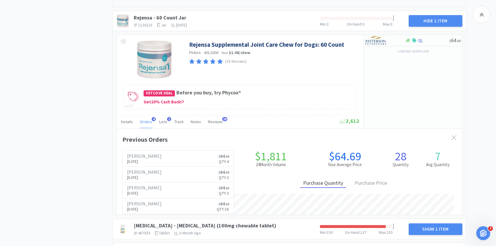
click at [146, 124] on span "Orders" at bounding box center [146, 121] width 12 height 5
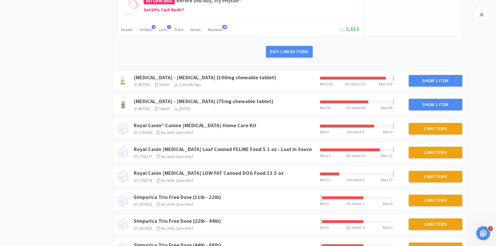
scroll to position [636, 0]
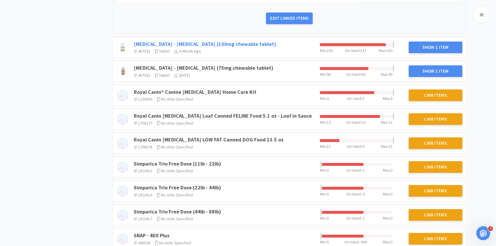
click at [226, 47] on link "[MEDICAL_DATA] - [MEDICAL_DATA] (100mg chewable tablet)" at bounding box center [205, 44] width 142 height 7
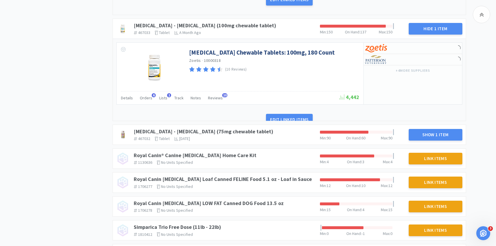
scroll to position [661, 0]
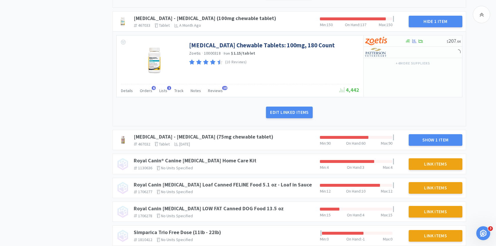
click at [152, 97] on div "Details Orders 6 Lists 1 Track Notes Reviews 10" at bounding box center [230, 91] width 218 height 11
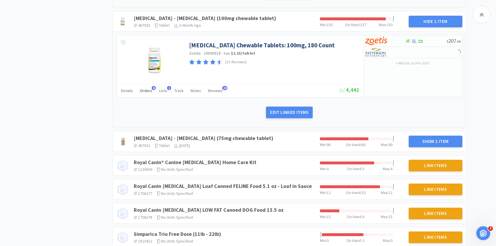
click at [148, 93] on span "Orders" at bounding box center [146, 90] width 12 height 5
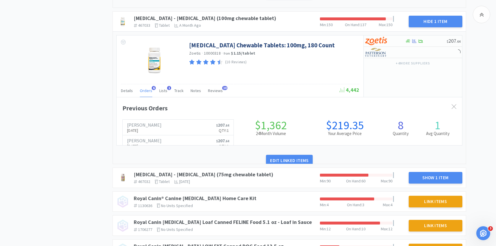
click at [148, 93] on span "Orders" at bounding box center [146, 90] width 12 height 5
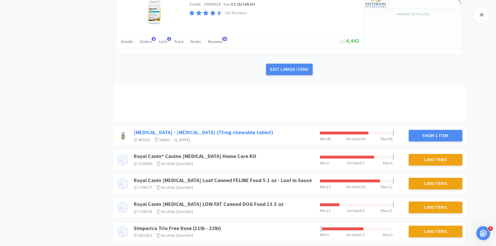
scroll to position [724, 0]
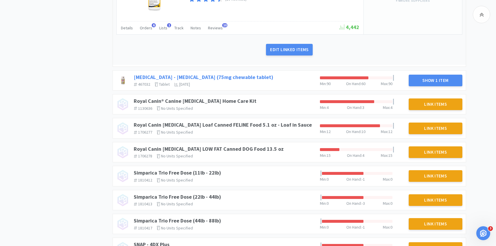
click at [223, 80] on link "[MEDICAL_DATA] - [MEDICAL_DATA] (75mg chewable tablet)" at bounding box center [203, 77] width 139 height 7
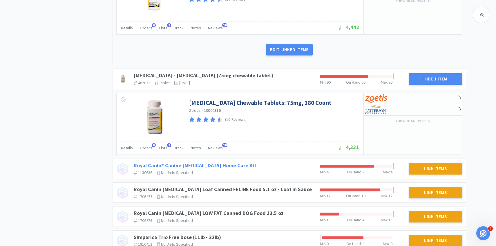
scroll to position [760, 0]
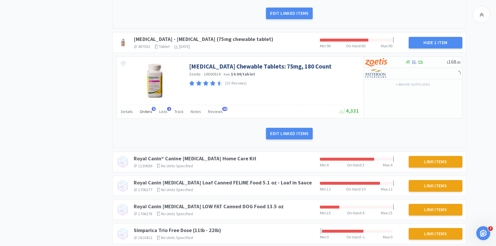
click at [146, 114] on span "Orders" at bounding box center [146, 111] width 12 height 5
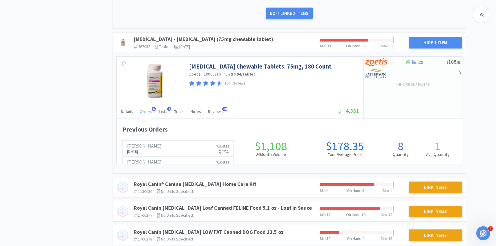
scroll to position [159, 345]
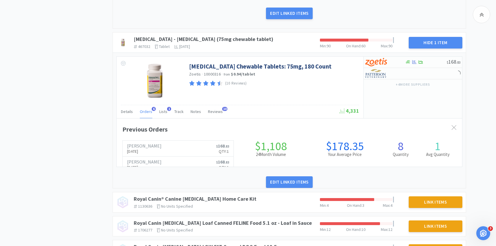
click at [146, 114] on span "Orders" at bounding box center [146, 111] width 12 height 5
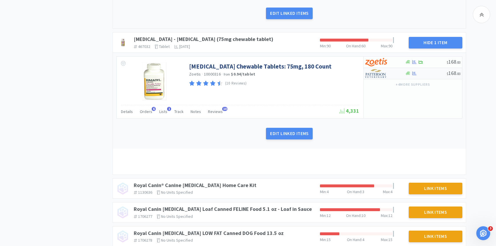
click at [380, 78] on img at bounding box center [376, 73] width 22 height 9
select select "1"
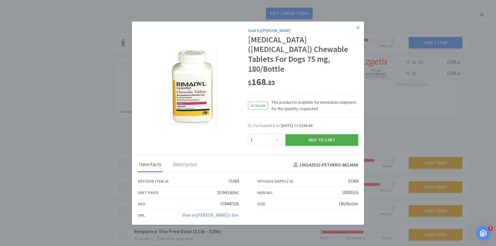
click at [324, 134] on button "Add to Cart" at bounding box center [321, 140] width 73 height 12
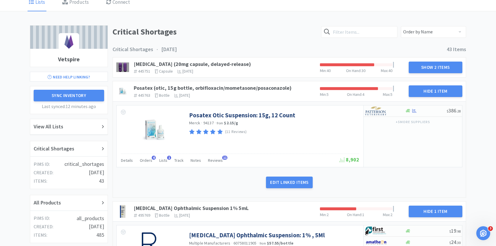
scroll to position [0, 0]
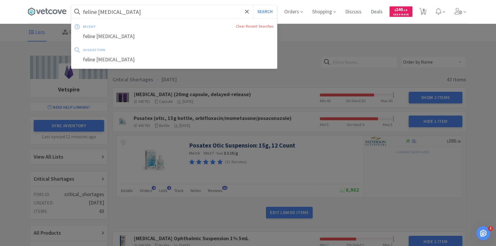
click at [148, 11] on input "feline [MEDICAL_DATA]" at bounding box center [174, 11] width 206 height 13
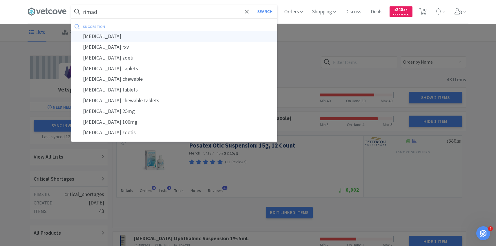
click at [132, 38] on div "[MEDICAL_DATA]" at bounding box center [174, 36] width 206 height 11
type input "[MEDICAL_DATA]"
select select "2"
select select "1"
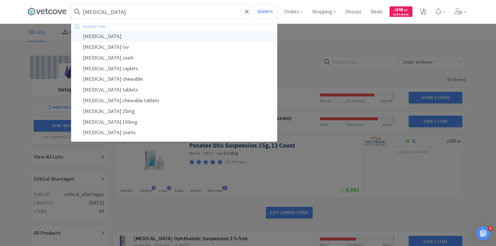
select select "2"
select select "1"
select select "3"
select select "1"
select select "10"
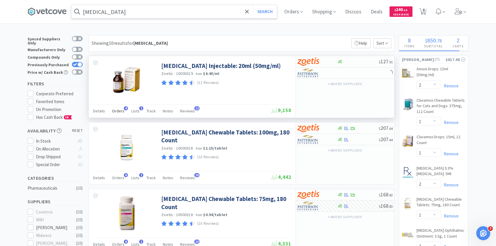
click at [123, 111] on div "Details Orders 4 Lists 1 Track Notes Reviews 12" at bounding box center [182, 111] width 178 height 11
click at [123, 111] on span "Orders" at bounding box center [118, 110] width 12 height 5
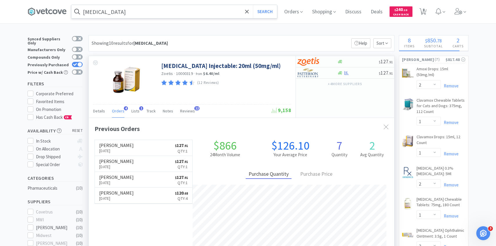
click at [122, 112] on span "Orders" at bounding box center [118, 110] width 12 height 5
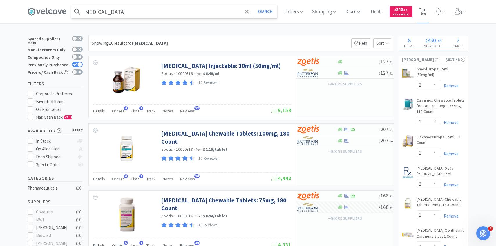
click at [427, 17] on span "8" at bounding box center [423, 11] width 12 height 23
select select "2"
select select "1"
select select "2"
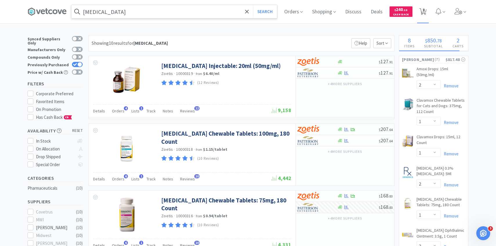
select select "1"
select select "3"
select select "1"
select select "10"
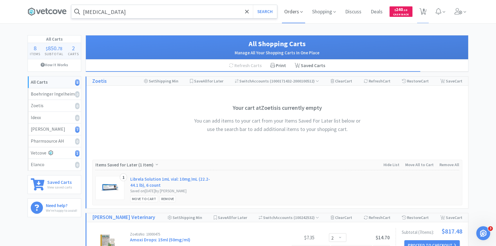
click at [301, 4] on span "Orders" at bounding box center [293, 11] width 23 height 23
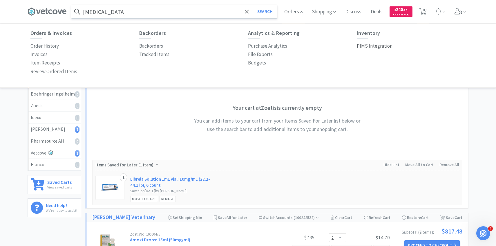
click at [374, 46] on p "PIMS Integration" at bounding box center [375, 46] width 36 height 8
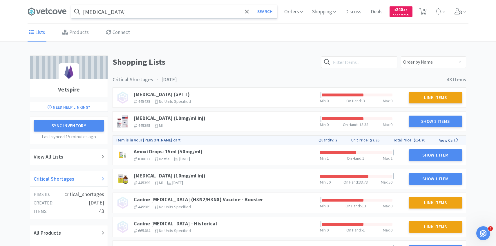
click at [72, 181] on h2 "Critical Shortages" at bounding box center [54, 178] width 41 height 8
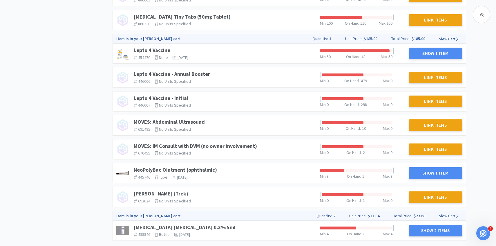
scroll to position [499, 0]
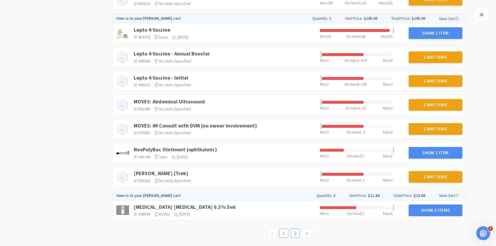
click at [295, 233] on link "2" at bounding box center [295, 232] width 9 height 9
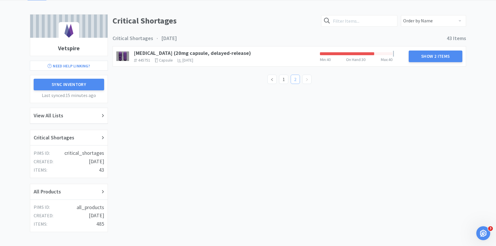
scroll to position [8, 0]
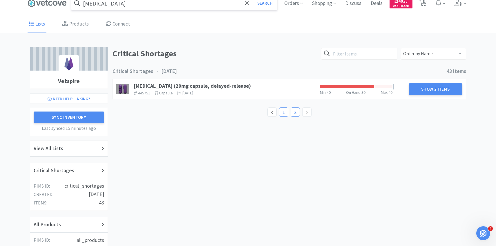
click at [283, 111] on link "1" at bounding box center [283, 112] width 9 height 9
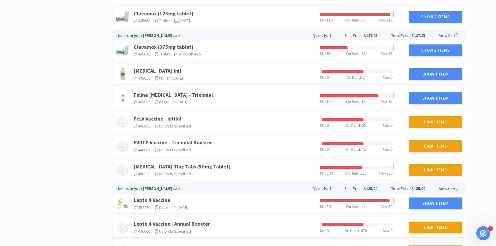
scroll to position [499, 0]
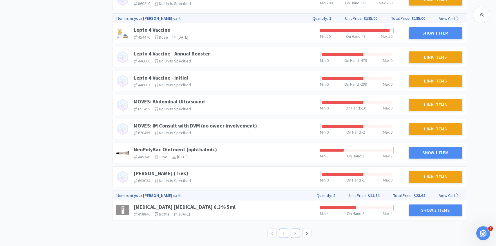
click at [294, 234] on link "2" at bounding box center [295, 232] width 9 height 9
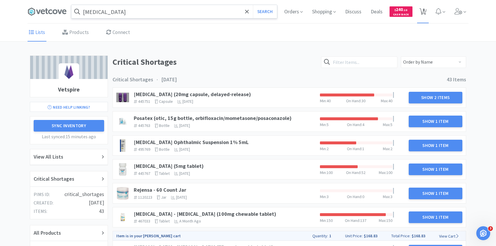
click at [422, 9] on span "8" at bounding box center [423, 9] width 2 height 23
select select "2"
select select "1"
select select "2"
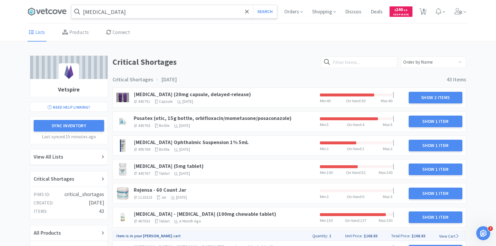
select select "1"
select select "3"
select select "1"
select select "10"
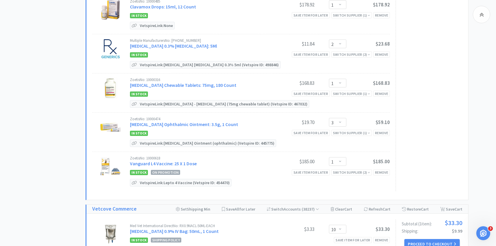
scroll to position [320, 0]
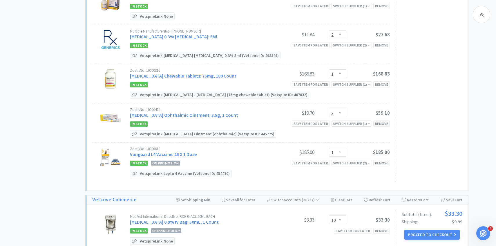
click at [379, 122] on div "Remove" at bounding box center [381, 123] width 17 height 6
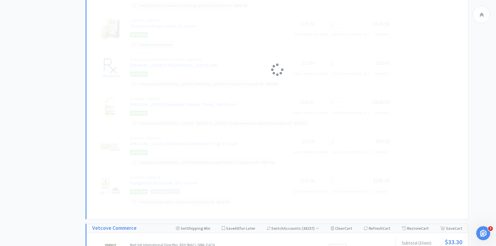
select select "1"
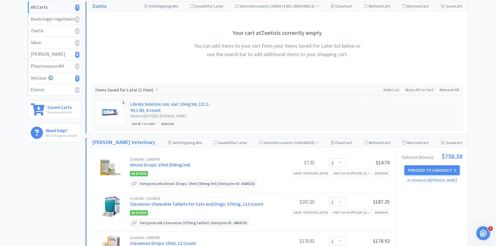
scroll to position [0, 0]
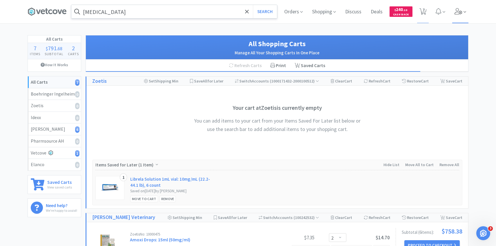
click at [457, 17] on span at bounding box center [460, 11] width 17 height 23
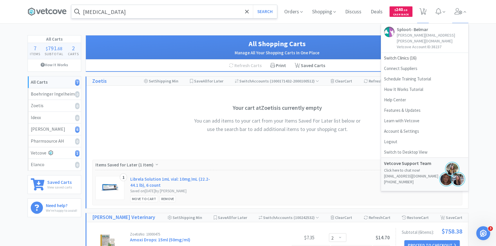
click at [323, 46] on h1 "All Shopping Carts" at bounding box center [277, 43] width 370 height 11
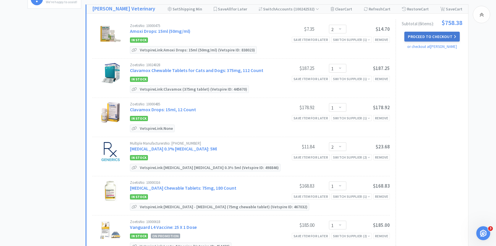
click at [435, 37] on button "Proceed to Checkout" at bounding box center [431, 37] width 55 height 10
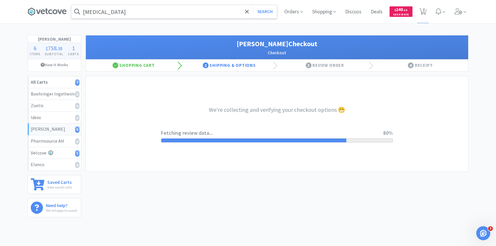
select select "1"
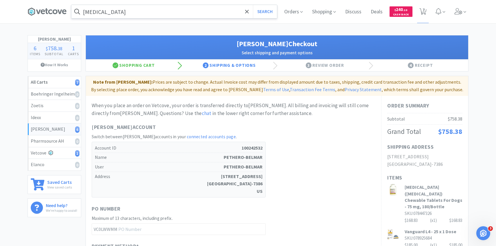
click at [306, 118] on div "When you place an order on Vetcove, your order is transferred directly to [PERS…" at bounding box center [233, 223] width 283 height 244
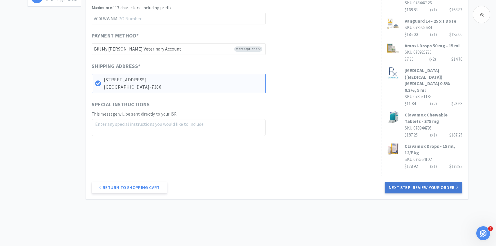
click at [396, 181] on button "Next Step: Review Your Order" at bounding box center [423, 187] width 78 height 12
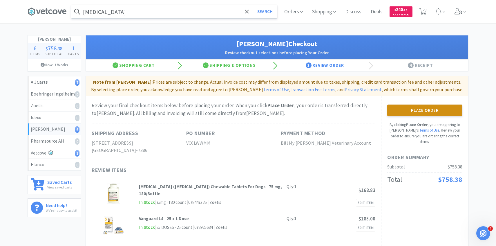
click at [419, 108] on button "Place Order" at bounding box center [424, 110] width 75 height 12
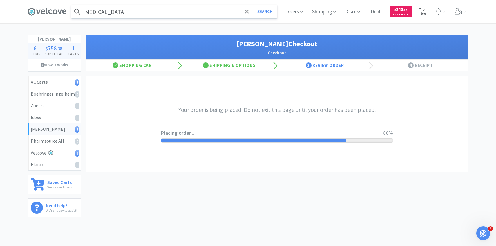
click at [423, 13] on span "7" at bounding box center [423, 9] width 2 height 23
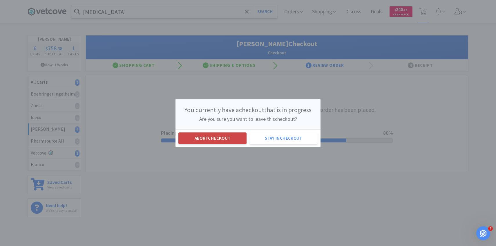
click at [221, 137] on button "Abort checkout" at bounding box center [212, 138] width 68 height 12
select select "2"
select select "1"
select select "2"
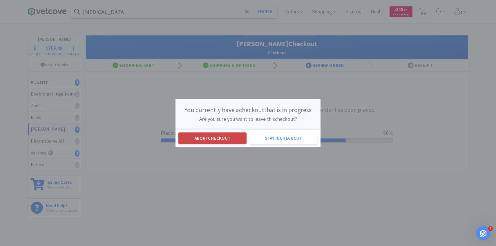
select select "1"
select select "10"
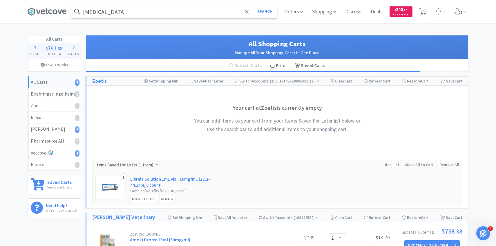
click at [163, 15] on input "[MEDICAL_DATA]" at bounding box center [174, 11] width 206 height 13
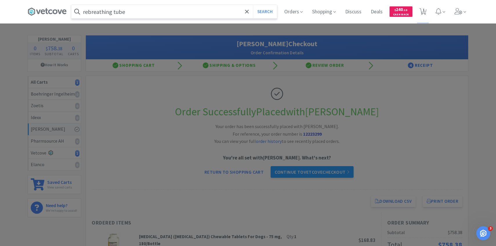
type input "rebreathing tube"
click at [253, 5] on button "Search" at bounding box center [265, 11] width 24 height 13
select select "10"
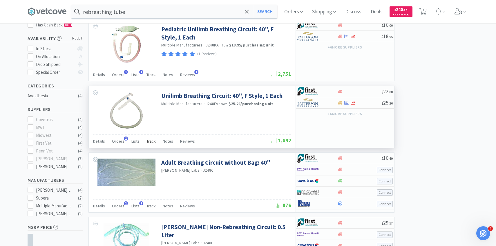
scroll to position [65, 0]
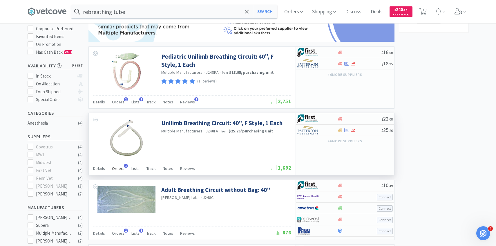
click at [122, 169] on span "Orders" at bounding box center [118, 168] width 12 height 5
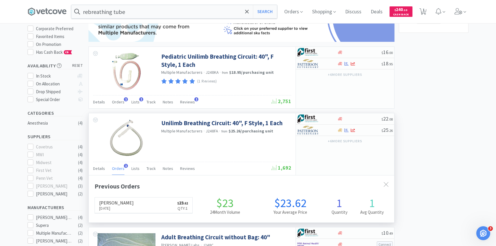
scroll to position [150, 305]
click at [122, 169] on span "Orders" at bounding box center [118, 168] width 12 height 5
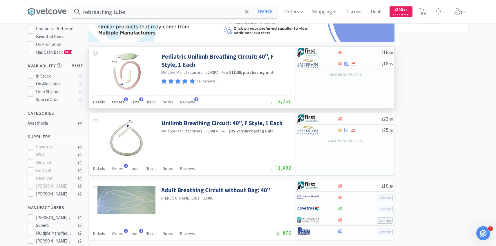
click at [119, 105] on div "Orders 1" at bounding box center [118, 102] width 12 height 11
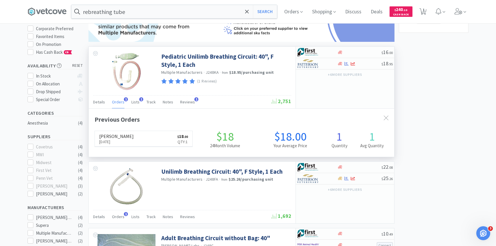
click at [119, 105] on div "Orders 1" at bounding box center [118, 102] width 12 height 11
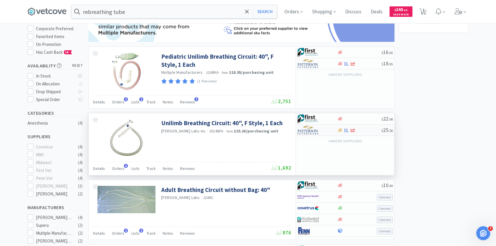
click at [318, 129] on img at bounding box center [308, 130] width 22 height 9
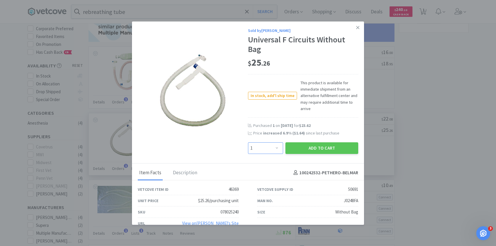
click at [273, 149] on select "Enter Quantity 1 2 3 4 5 6 7 8 9 10 11 12 13 14 15 16 17 18 19 20 Enter Quantity" at bounding box center [265, 148] width 35 height 12
select select "2"
click at [248, 142] on select "Enter Quantity 1 2 3 4 5 6 7 8 9 10 11 12 13 14 15 16 17 18 19 20 Enter Quantity" at bounding box center [265, 148] width 35 height 12
drag, startPoint x: 273, startPoint y: 149, endPoint x: 305, endPoint y: 148, distance: 32.5
click at [305, 148] on button "Add to Cart" at bounding box center [321, 148] width 73 height 12
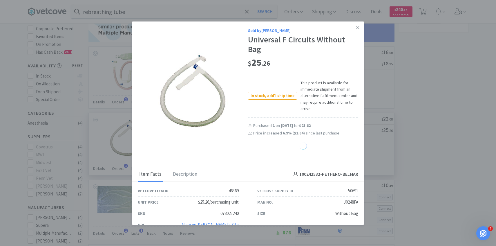
select select "2"
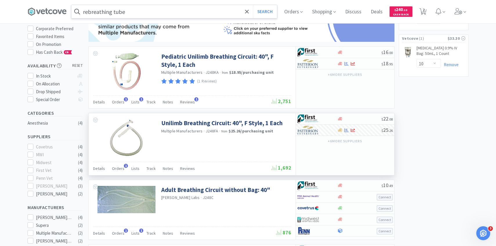
click at [179, 10] on input "rebreathing tube" at bounding box center [174, 11] width 206 height 13
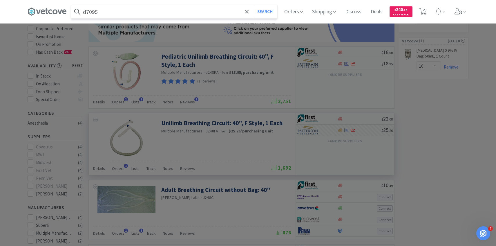
type input "d7095"
click at [253, 5] on button "Search" at bounding box center [265, 11] width 24 height 13
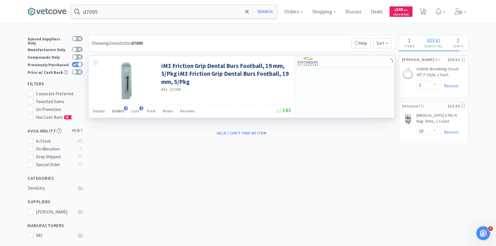
click at [119, 110] on span "Orders" at bounding box center [118, 110] width 12 height 5
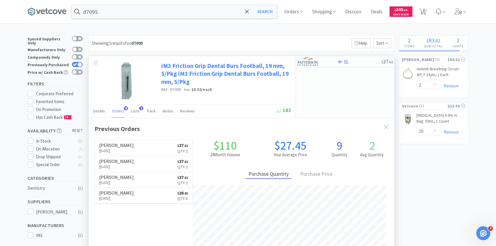
scroll to position [150, 305]
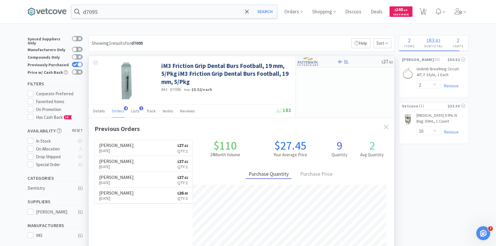
click at [321, 59] on div at bounding box center [313, 62] width 32 height 10
select select "1"
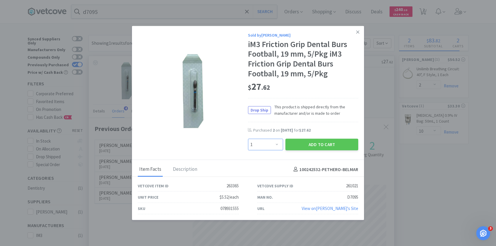
click at [270, 146] on select "Enter Quantity 1 2 3 4 5 6 7 8 9 10 11 12 13 14 15 16 17 18 19 20 Enter Quantity" at bounding box center [265, 145] width 35 height 12
click at [248, 139] on select "Enter Quantity 1 2 3 4 5 6 7 8 9 10 11 12 13 14 15 16 17 18 19 20 Enter Quantity" at bounding box center [265, 145] width 35 height 12
drag, startPoint x: 270, startPoint y: 146, endPoint x: 302, endPoint y: 149, distance: 31.7
click at [302, 149] on button "Add to Cart" at bounding box center [321, 145] width 73 height 12
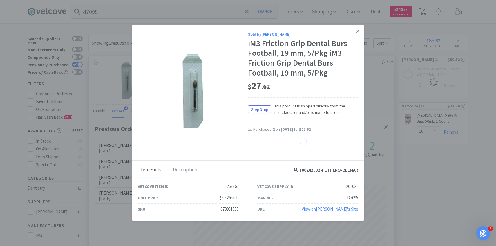
select select "2"
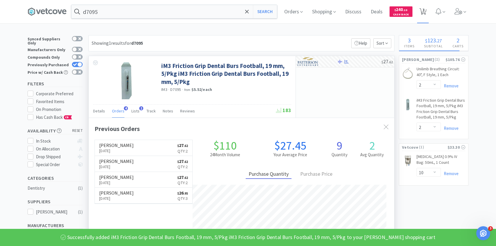
click at [423, 13] on span "3" at bounding box center [423, 9] width 2 height 23
select select "2"
select select "10"
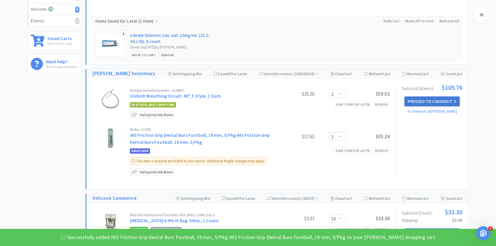
click at [421, 99] on button "Proceed to Checkout" at bounding box center [431, 101] width 55 height 10
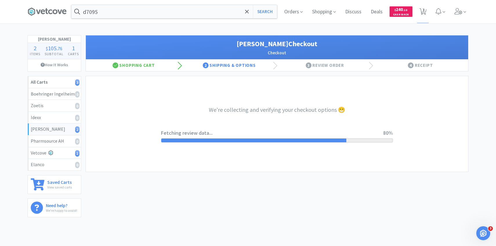
click at [276, 83] on div "We're collecting and verifying your checkout options 😁 Fetching review data... …" at bounding box center [277, 123] width 232 height 95
select select "1"
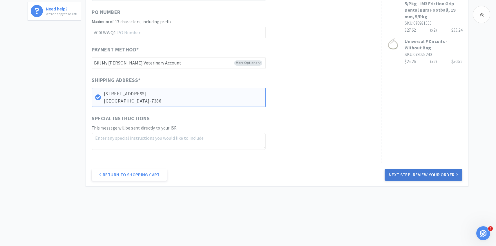
click at [408, 175] on button "Next Step: Review Your Order" at bounding box center [423, 175] width 78 height 12
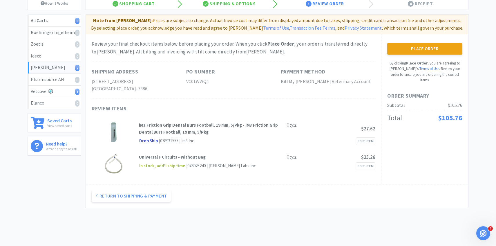
scroll to position [83, 0]
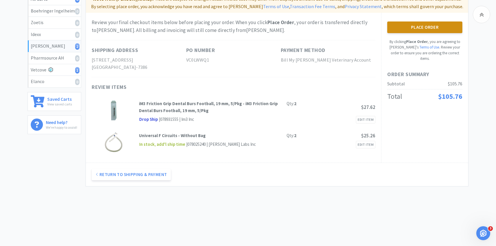
click at [426, 22] on button "Place Order" at bounding box center [424, 27] width 75 height 12
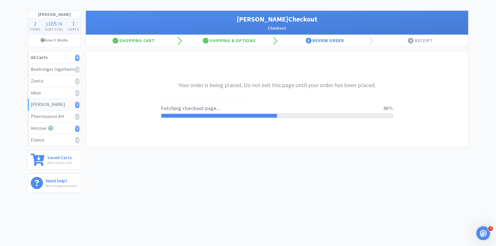
scroll to position [0, 0]
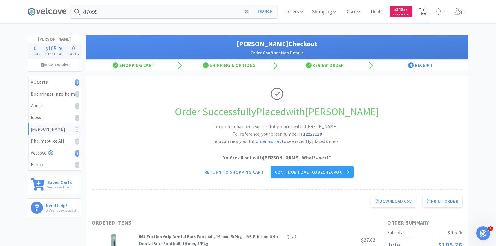
click at [421, 10] on icon at bounding box center [422, 11] width 7 height 6
select select "10"
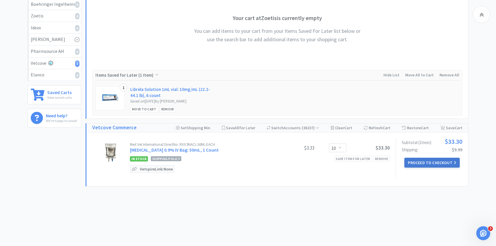
click at [411, 165] on button "Proceed to Checkout" at bounding box center [431, 162] width 55 height 10
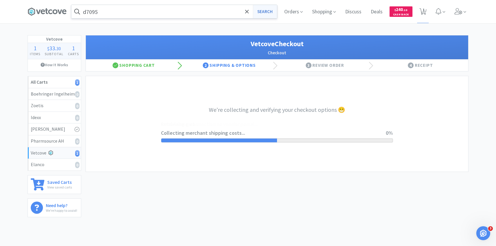
select select "2489"
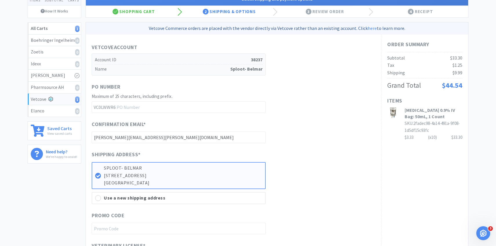
scroll to position [232, 0]
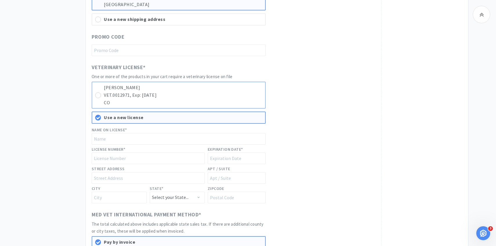
click at [233, 108] on div "[PERSON_NAME] VET.0012971, Exp: [DATE] CO" at bounding box center [179, 94] width 174 height 27
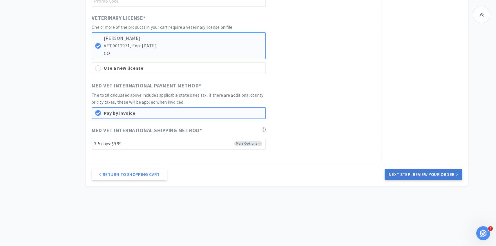
click at [415, 171] on button "Next Step: Review Your Order" at bounding box center [423, 174] width 78 height 12
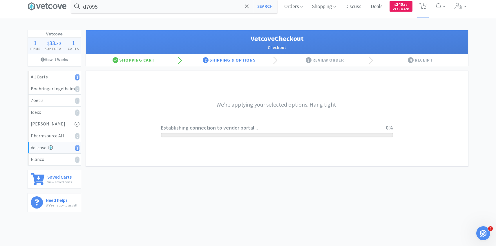
scroll to position [0, 0]
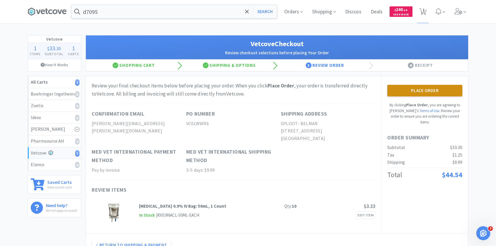
click at [414, 89] on button "Place Order" at bounding box center [424, 91] width 75 height 12
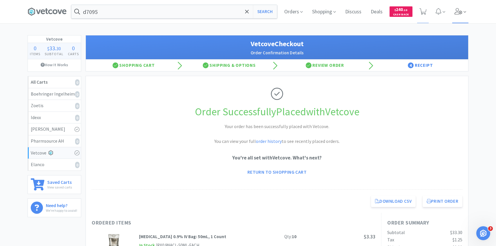
click at [465, 19] on span at bounding box center [460, 11] width 17 height 23
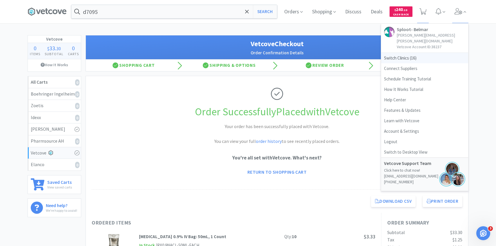
click at [392, 53] on span "Switch Clinics ( 16 )" at bounding box center [424, 58] width 87 height 10
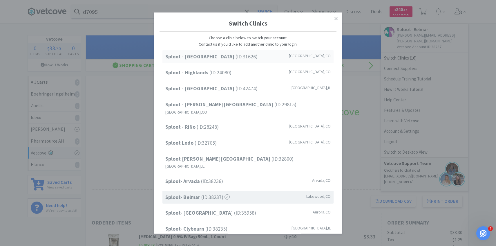
click at [261, 59] on div "Sploot - [GEOGRAPHIC_DATA] (ID: 31626 ) [GEOGRAPHIC_DATA] , [GEOGRAPHIC_DATA]" at bounding box center [247, 56] width 171 height 13
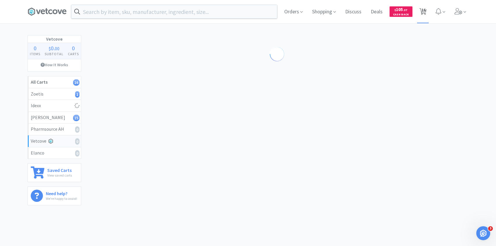
click at [420, 9] on icon at bounding box center [422, 11] width 7 height 6
select select "1"
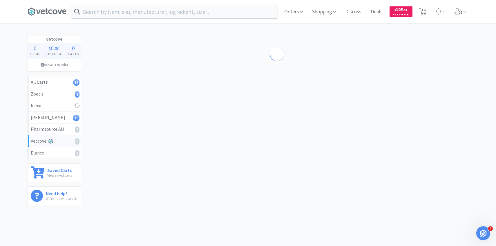
select select "1"
select select "2"
select select "5"
select select "2"
select select "1"
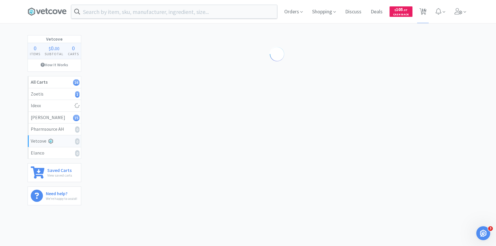
select select "1"
select select "4"
select select "1"
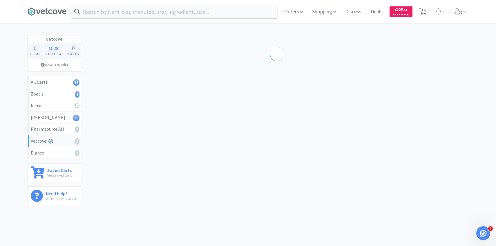
select select "1"
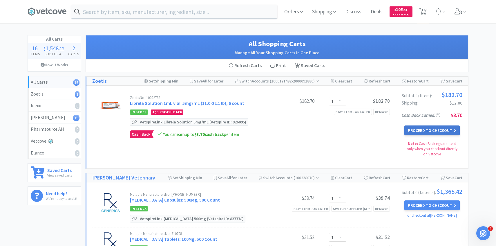
click at [423, 132] on button "Proceed to Checkout" at bounding box center [431, 130] width 55 height 10
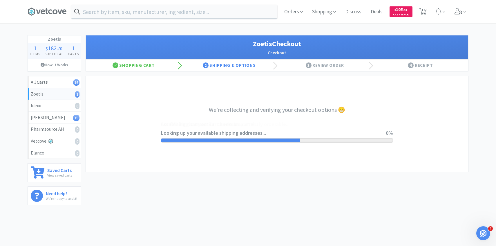
select select "invoice"
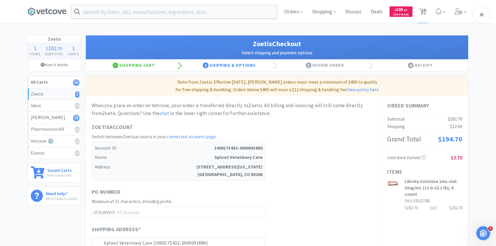
scroll to position [171, 0]
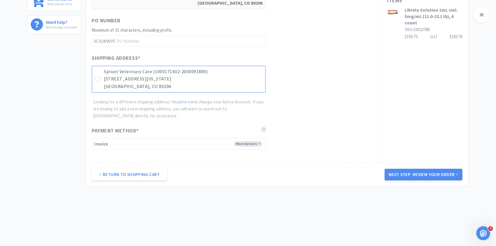
click at [233, 82] on div "Sploot Veterinary Care (1000171432-2000091880) [STREET_ADDRESS][US_STATE]" at bounding box center [183, 79] width 158 height 22
click at [404, 173] on button "Next Step: Review Your Order" at bounding box center [423, 174] width 78 height 12
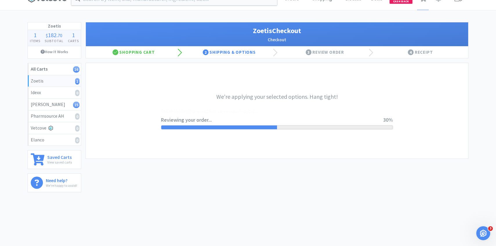
scroll to position [0, 0]
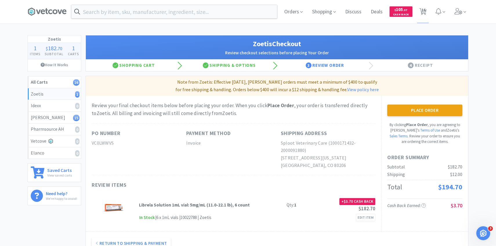
click at [276, 76] on div "Note from Zoetis: Effective [DATE], [PERSON_NAME] orders must meet a minimum of…" at bounding box center [277, 165] width 383 height 179
click at [397, 108] on button "Place Order" at bounding box center [424, 110] width 75 height 12
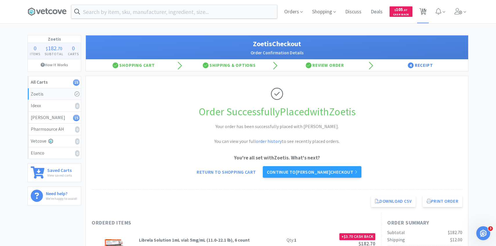
click at [424, 11] on span "15" at bounding box center [423, 9] width 4 height 23
select select "1"
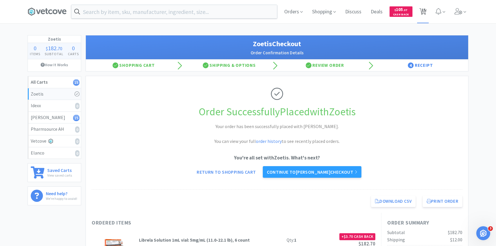
select select "2"
select select "5"
select select "2"
select select "1"
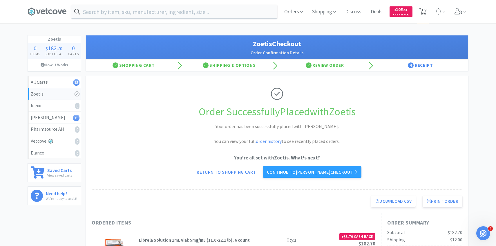
select select "1"
select select "4"
select select "1"
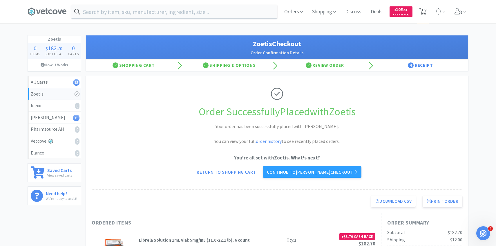
select select "1"
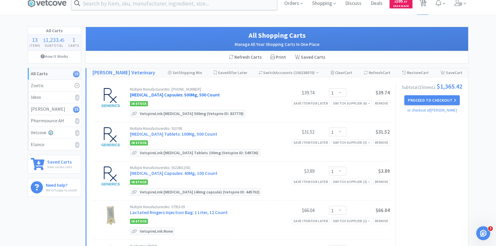
scroll to position [9, 0]
click at [188, 97] on link "[MEDICAL_DATA] Capsules: 500Mg, 500 Count" at bounding box center [175, 94] width 90 height 6
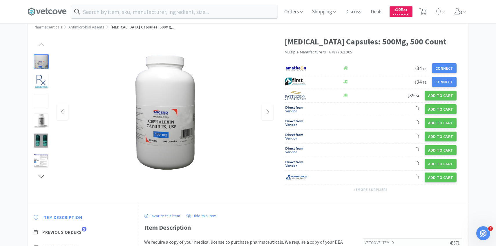
scroll to position [57, 0]
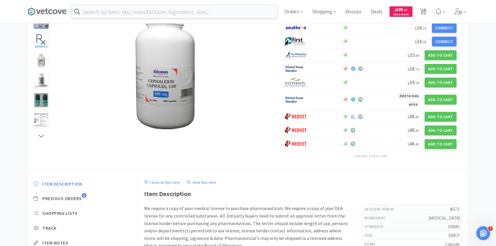
click at [78, 191] on div "Item Description Previous Orders 5 Shopping Lists Track Item Notes Reviews 6" at bounding box center [83, 225] width 110 height 100
click at [78, 201] on div "Item Description Previous Orders 5 Shopping Lists Track Item Notes Reviews 6" at bounding box center [83, 225] width 110 height 100
click at [76, 195] on span "Previous Orders" at bounding box center [61, 198] width 39 height 6
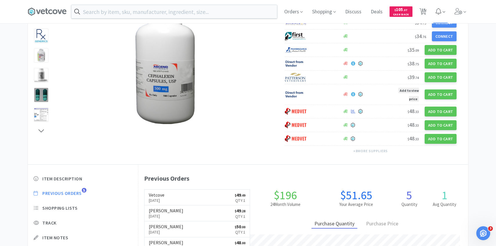
scroll to position [75, 0]
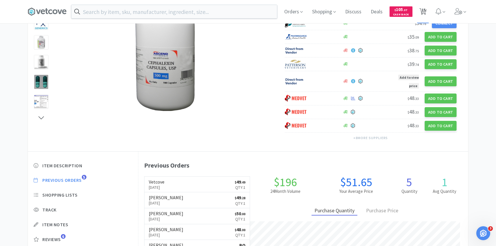
click at [427, 3] on span "15" at bounding box center [423, 11] width 12 height 23
select select "1"
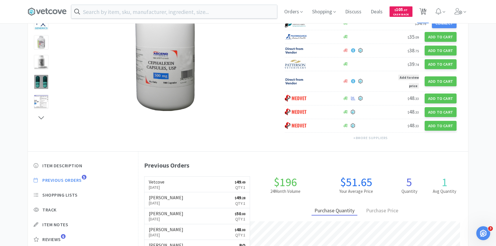
select select "2"
select select "5"
select select "2"
select select "1"
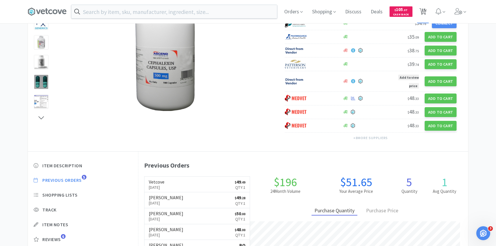
select select "1"
select select "4"
select select "1"
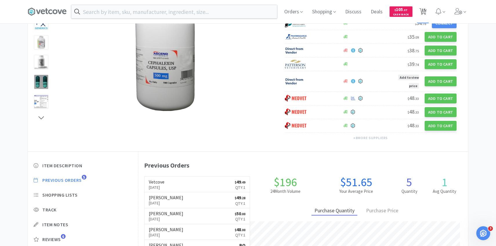
select select "1"
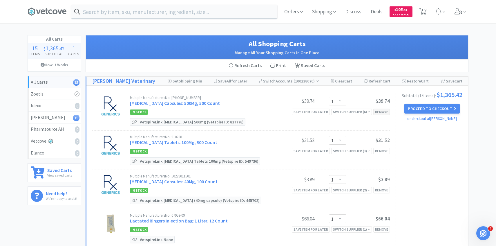
click at [383, 110] on div "Remove" at bounding box center [381, 111] width 17 height 6
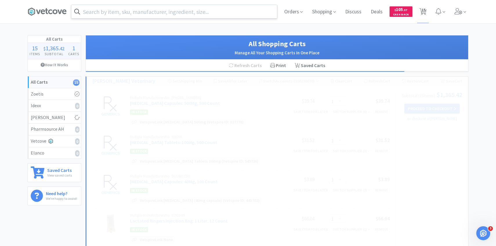
select select "2"
select select "5"
select select "2"
select select "1"
select select "4"
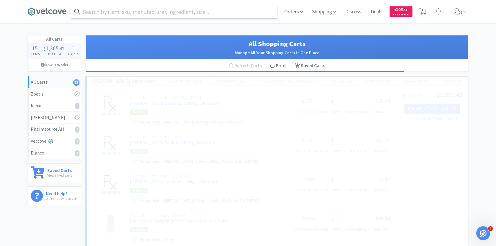
select select "1"
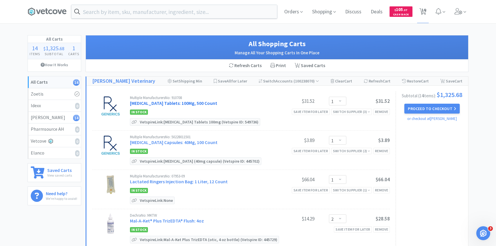
click at [215, 103] on link "[MEDICAL_DATA] Tablets: 100Mg, 500 Count" at bounding box center [173, 103] width 87 height 6
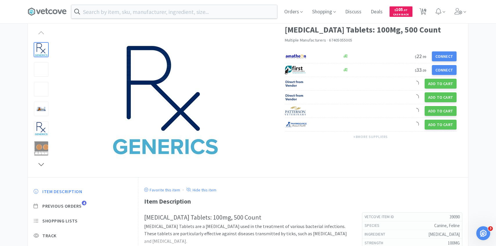
scroll to position [39, 0]
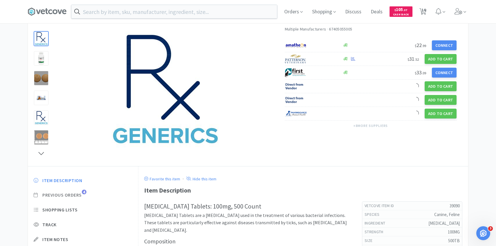
click at [82, 197] on span "Previous Orders" at bounding box center [61, 195] width 39 height 6
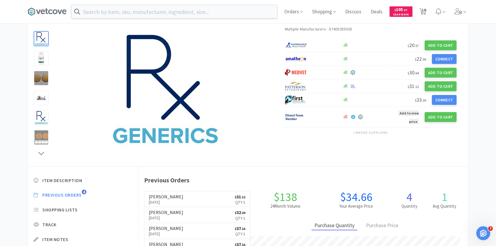
scroll to position [159, 330]
select select "1"
select select "2"
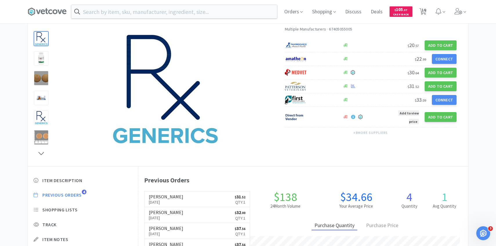
select select "5"
select select "2"
select select "1"
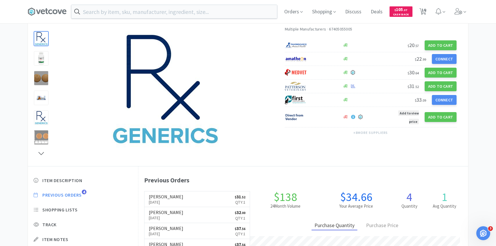
select select "1"
select select "4"
select select "1"
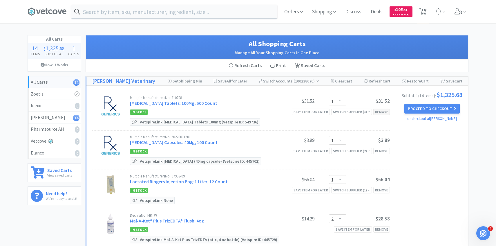
click at [382, 113] on div "Remove" at bounding box center [381, 111] width 17 height 6
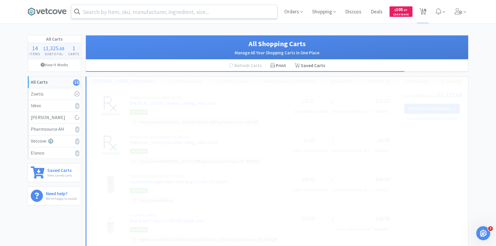
select select "2"
select select "5"
select select "2"
select select "1"
select select "4"
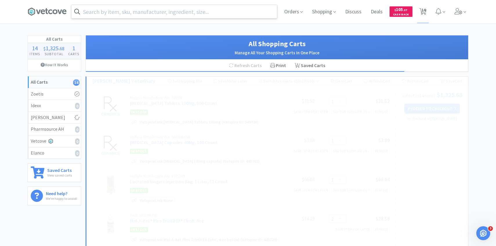
select select "1"
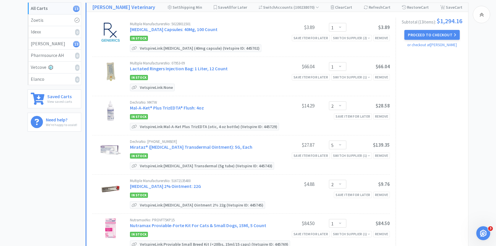
scroll to position [75, 0]
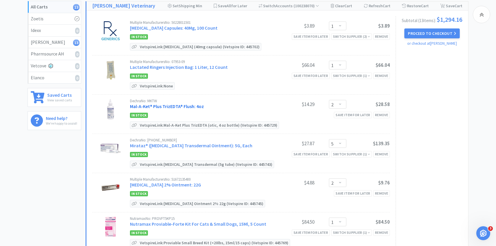
click at [191, 103] on link "Mal-A-Ket® Plus TrizEDTA® Flush: 4oz" at bounding box center [167, 106] width 74 height 6
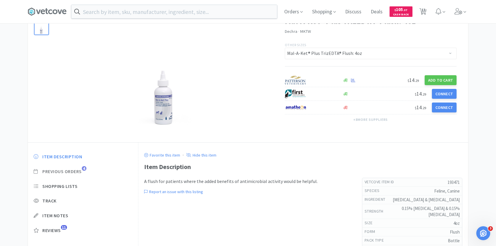
scroll to position [42, 0]
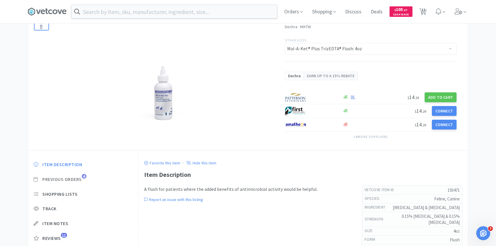
click at [77, 180] on span "Previous Orders" at bounding box center [61, 179] width 39 height 6
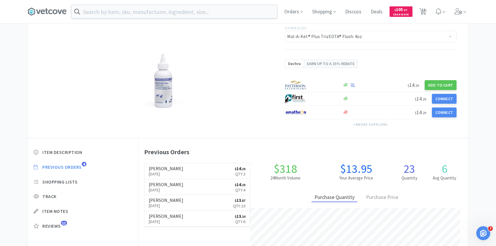
scroll to position [0, 0]
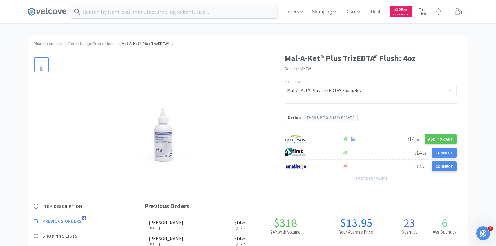
click at [419, 9] on icon at bounding box center [422, 11] width 7 height 6
select select "1"
select select "2"
select select "5"
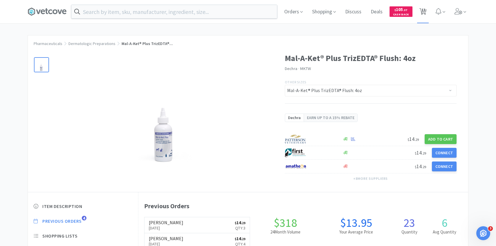
select select "2"
select select "1"
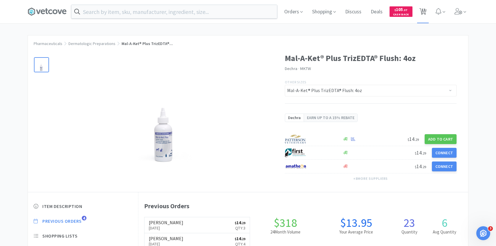
select select "4"
select select "1"
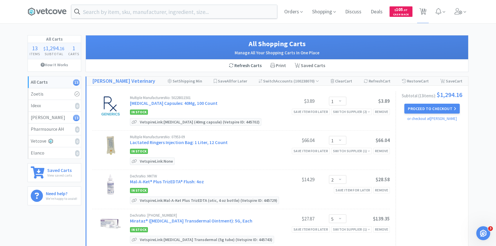
click at [230, 68] on div "Refresh Carts" at bounding box center [244, 65] width 41 height 12
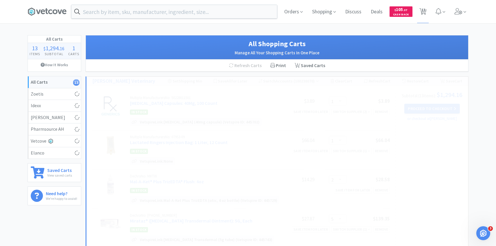
scroll to position [6, 0]
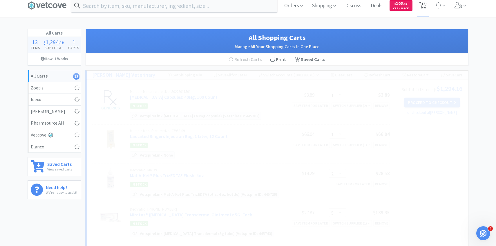
click at [422, 11] on span "13" at bounding box center [423, 3] width 4 height 23
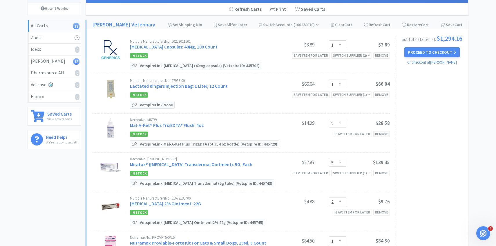
scroll to position [58, 0]
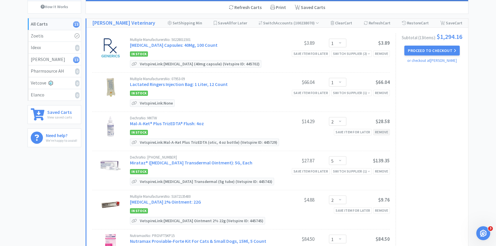
click at [386, 132] on div "Remove" at bounding box center [381, 132] width 17 height 6
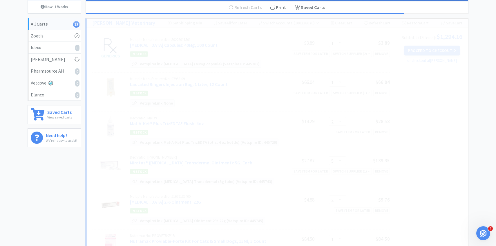
select select "5"
select select "2"
select select "1"
select select "4"
select select "1"
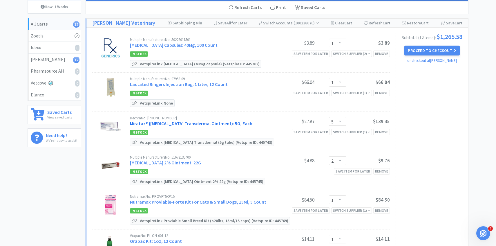
click at [196, 121] on link "Mirataz® ([MEDICAL_DATA] Transdermal Ointment): 5G, Each" at bounding box center [191, 123] width 122 height 6
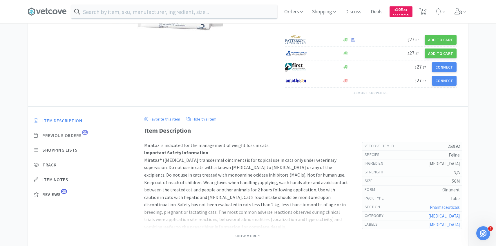
click at [78, 136] on span "Previous Orders" at bounding box center [61, 135] width 39 height 6
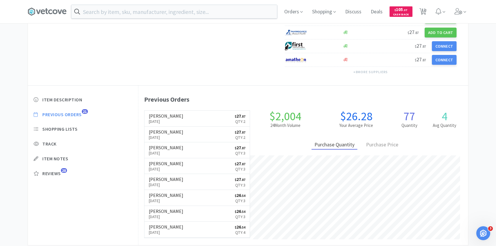
scroll to position [159, 330]
select select "1"
select select "5"
select select "2"
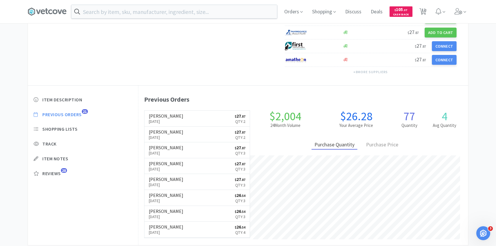
select select "1"
select select "4"
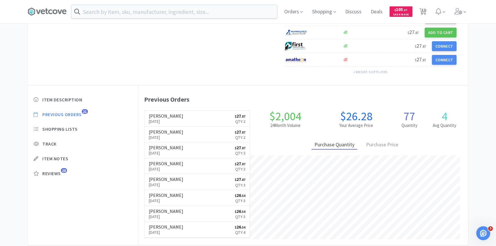
select select "1"
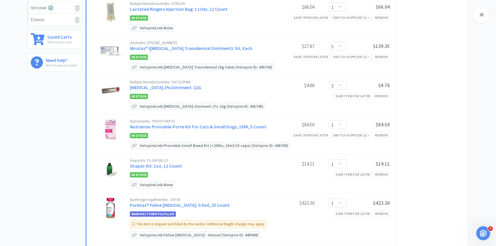
scroll to position [58, 0]
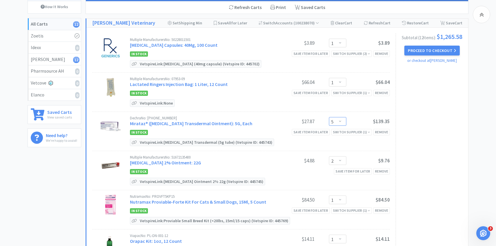
click at [342, 121] on select "Enter Quantity 1 2 3 4 5 6 7 8 9 10 11 12 13 14 15 16 17 18 19 20 Enter Quantity" at bounding box center [337, 121] width 17 height 9
click at [329, 117] on select "Enter Quantity 1 2 3 4 5 6 7 8 9 10 11 12 13 14 15 16 17 18 19 20 Enter Quantity" at bounding box center [337, 121] width 17 height 9
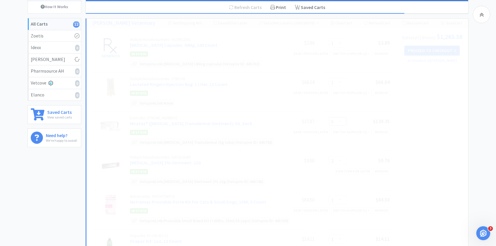
select select "3"
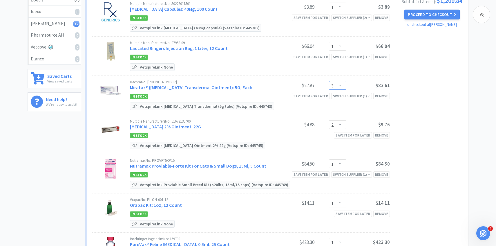
scroll to position [96, 0]
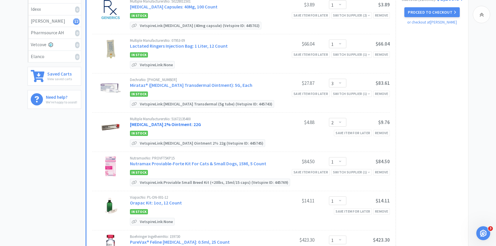
click at [181, 121] on link "[MEDICAL_DATA] 2% Ointment: 22G" at bounding box center [165, 124] width 71 height 6
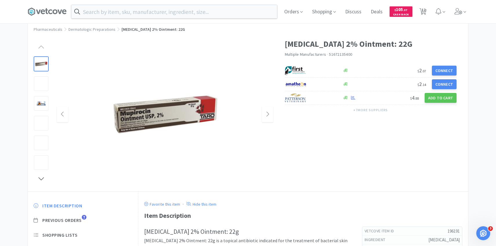
scroll to position [63, 0]
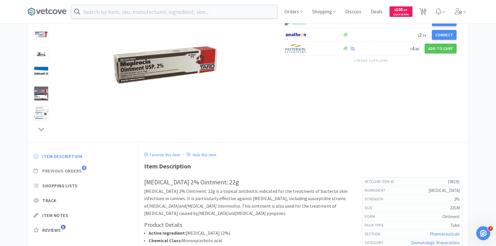
click at [78, 168] on span "Previous Orders" at bounding box center [61, 171] width 39 height 6
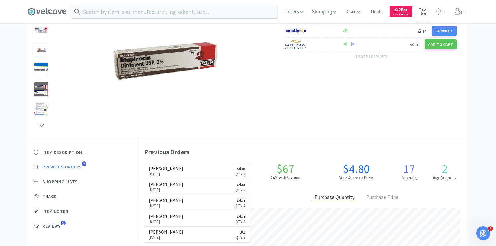
scroll to position [81, 0]
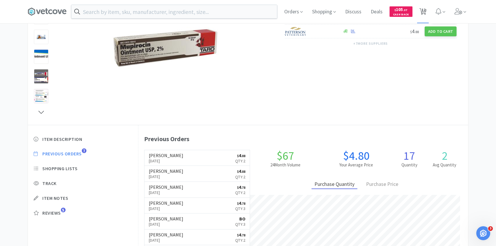
click at [424, 5] on span "12" at bounding box center [423, 9] width 4 height 23
select select "1"
select select "3"
select select "2"
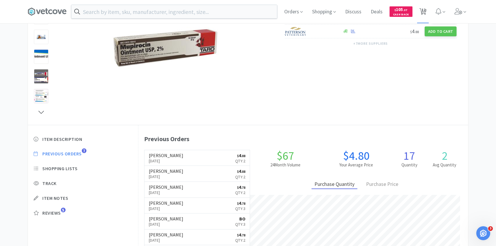
select select "1"
select select "4"
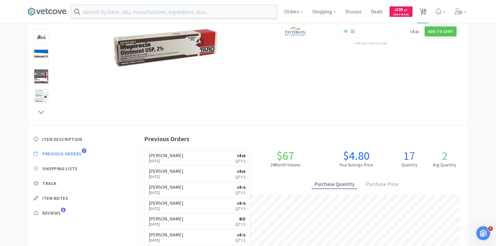
select select "1"
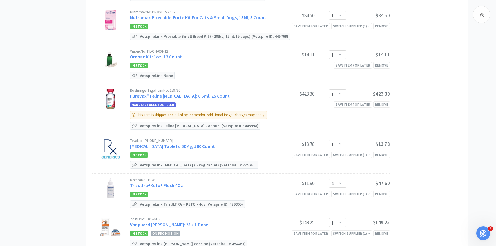
scroll to position [247, 0]
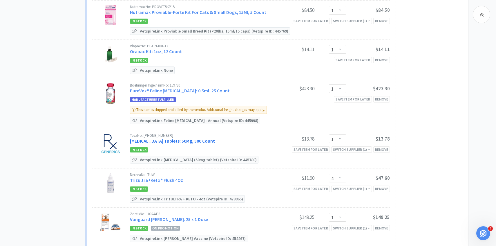
click at [188, 138] on link "[MEDICAL_DATA] Tablets: 50Mg, 500 Count" at bounding box center [172, 141] width 85 height 6
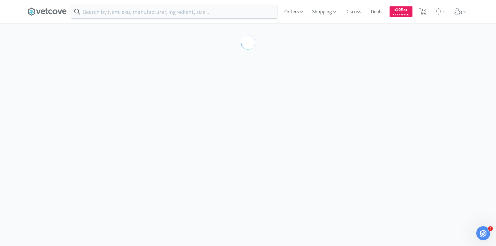
select select "47643"
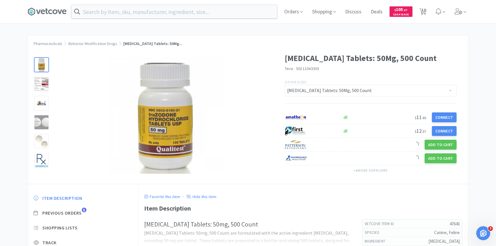
scroll to position [57, 0]
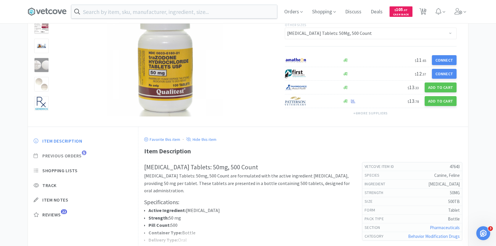
click at [77, 157] on span "Previous Orders" at bounding box center [61, 155] width 39 height 6
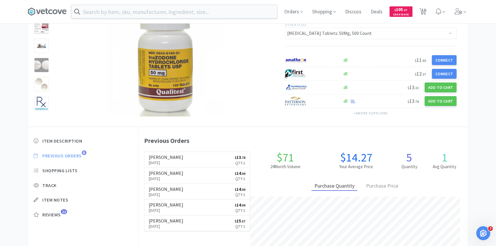
scroll to position [159, 330]
select select "1"
select select "3"
select select "2"
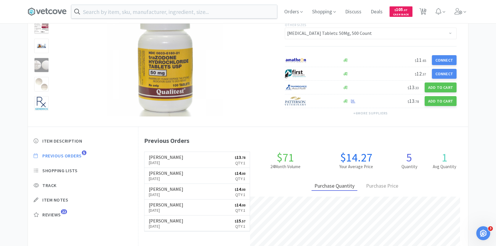
select select "1"
select select "4"
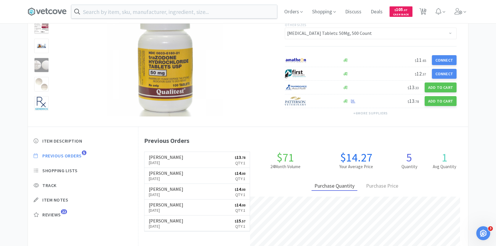
select select "1"
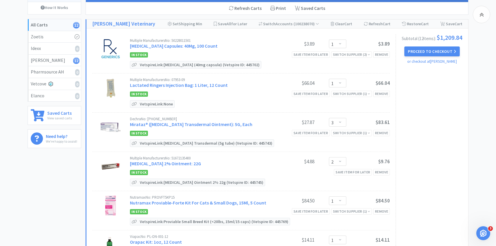
scroll to position [247, 0]
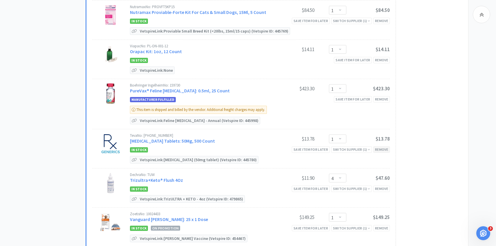
click at [379, 147] on div "Remove" at bounding box center [381, 149] width 17 height 6
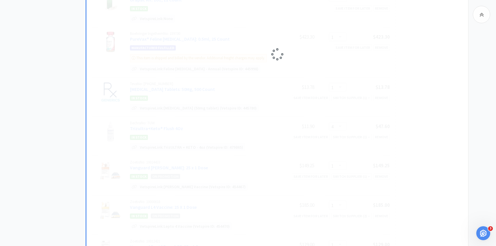
select select "4"
select select "1"
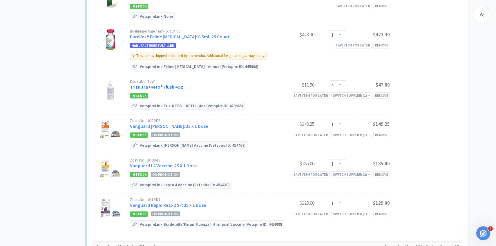
click at [174, 85] on link "Trizultra+Keto® Flush 4Oz" at bounding box center [156, 87] width 53 height 6
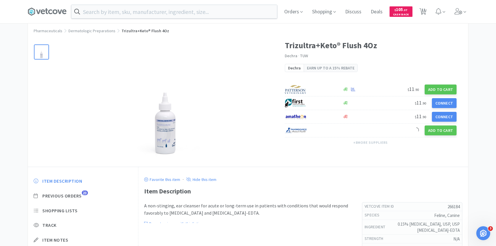
scroll to position [38, 0]
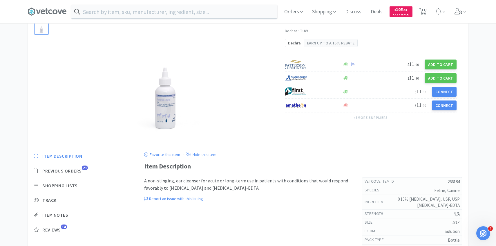
click at [82, 166] on div "Item Description Previous Orders 23 Shopping Lists Track Item Notes Reviews 14" at bounding box center [83, 197] width 110 height 100
click at [82, 173] on span "Previous Orders 23" at bounding box center [83, 171] width 99 height 6
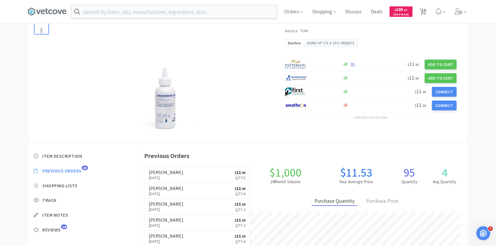
scroll to position [159, 330]
select select "1"
select select "3"
select select "2"
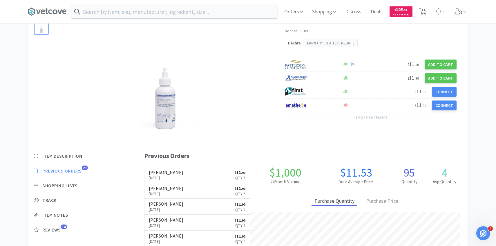
select select "1"
select select "4"
select select "1"
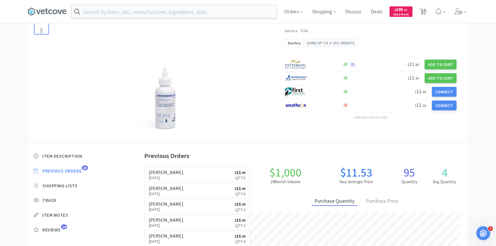
select select "1"
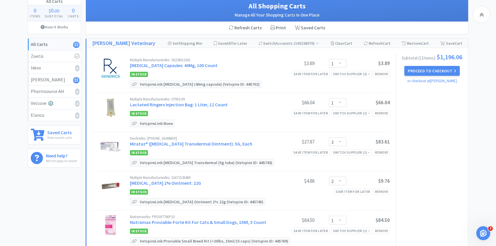
scroll to position [301, 0]
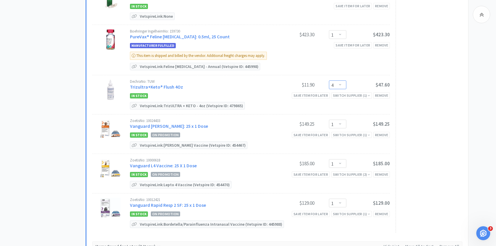
click at [344, 84] on select "Enter Quantity 1 2 3 4 5 6 7 8 9 10 11 12 13 14 15 16 17 18 19 20 Enter Quantity" at bounding box center [337, 84] width 17 height 9
click at [329, 80] on select "Enter Quantity 1 2 3 4 5 6 7 8 9 10 11 12 13 14 15 16 17 18 19 20 Enter Quantity" at bounding box center [337, 84] width 17 height 9
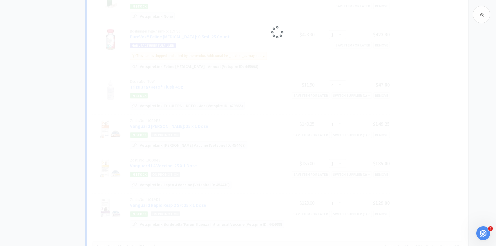
select select "3"
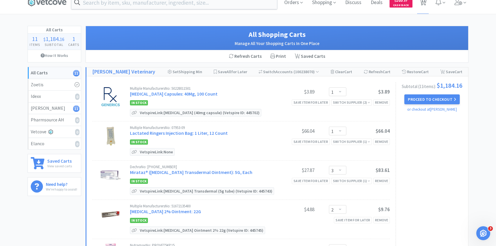
scroll to position [12, 0]
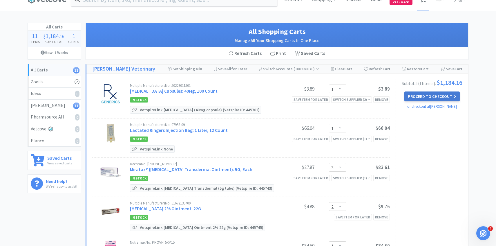
click at [439, 98] on button "Proceed to Checkout" at bounding box center [431, 96] width 55 height 10
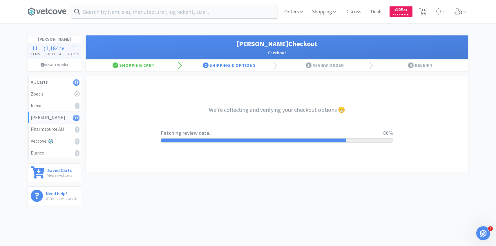
scroll to position [13, 0]
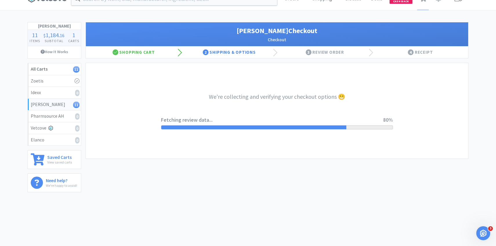
select select "1"
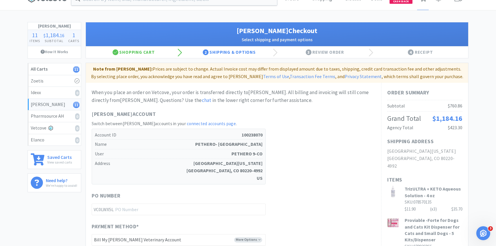
scroll to position [0, 0]
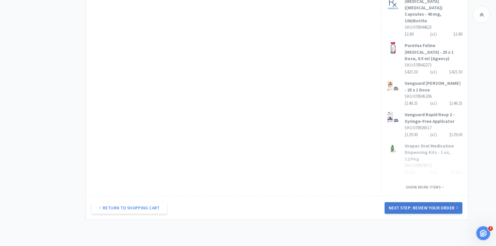
click at [405, 202] on button "Next Step: Review Your Order" at bounding box center [423, 208] width 78 height 12
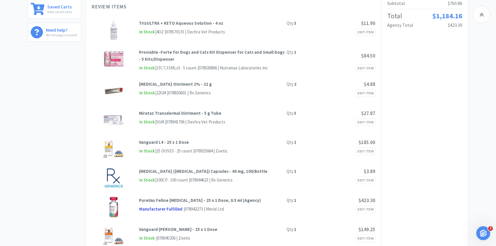
scroll to position [163, 0]
click at [264, 118] on div "In Stock | 5GM | 078941706 | Dechra Vet Products Edit Item" at bounding box center [257, 122] width 236 height 8
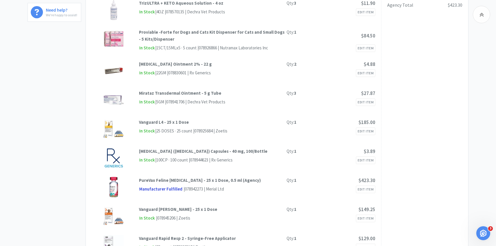
scroll to position [0, 0]
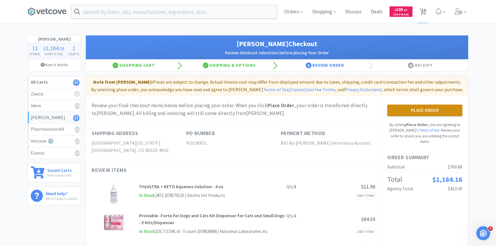
click at [435, 109] on button "Place Order" at bounding box center [424, 110] width 75 height 12
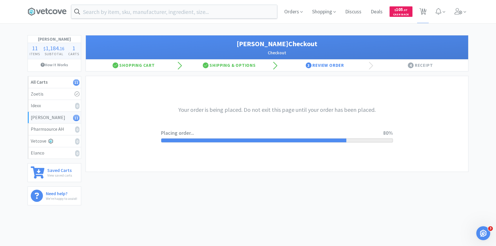
click at [223, 82] on div "Your order is being placed. Do not exit this page until your order has been pla…" at bounding box center [277, 123] width 232 height 95
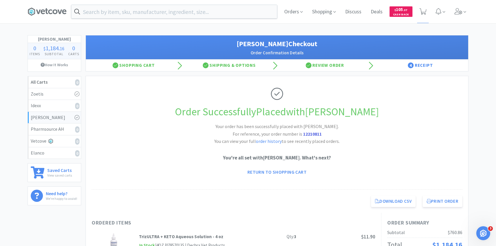
click at [381, 99] on div "Order Successfully Placed with [PERSON_NAME] Your order has been successfully p…" at bounding box center [277, 132] width 370 height 113
click at [456, 17] on span at bounding box center [460, 11] width 17 height 23
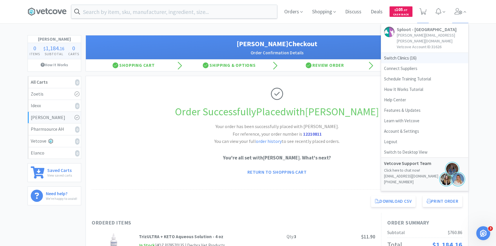
click at [392, 57] on span "Switch Clinics ( 16 )" at bounding box center [424, 58] width 87 height 10
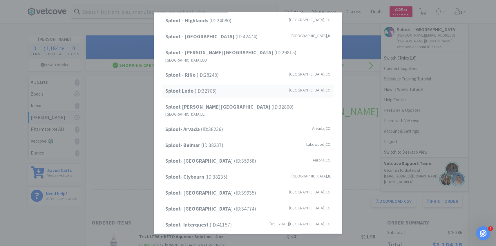
scroll to position [74, 0]
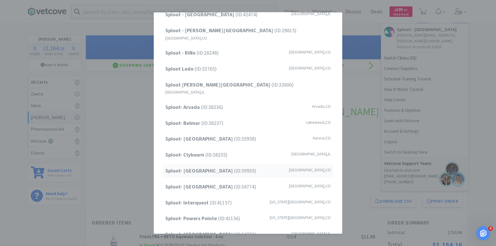
click at [216, 167] on strong "Sploot- [GEOGRAPHIC_DATA]" at bounding box center [199, 170] width 69 height 7
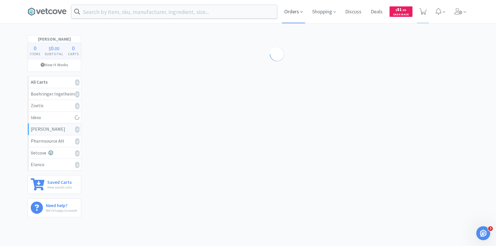
click at [286, 12] on span "Orders" at bounding box center [293, 11] width 23 height 23
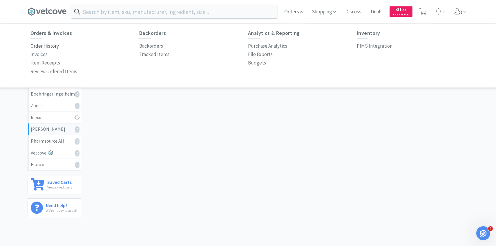
click at [53, 50] on p "Order History" at bounding box center [44, 46] width 28 height 8
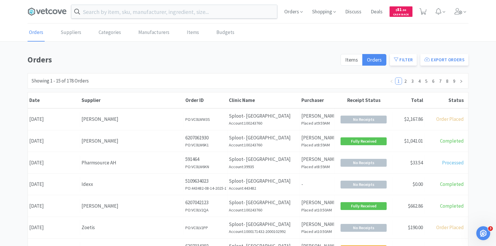
scroll to position [5, 0]
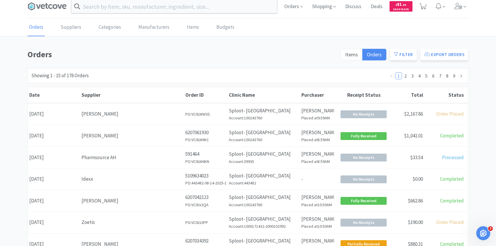
click at [131, 113] on div "[PERSON_NAME]" at bounding box center [131, 114] width 101 height 8
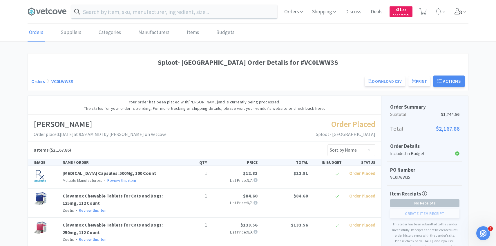
click at [465, 16] on span at bounding box center [460, 11] width 17 height 23
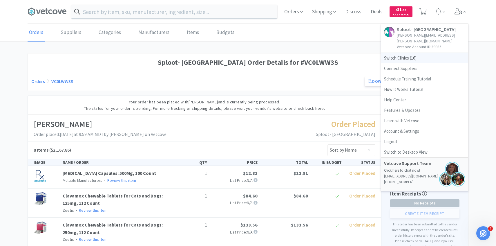
click at [419, 53] on span "Switch Clinics ( 16 )" at bounding box center [424, 58] width 87 height 10
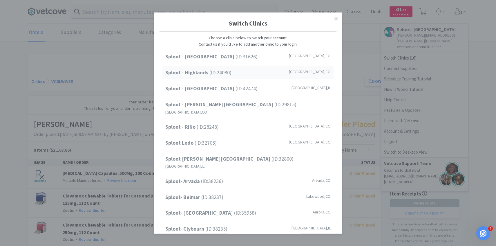
click at [265, 73] on div "Sploot - Highlands (ID: 24080 ) [GEOGRAPHIC_DATA] , [GEOGRAPHIC_DATA]" at bounding box center [247, 72] width 171 height 13
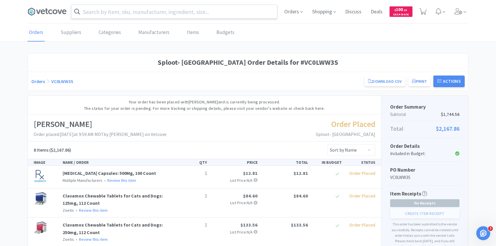
click at [177, 12] on input "text" at bounding box center [174, 11] width 206 height 13
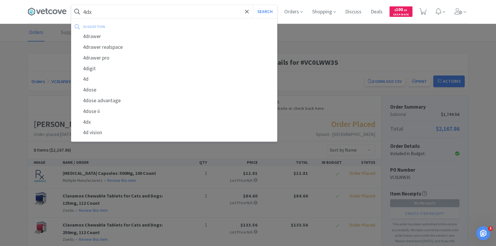
type input "4dx"
click at [253, 5] on button "Search" at bounding box center [265, 11] width 24 height 13
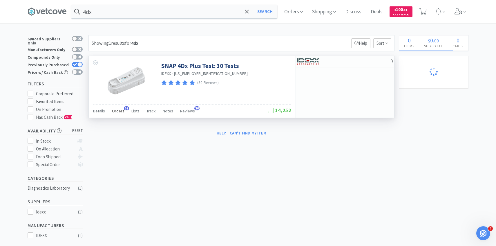
click at [120, 114] on div "Orders 57" at bounding box center [118, 111] width 12 height 11
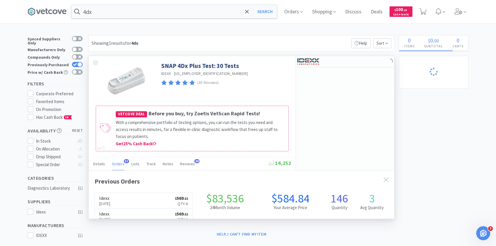
scroll to position [155, 305]
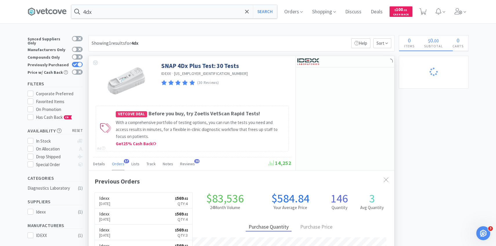
click at [118, 162] on span "Orders" at bounding box center [118, 163] width 12 height 5
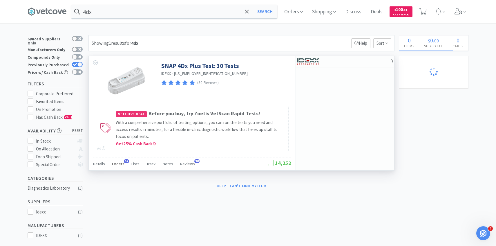
click at [121, 162] on span "Orders" at bounding box center [118, 163] width 12 height 5
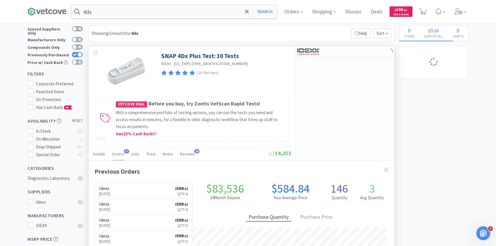
scroll to position [13, 0]
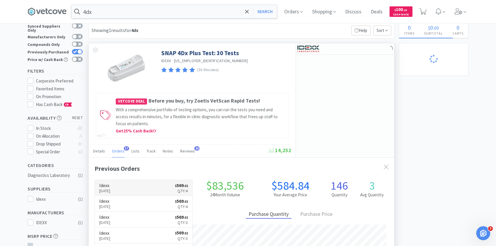
click at [110, 186] on h6 "Idexx" at bounding box center [104, 185] width 11 height 5
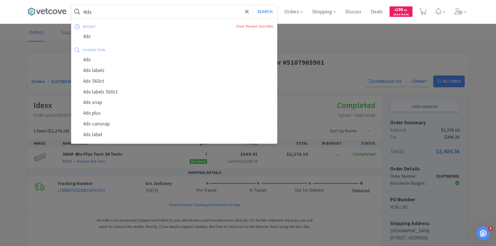
click at [133, 12] on input "4dx" at bounding box center [174, 11] width 206 height 13
click at [253, 5] on button "Search" at bounding box center [265, 11] width 24 height 13
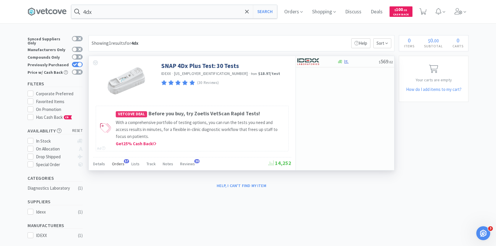
click at [116, 160] on div "Orders 57" at bounding box center [118, 164] width 12 height 11
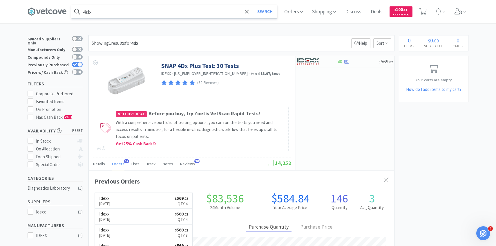
scroll to position [155, 305]
click at [318, 57] on div at bounding box center [313, 62] width 32 height 10
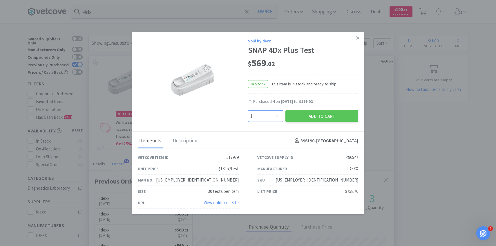
click at [262, 116] on select "Enter Quantity 1 2 3 4 5 6 7 8 9 10 11 12 13 14 15 16 17 18 19 20 Enter Quantity" at bounding box center [265, 116] width 35 height 12
select select "6"
click at [248, 110] on select "Enter Quantity 1 2 3 4 5 6 7 8 9 10 11 12 13 14 15 16 17 18 19 20 Enter Quantity" at bounding box center [265, 116] width 35 height 12
click at [314, 111] on button "Add to Cart" at bounding box center [321, 116] width 73 height 12
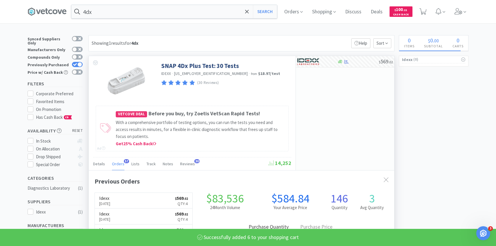
select select "6"
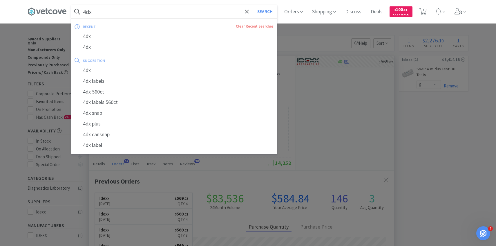
click at [133, 15] on input "4dx" at bounding box center [174, 11] width 206 height 13
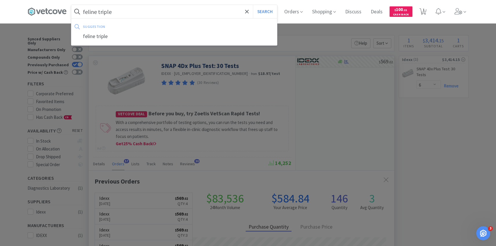
type input "feline triple"
click at [253, 5] on button "Search" at bounding box center [265, 11] width 24 height 13
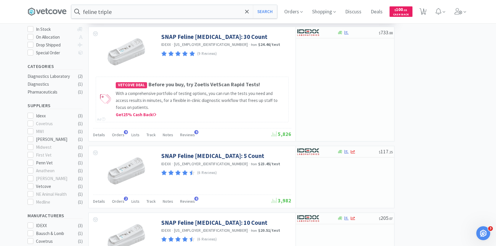
scroll to position [116, 0]
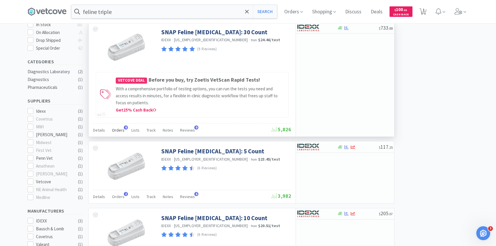
click at [119, 128] on span "Orders" at bounding box center [118, 129] width 12 height 5
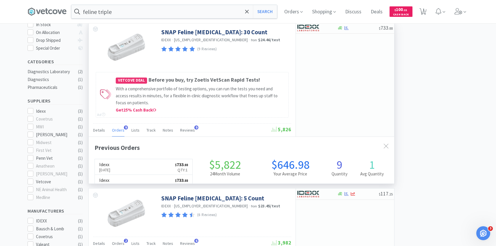
scroll to position [155, 305]
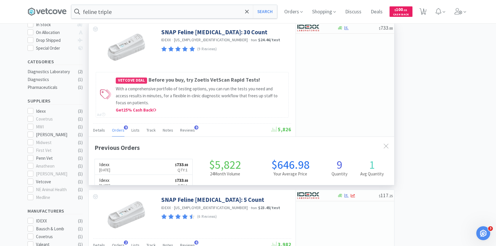
click at [119, 128] on span "Orders" at bounding box center [118, 129] width 12 height 5
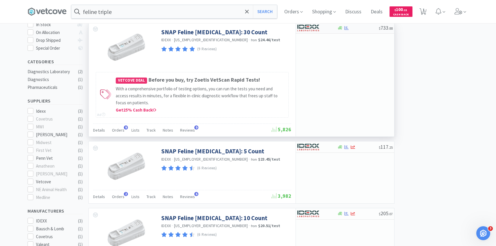
click at [330, 25] on div at bounding box center [317, 28] width 40 height 10
select select "1"
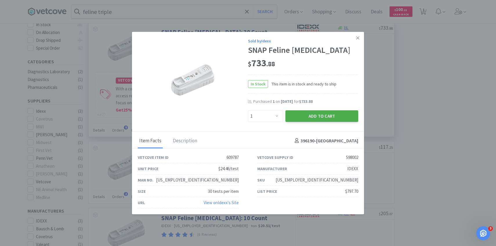
click at [299, 114] on button "Add to Cart" at bounding box center [321, 116] width 73 height 12
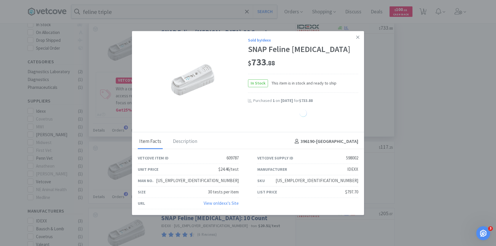
select select "1"
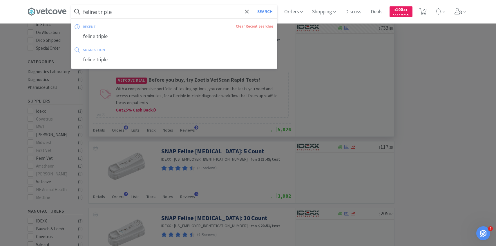
click at [136, 14] on input "feline triple" at bounding box center [174, 11] width 206 height 13
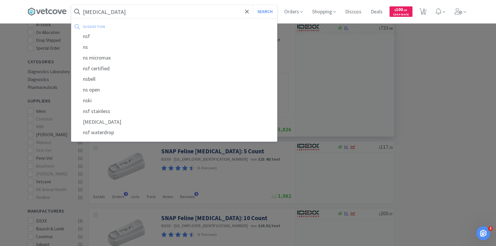
type input "[MEDICAL_DATA]"
click at [253, 5] on button "Search" at bounding box center [265, 11] width 24 height 13
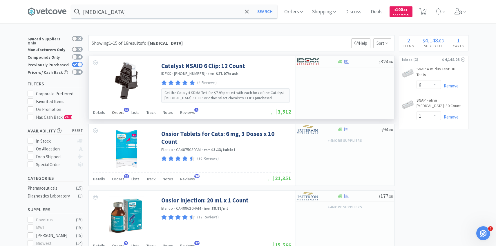
click at [118, 111] on span "Orders" at bounding box center [118, 112] width 12 height 5
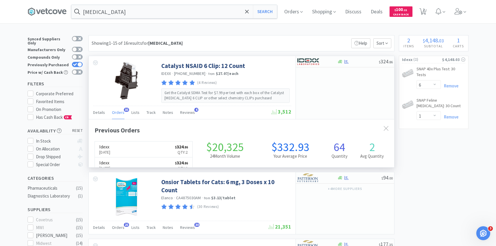
scroll to position [155, 305]
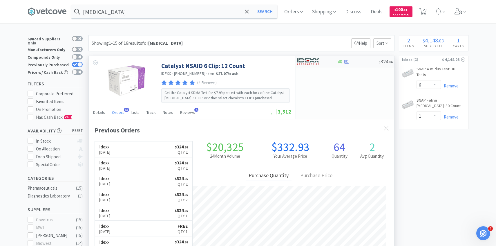
click at [308, 63] on img at bounding box center [308, 61] width 22 height 9
select select "1"
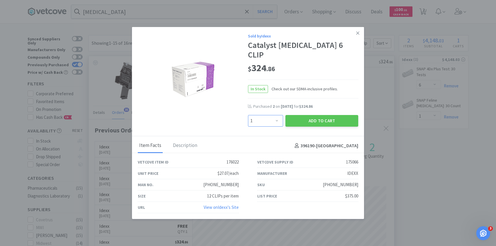
click at [266, 117] on select "Enter Quantity 1 2 3 4 5 6 7 8 9 10 11 12 13 14 15 16 17 18 19 20 Enter Quantity" at bounding box center [265, 121] width 35 height 12
click at [248, 115] on select "Enter Quantity 1 2 3 4 5 6 7 8 9 10 11 12 13 14 15 16 17 18 19 20 Enter Quantity" at bounding box center [265, 121] width 35 height 12
click at [307, 115] on button "Add to Cart" at bounding box center [321, 121] width 73 height 12
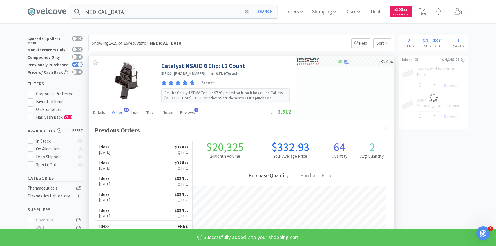
select select "2"
select select "6"
select select "1"
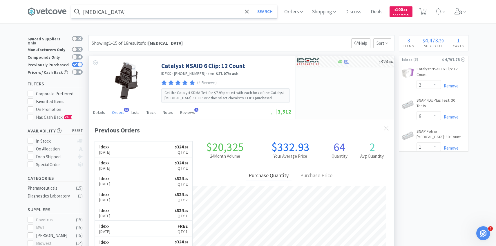
click at [142, 10] on input "[MEDICAL_DATA]" at bounding box center [174, 11] width 206 height 13
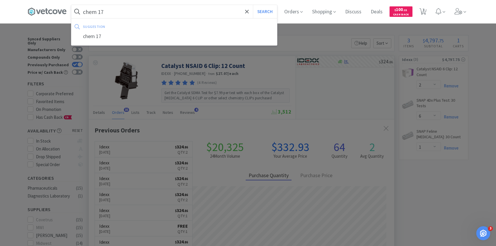
type input "chem 17"
click at [253, 5] on button "Search" at bounding box center [265, 11] width 24 height 13
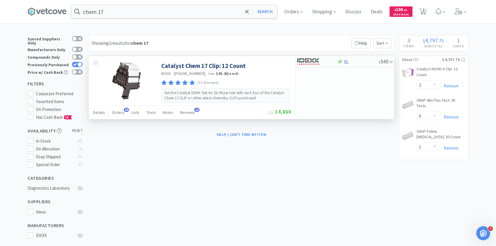
click at [124, 112] on div "Details Orders 34 Lists Track Notes Reviews 13" at bounding box center [180, 113] width 175 height 11
click at [118, 112] on span "Orders" at bounding box center [118, 112] width 12 height 5
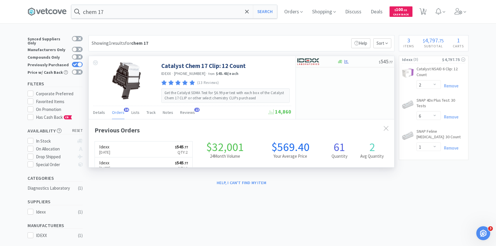
scroll to position [155, 305]
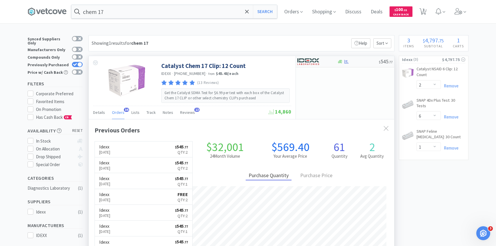
click at [317, 59] on img at bounding box center [308, 61] width 22 height 9
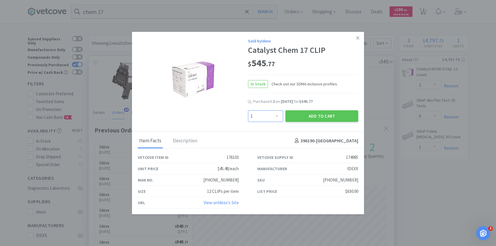
click at [265, 117] on select "Enter Quantity 1 2 3 4 5 6 7 8 9 10 11 12 13 14 15 16 17 18 19 20 Enter Quantity" at bounding box center [265, 116] width 35 height 12
select select "3"
click at [248, 110] on select "Enter Quantity 1 2 3 4 5 6 7 8 9 10 11 12 13 14 15 16 17 18 19 20 Enter Quantity" at bounding box center [265, 116] width 35 height 12
click at [306, 118] on button "Add to Cart" at bounding box center [321, 116] width 73 height 12
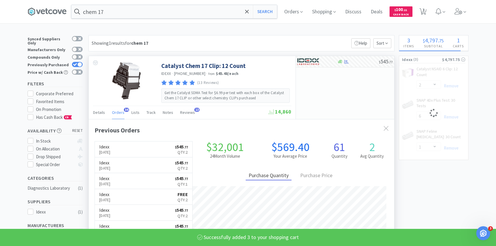
select select "3"
select select "2"
select select "6"
select select "1"
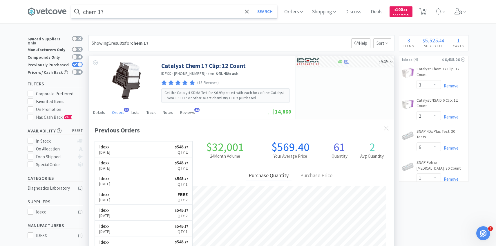
click at [143, 15] on input "chem 17" at bounding box center [174, 11] width 206 height 13
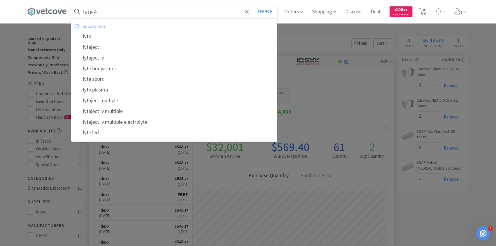
type input "lyte 4"
click at [253, 5] on button "Search" at bounding box center [265, 11] width 24 height 13
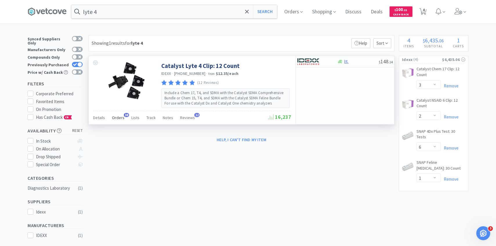
click at [118, 121] on div "Orders 38" at bounding box center [118, 118] width 12 height 11
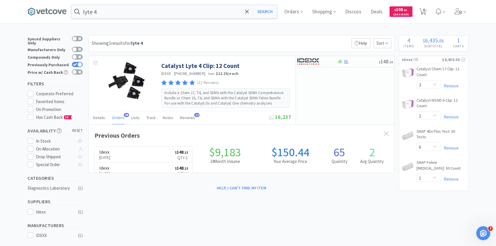
scroll to position [155, 305]
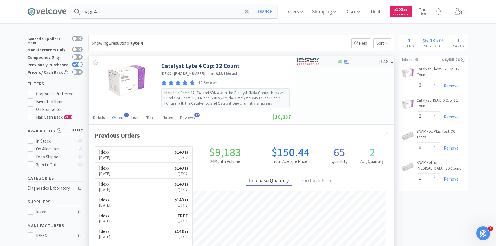
click at [310, 63] on img at bounding box center [308, 61] width 22 height 9
select select "1"
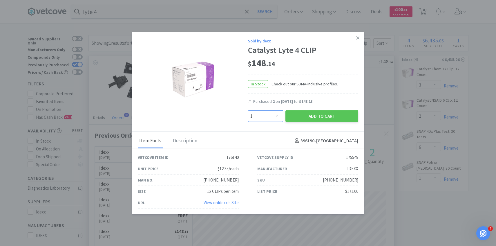
click at [270, 118] on select "Enter Quantity 1 2 3 4 5 6 7 8 9 10 11 12 13 14 15 16 17 18 19 20 Enter Quantity" at bounding box center [265, 116] width 35 height 12
click at [248, 110] on select "Enter Quantity 1 2 3 4 5 6 7 8 9 10 11 12 13 14 15 16 17 18 19 20 Enter Quantity" at bounding box center [265, 116] width 35 height 12
click at [298, 114] on button "Add to Cart" at bounding box center [321, 116] width 73 height 12
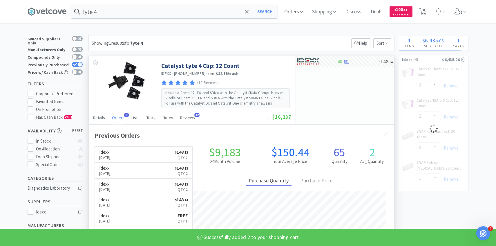
select select "2"
select select "6"
select select "1"
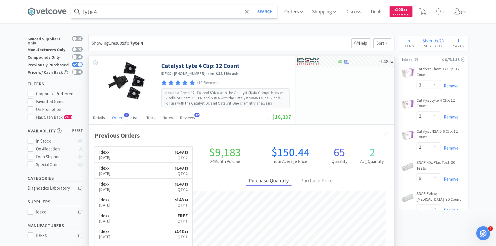
click at [150, 13] on input "lyte 4" at bounding box center [174, 11] width 206 height 13
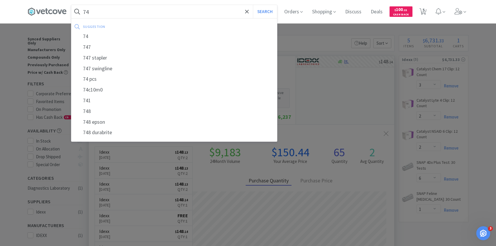
click at [253, 5] on button "Search" at bounding box center [265, 11] width 24 height 13
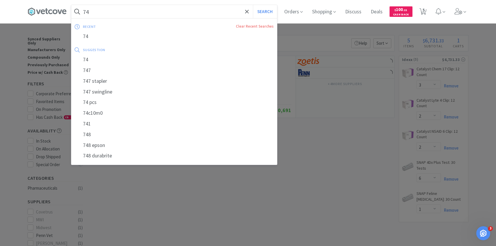
click at [150, 13] on input "74" at bounding box center [174, 11] width 206 height 13
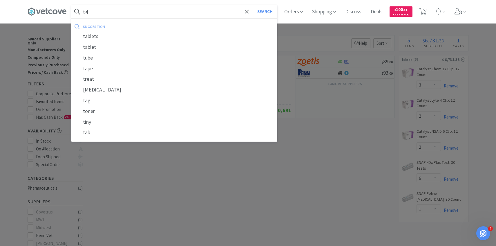
type input "t4"
click at [253, 5] on button "Search" at bounding box center [265, 11] width 24 height 13
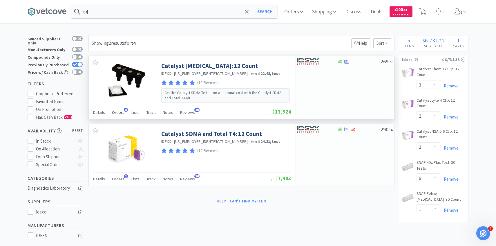
click at [124, 110] on span "8" at bounding box center [126, 110] width 4 height 4
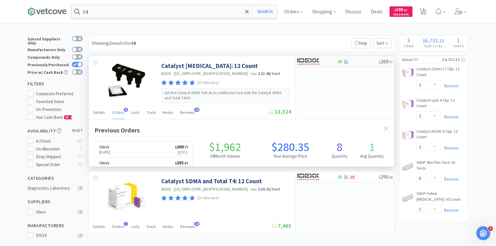
scroll to position [154, 305]
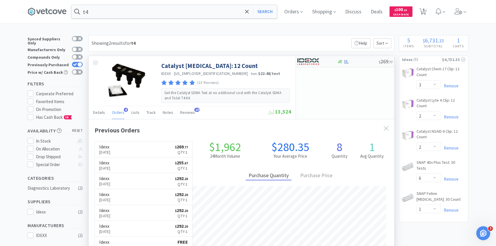
click at [316, 65] on img at bounding box center [308, 61] width 22 height 9
select select "1"
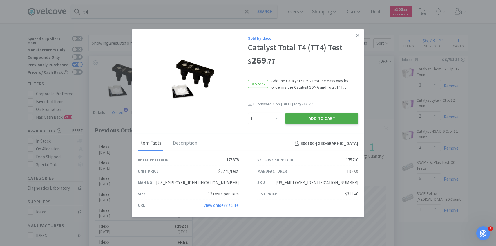
click at [317, 124] on button "Add to Cart" at bounding box center [321, 118] width 73 height 12
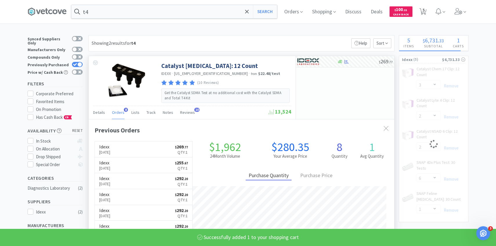
select select "1"
select select "6"
select select "1"
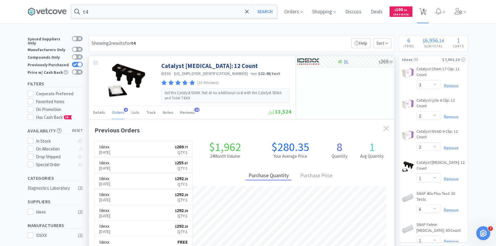
click at [425, 11] on icon at bounding box center [422, 11] width 7 height 6
select select "3"
select select "2"
select select "1"
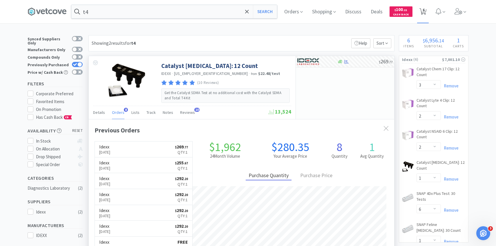
select select "6"
select select "1"
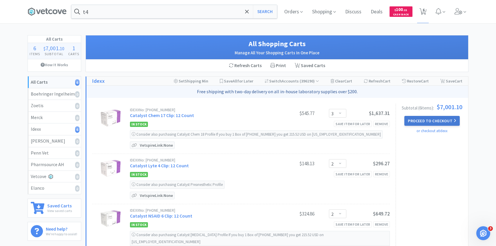
click at [420, 121] on button "Proceed to Checkout" at bounding box center [431, 121] width 55 height 10
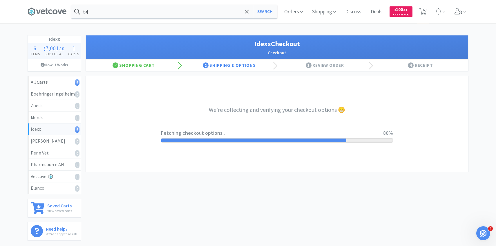
select select "904"
select select "003"
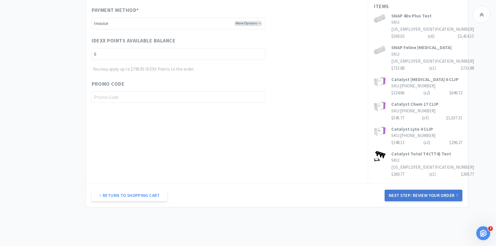
click at [422, 189] on button "Next Step: Review Your Order" at bounding box center [423, 195] width 78 height 12
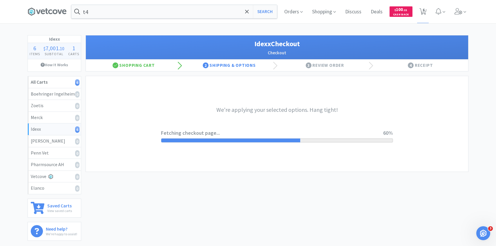
click at [261, 86] on div "We're applying your selected options. Hang tight! Fetching checkout page... 60%" at bounding box center [277, 123] width 232 height 95
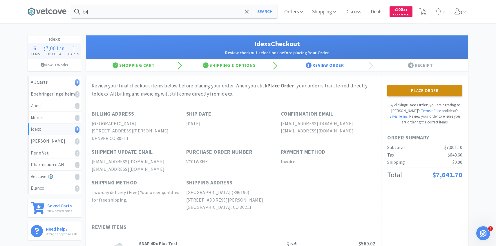
click at [418, 94] on button "Place Order" at bounding box center [424, 91] width 75 height 12
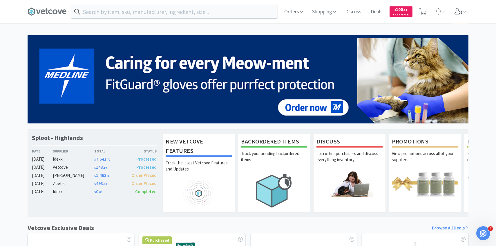
click at [463, 11] on span at bounding box center [460, 11] width 17 height 23
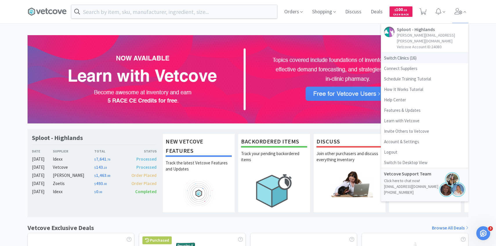
click at [403, 53] on span "Switch Clinics ( 16 )" at bounding box center [424, 58] width 87 height 10
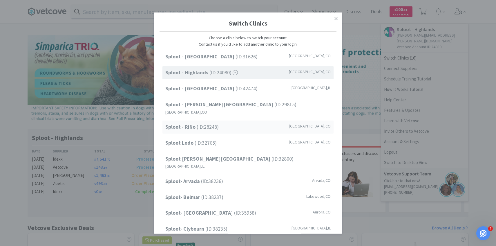
scroll to position [74, 0]
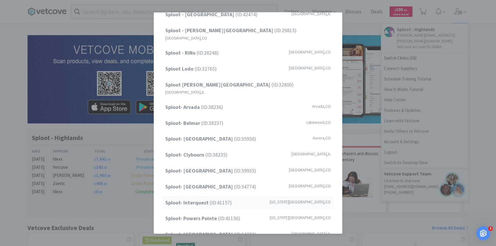
click at [226, 198] on span "Sploot- Interquest (ID: 41157 )" at bounding box center [198, 202] width 66 height 8
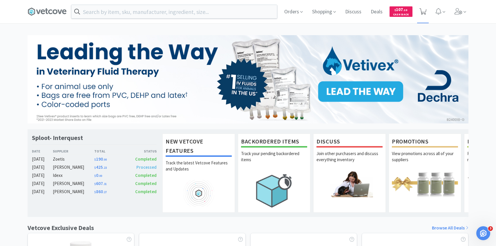
click at [427, 12] on span at bounding box center [423, 11] width 12 height 23
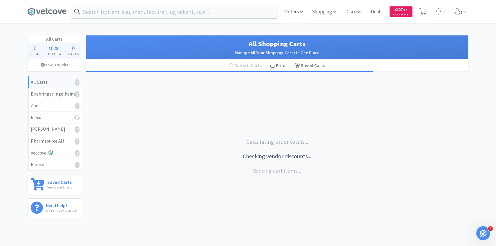
click at [288, 11] on span "Orders" at bounding box center [293, 11] width 23 height 23
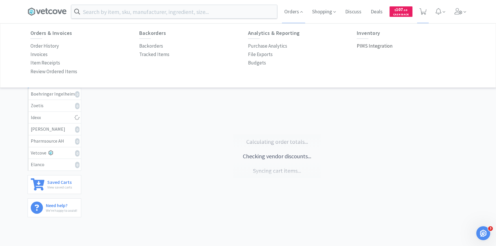
click at [377, 46] on p "PIMS Integration" at bounding box center [375, 46] width 36 height 8
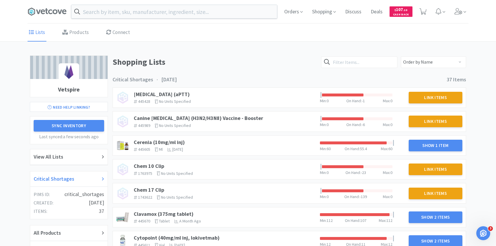
click at [70, 175] on h2 "Critical Shortages" at bounding box center [54, 178] width 41 height 8
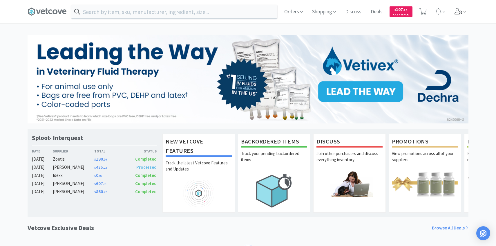
click at [461, 18] on span at bounding box center [460, 11] width 17 height 23
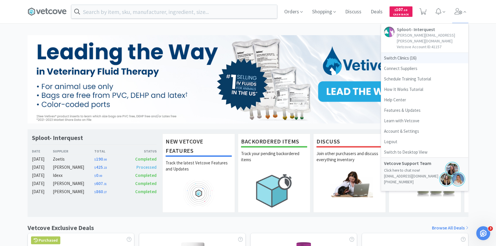
click at [430, 53] on span "Switch Clinics ( 16 )" at bounding box center [424, 58] width 87 height 10
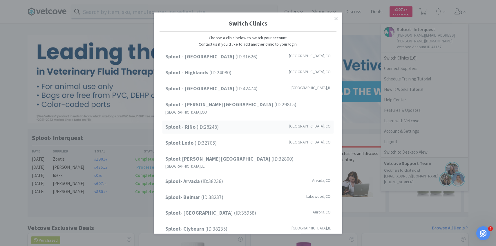
scroll to position [74, 0]
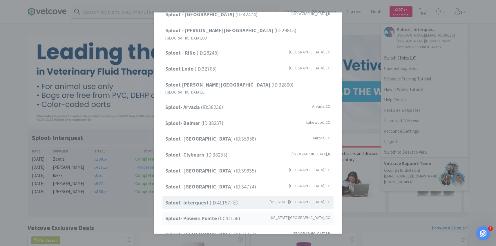
click at [238, 214] on span "Sploot- Powers Pointe (ID: 41156 )" at bounding box center [202, 218] width 75 height 8
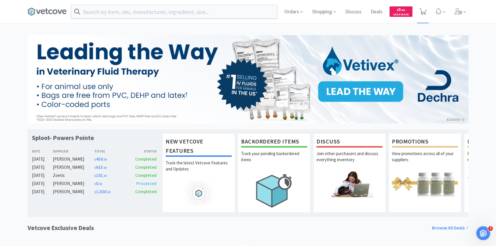
click at [425, 15] on span at bounding box center [422, 12] width 7 height 8
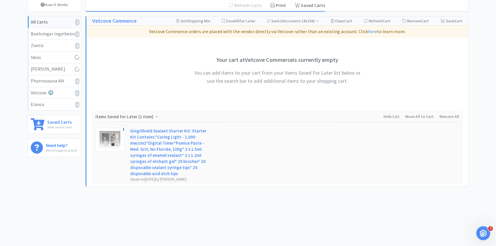
select select "2"
select select "1"
select select "3"
select select "4"
select select "2"
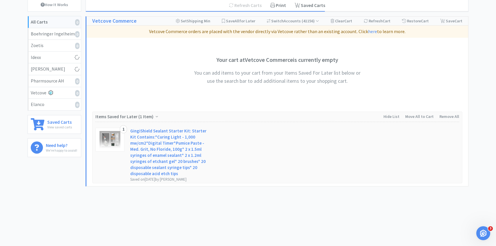
select select "2"
select select "1"
select select "8"
select select "4"
select select "3"
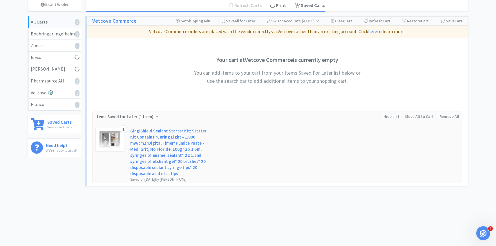
select select "20"
select select "2"
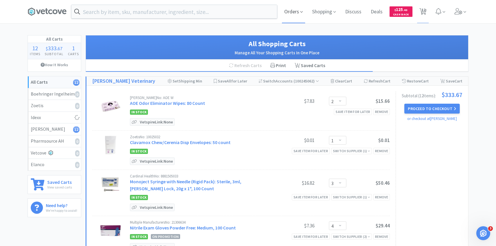
click at [291, 16] on span "Orders" at bounding box center [293, 11] width 23 height 23
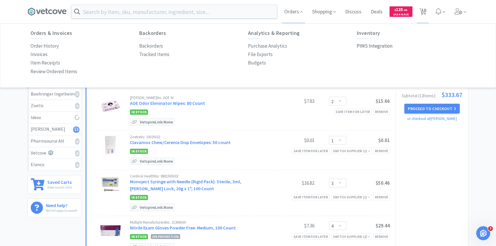
click at [366, 46] on p "PIMS Integration" at bounding box center [375, 46] width 36 height 8
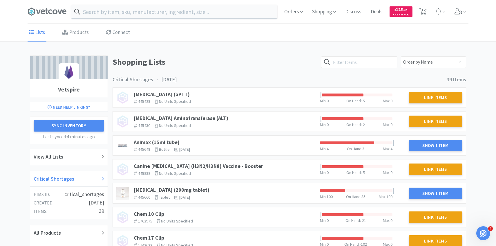
click at [74, 177] on div "Critical Shortages" at bounding box center [69, 178] width 70 height 8
click at [174, 142] on link "Animax (15ml tube)" at bounding box center [157, 142] width 46 height 7
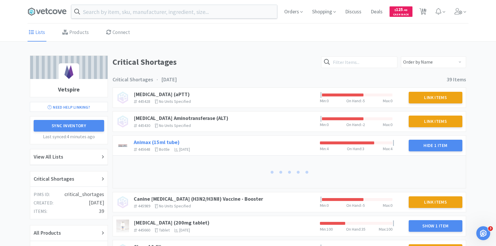
scroll to position [34, 0]
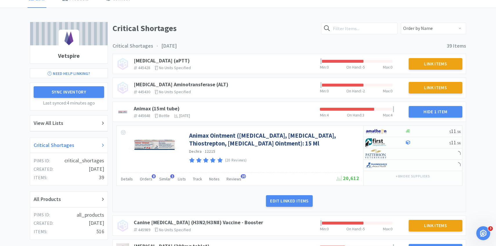
drag, startPoint x: 86, startPoint y: 147, endPoint x: 90, endPoint y: 146, distance: 3.9
click at [86, 147] on div "Critical Shortages" at bounding box center [69, 145] width 70 height 8
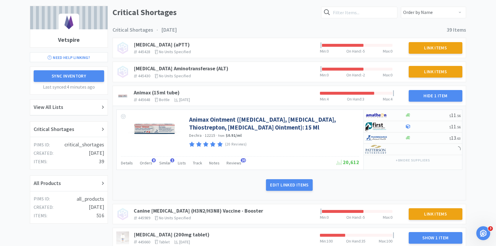
scroll to position [55, 0]
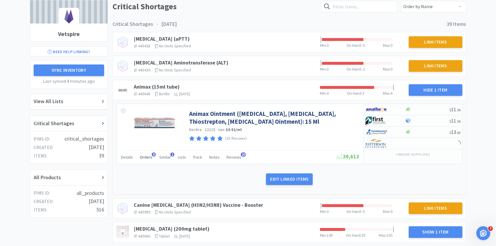
click at [144, 157] on span "Orders" at bounding box center [146, 156] width 12 height 5
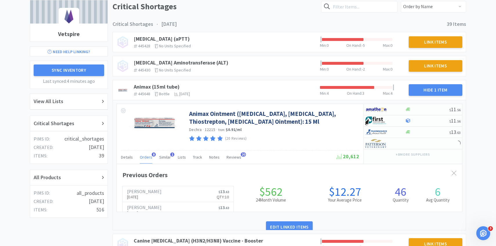
scroll to position [159, 345]
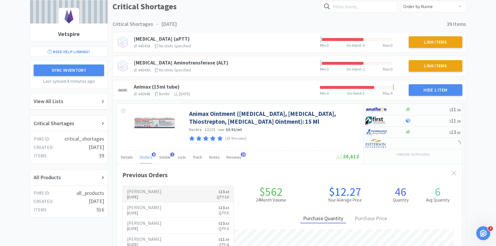
click at [148, 188] on link "[PERSON_NAME] [DATE] $ 13 . 63 Qty: 10" at bounding box center [178, 194] width 111 height 16
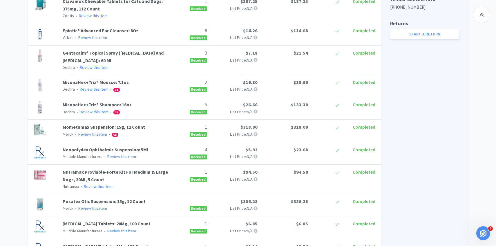
scroll to position [284, 0]
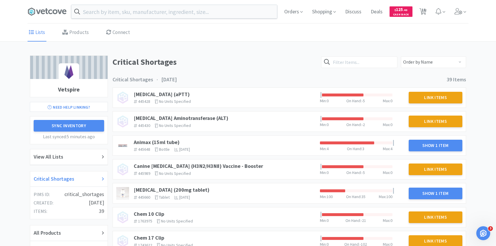
click at [86, 175] on div "Critical Shortages" at bounding box center [69, 178] width 70 height 8
click at [166, 141] on link "Animax (15ml tube)" at bounding box center [157, 142] width 46 height 7
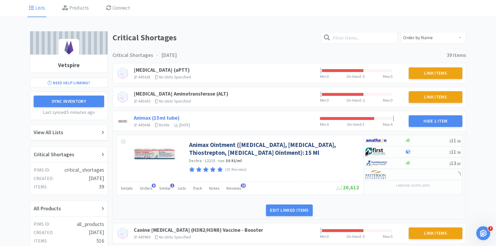
scroll to position [58, 0]
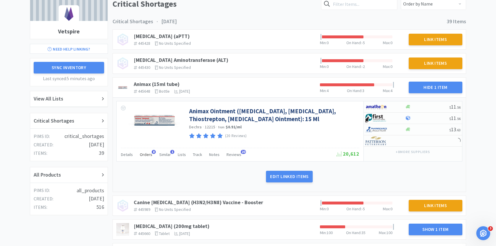
click at [149, 155] on span "Orders" at bounding box center [146, 154] width 12 height 5
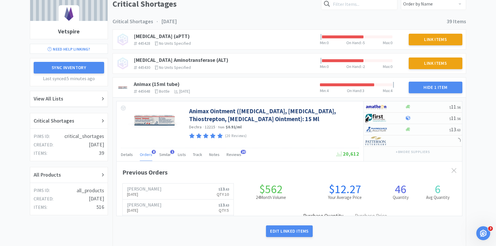
scroll to position [159, 345]
click at [149, 155] on span "Orders" at bounding box center [146, 154] width 12 height 5
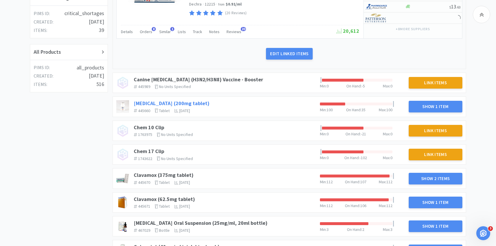
click at [193, 103] on link "[MEDICAL_DATA] (200mg tablet)" at bounding box center [172, 103] width 76 height 7
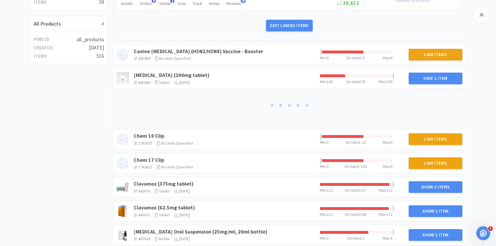
scroll to position [211, 0]
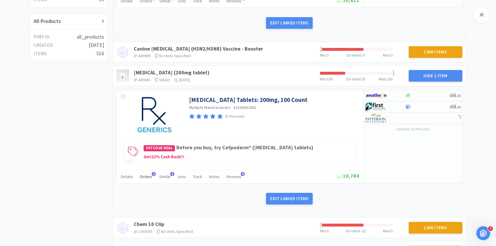
click at [143, 178] on span "Orders" at bounding box center [146, 176] width 12 height 5
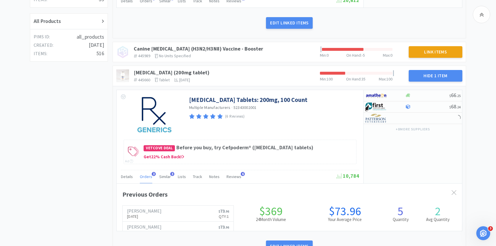
scroll to position [159, 345]
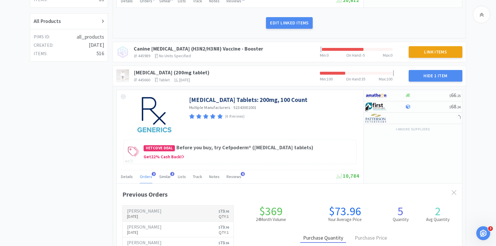
click at [154, 209] on h6 "[PERSON_NAME]" at bounding box center [144, 210] width 34 height 5
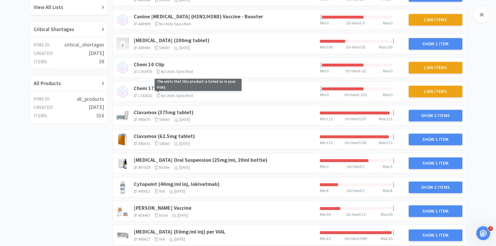
scroll to position [126, 0]
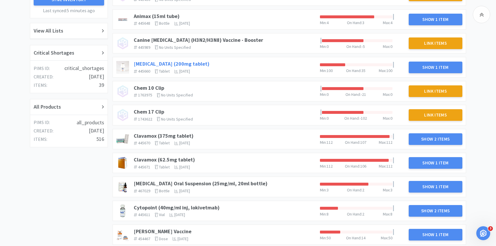
click at [192, 62] on link "[MEDICAL_DATA] (200mg tablet)" at bounding box center [172, 63] width 76 height 7
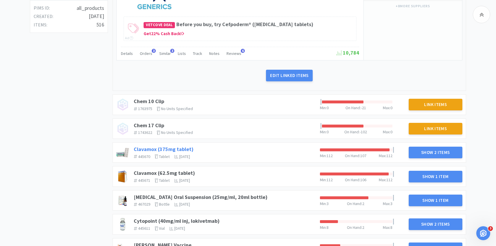
click at [171, 148] on link "Clavamox (375mg tablet)" at bounding box center [164, 149] width 60 height 7
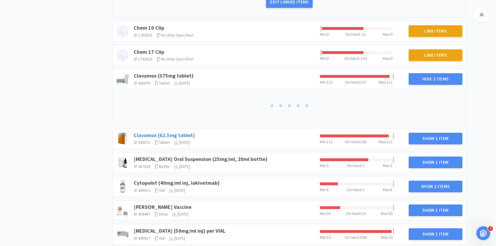
scroll to position [346, 0]
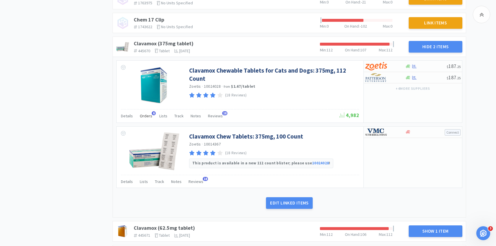
click at [149, 112] on div "Orders 6" at bounding box center [146, 116] width 12 height 11
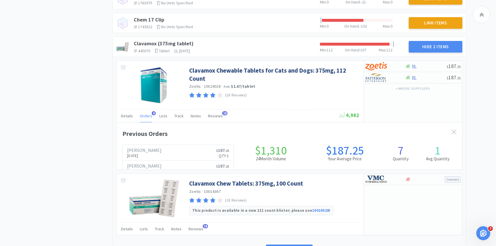
scroll to position [159, 345]
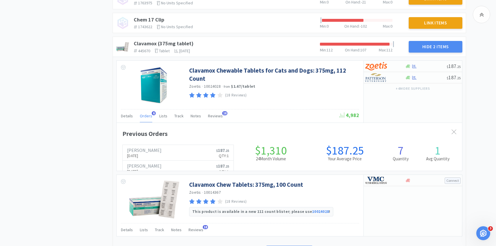
click at [149, 116] on span "Orders" at bounding box center [146, 115] width 12 height 5
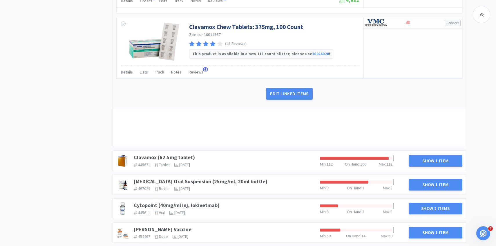
scroll to position [499, 0]
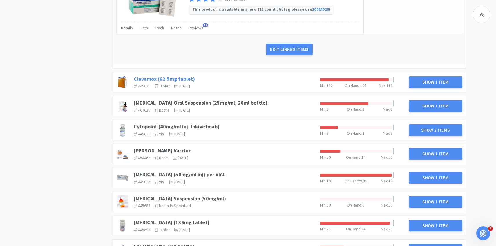
click at [183, 78] on link "Clavamox (62.5mg tablet)" at bounding box center [164, 78] width 61 height 7
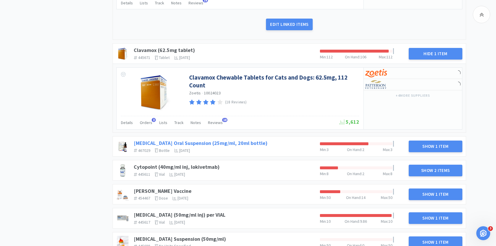
scroll to position [526, 0]
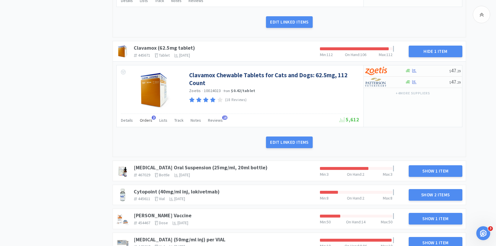
click at [148, 124] on div "Orders 3" at bounding box center [146, 120] width 12 height 11
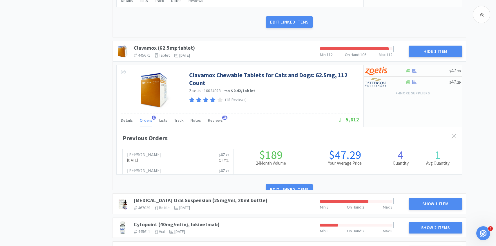
click at [147, 124] on div "Orders 3" at bounding box center [146, 120] width 12 height 11
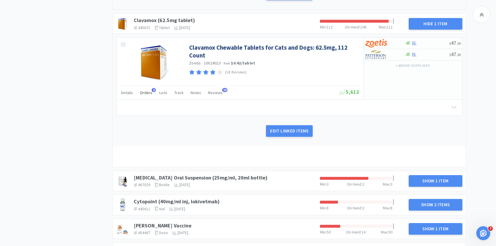
scroll to position [604, 0]
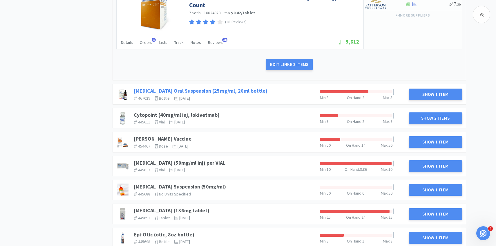
click at [241, 91] on link "[MEDICAL_DATA] Oral Suspension (25mg/ml, 20ml bottle)" at bounding box center [201, 90] width 134 height 7
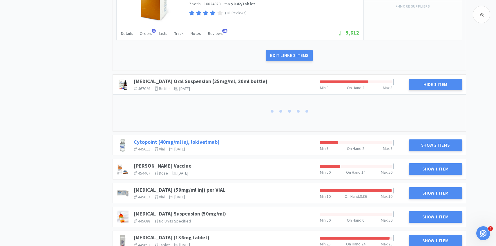
scroll to position [620, 0]
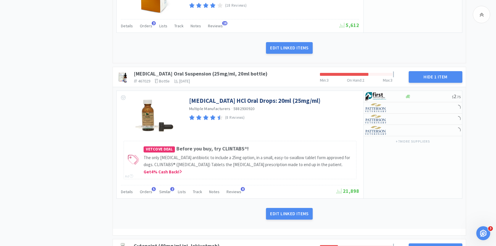
click at [148, 191] on div "[MEDICAL_DATA] HCl Oral Drops: 20ml (25mg/ml) Multiple Manufacturers · 58829309…" at bounding box center [240, 144] width 247 height 107
click at [148, 194] on span "Orders" at bounding box center [146, 191] width 12 height 5
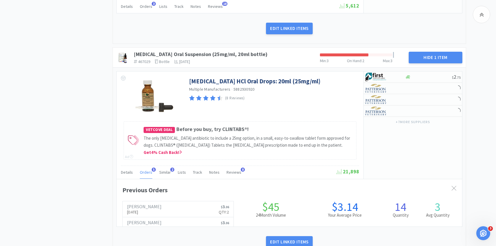
scroll to position [159, 345]
click at [147, 174] on span "Orders" at bounding box center [146, 171] width 12 height 5
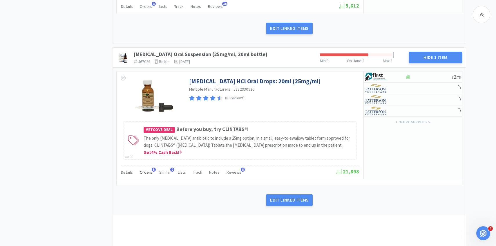
click at [147, 174] on span "Orders" at bounding box center [146, 171] width 12 height 5
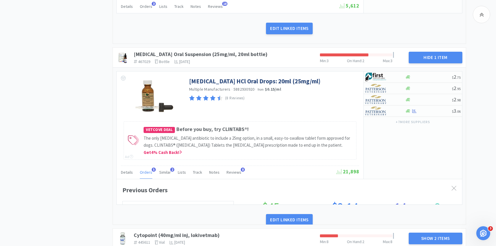
scroll to position [0, 0]
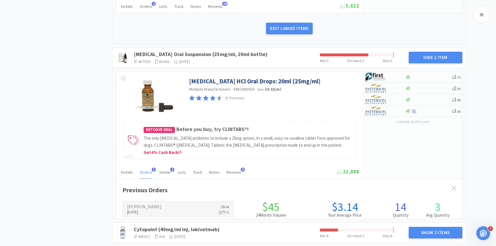
click at [150, 208] on h6 "[PERSON_NAME]" at bounding box center [144, 206] width 34 height 5
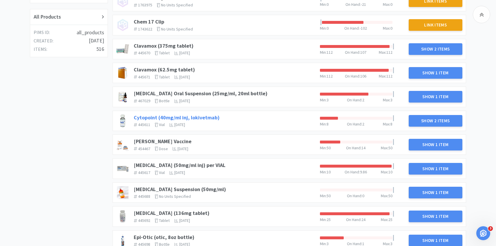
click at [158, 118] on link "Cytopoint (40mg/ml inj, lokivetmab)" at bounding box center [177, 117] width 86 height 7
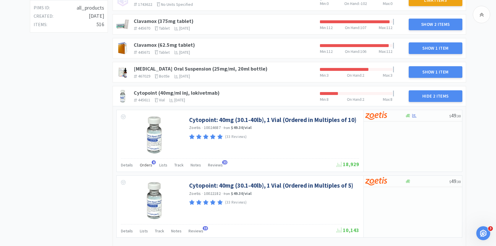
click at [148, 168] on div "Orders 6" at bounding box center [146, 165] width 12 height 11
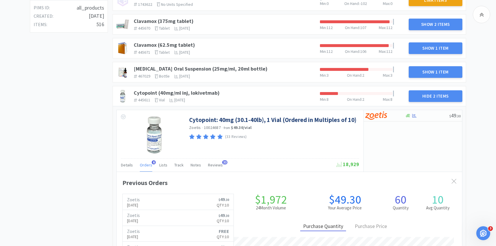
click at [147, 166] on span "Orders" at bounding box center [146, 164] width 12 height 5
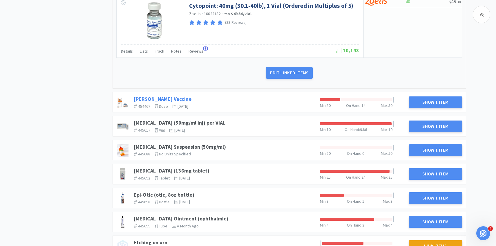
click at [158, 98] on link "[PERSON_NAME] Vaccine" at bounding box center [163, 98] width 58 height 7
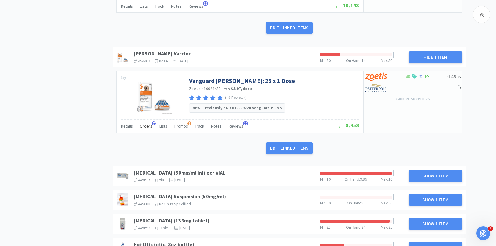
click at [148, 128] on div "Orders 7" at bounding box center [146, 126] width 12 height 11
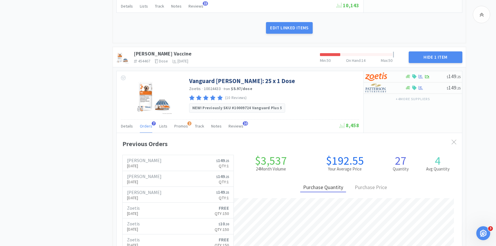
click at [143, 127] on span "Orders" at bounding box center [146, 125] width 12 height 5
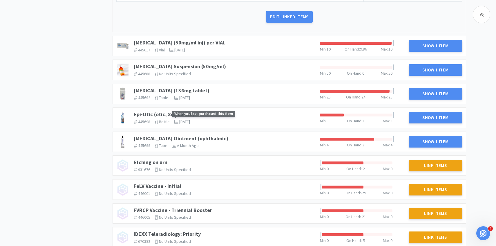
click at [185, 113] on span "When you last purchased this item" at bounding box center [203, 114] width 63 height 6
click at [187, 42] on link "[MEDICAL_DATA] (50mg/ml inj) per VIAL" at bounding box center [180, 42] width 92 height 7
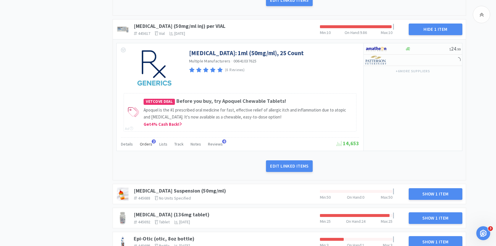
click at [145, 142] on span "Orders" at bounding box center [146, 143] width 12 height 5
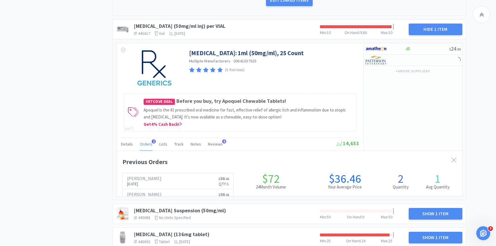
click at [145, 143] on span "Orders" at bounding box center [146, 143] width 12 height 5
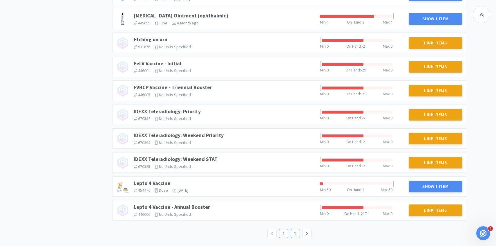
click at [297, 233] on link "2" at bounding box center [295, 233] width 9 height 9
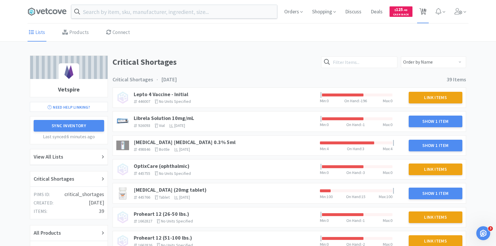
click at [424, 13] on span "18" at bounding box center [423, 9] width 4 height 23
select select "1"
select select "20"
select select "2"
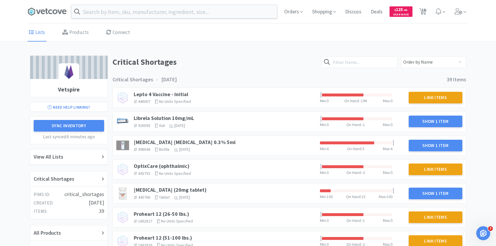
select select "1"
select select "20"
select select "2"
select select "1"
select select "3"
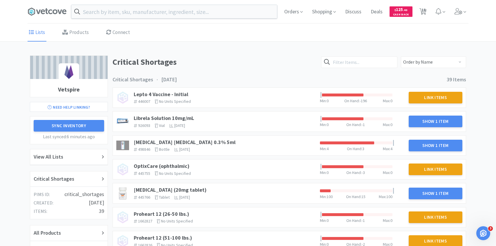
select select "4"
select select "2"
select select "1"
select select "8"
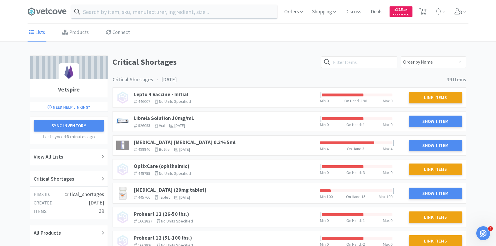
select select "4"
select select "3"
select select "20"
select select "2"
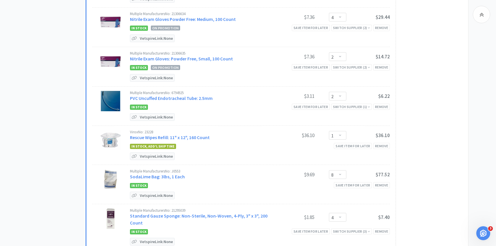
scroll to position [552, 0]
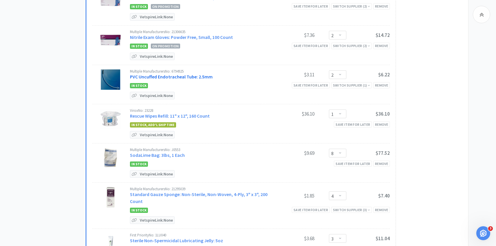
click at [202, 74] on link "PVC Uncuffed Endotracheal Tube: 2.5mm" at bounding box center [171, 77] width 83 height 6
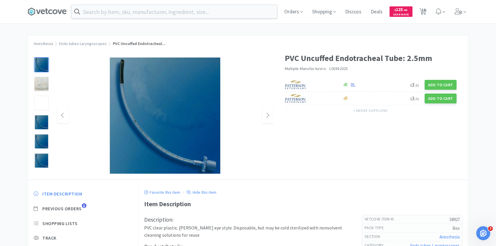
scroll to position [28, 0]
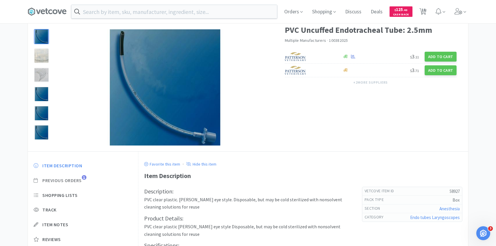
click at [81, 179] on span "Previous Orders" at bounding box center [61, 180] width 39 height 6
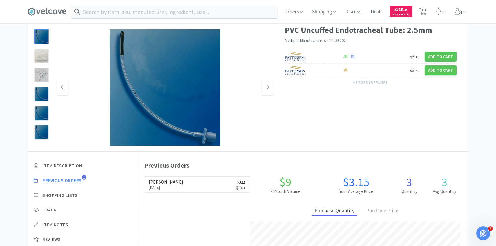
scroll to position [159, 330]
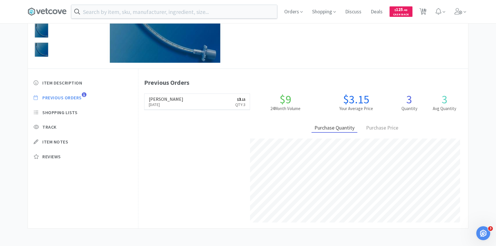
select select "1"
select select "20"
select select "2"
select select "1"
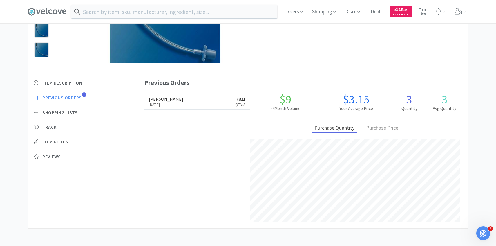
select select "20"
select select "2"
select select "1"
select select "3"
select select "4"
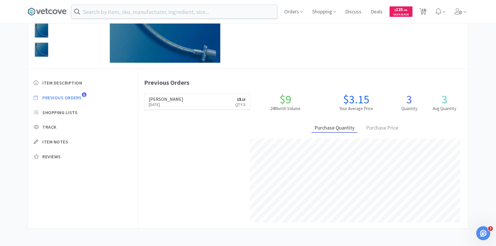
select select "2"
select select "1"
select select "8"
select select "4"
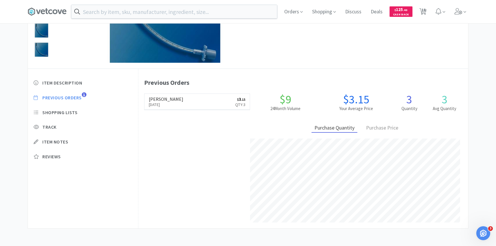
select select "3"
select select "20"
select select "2"
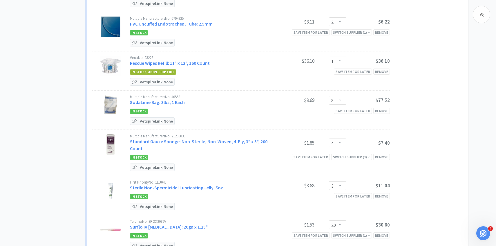
scroll to position [605, 0]
click at [181, 96] on div "Multiple Manufacturers No: J0553 SodaLime Bag: 3lbs, 1 Each" at bounding box center [200, 99] width 141 height 11
click at [177, 99] on link "SodaLime Bag: 3lbs, 1 Each" at bounding box center [157, 102] width 55 height 6
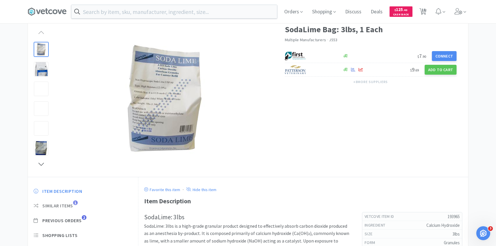
scroll to position [35, 0]
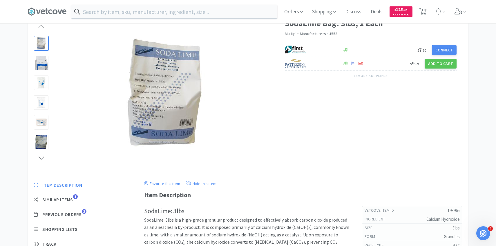
click at [82, 210] on div "Item Description Similar Items 1 Previous Orders 2 Shopping Lists Track Item No…" at bounding box center [83, 233] width 110 height 115
click at [82, 213] on span "Previous Orders" at bounding box center [61, 214] width 39 height 6
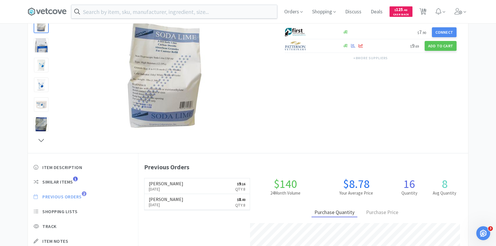
scroll to position [53, 0]
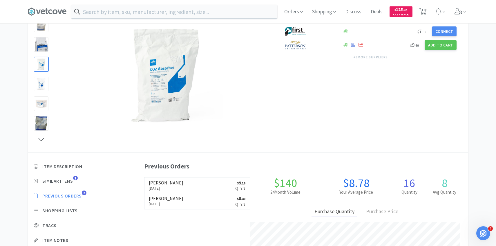
select select "1"
select select "20"
select select "2"
select select "1"
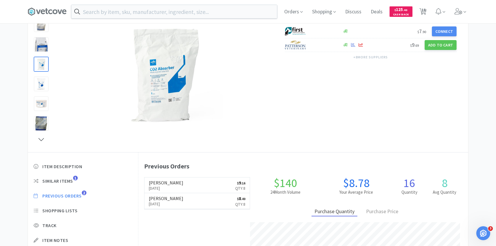
select select "20"
select select "2"
select select "1"
select select "3"
select select "4"
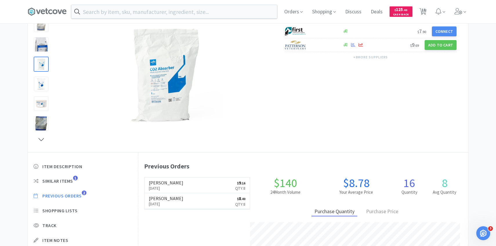
select select "2"
select select "1"
select select "8"
select select "4"
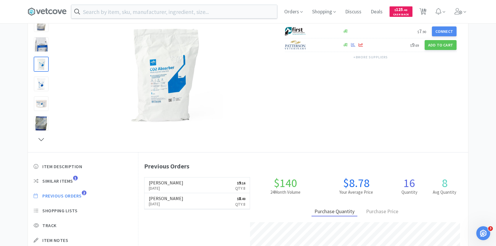
select select "3"
select select "20"
select select "2"
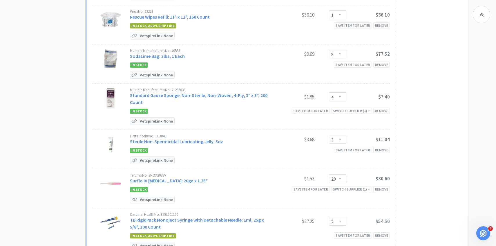
scroll to position [657, 0]
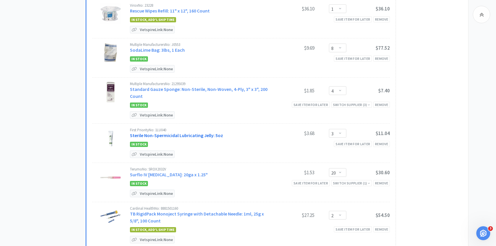
click at [196, 132] on link "Sterile Non-Spermicidal Lubricating Jelly: 5oz" at bounding box center [176, 135] width 93 height 6
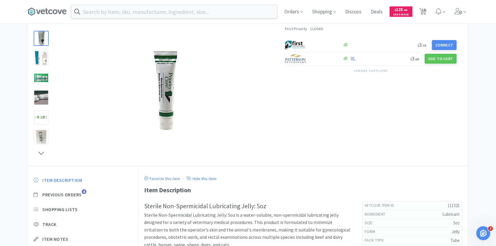
scroll to position [43, 0]
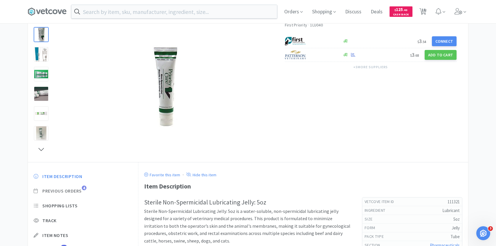
click at [76, 192] on span "Previous Orders" at bounding box center [61, 191] width 39 height 6
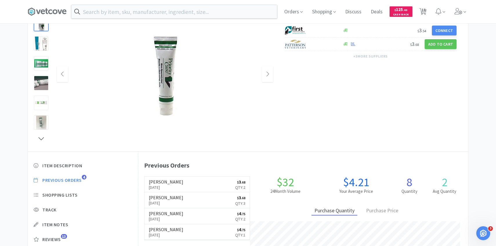
scroll to position [57, 0]
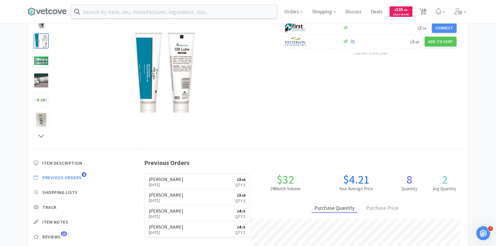
select select "1"
select select "20"
select select "2"
select select "1"
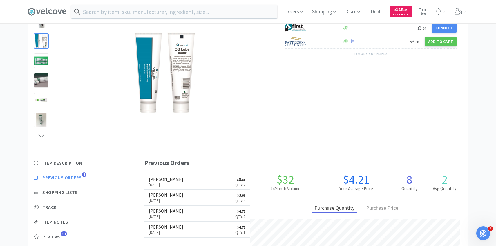
select select "20"
select select "2"
select select "1"
select select "3"
select select "4"
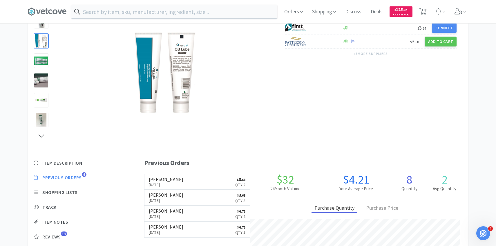
select select "2"
select select "1"
select select "8"
select select "4"
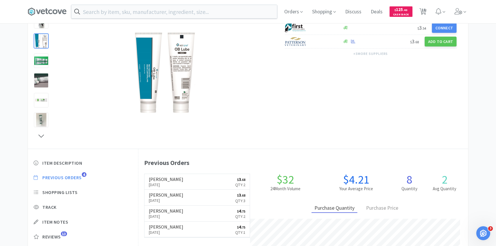
select select "3"
select select "20"
select select "2"
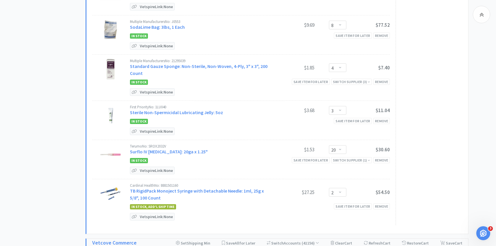
scroll to position [681, 0]
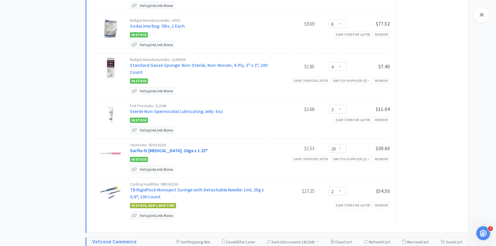
click at [186, 147] on link "Surflo IV [MEDICAL_DATA]: 20ga x 1.25"" at bounding box center [169, 150] width 78 height 6
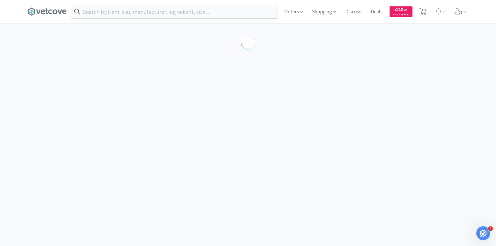
select select "85039"
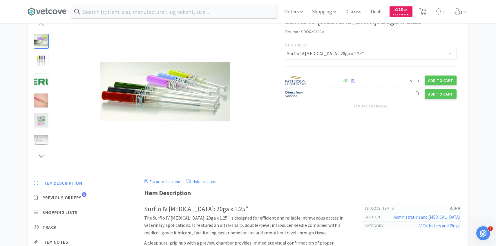
scroll to position [44, 0]
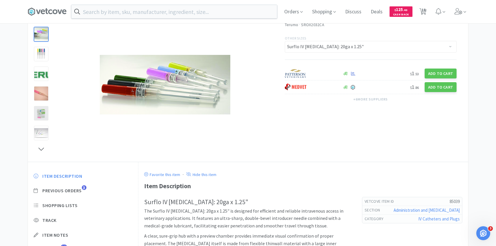
click at [80, 186] on div "Item Description Previous Orders 3 Shopping Lists Track Item Notes Reviews 18" at bounding box center [83, 217] width 110 height 100
click at [80, 190] on span "Previous Orders" at bounding box center [61, 190] width 39 height 6
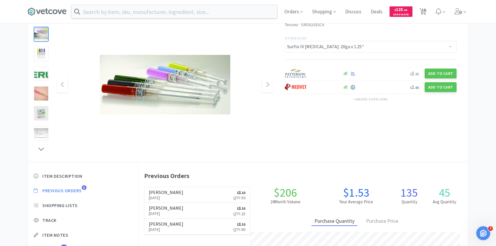
scroll to position [159, 330]
select select "1"
select select "20"
select select "2"
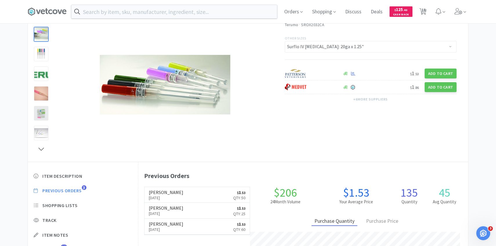
select select "1"
select select "20"
select select "2"
select select "1"
select select "3"
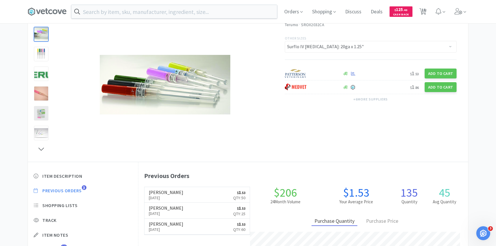
select select "4"
select select "2"
select select "1"
select select "8"
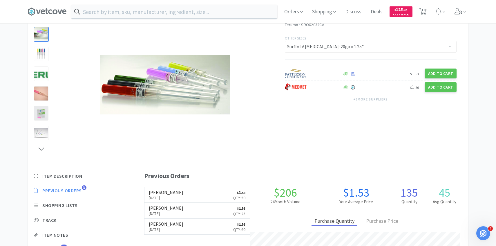
select select "4"
select select "3"
select select "20"
select select "2"
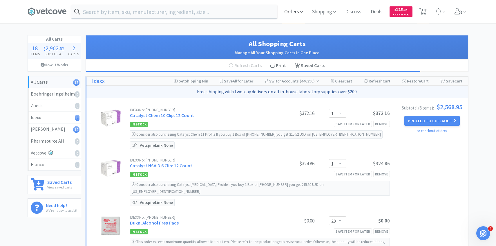
click at [291, 15] on span "Orders" at bounding box center [293, 11] width 23 height 23
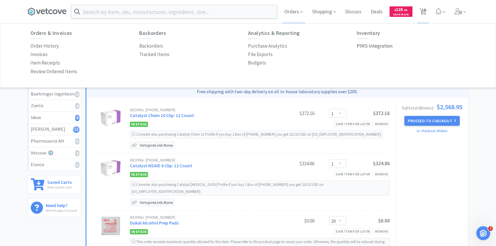
click at [381, 44] on p "PIMS Integration" at bounding box center [375, 46] width 36 height 8
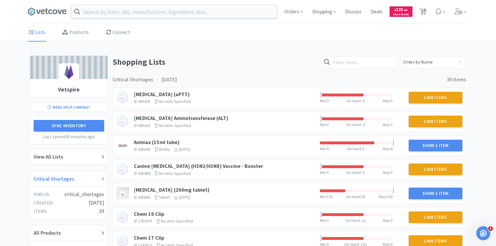
click at [77, 178] on div "Critical Shortages" at bounding box center [69, 178] width 70 height 8
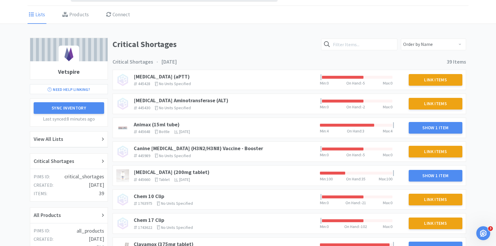
scroll to position [17, 0]
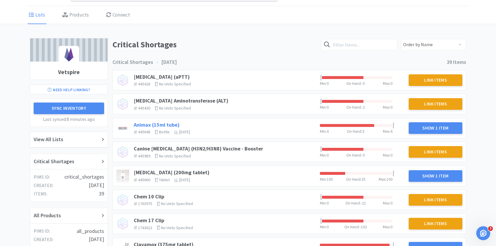
click at [167, 122] on link "Animax (15ml tube)" at bounding box center [157, 124] width 46 height 7
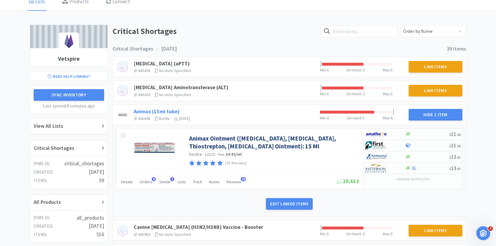
scroll to position [66, 0]
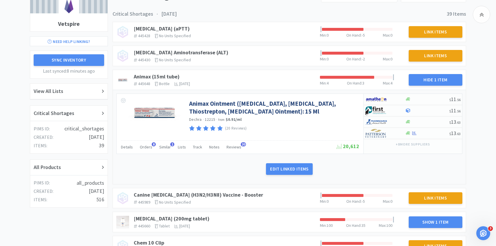
click at [151, 147] on div "Details Orders 8 Similar 1 Lists Track Notes Reviews 20" at bounding box center [228, 147] width 215 height 11
click at [147, 147] on span "Orders" at bounding box center [146, 146] width 12 height 5
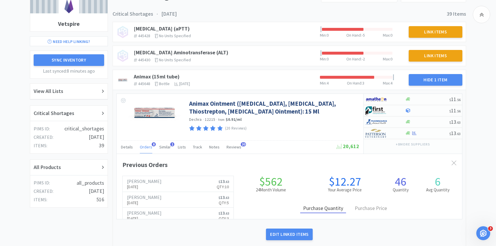
scroll to position [159, 345]
click at [147, 147] on span "Orders" at bounding box center [146, 146] width 12 height 5
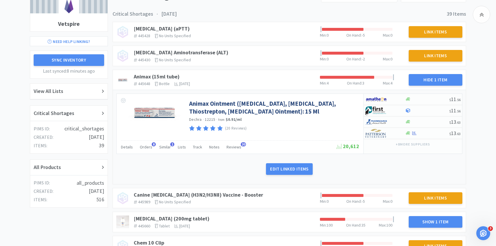
scroll to position [0, 0]
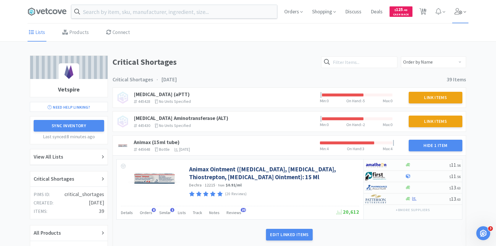
click at [453, 13] on span at bounding box center [460, 11] width 17 height 23
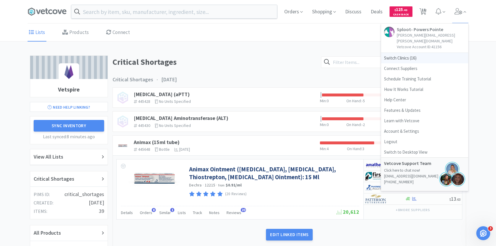
click at [412, 53] on span "Switch Clinics ( 16 )" at bounding box center [424, 58] width 87 height 10
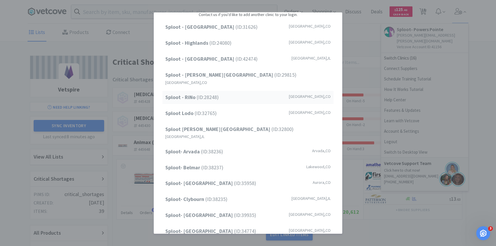
scroll to position [26, 0]
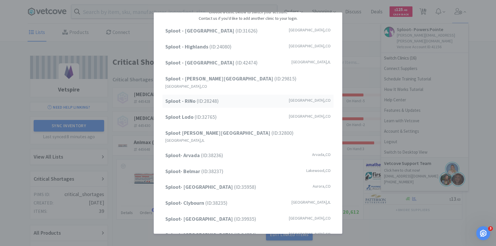
click at [268, 94] on div "Sploot - RiNo (ID: 28248 ) [GEOGRAPHIC_DATA] , [GEOGRAPHIC_DATA]" at bounding box center [247, 100] width 171 height 13
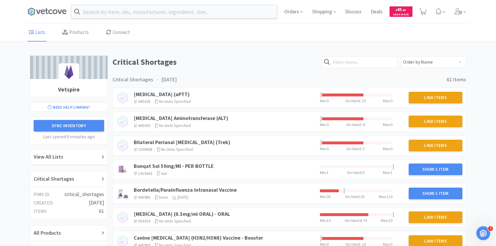
click at [416, 15] on div "Orders Shopping Discuss Discuss Deals Deals $ 45 . 05 Cash Back" at bounding box center [373, 11] width 189 height 23
click at [420, 15] on span at bounding box center [422, 12] width 7 height 8
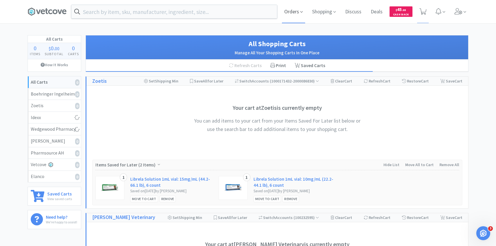
click at [293, 12] on span "Orders" at bounding box center [293, 11] width 23 height 23
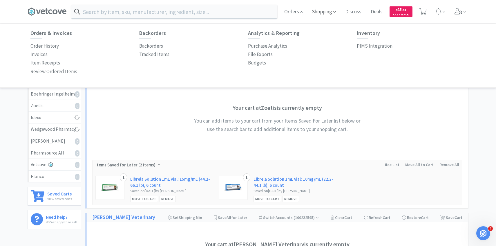
click at [320, 11] on span "Shopping" at bounding box center [324, 11] width 28 height 23
click at [362, 46] on p "Connect Suppliers" at bounding box center [376, 46] width 39 height 8
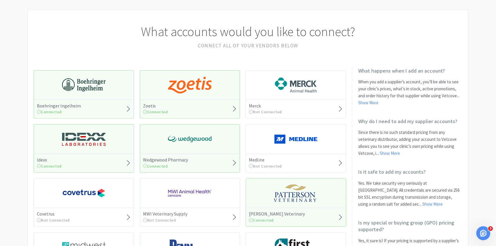
scroll to position [31, 0]
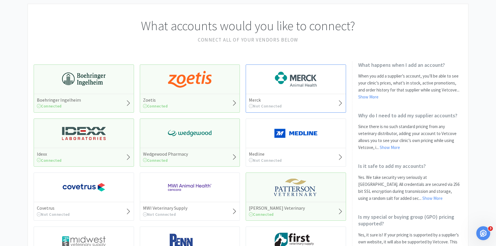
click at [269, 102] on h5 "Merck" at bounding box center [265, 100] width 33 height 6
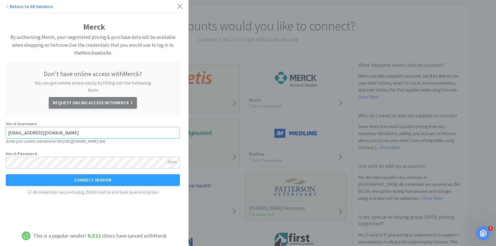
click at [62, 127] on input "[EMAIL_ADDRESS][DOMAIN_NAME]" at bounding box center [93, 133] width 174 height 12
type input "[PERSON_NAME][EMAIL_ADDRESS][PERSON_NAME][DOMAIN_NAME]"
click at [170, 157] on div "Show" at bounding box center [172, 162] width 10 height 10
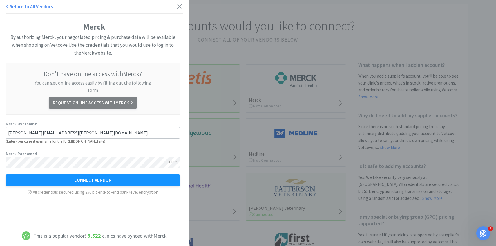
click at [115, 175] on button "Connect Vendor" at bounding box center [93, 180] width 174 height 12
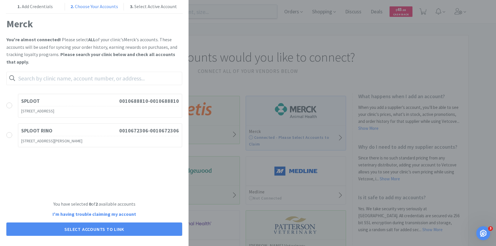
scroll to position [1, 0]
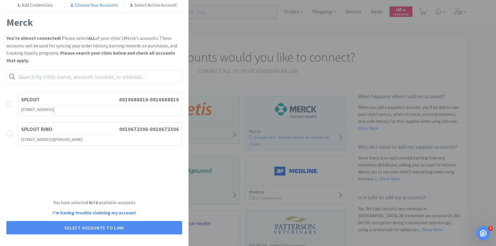
click at [103, 131] on h1 "SPLOOT RINO" at bounding box center [70, 129] width 98 height 8
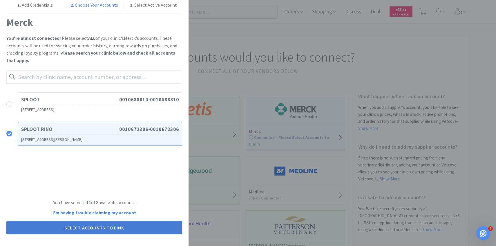
click at [121, 233] on button "Select Accounts to Link" at bounding box center [94, 227] width 176 height 13
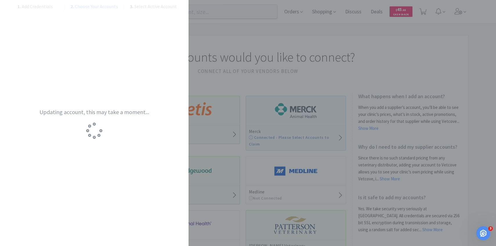
scroll to position [0, 0]
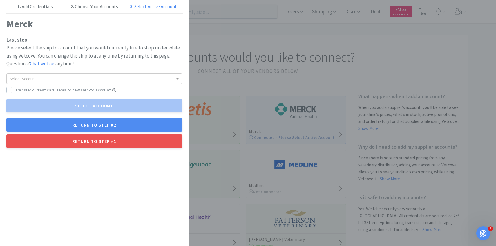
click at [117, 82] on div "Select Account..." at bounding box center [94, 79] width 175 height 10
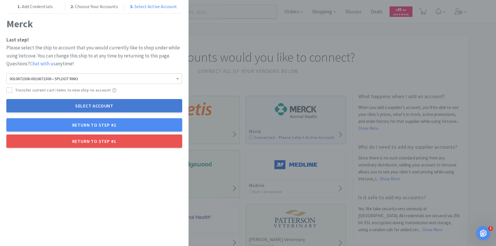
click at [112, 108] on button "Select Account" at bounding box center [94, 105] width 176 height 13
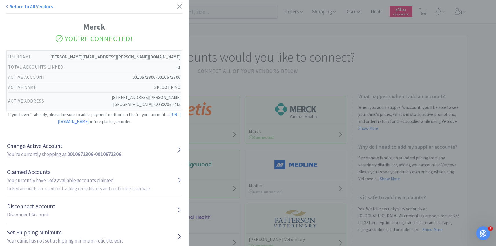
click at [260, 119] on div "Return to All Vendors Merck You're Connected! Username [PERSON_NAME][EMAIL_ADDR…" at bounding box center [248, 123] width 496 height 246
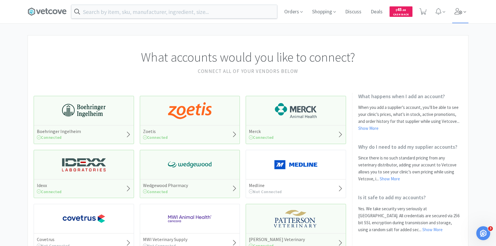
click at [452, 13] on span at bounding box center [460, 11] width 17 height 23
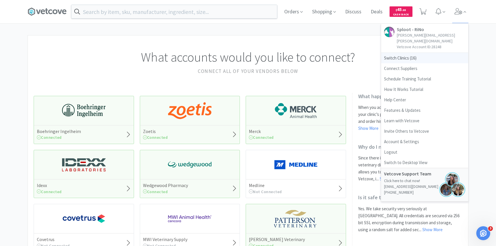
click at [419, 53] on span "Switch Clinics ( 16 )" at bounding box center [424, 58] width 87 height 10
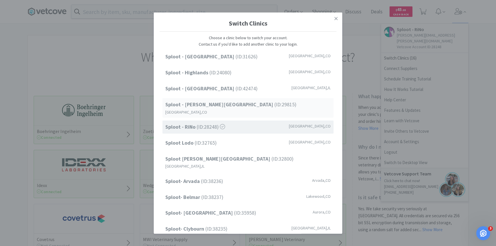
scroll to position [74, 0]
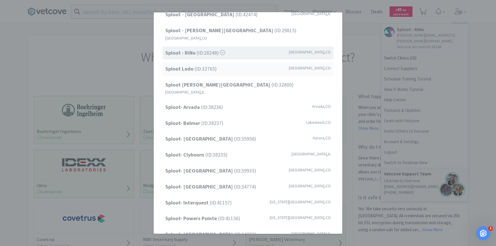
click at [247, 68] on div "Sploot Lodo (ID: 32765 ) [GEOGRAPHIC_DATA] , [GEOGRAPHIC_DATA]" at bounding box center [247, 68] width 171 height 13
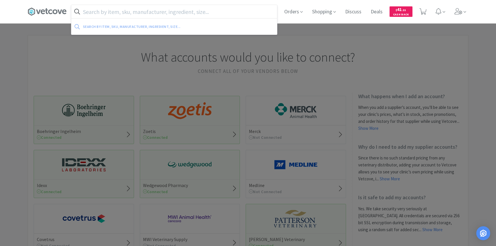
click at [152, 11] on input "text" at bounding box center [174, 11] width 206 height 13
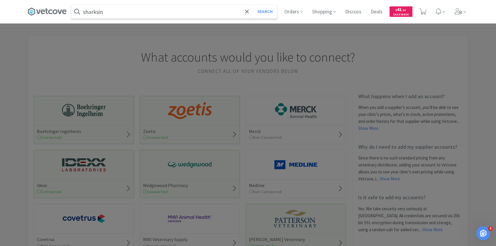
type input "sharksin"
click at [253, 5] on button "Search" at bounding box center [265, 11] width 24 height 13
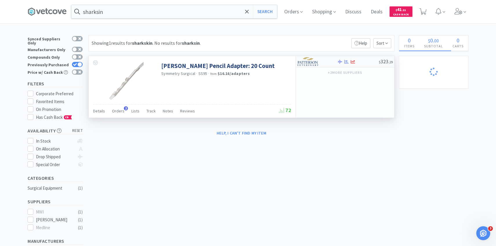
click at [318, 61] on img at bounding box center [308, 61] width 22 height 9
select select "1"
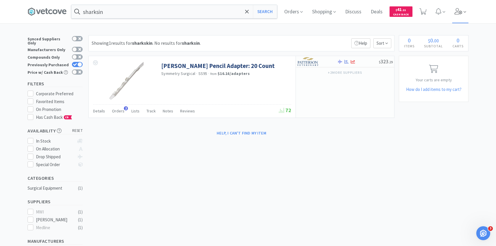
click at [455, 5] on span at bounding box center [460, 11] width 17 height 23
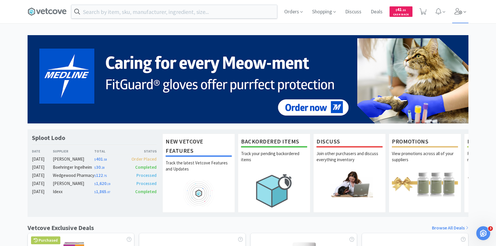
click at [458, 13] on icon at bounding box center [458, 11] width 8 height 6
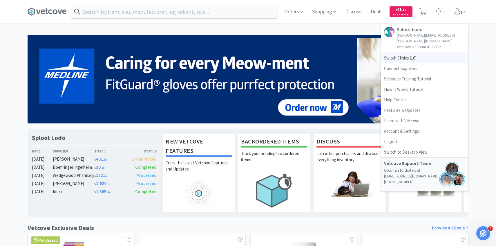
click at [426, 55] on span "Switch Clinics ( 16 )" at bounding box center [424, 58] width 87 height 10
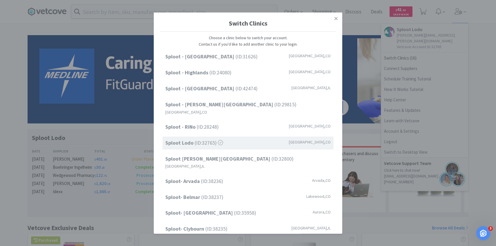
click at [168, 16] on h1 "Switch Clinics" at bounding box center [247, 23] width 177 height 16
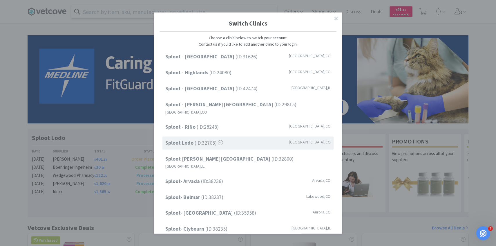
click at [166, 10] on input "text" at bounding box center [174, 11] width 206 height 13
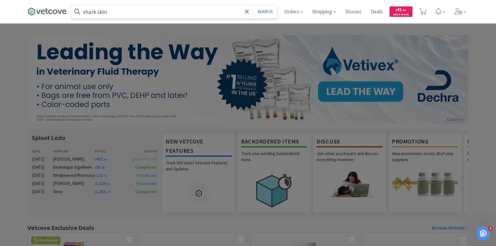
type input "shark skin"
click at [253, 5] on button "Search" at bounding box center [265, 11] width 24 height 13
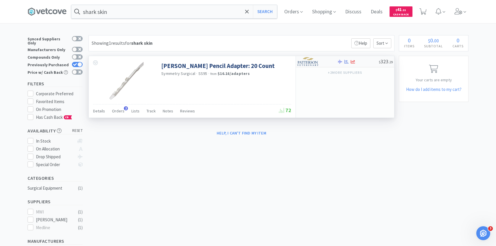
click at [307, 62] on img at bounding box center [308, 61] width 22 height 9
select select "1"
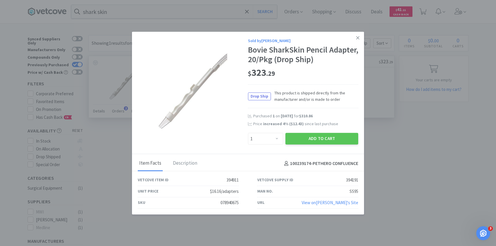
drag, startPoint x: 303, startPoint y: 137, endPoint x: 297, endPoint y: 145, distance: 10.6
click at [303, 137] on button "Add to Cart" at bounding box center [321, 139] width 73 height 12
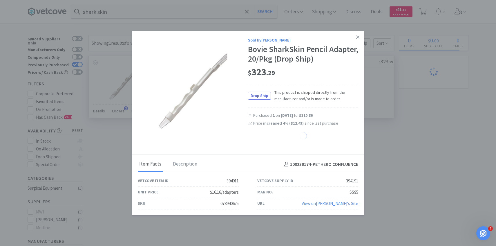
select select "1"
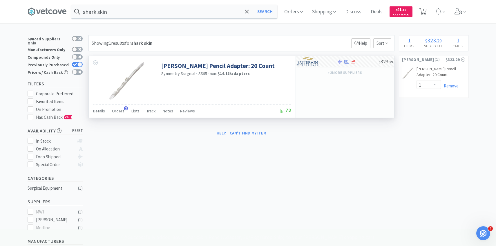
click at [428, 15] on span "1" at bounding box center [423, 11] width 12 height 23
select select "1"
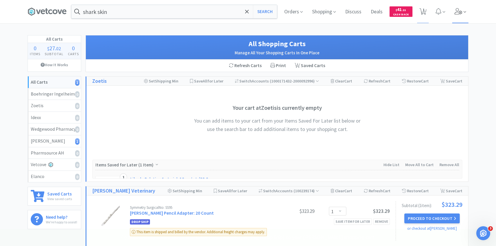
click at [463, 15] on span at bounding box center [460, 11] width 17 height 23
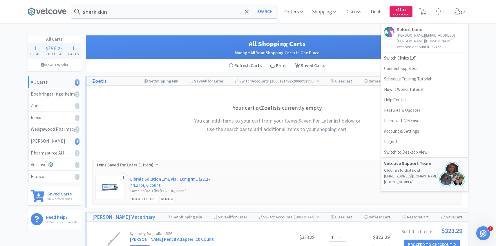
click at [335, 45] on h1 "All Shopping Carts" at bounding box center [277, 43] width 370 height 11
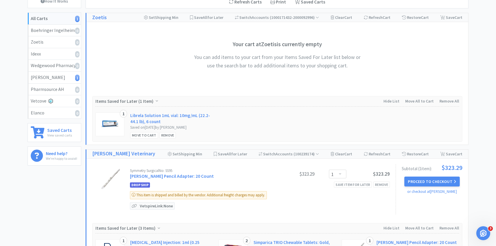
scroll to position [149, 0]
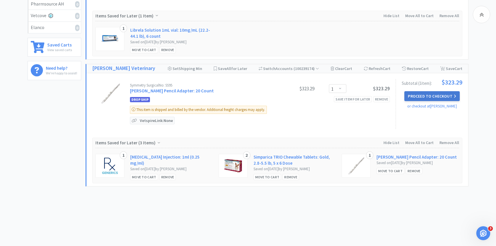
click at [429, 97] on button "Proceed to Checkout" at bounding box center [431, 96] width 55 height 10
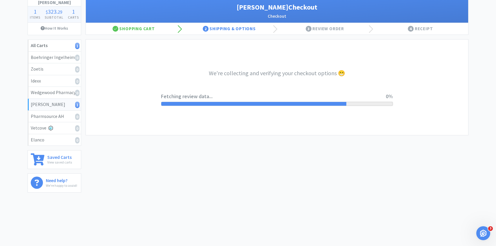
select select "1"
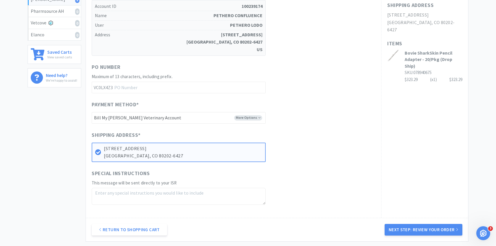
scroll to position [196, 0]
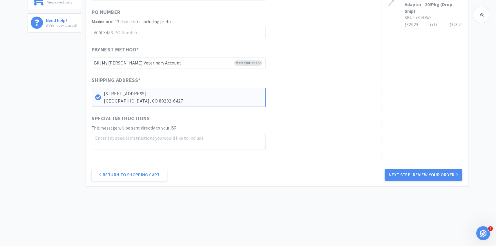
click at [406, 167] on div "Return to Shopping Cart Next Step: Review Your Order" at bounding box center [277, 174] width 382 height 23
click at [404, 173] on button "Next Step: Review Your Order" at bounding box center [423, 175] width 78 height 12
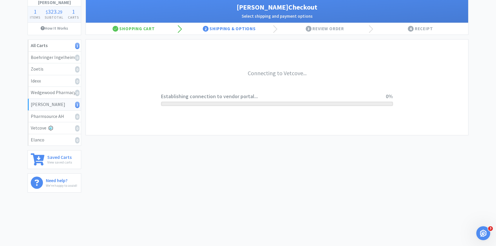
scroll to position [0, 0]
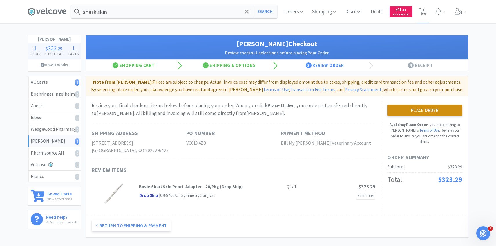
click at [407, 111] on button "Place Order" at bounding box center [424, 110] width 75 height 12
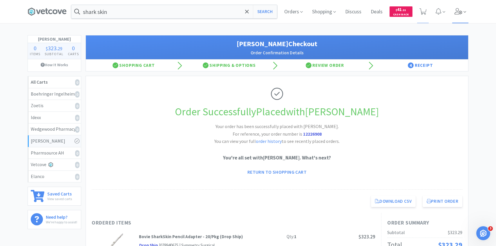
click at [457, 20] on span at bounding box center [460, 11] width 17 height 23
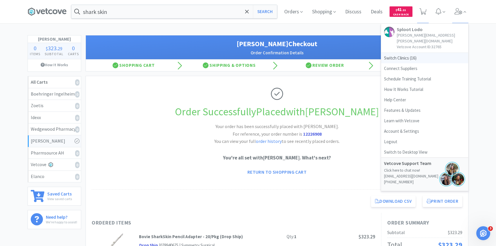
click at [422, 53] on span "Switch Clinics ( 16 )" at bounding box center [424, 58] width 87 height 10
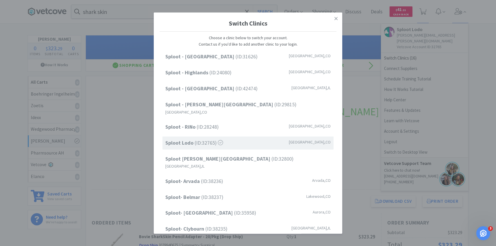
scroll to position [74, 0]
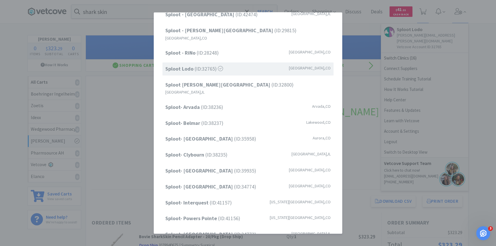
click at [212, 214] on div "Sploot - [GEOGRAPHIC_DATA] (ID: 31626 ) [GEOGRAPHIC_DATA] , [GEOGRAPHIC_DATA] […" at bounding box center [247, 108] width 177 height 264
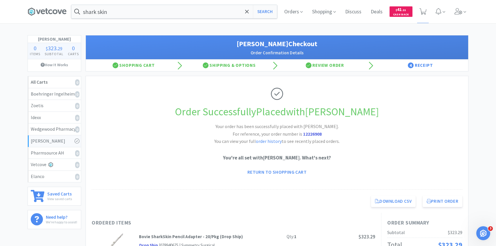
click at [212, 207] on div "Download CSV Print Order Sploot Lodo Direct Checkout for [PERSON_NAME] [DATE] S…" at bounding box center [277, 200] width 382 height 23
click at [461, 15] on span at bounding box center [460, 11] width 17 height 23
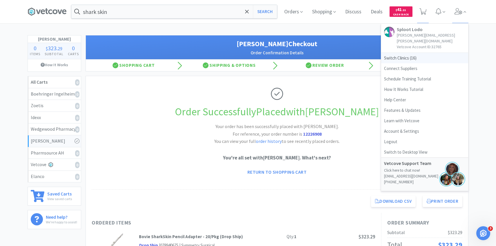
click at [408, 53] on span "Switch Clinics ( 16 )" at bounding box center [424, 58] width 87 height 10
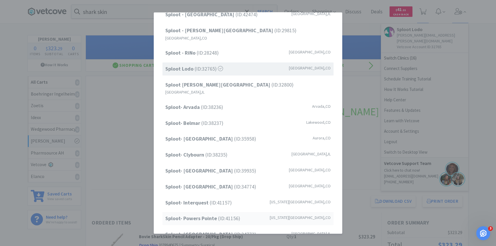
click at [223, 214] on span "Sploot- Powers Pointe (ID: 41156 )" at bounding box center [202, 218] width 75 height 8
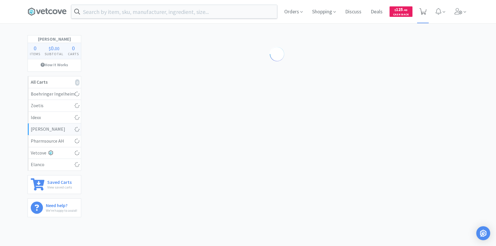
click at [424, 18] on span at bounding box center [423, 11] width 12 height 23
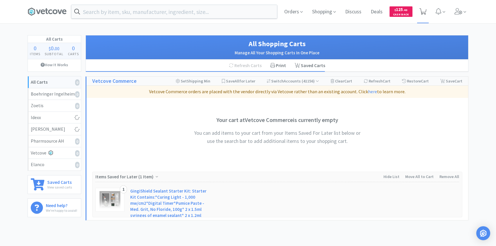
select select "2"
select select "1"
select select "3"
select select "4"
select select "2"
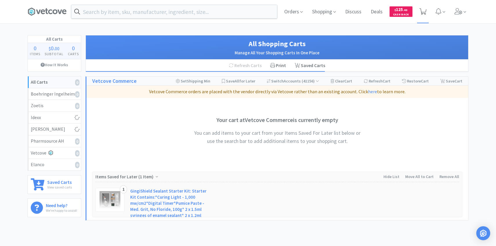
select select "2"
select select "1"
select select "8"
select select "4"
select select "3"
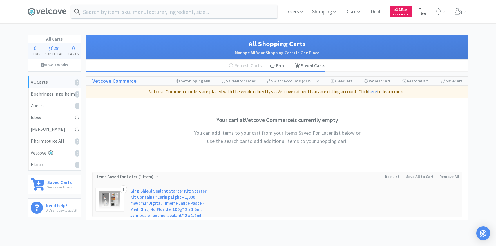
select select "20"
select select "2"
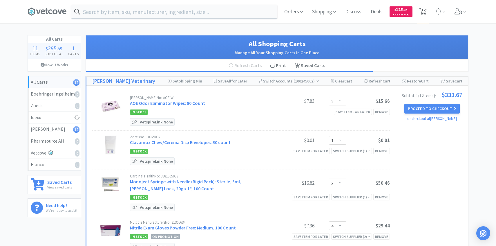
click at [425, 15] on span "12" at bounding box center [422, 12] width 7 height 8
click at [296, 11] on span "Orders" at bounding box center [293, 11] width 23 height 23
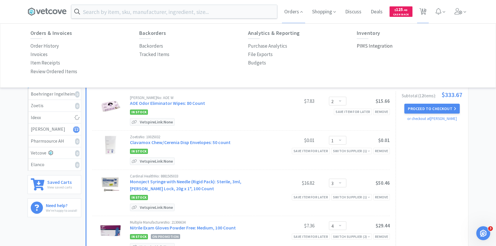
click at [374, 42] on p "PIMS Integration" at bounding box center [375, 46] width 36 height 8
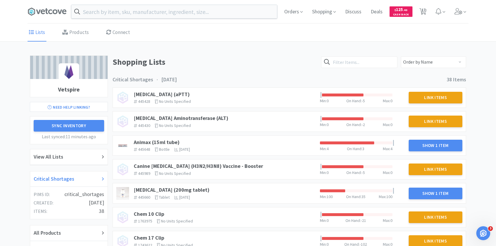
click at [74, 174] on div "Critical Shortages" at bounding box center [69, 178] width 70 height 8
click at [463, 8] on span at bounding box center [460, 11] width 17 height 23
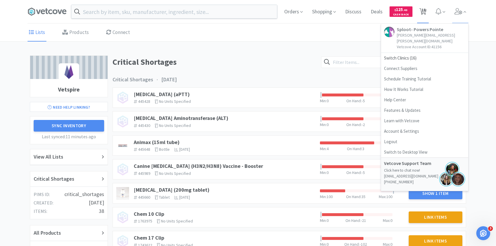
click at [421, 8] on span "18" at bounding box center [423, 9] width 4 height 23
select select "1"
select select "20"
select select "2"
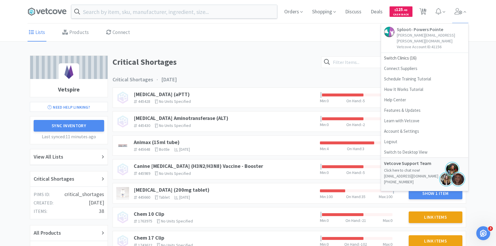
select select "1"
select select "20"
select select "2"
select select "1"
select select "3"
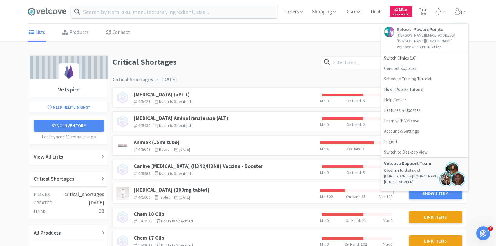
select select "4"
select select "2"
select select "1"
select select "8"
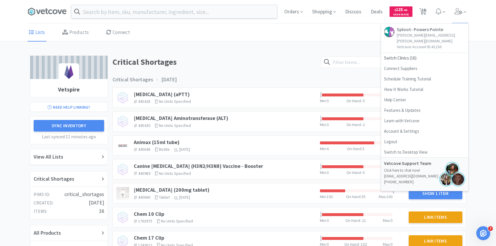
select select "4"
select select "3"
select select "20"
select select "2"
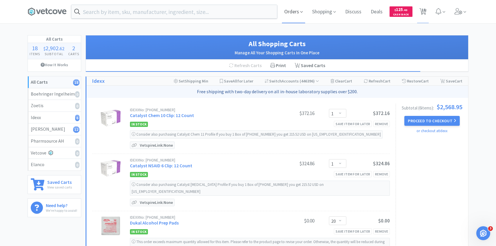
click at [302, 8] on span "Orders" at bounding box center [293, 11] width 23 height 23
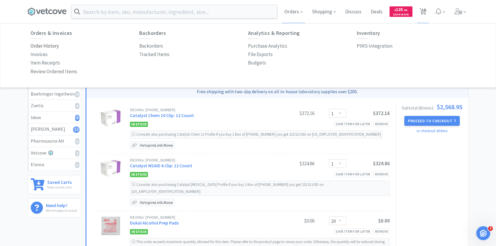
click at [51, 47] on p "Order History" at bounding box center [44, 46] width 28 height 8
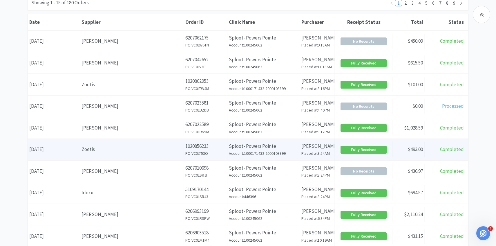
scroll to position [78, 0]
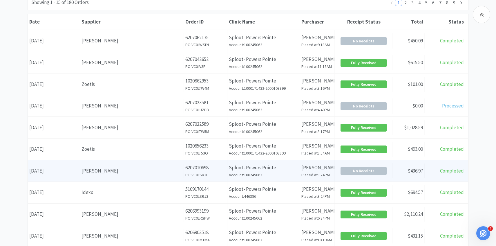
click at [243, 169] on p "Sploot- Powers Pointe" at bounding box center [263, 167] width 69 height 8
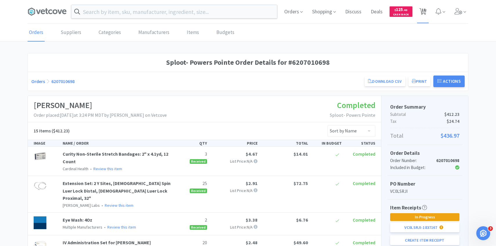
click at [428, 9] on span "18" at bounding box center [423, 11] width 12 height 23
select select "1"
select select "20"
select select "2"
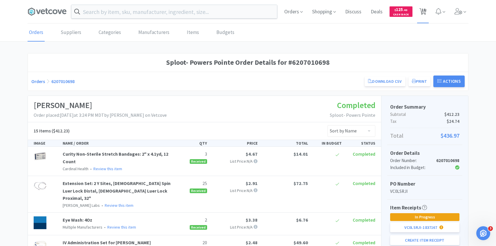
select select "1"
select select "20"
select select "2"
select select "1"
select select "3"
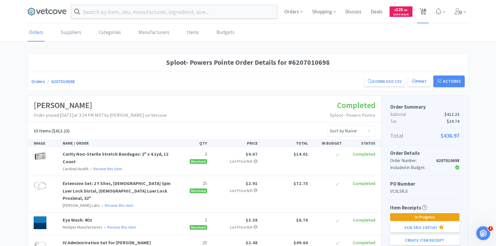
select select "4"
select select "2"
select select "1"
select select "8"
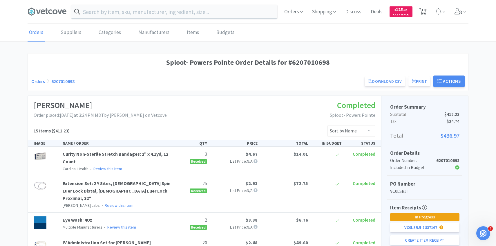
select select "4"
select select "3"
select select "20"
select select "2"
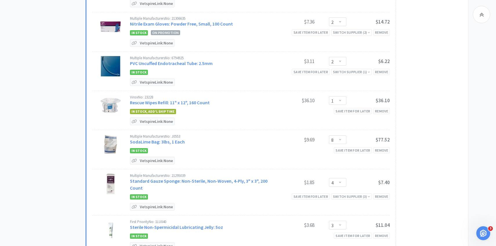
scroll to position [379, 0]
